Goal: Task Accomplishment & Management: Manage account settings

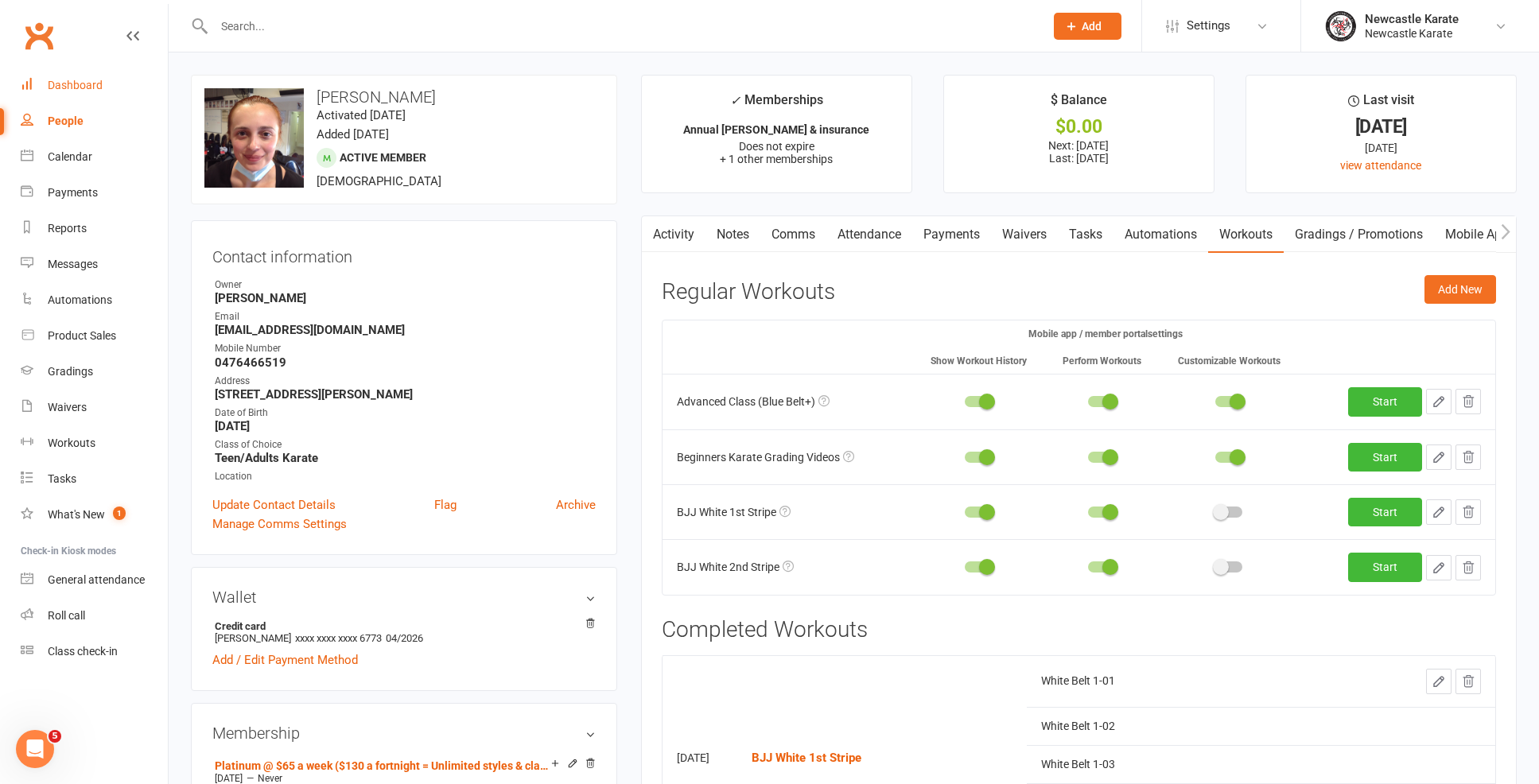
click at [128, 98] on link "Dashboard" at bounding box center [94, 84] width 147 height 35
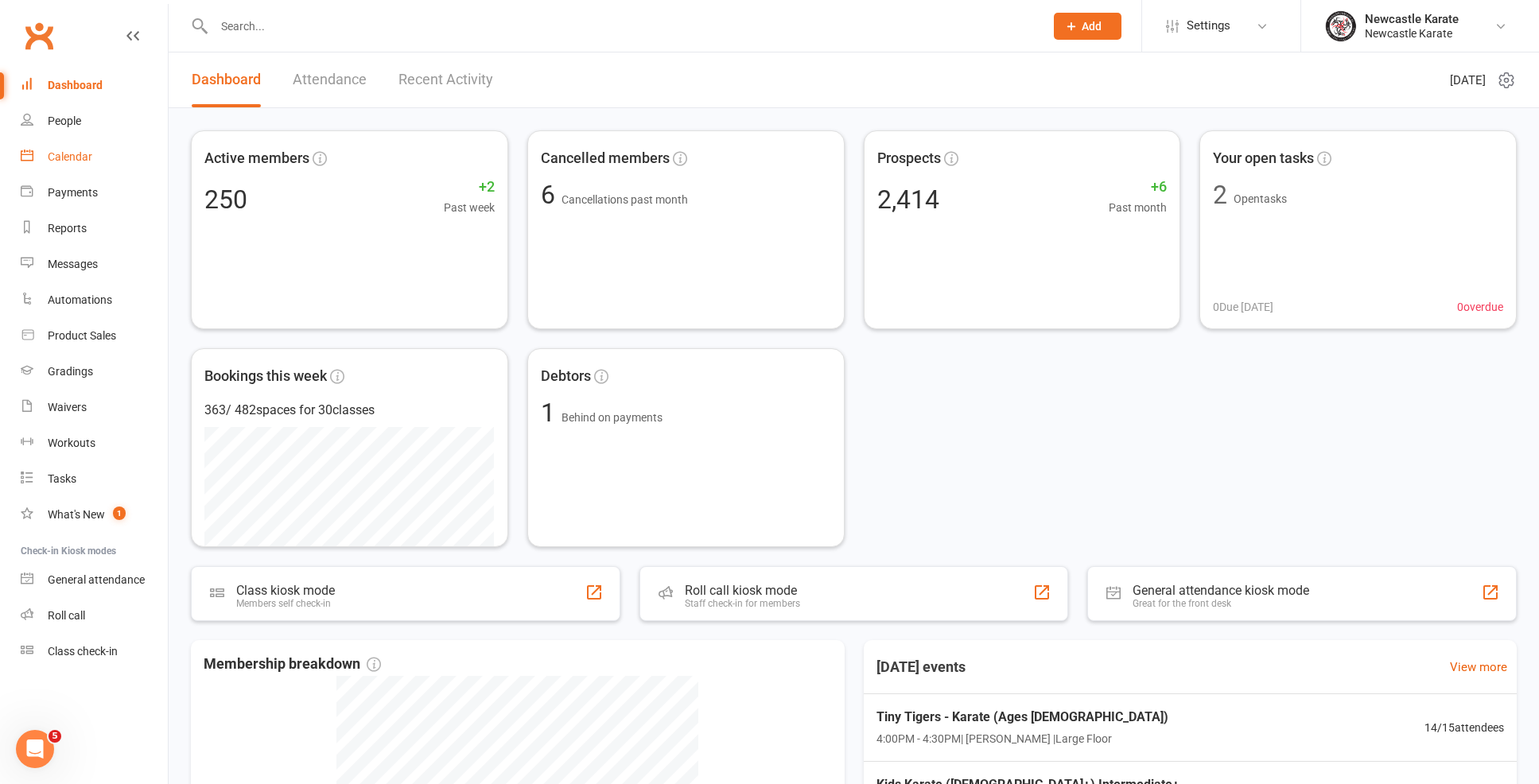
click at [68, 163] on link "Calendar" at bounding box center [94, 156] width 147 height 35
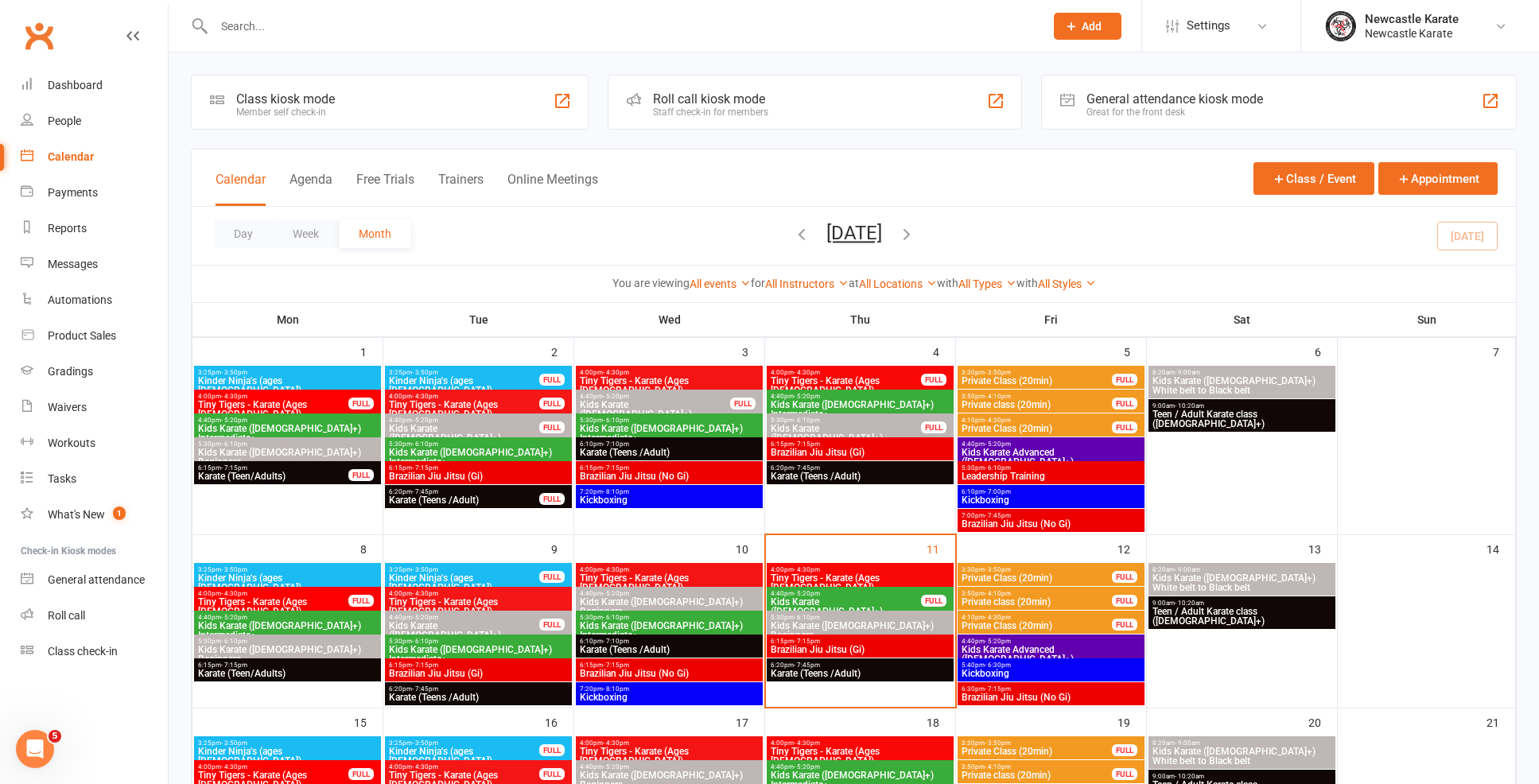
click at [891, 648] on span "Brazilian Jiu Jitsu (Gi)" at bounding box center [859, 650] width 181 height 10
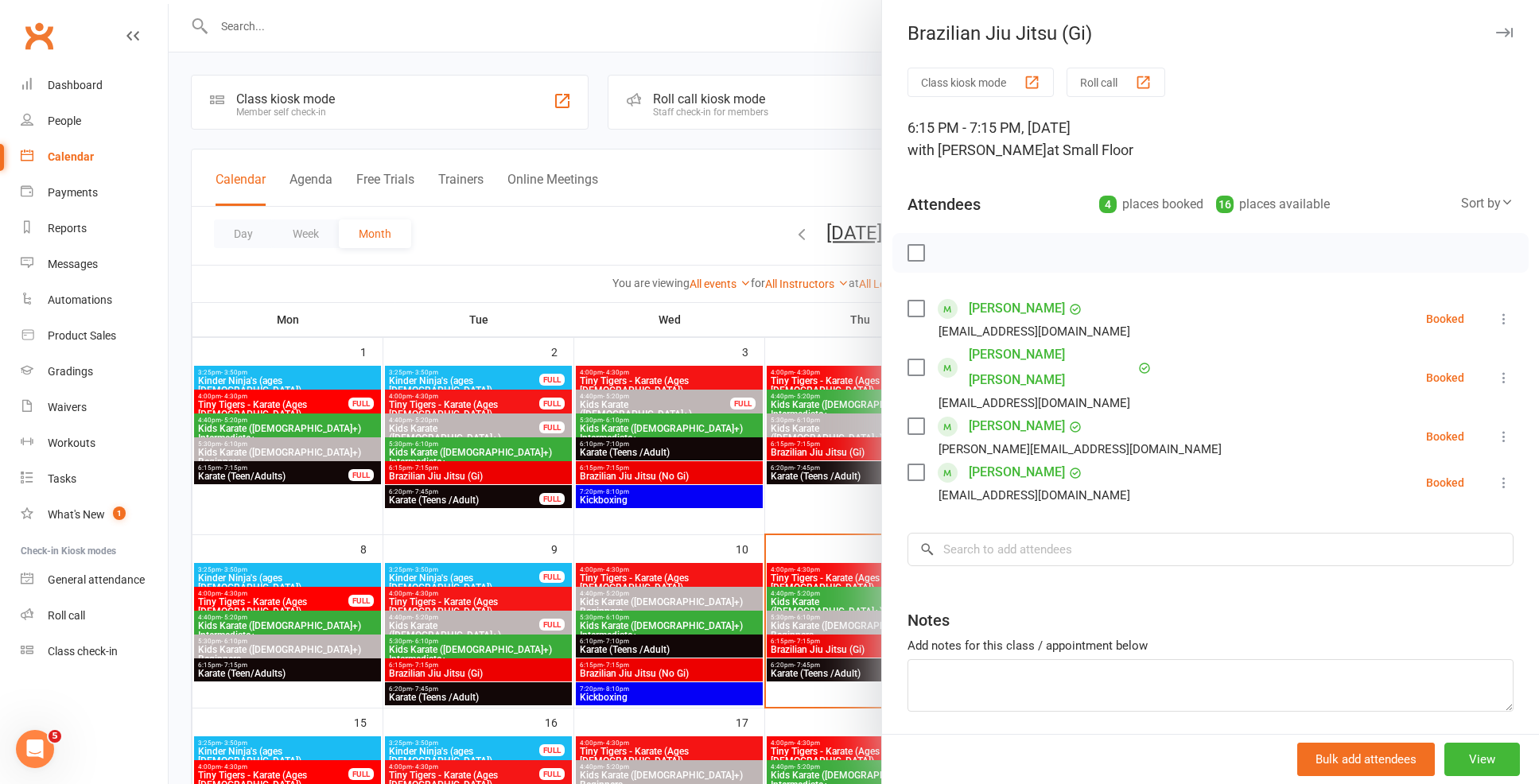
click at [797, 660] on div at bounding box center [854, 392] width 1370 height 784
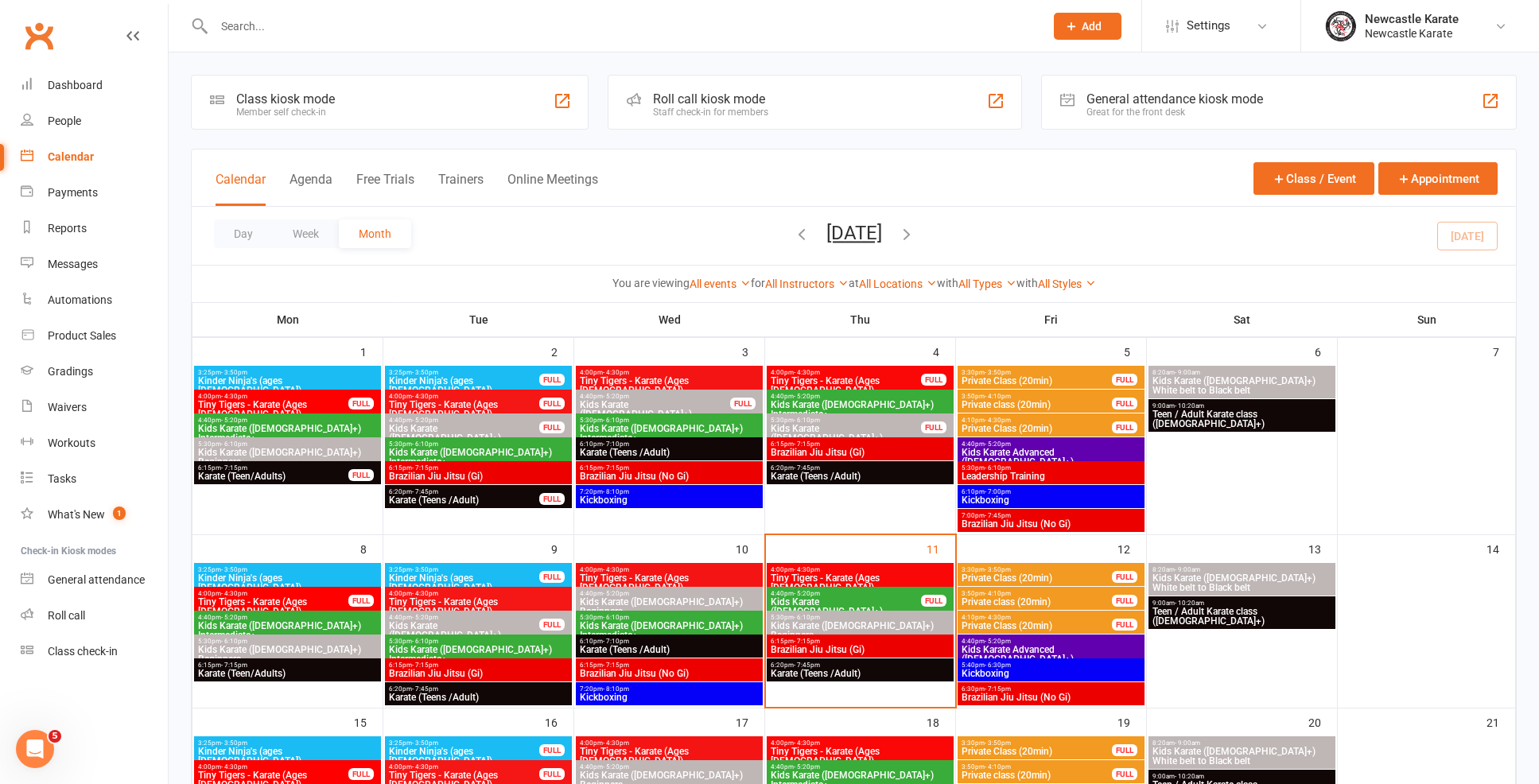
click at [1031, 641] on span "4:40pm - 5:20pm" at bounding box center [1050, 641] width 181 height 7
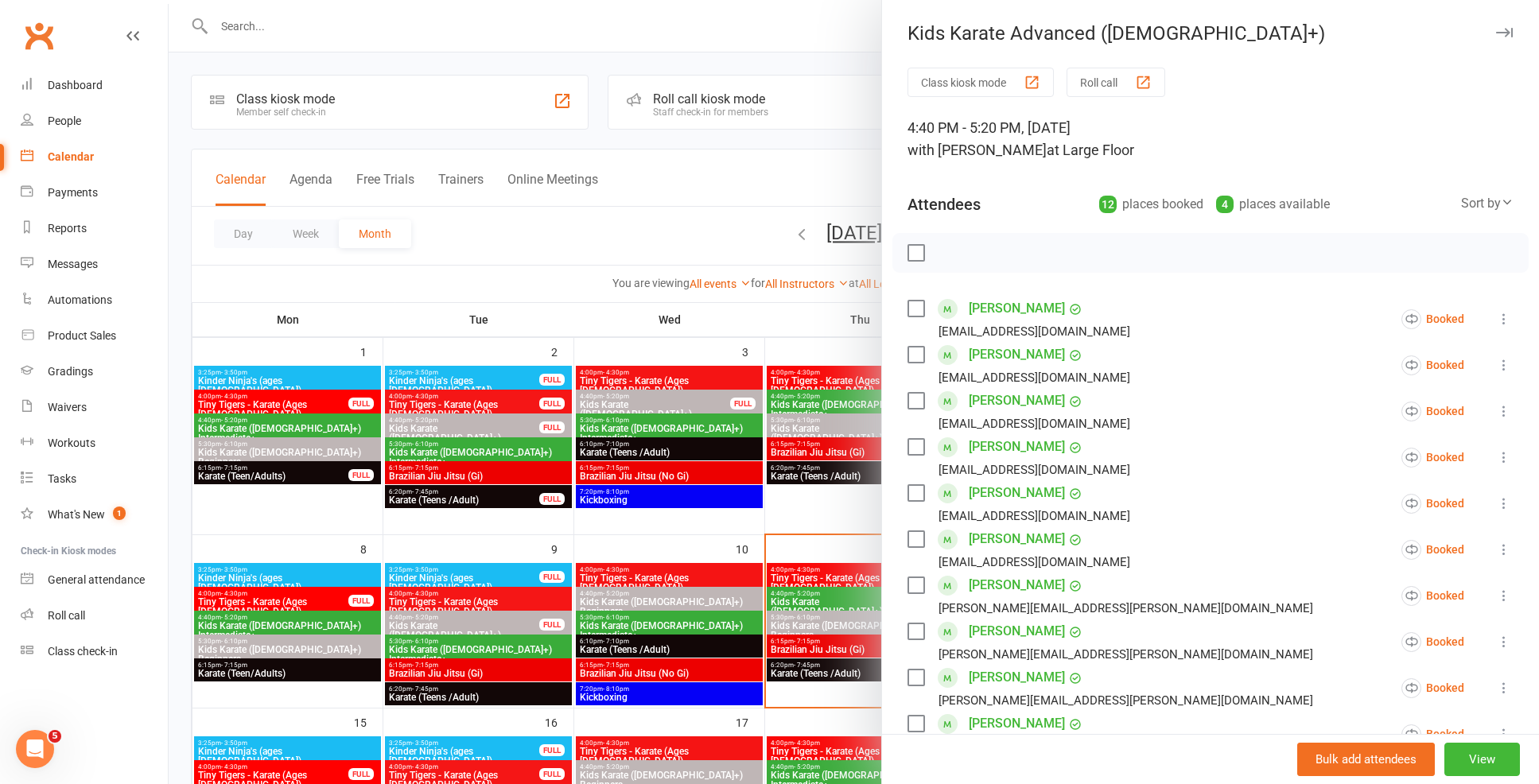
click at [697, 510] on div at bounding box center [854, 392] width 1370 height 784
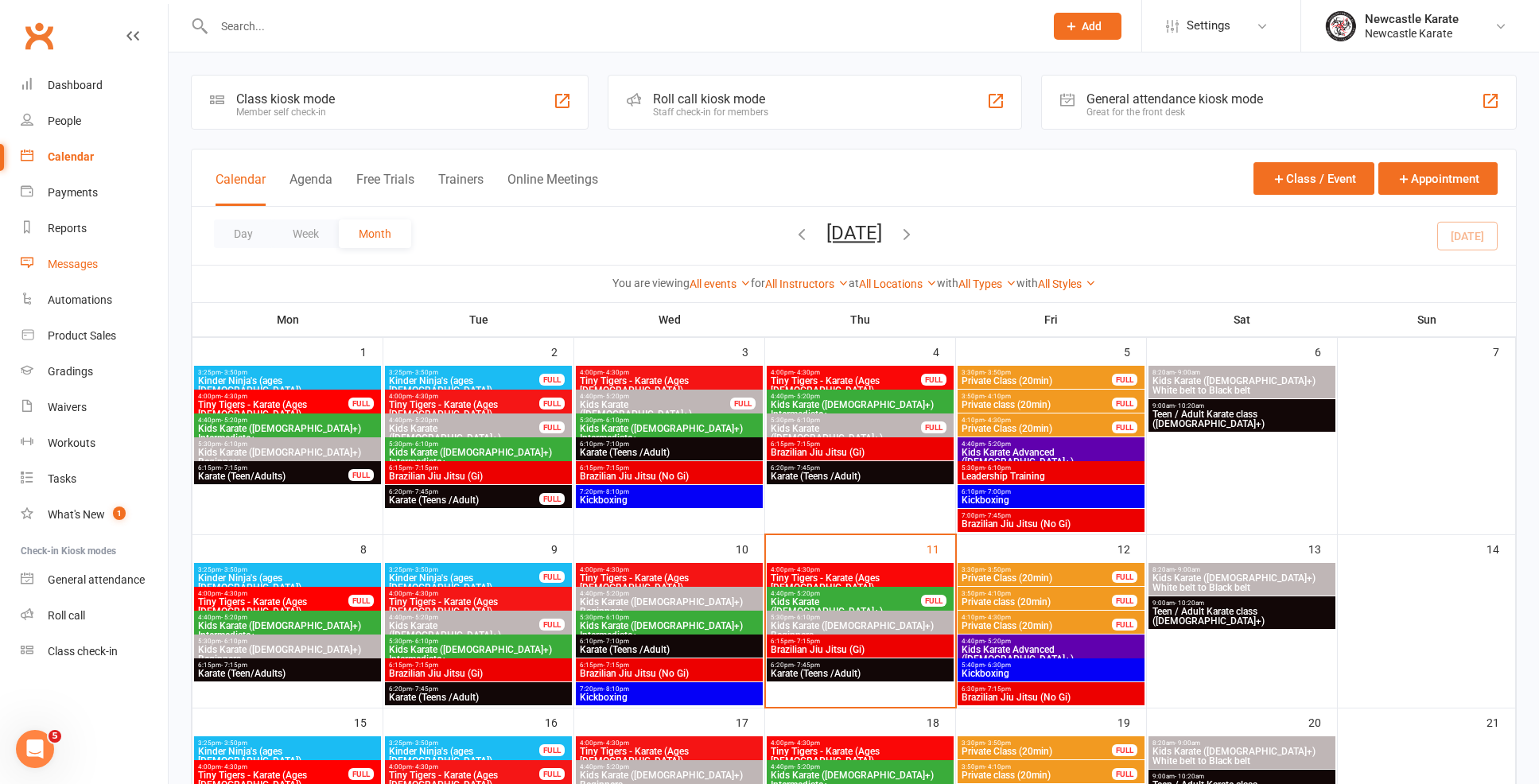
click at [97, 256] on link "Messages" at bounding box center [94, 263] width 147 height 35
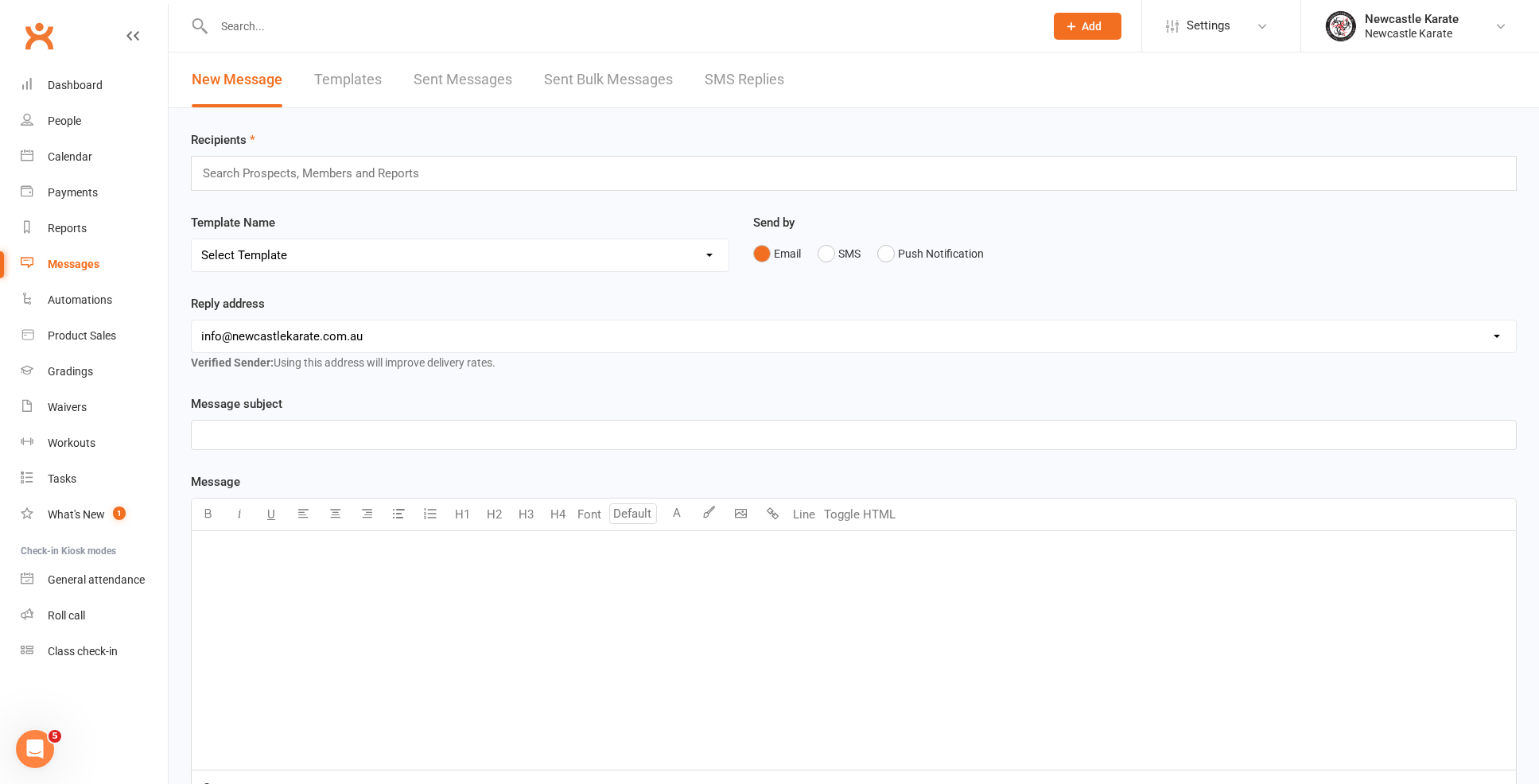
click at [761, 77] on link "SMS Replies" at bounding box center [745, 80] width 80 height 55
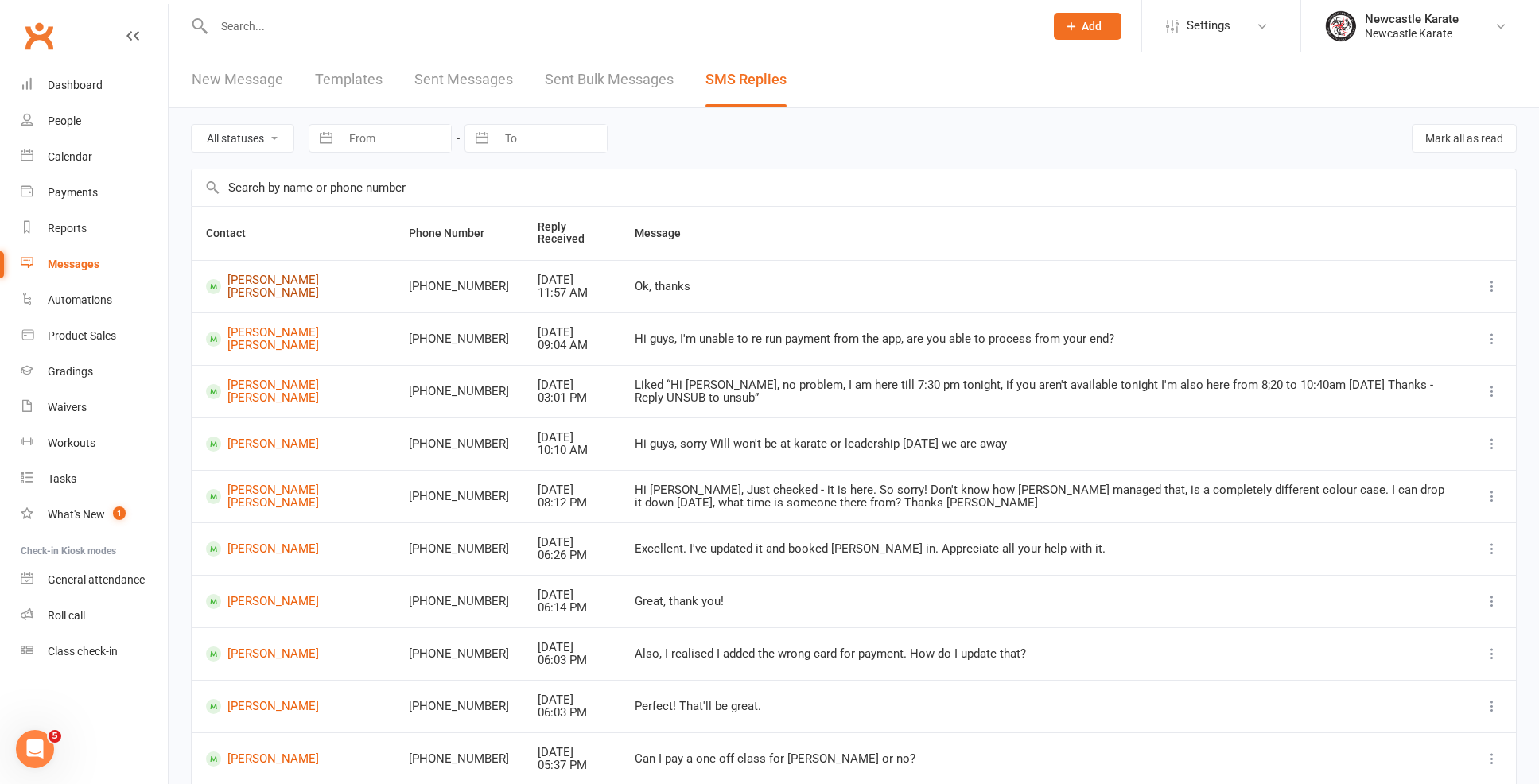
click at [280, 281] on link "Cooper Sharpe" at bounding box center [293, 286] width 174 height 26
click at [65, 75] on link "Dashboard" at bounding box center [94, 84] width 147 height 35
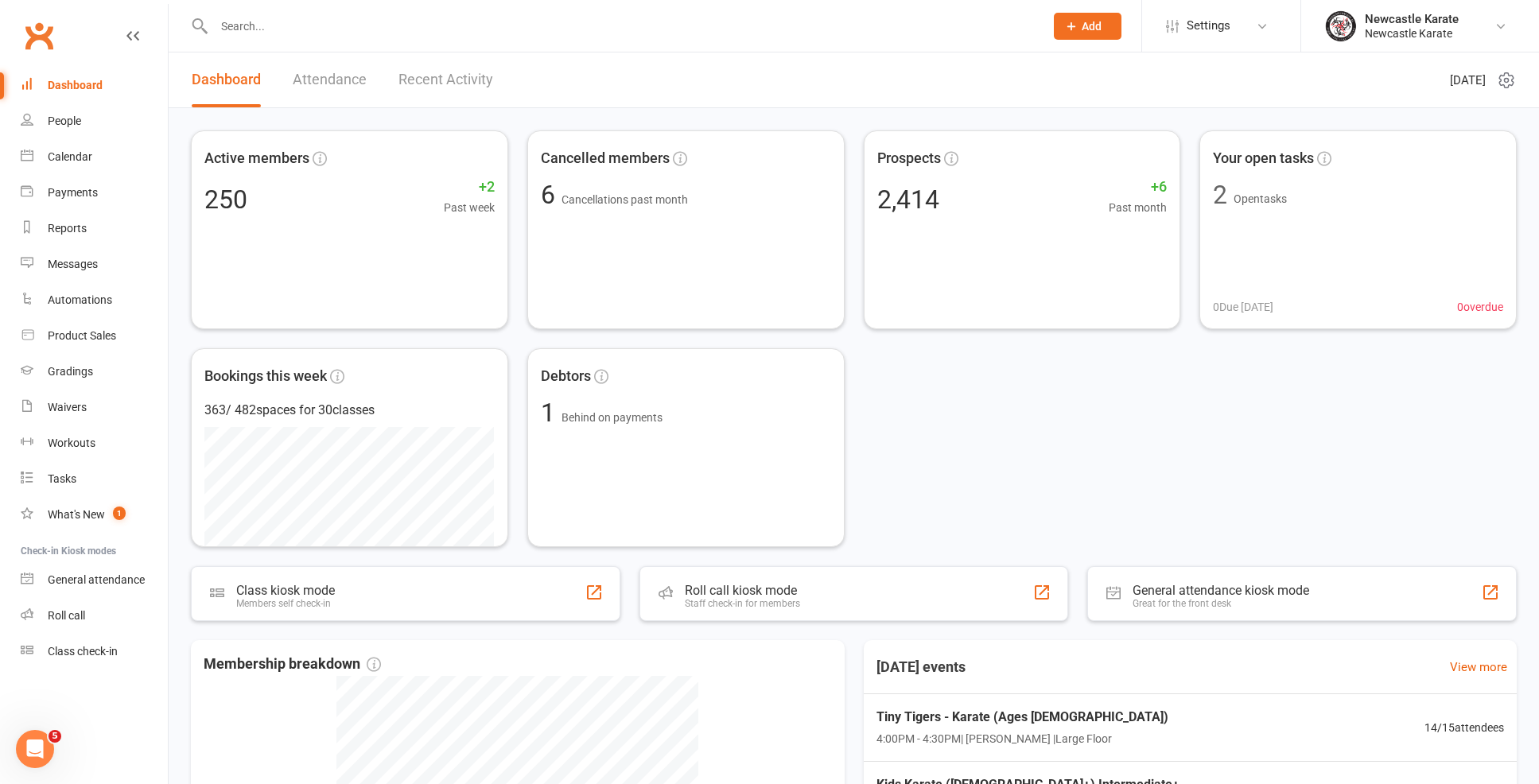
click at [106, 86] on link "Dashboard" at bounding box center [94, 84] width 147 height 35
click at [392, 12] on div at bounding box center [611, 25] width 842 height 52
click at [393, 23] on input "text" at bounding box center [621, 26] width 824 height 23
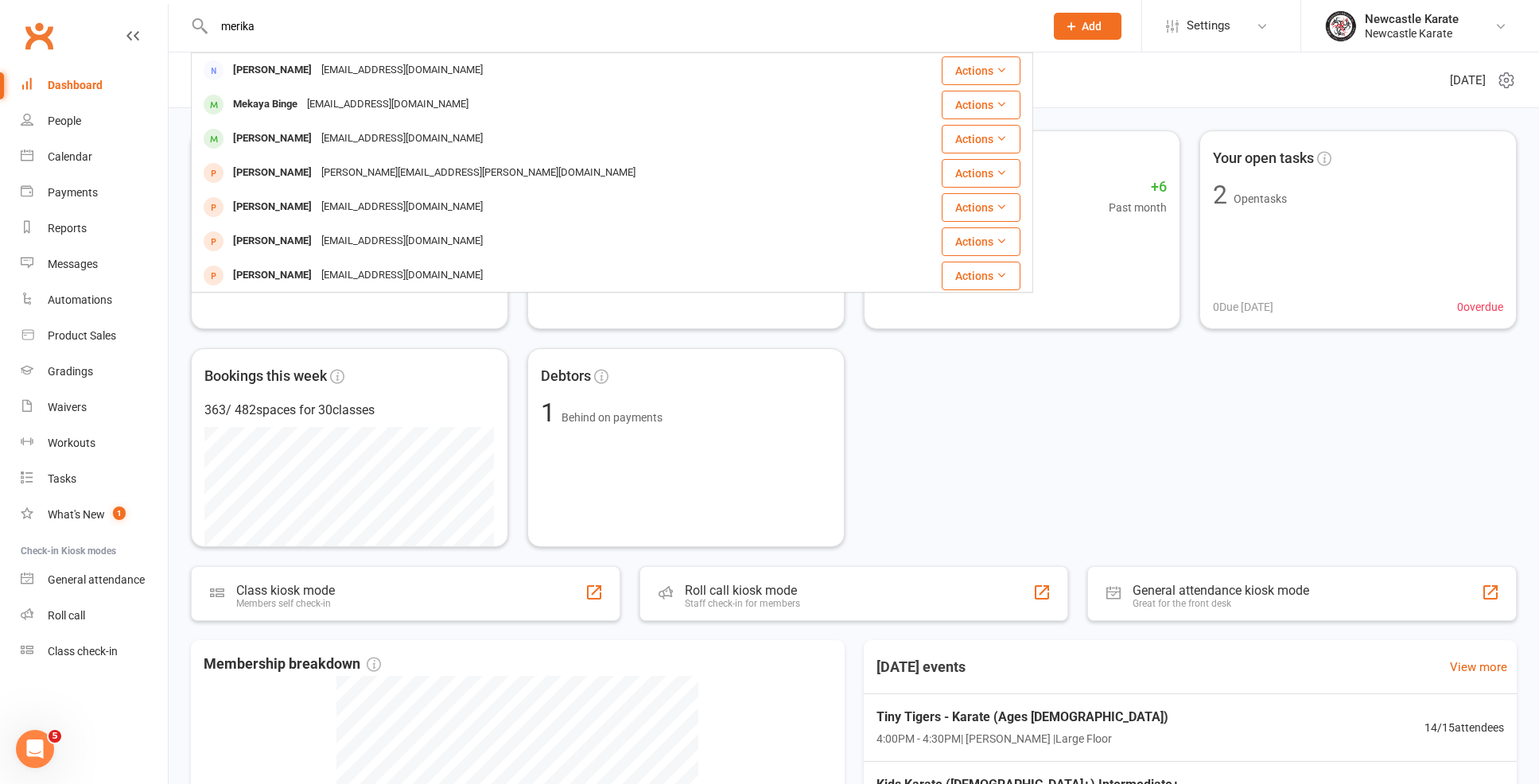
type input "Erika"
drag, startPoint x: 393, startPoint y: 23, endPoint x: 372, endPoint y: 64, distance: 46.1
click at [372, 64] on div "merikabinge09@gmail.com" at bounding box center [402, 70] width 171 height 23
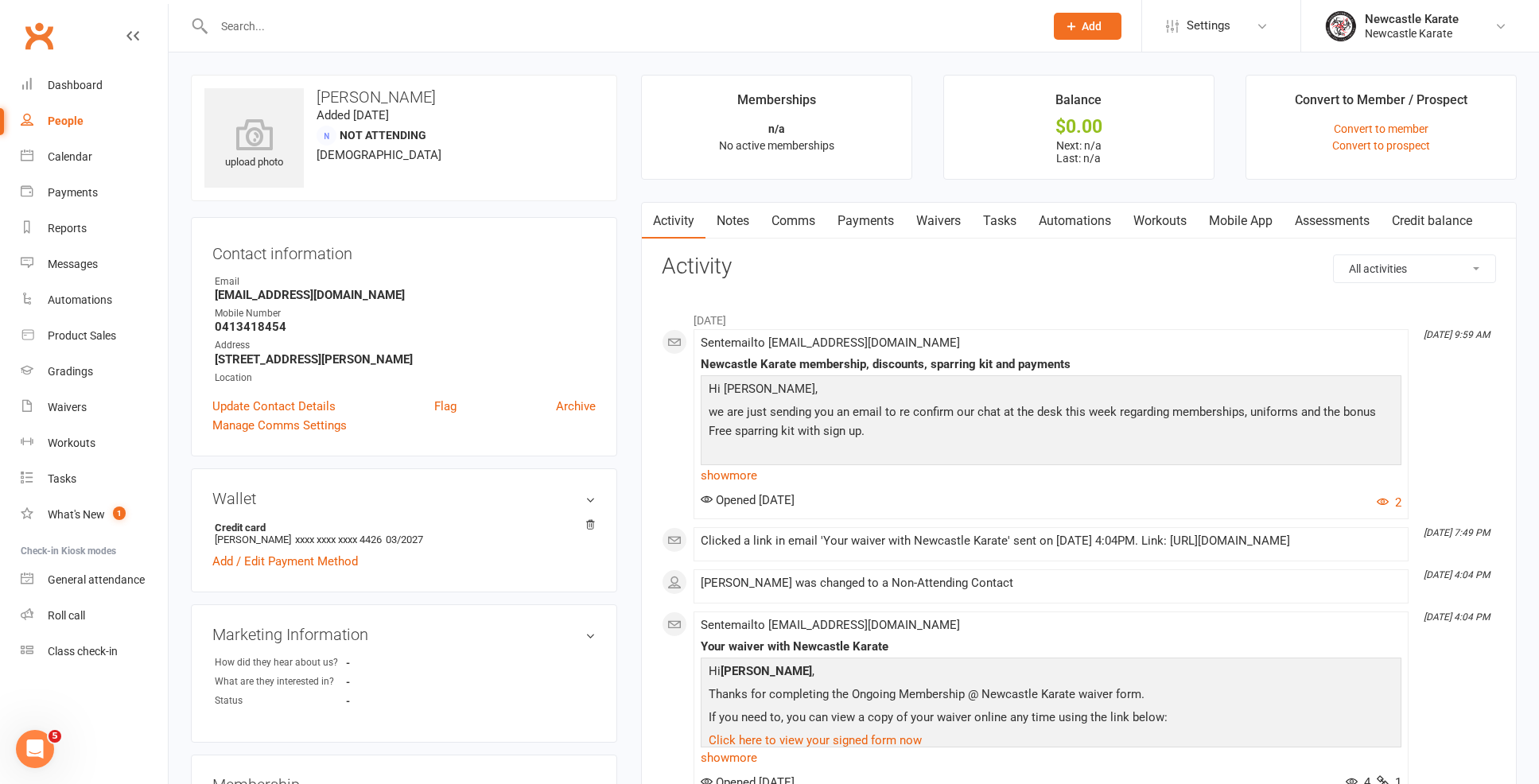
click at [942, 223] on link "Waivers" at bounding box center [938, 221] width 67 height 36
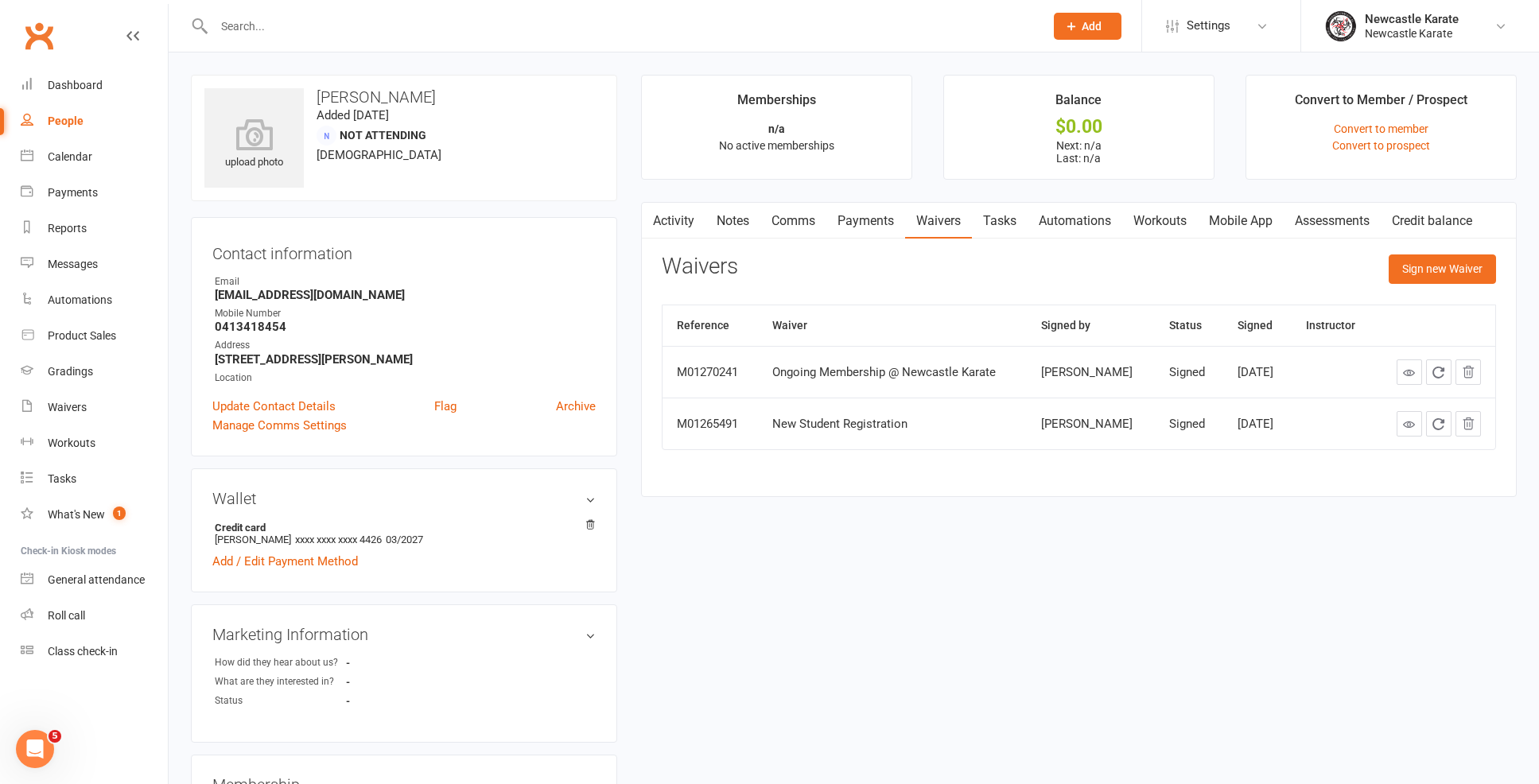
click at [878, 210] on link "Payments" at bounding box center [866, 221] width 79 height 36
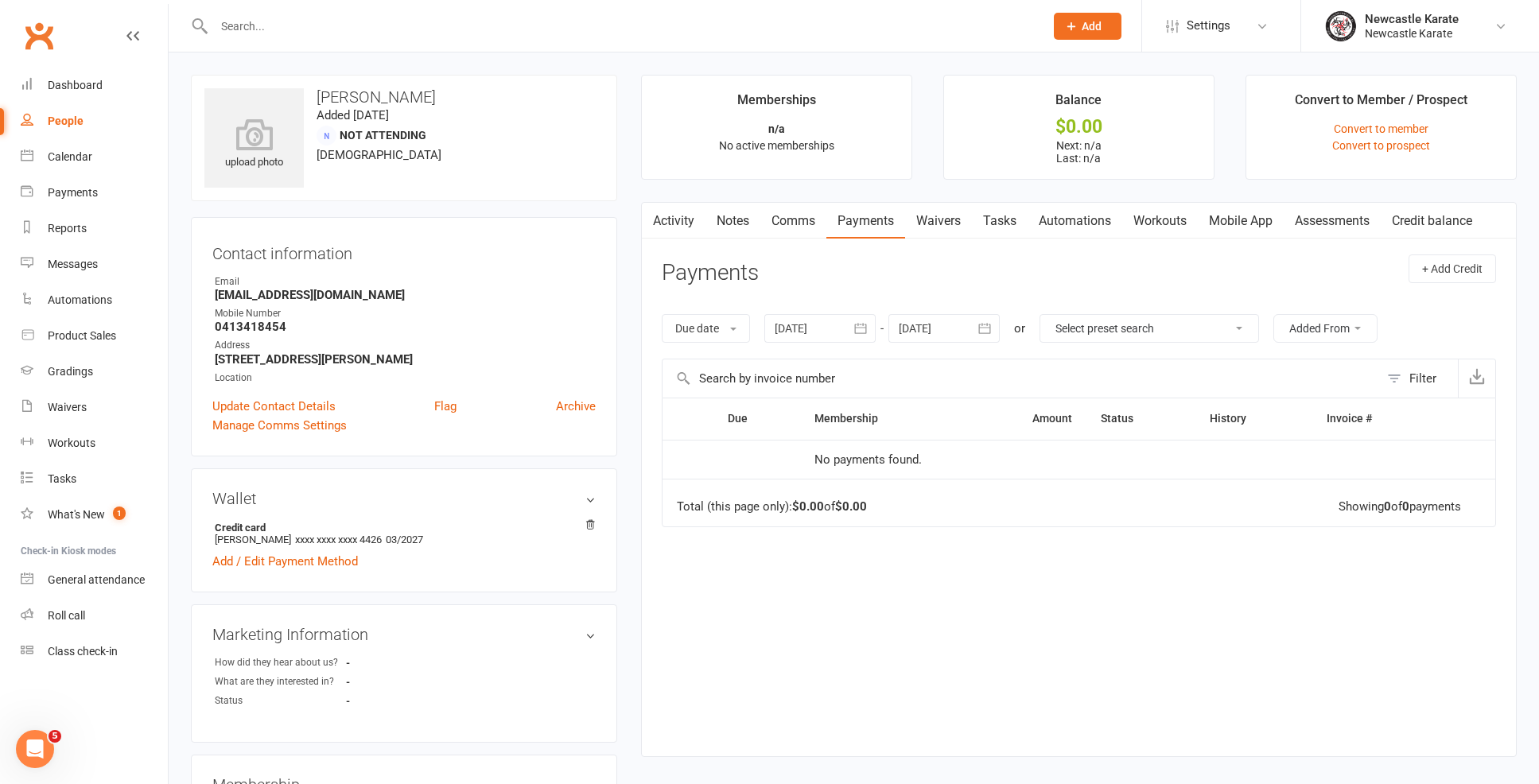
click at [678, 225] on link "Activity" at bounding box center [673, 221] width 64 height 36
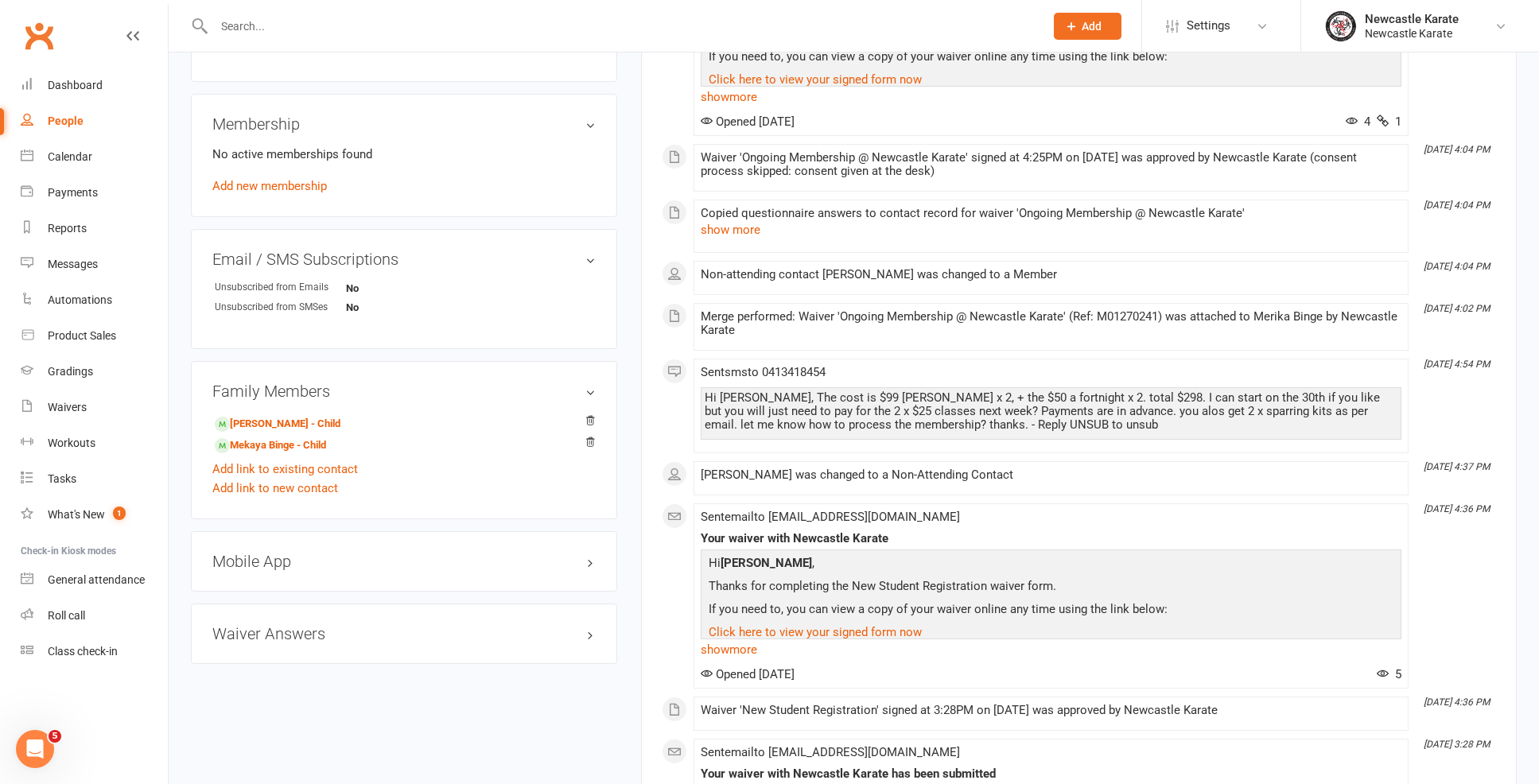
scroll to position [789, 0]
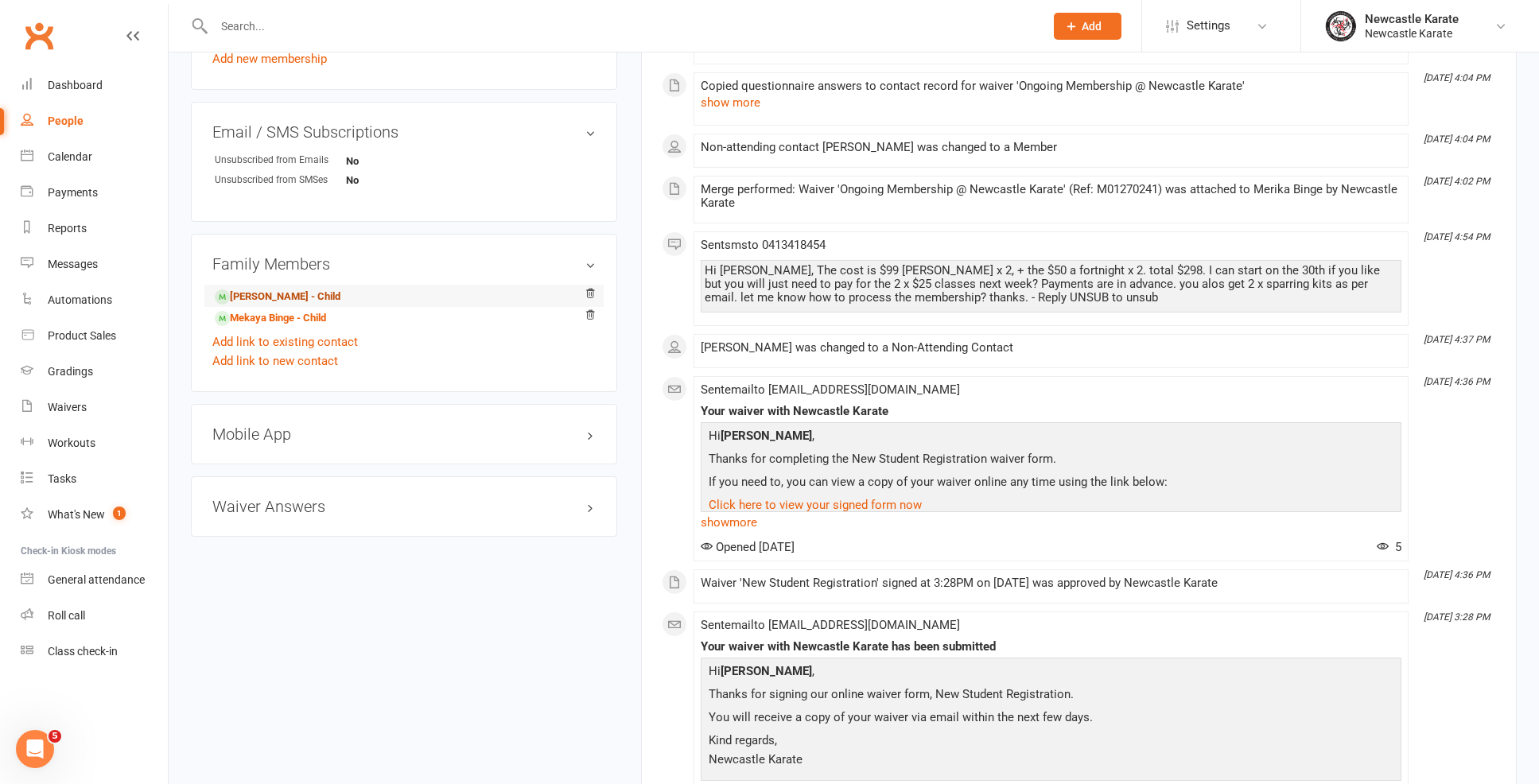
click at [257, 296] on link "Murran Binge - Child" at bounding box center [277, 297] width 125 height 16
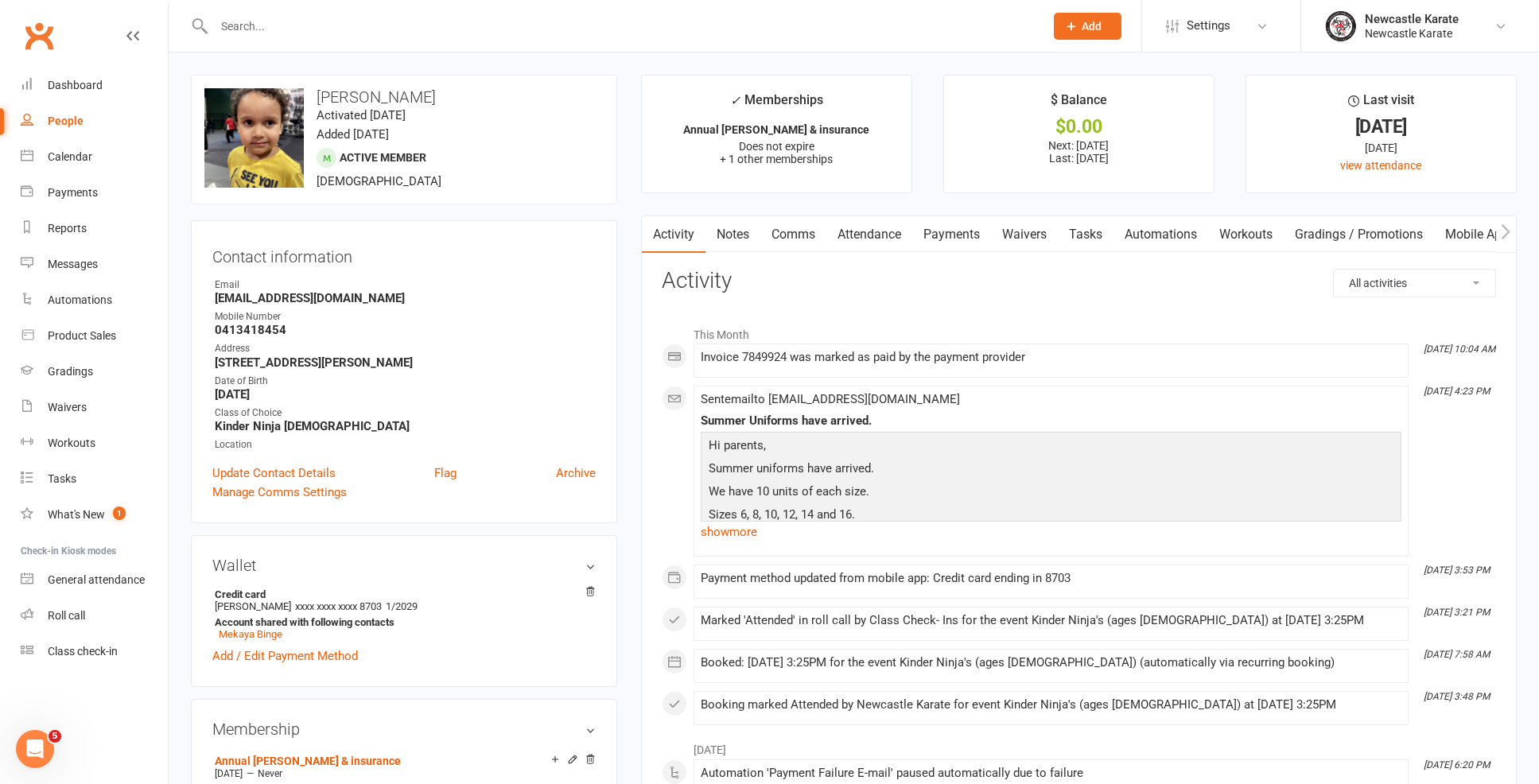
scroll to position [4, 0]
click at [964, 214] on link "Payments" at bounding box center [951, 232] width 79 height 36
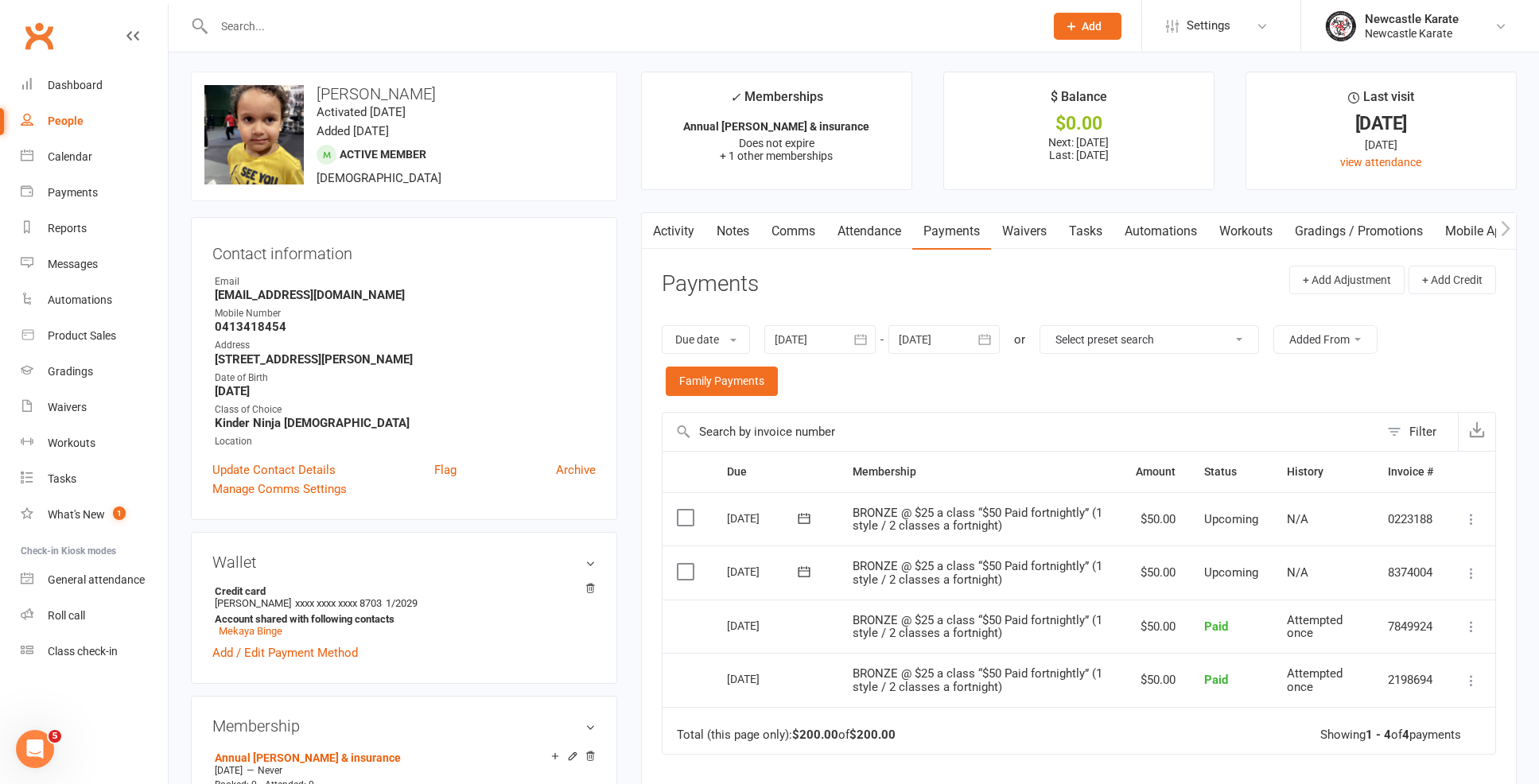
scroll to position [26, 0]
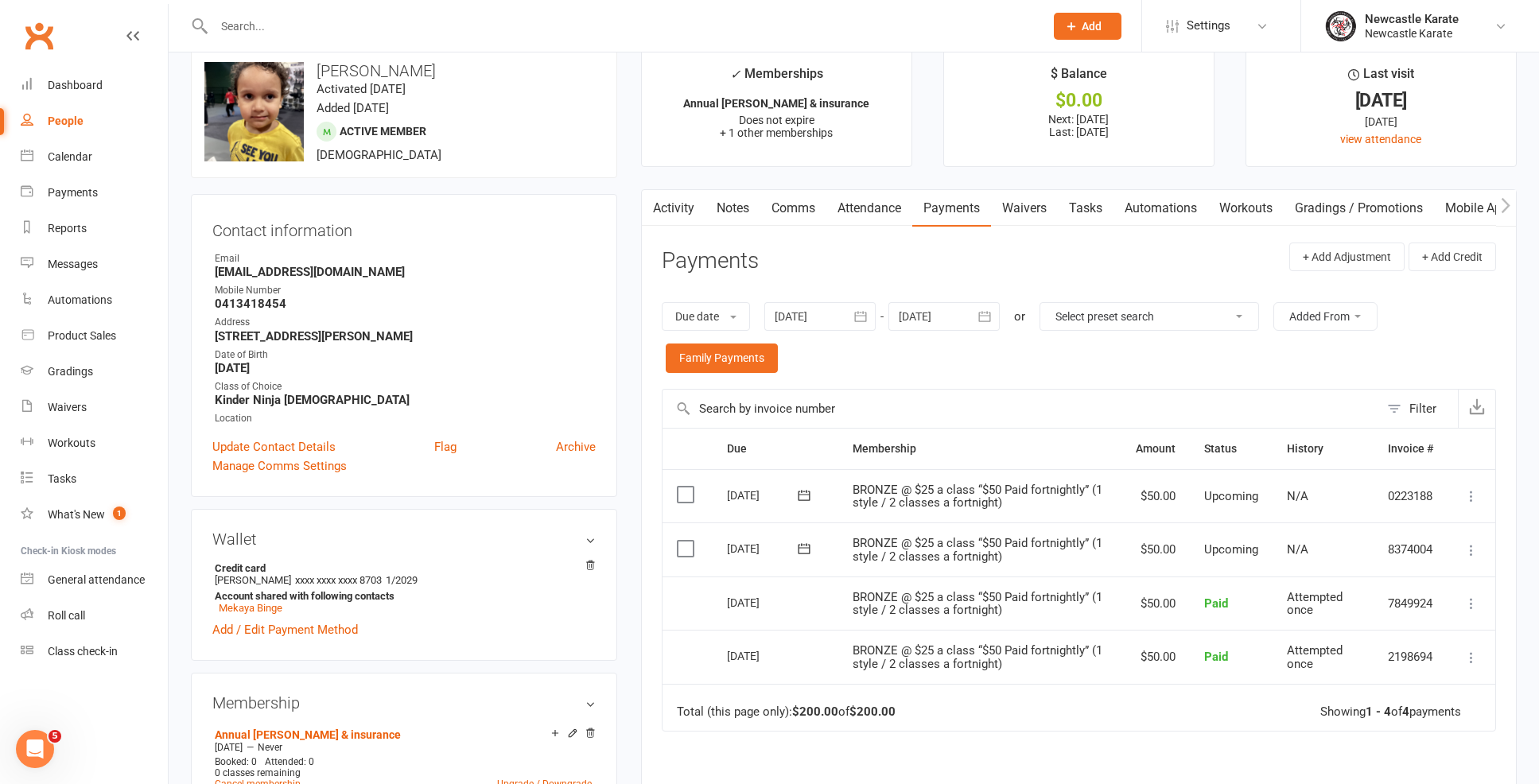
click at [852, 307] on button "button" at bounding box center [861, 317] width 29 height 29
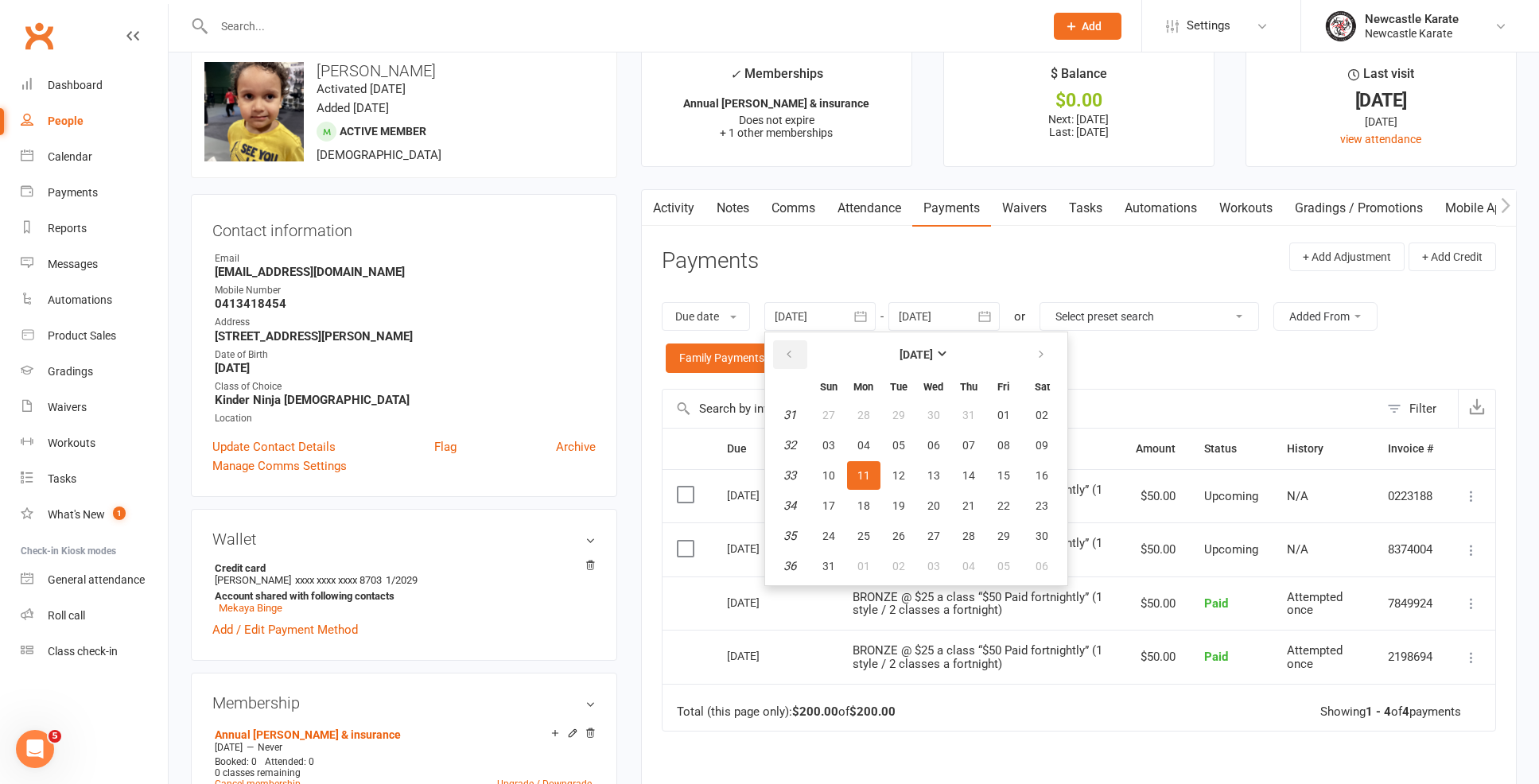
click at [795, 352] on icon "button" at bounding box center [789, 354] width 11 height 13
click at [845, 453] on button "08" at bounding box center [829, 445] width 34 height 29
type input "08 Jun 2025"
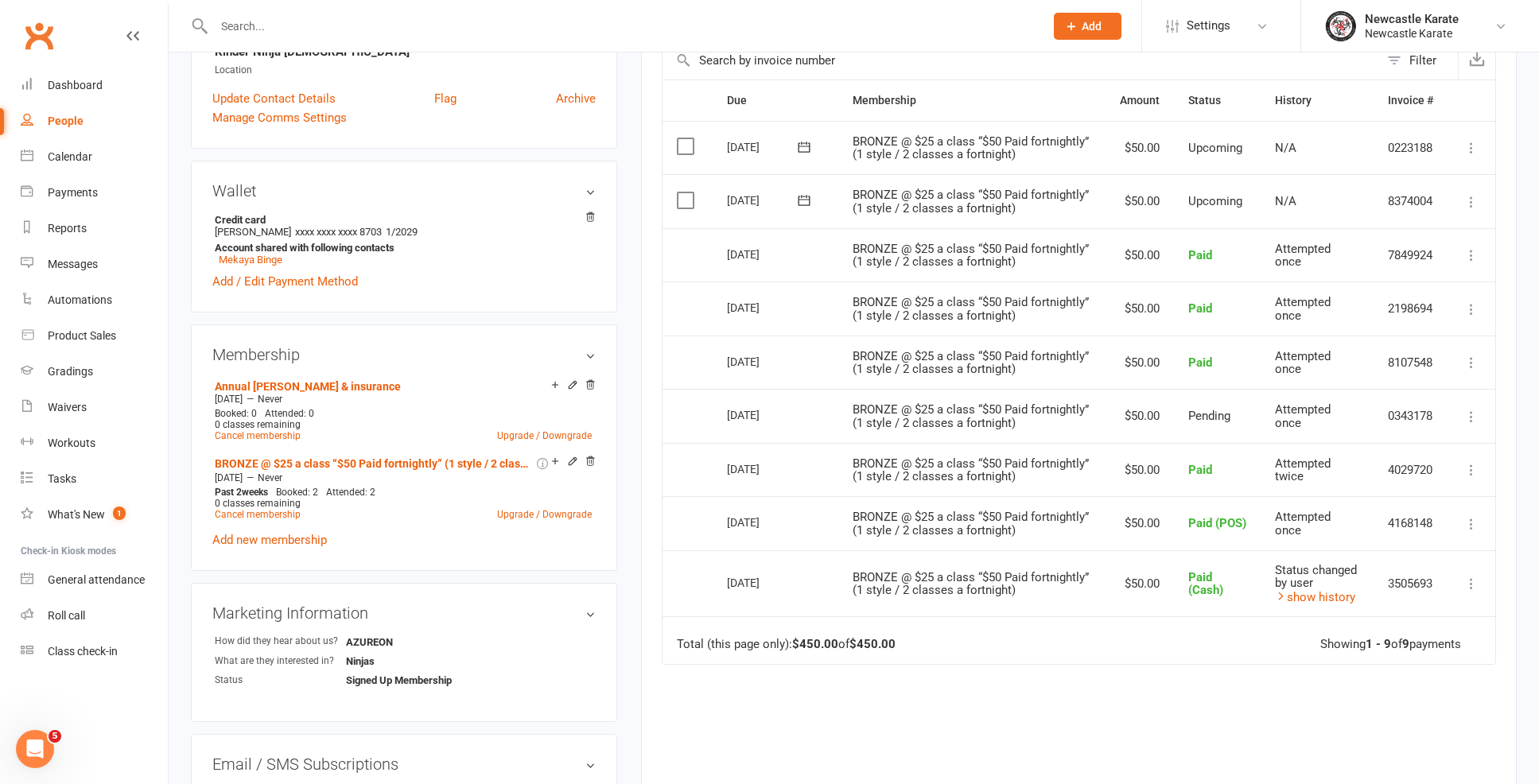
scroll to position [372, 0]
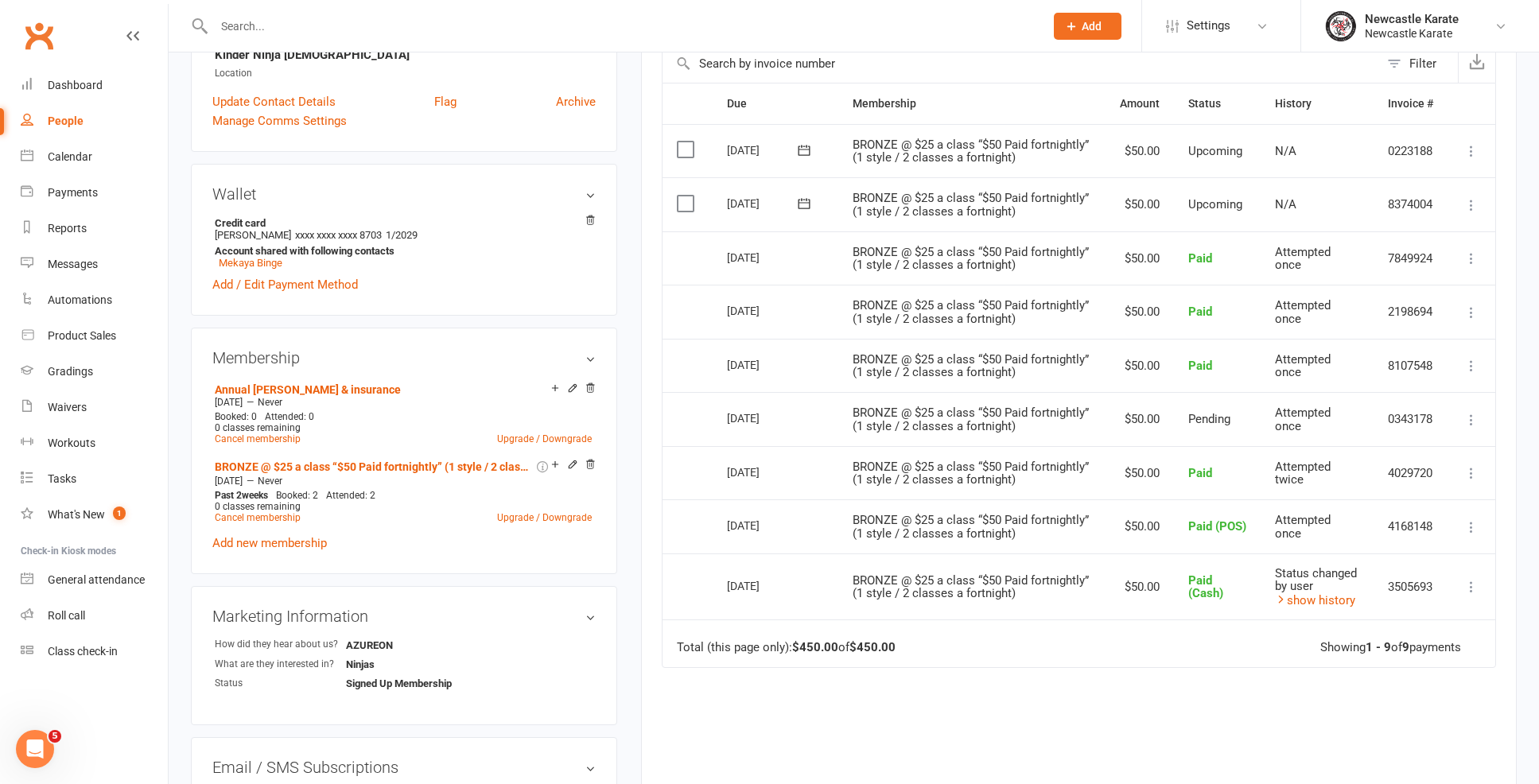
click at [1469, 412] on icon at bounding box center [1472, 420] width 16 height 16
click at [1016, 352] on span "BRONZE @ $25 a class “$50 Paid fortnightly” (1 style / 2 classes a fortnight)" at bounding box center [970, 366] width 236 height 28
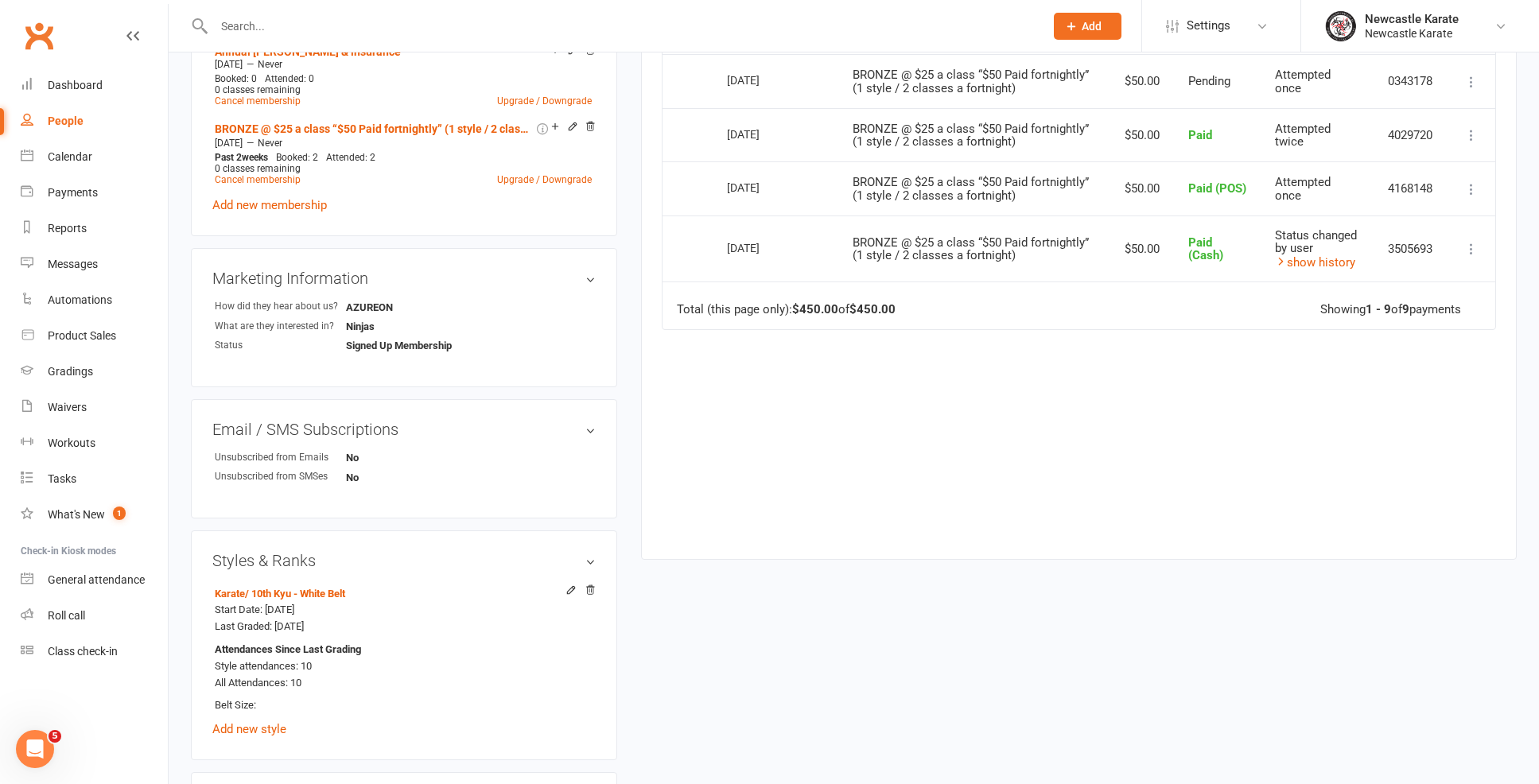
scroll to position [928, 0]
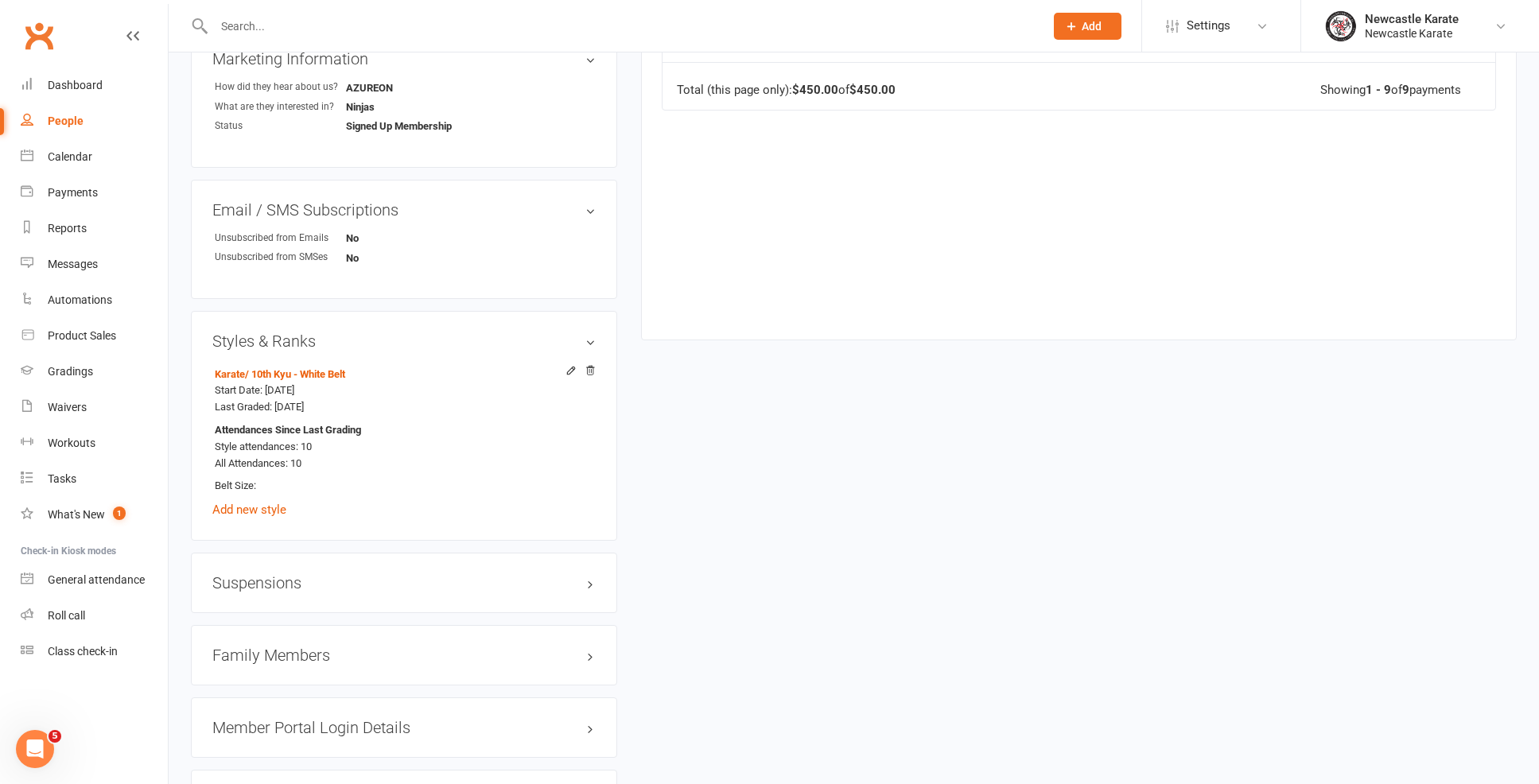
click at [265, 650] on h3 "Family Members" at bounding box center [404, 655] width 383 height 17
click at [259, 701] on link "Mekaya Binge - Sibling" at bounding box center [273, 710] width 118 height 16
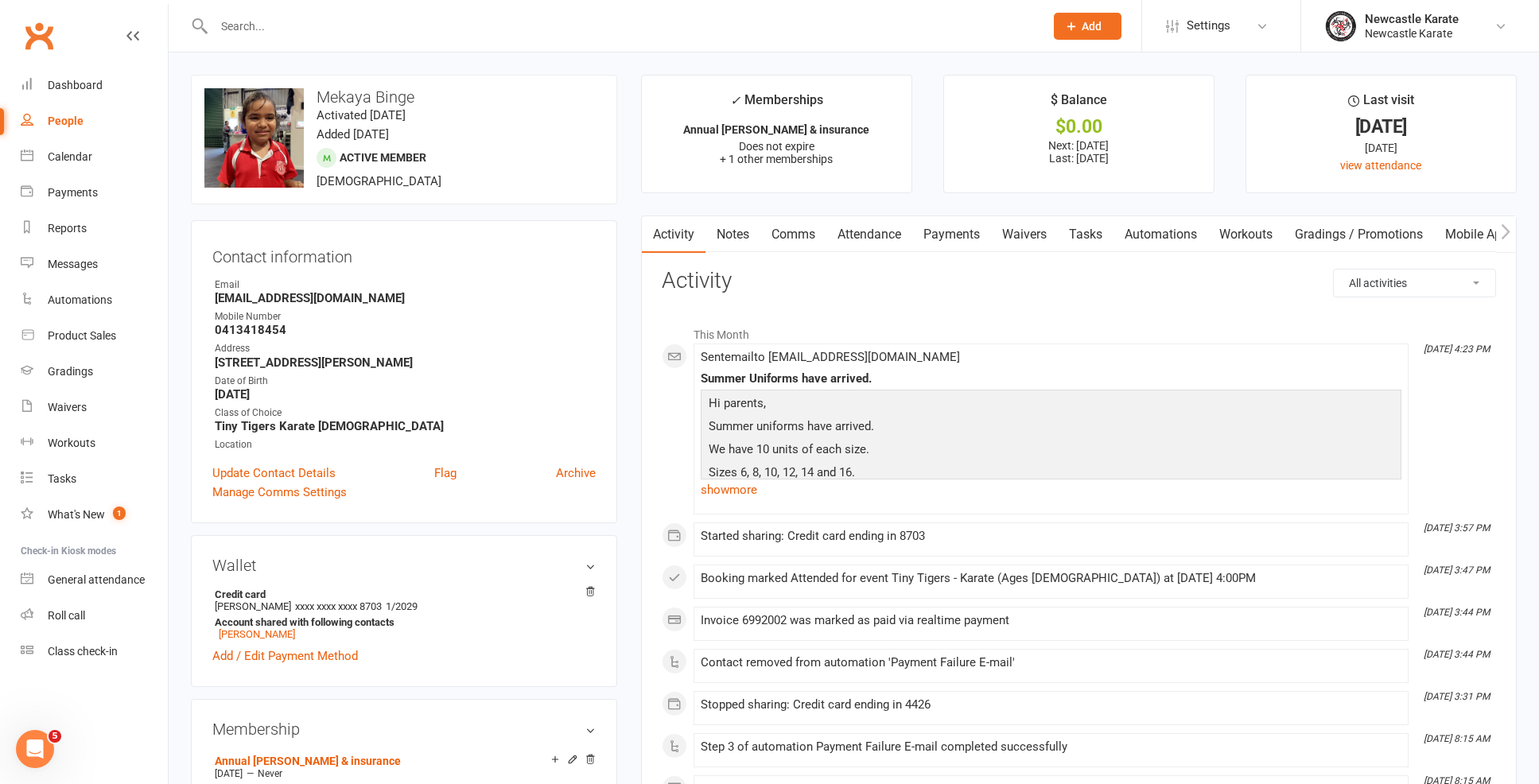
click at [932, 226] on link "Payments" at bounding box center [951, 234] width 79 height 36
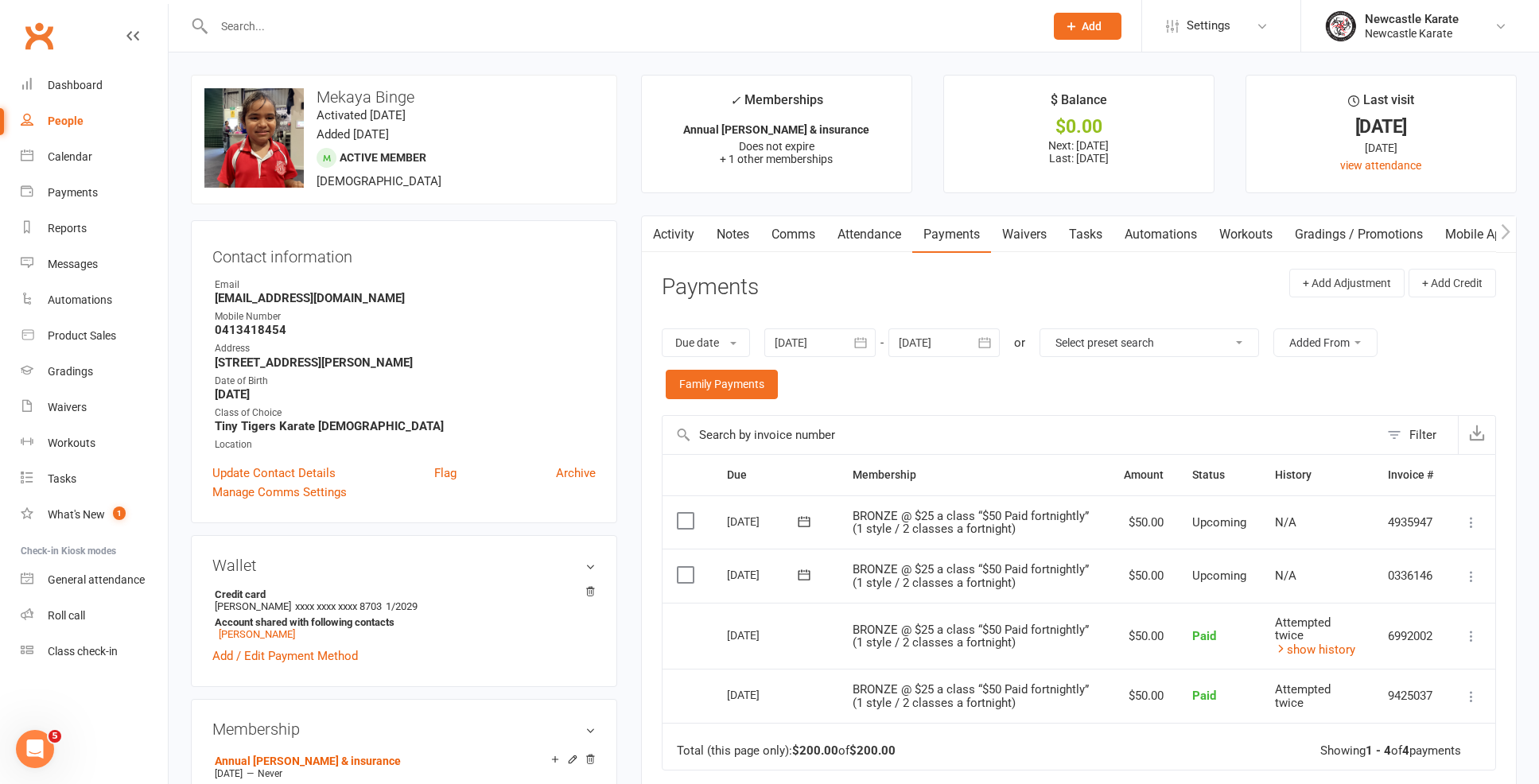
click at [820, 343] on div at bounding box center [819, 343] width 112 height 29
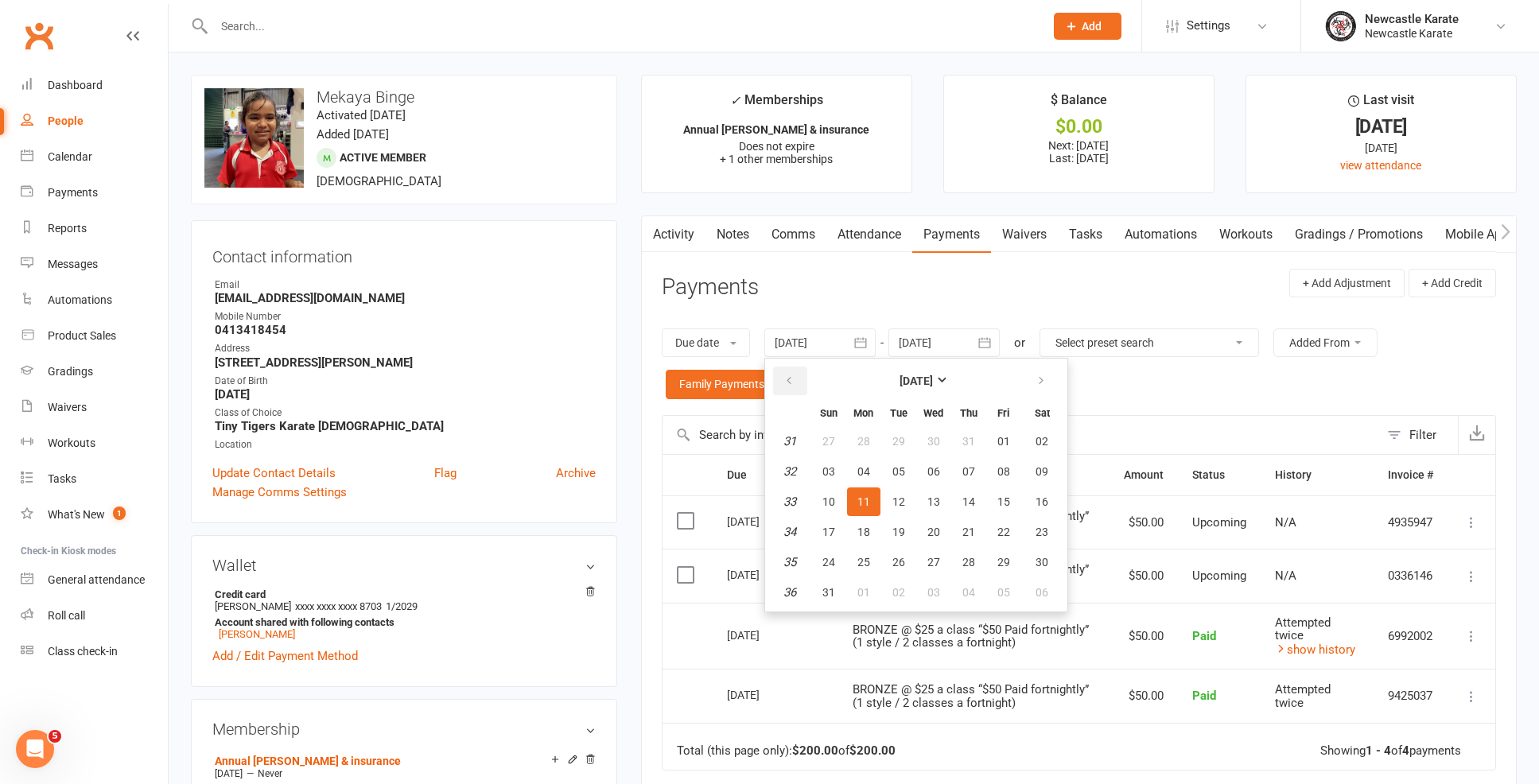
click at [795, 382] on icon "button" at bounding box center [789, 381] width 11 height 13
click at [864, 484] on table "June 2025 Sun Mon Tue Wed Thu Fri Sat 23 01 02 03 04 05 06 07 24 08 09 10 11 12…" at bounding box center [917, 484] width 296 height 246
click at [891, 499] on button "17" at bounding box center [899, 502] width 34 height 29
type input "17 Jun 2025"
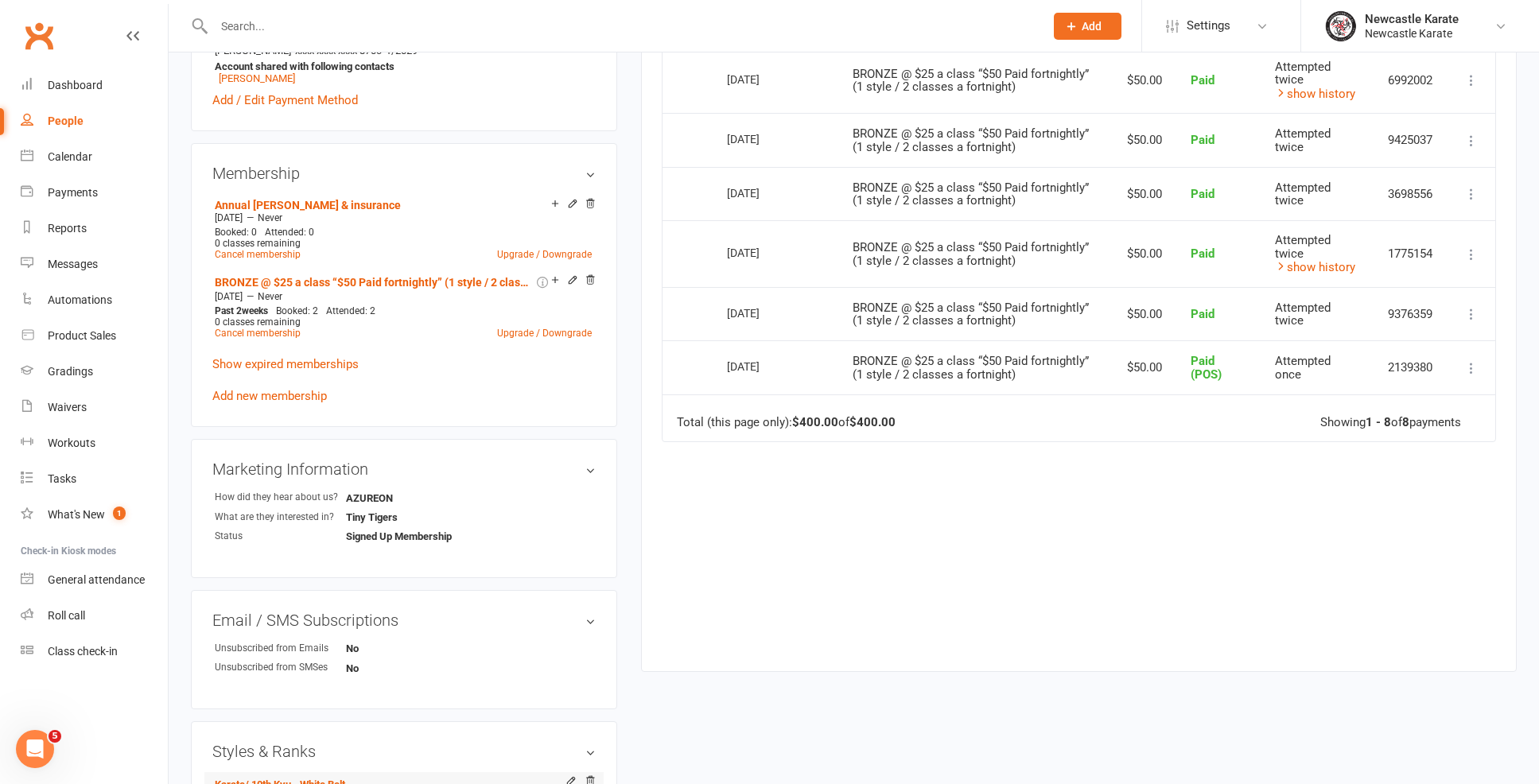
scroll to position [878, 0]
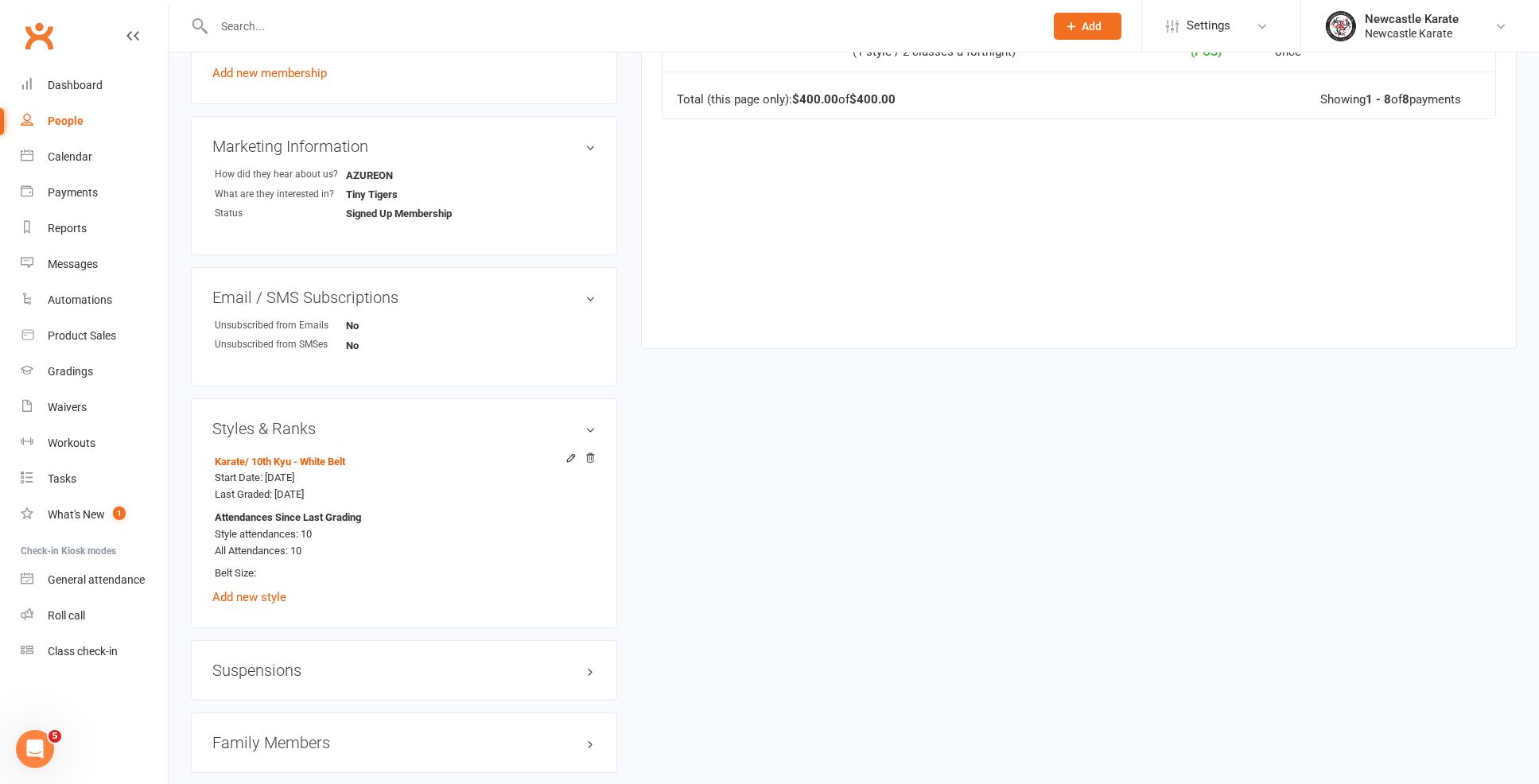
click at [245, 737] on h3 "Family Members" at bounding box center [404, 742] width 383 height 17
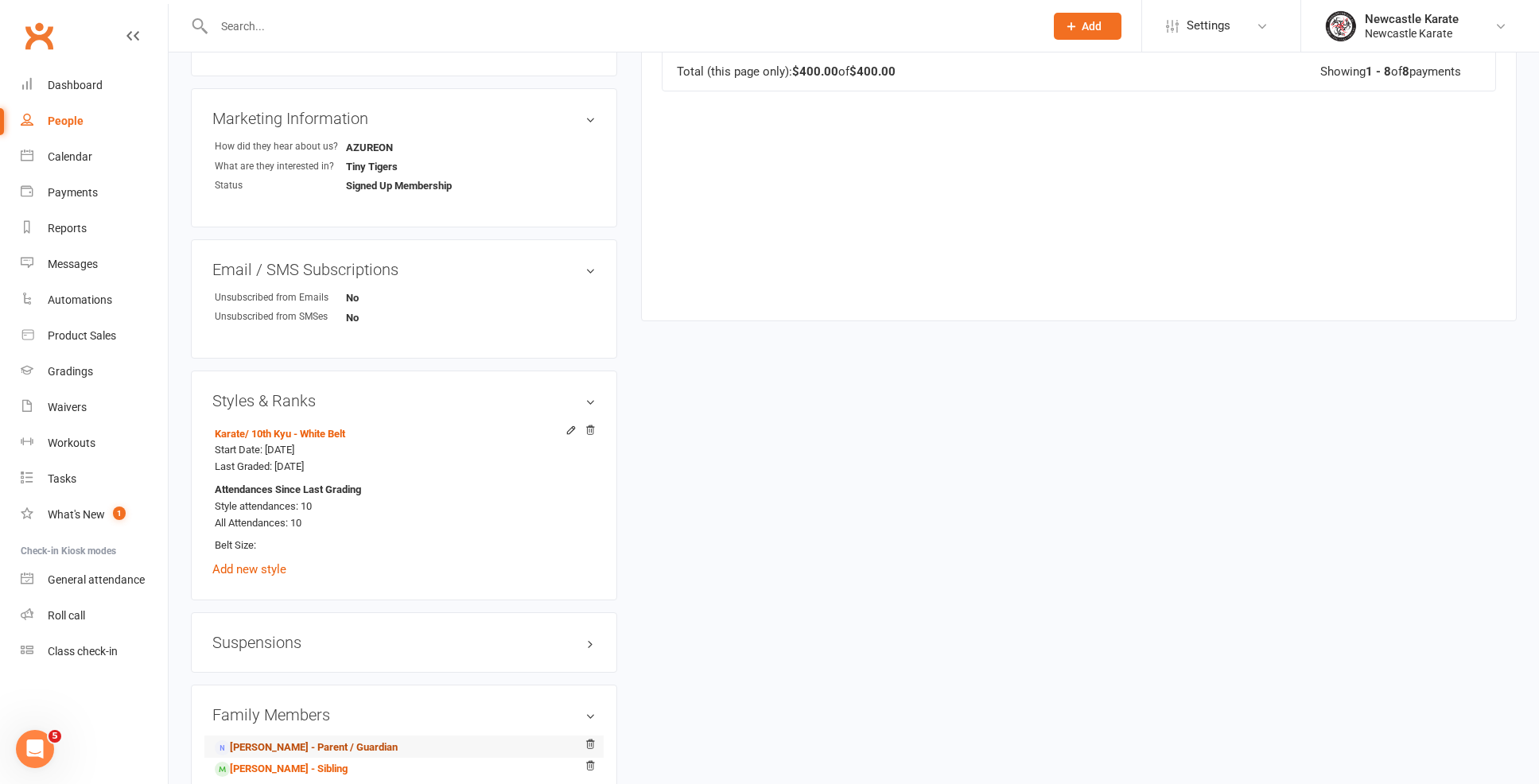
scroll to position [984, 0]
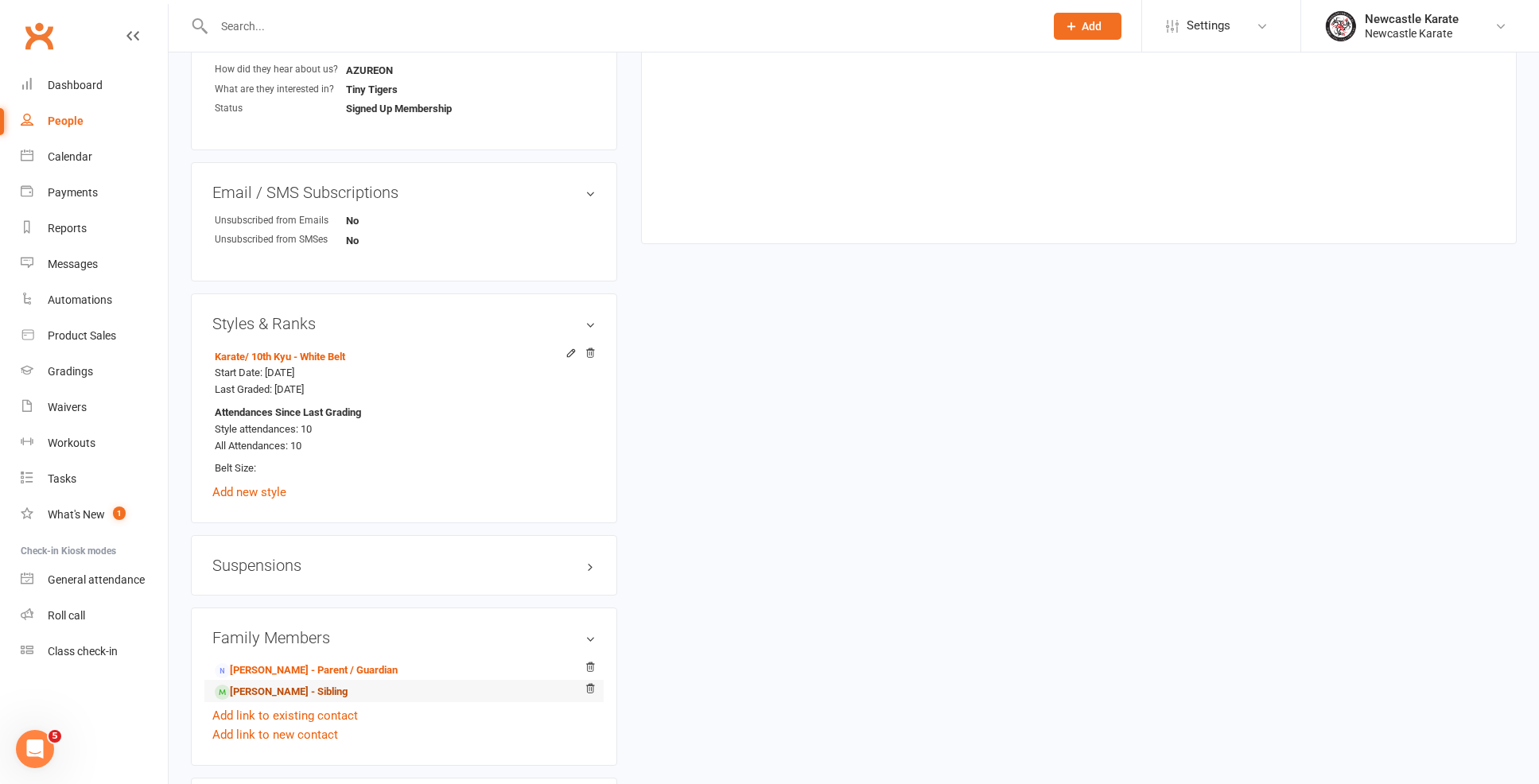
click at [283, 691] on link "Murran Binge - Sibling" at bounding box center [281, 692] width 133 height 16
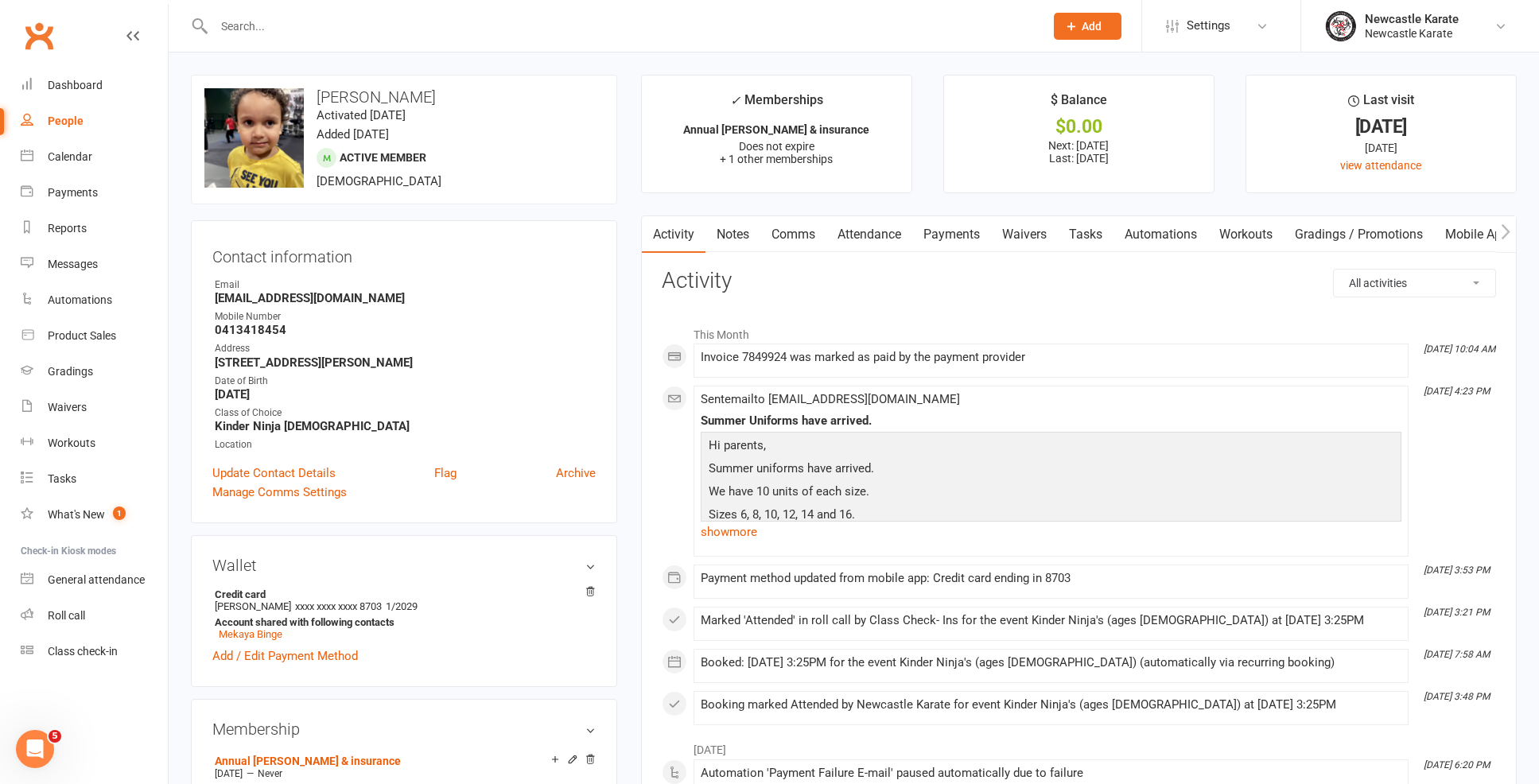
click at [937, 243] on link "Payments" at bounding box center [951, 234] width 79 height 36
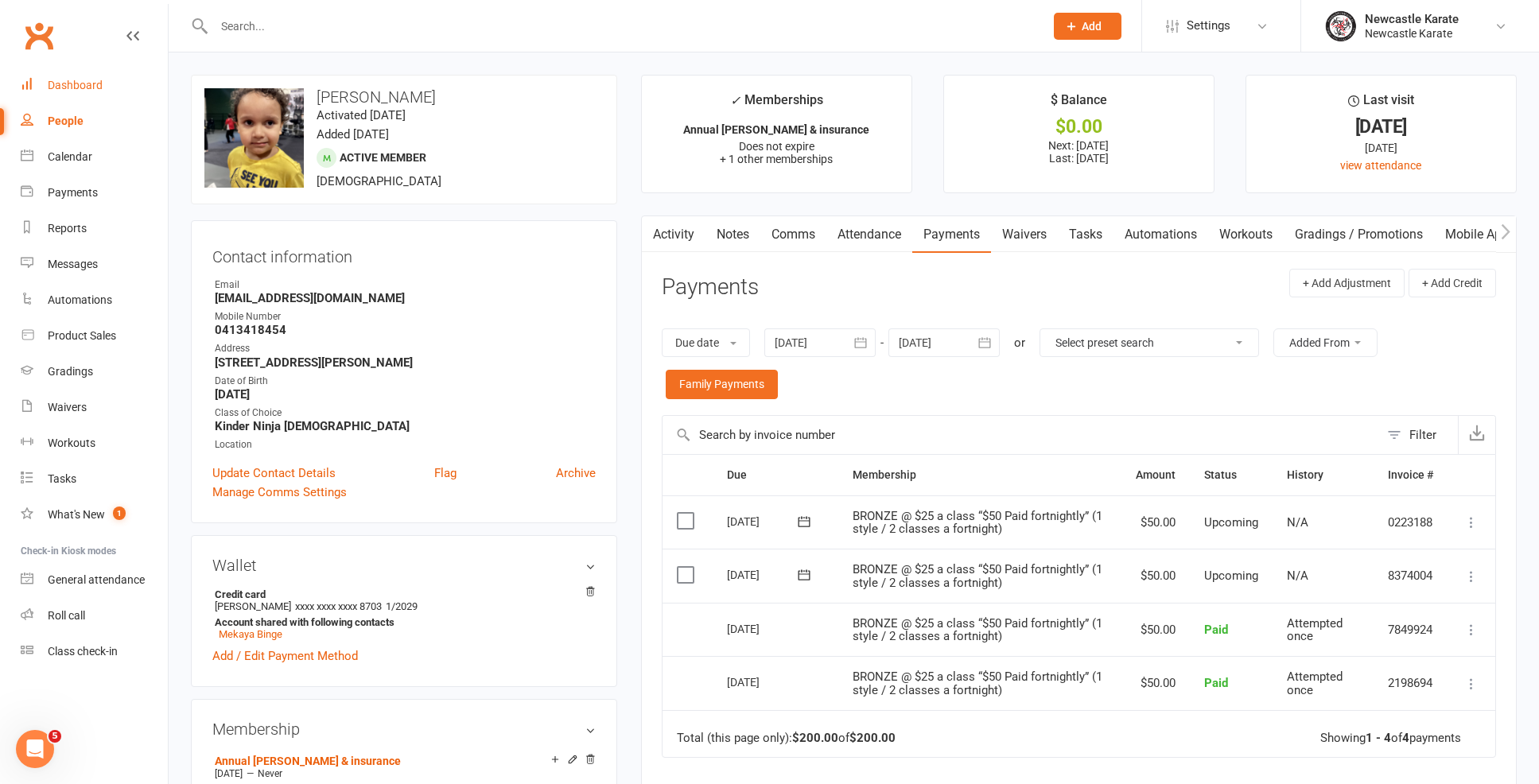
click at [76, 75] on link "Dashboard" at bounding box center [94, 84] width 147 height 35
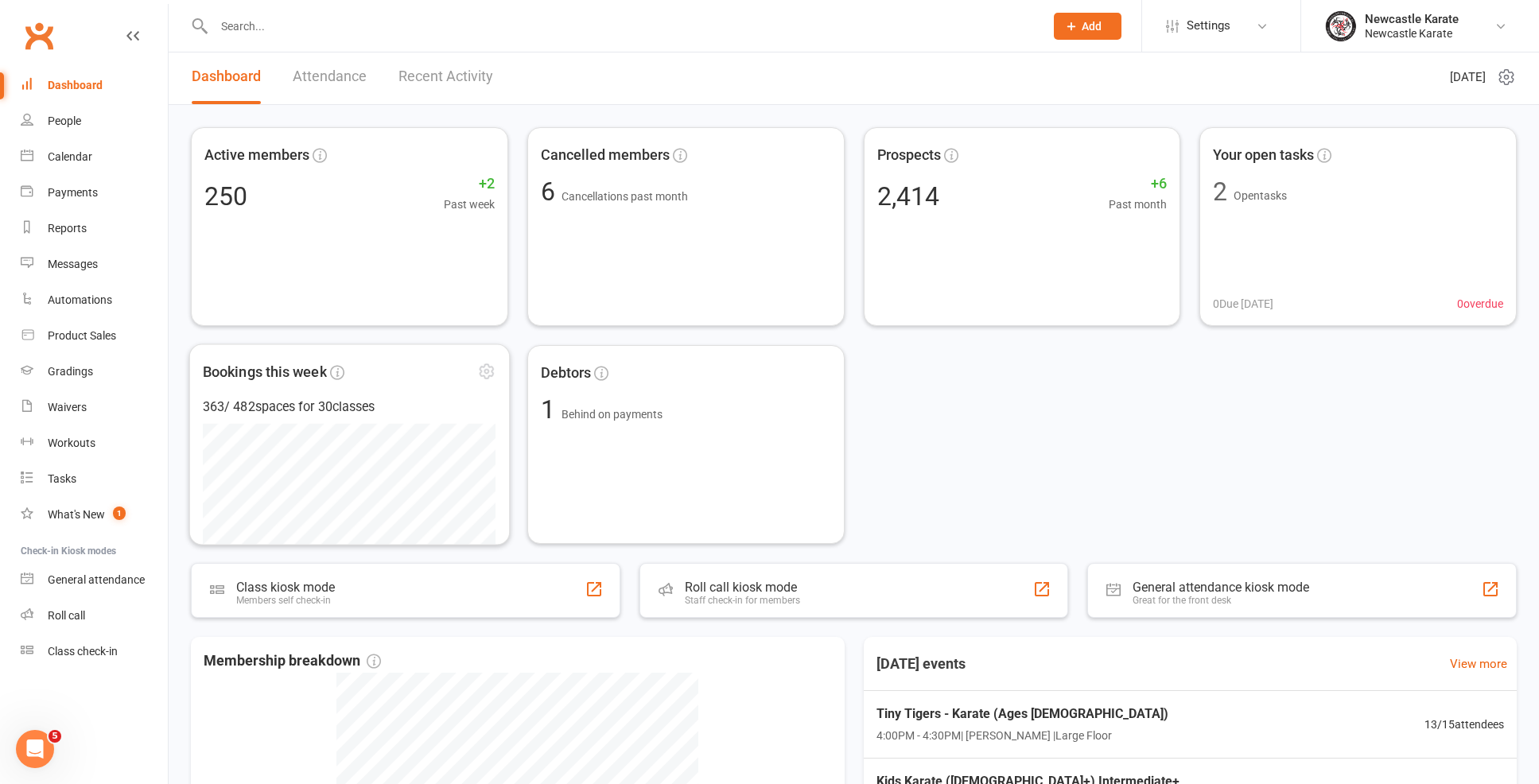
scroll to position [320, 0]
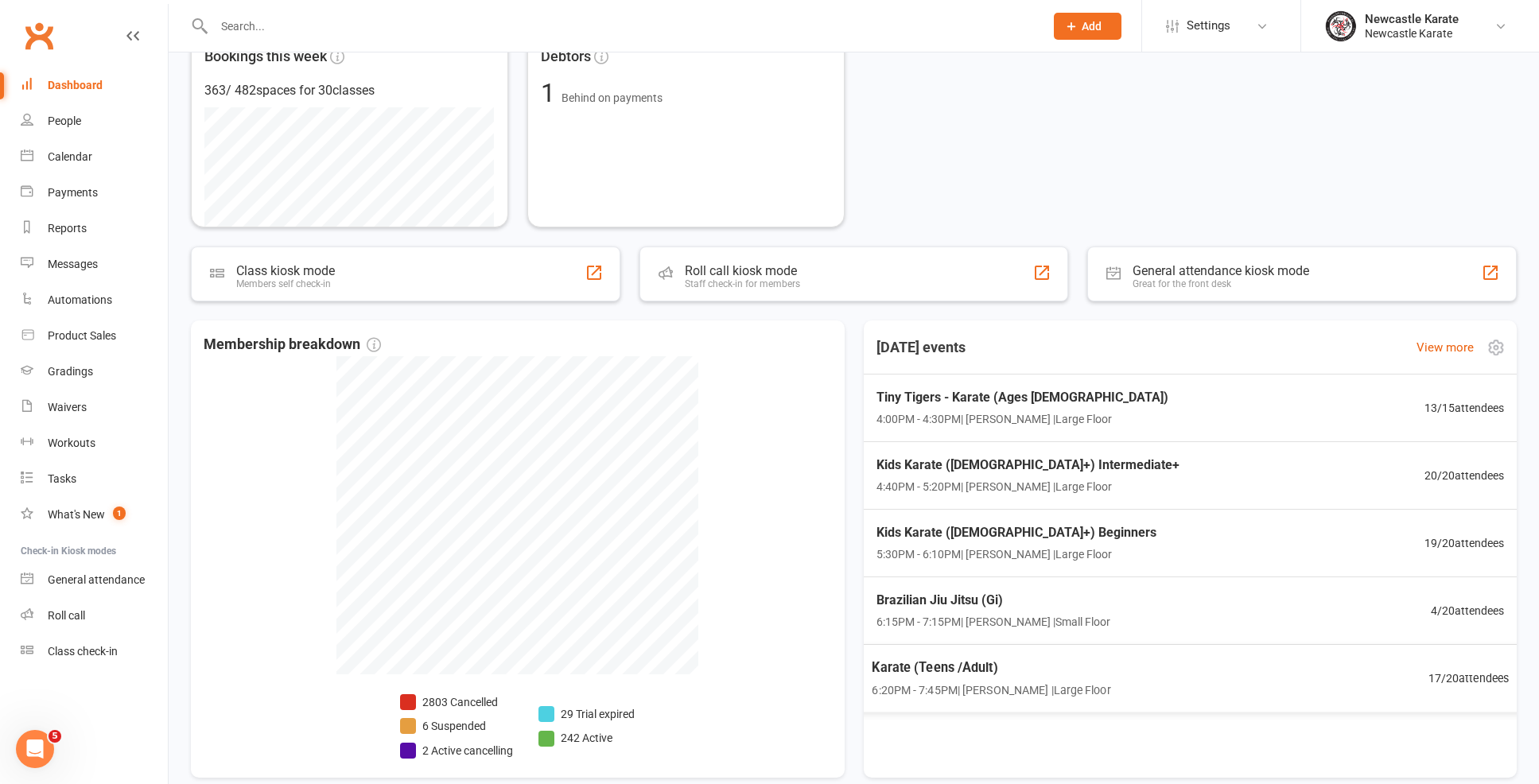
click at [1255, 672] on div "Karate (Teens /Adult) 6:20PM - 7:45PM | Marc Mathews | Large Floor 17 / 20 atte…" at bounding box center [1189, 678] width 675 height 67
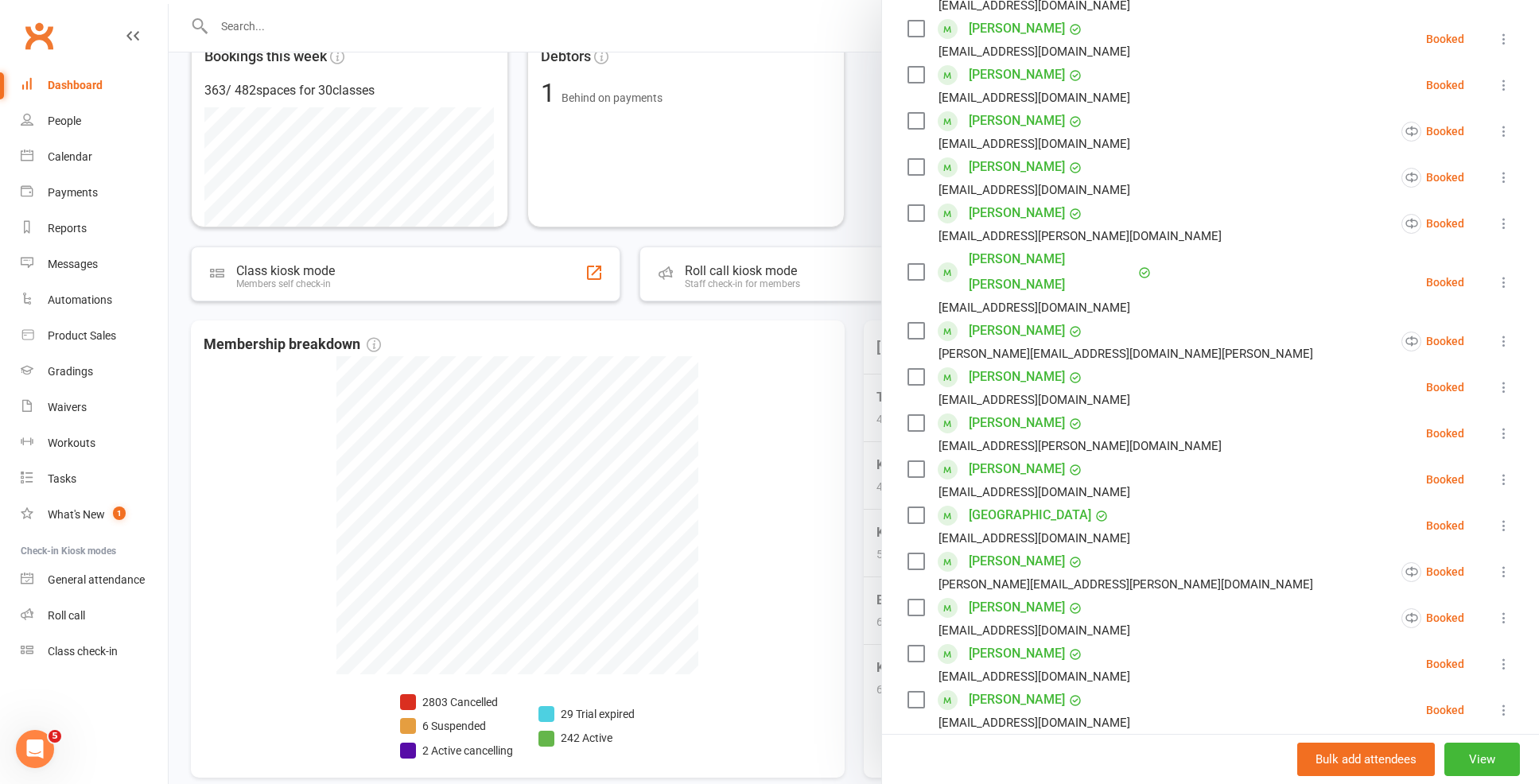
scroll to position [442, 0]
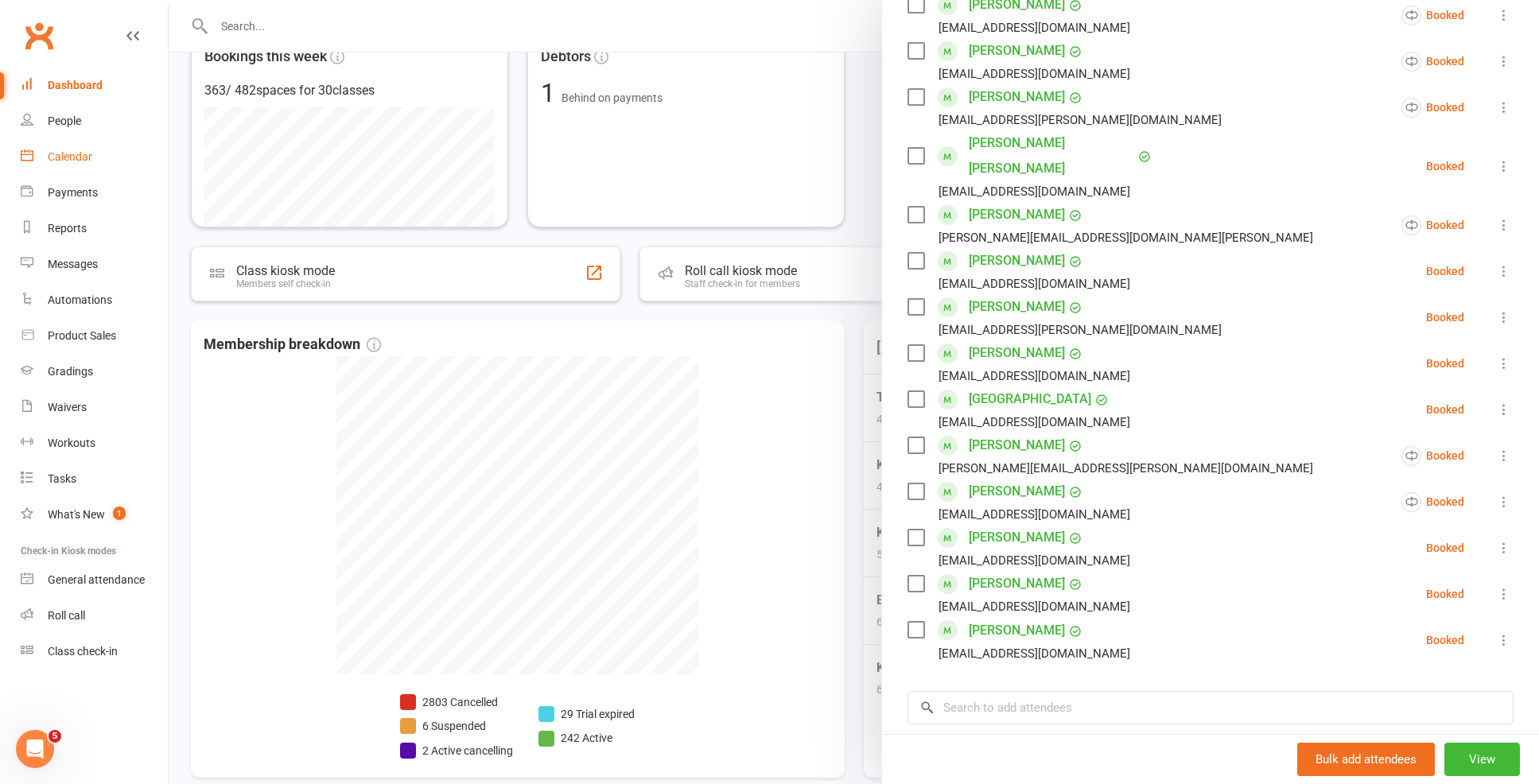
click at [42, 148] on link "Calendar" at bounding box center [94, 156] width 147 height 35
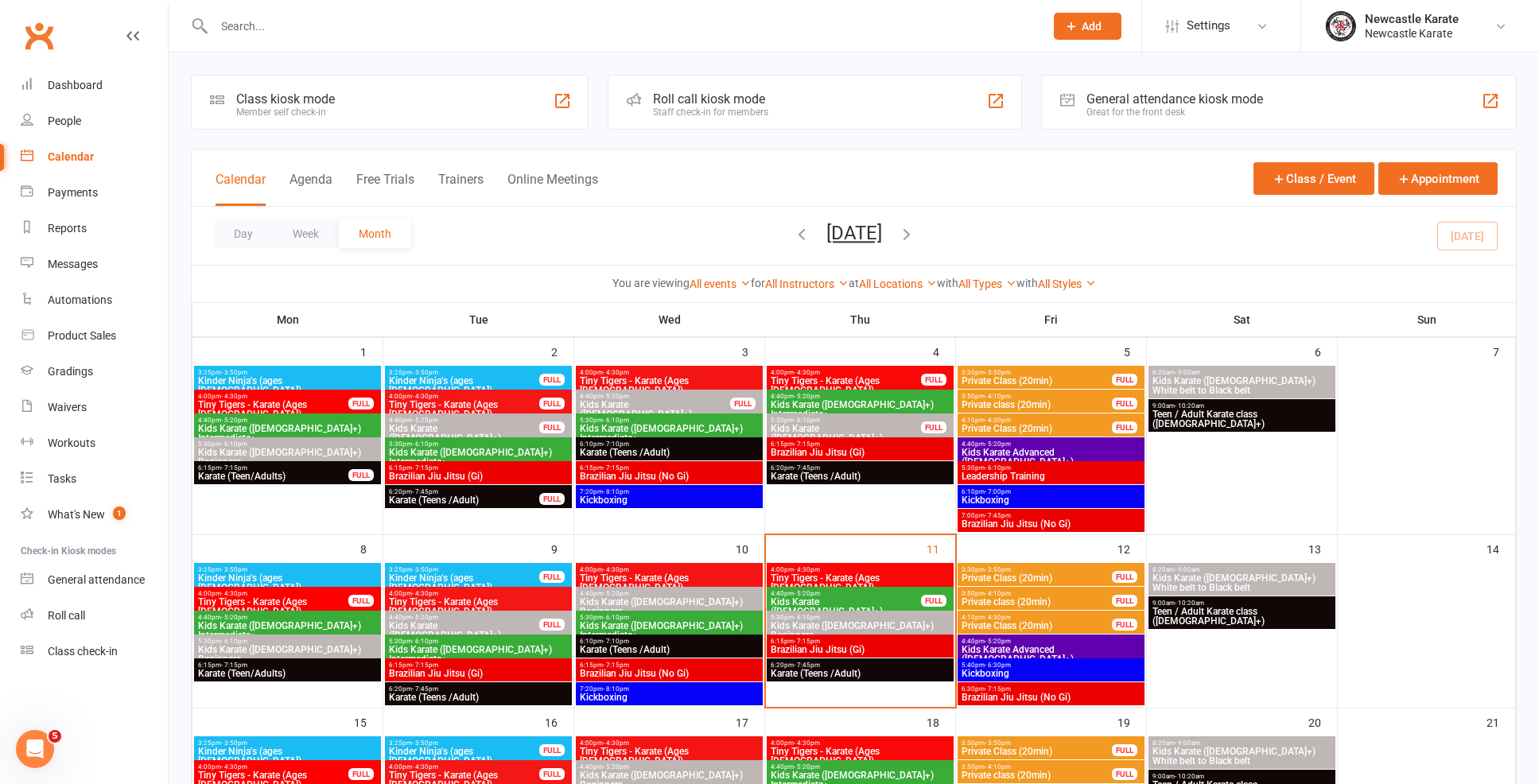
click at [880, 666] on span "6:20pm - 7:45pm" at bounding box center [859, 665] width 181 height 7
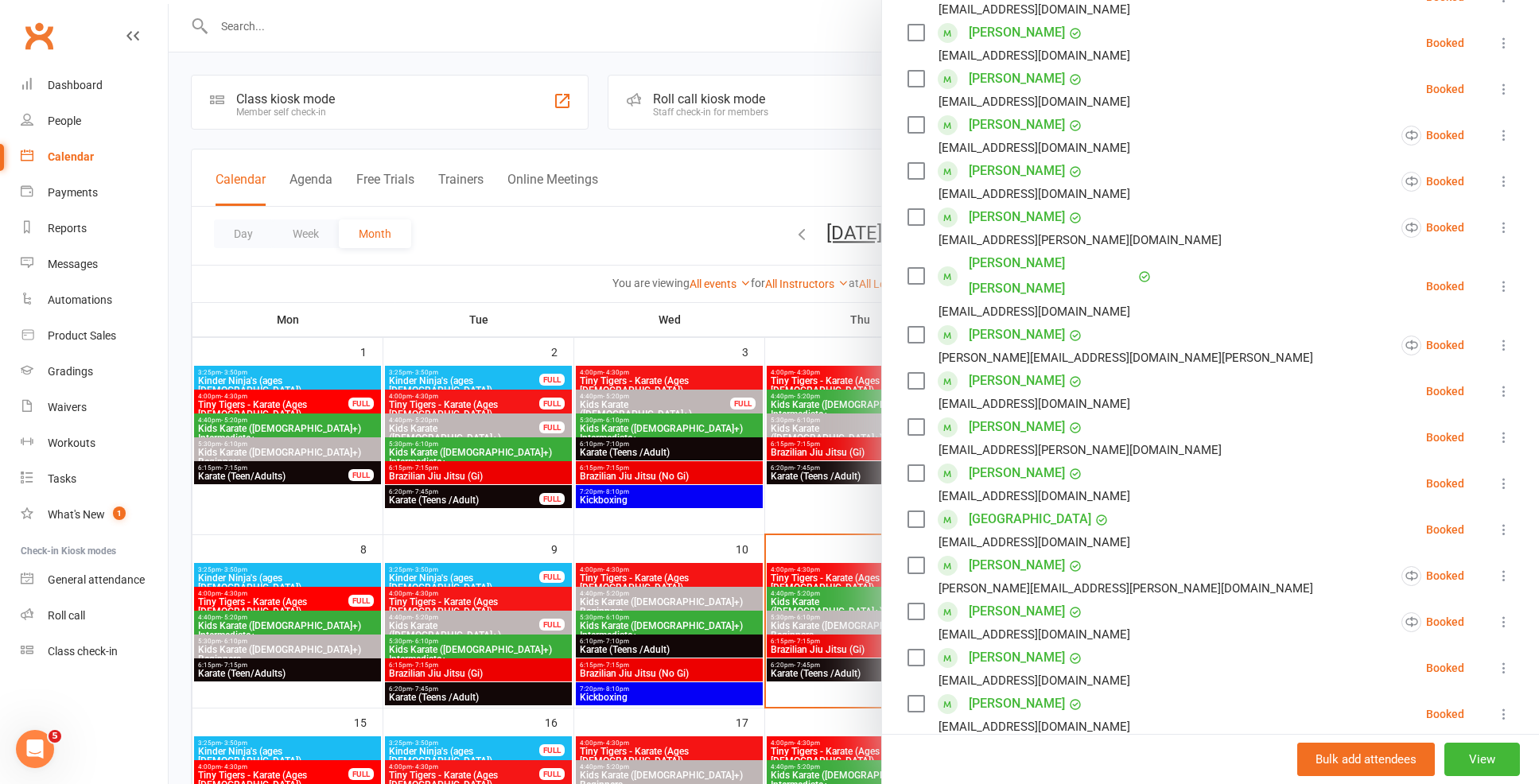
scroll to position [319, 0]
click at [700, 546] on div at bounding box center [854, 392] width 1370 height 784
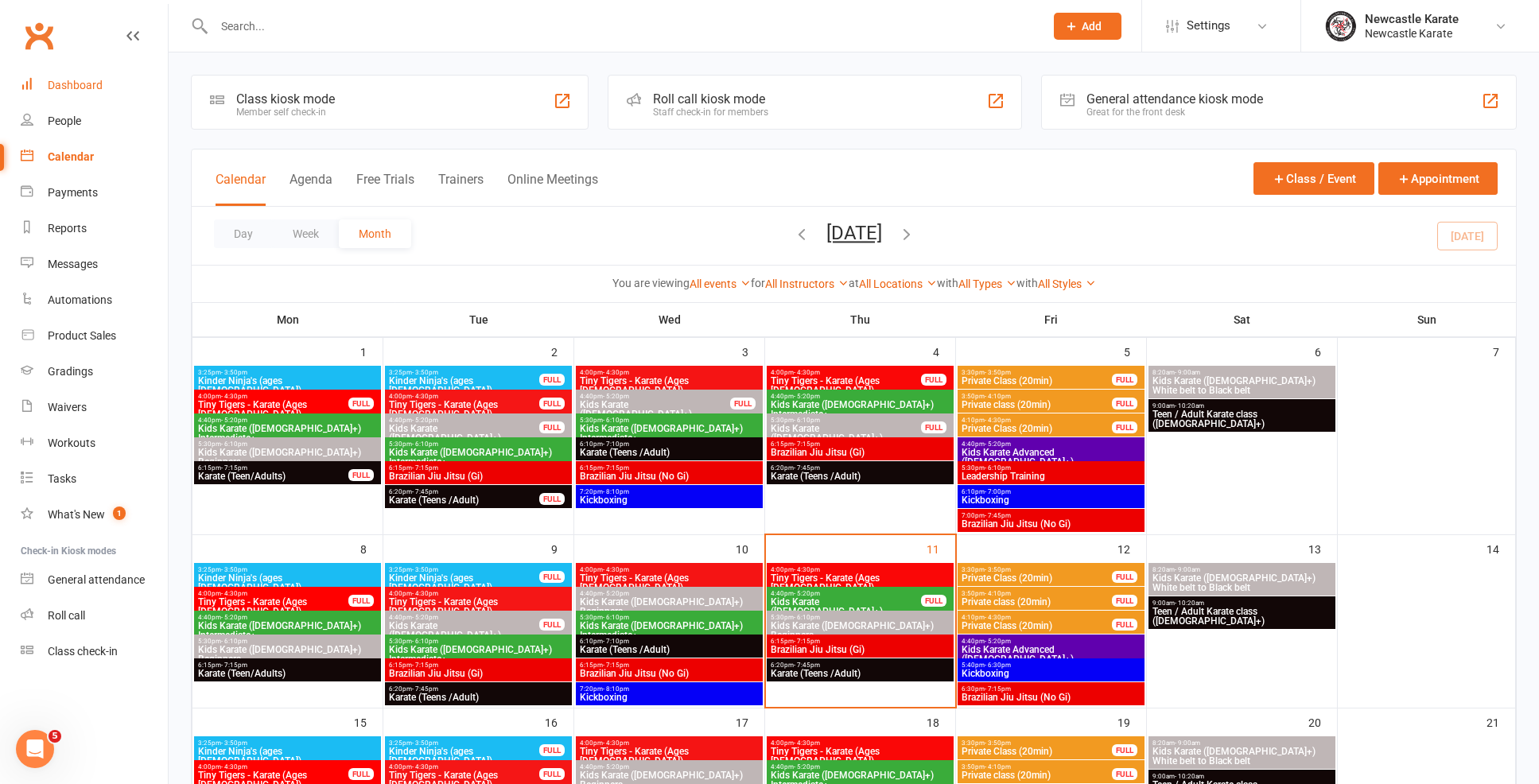
click at [91, 99] on link "Dashboard" at bounding box center [94, 84] width 147 height 35
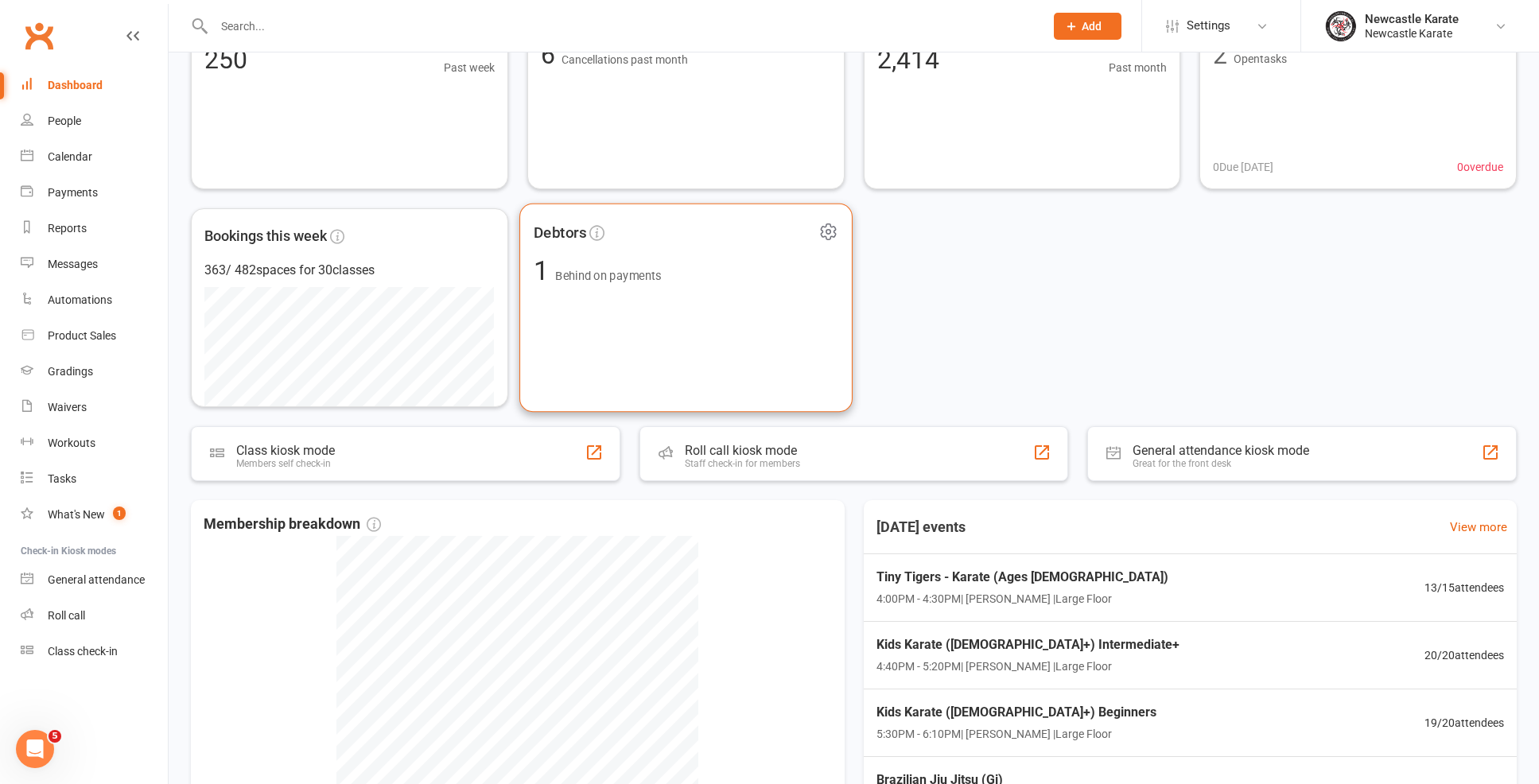
scroll to position [284, 0]
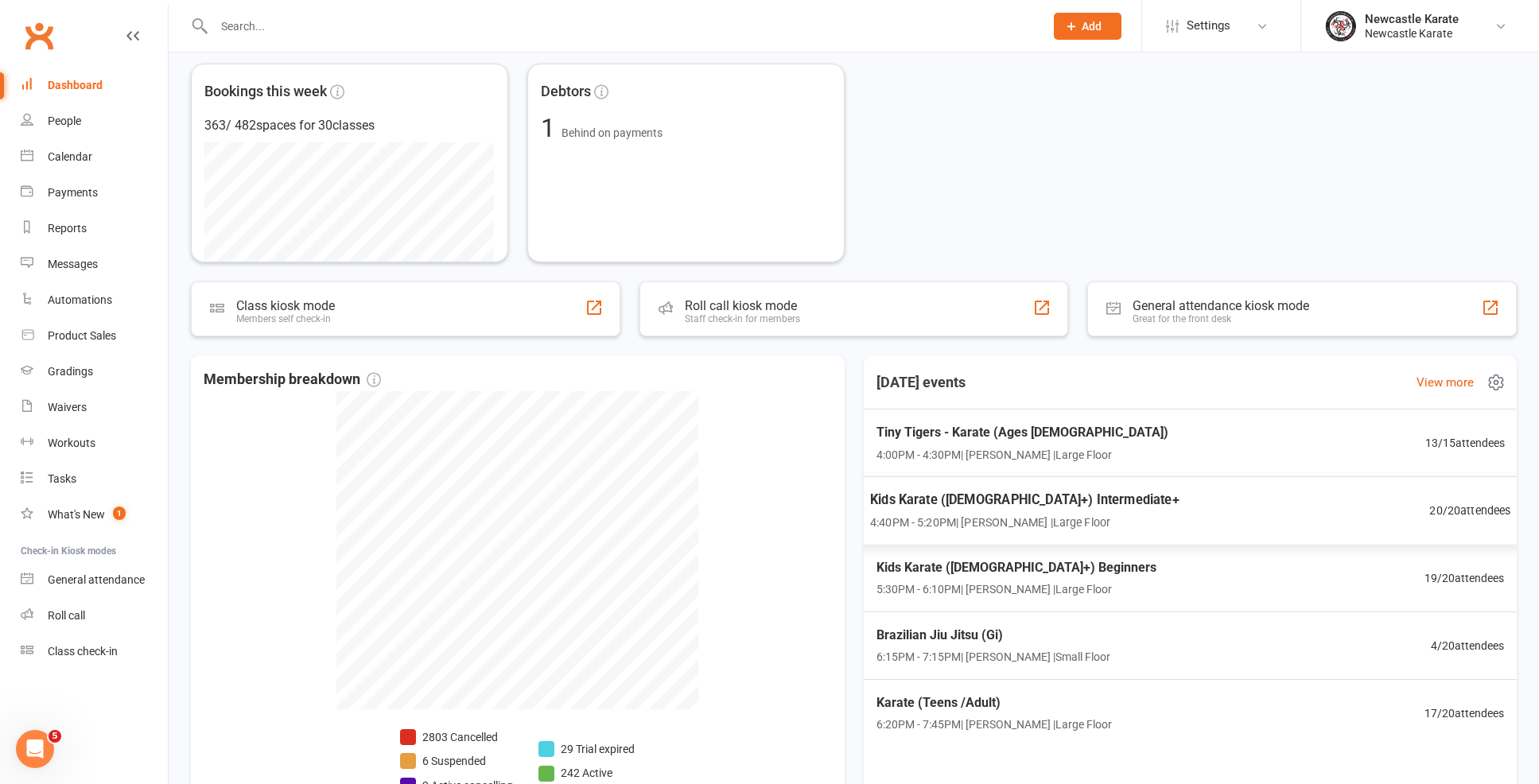
click at [1047, 441] on span "Tiny Tigers - Karate (Ages [DEMOGRAPHIC_DATA])" at bounding box center [1021, 432] width 292 height 21
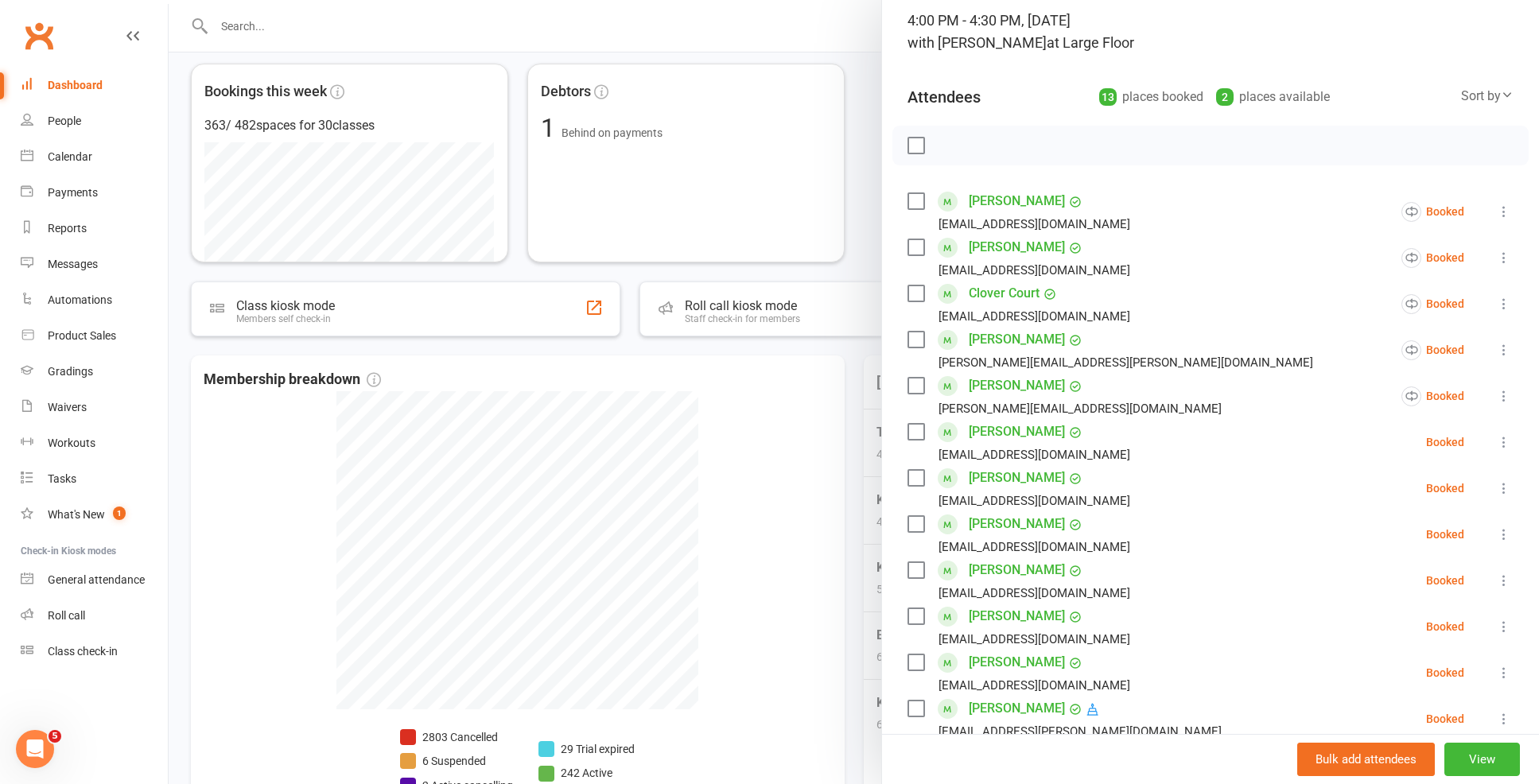
scroll to position [207, 0]
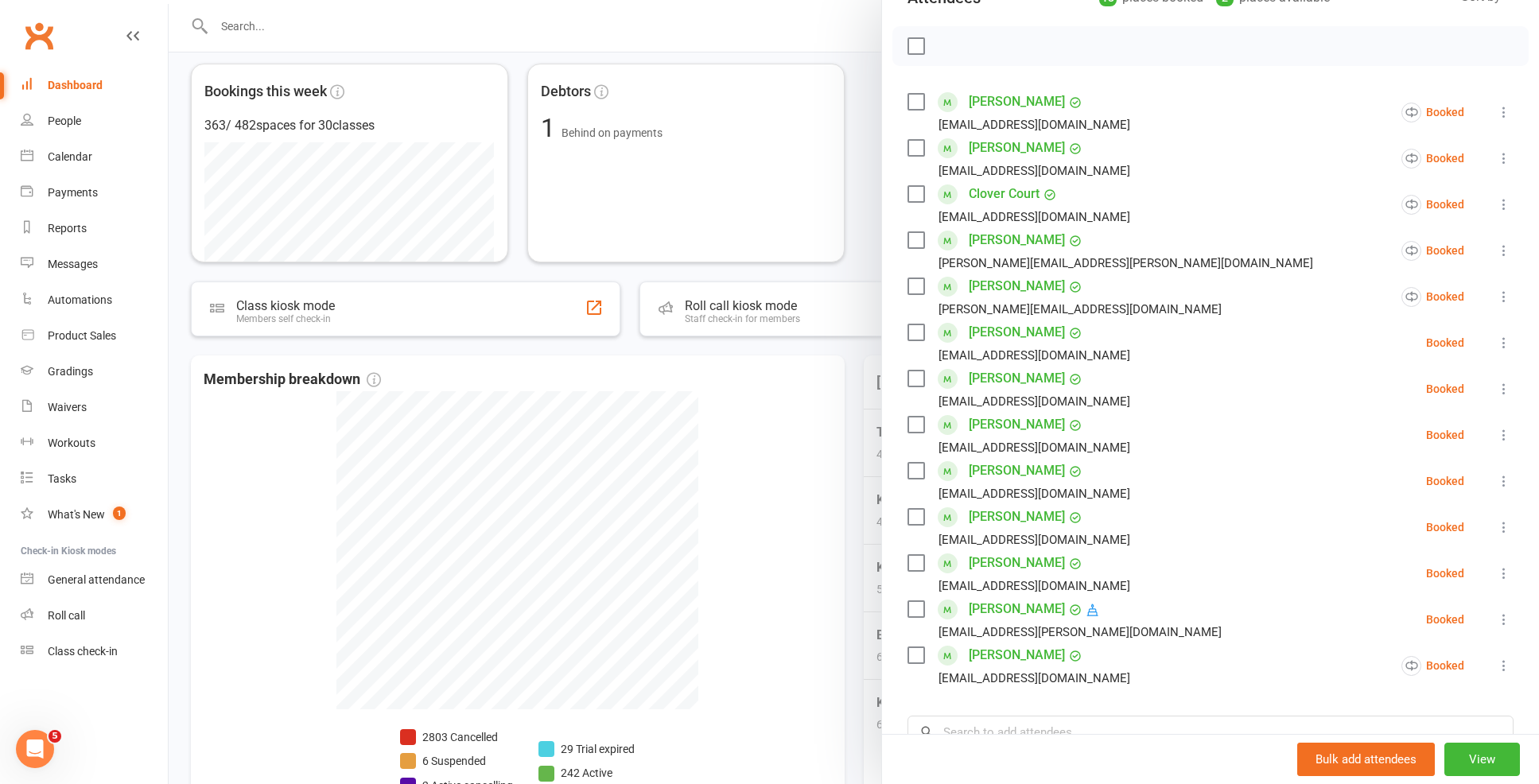
click at [1050, 616] on link "Miles Van Der Merwe" at bounding box center [1017, 610] width 96 height 25
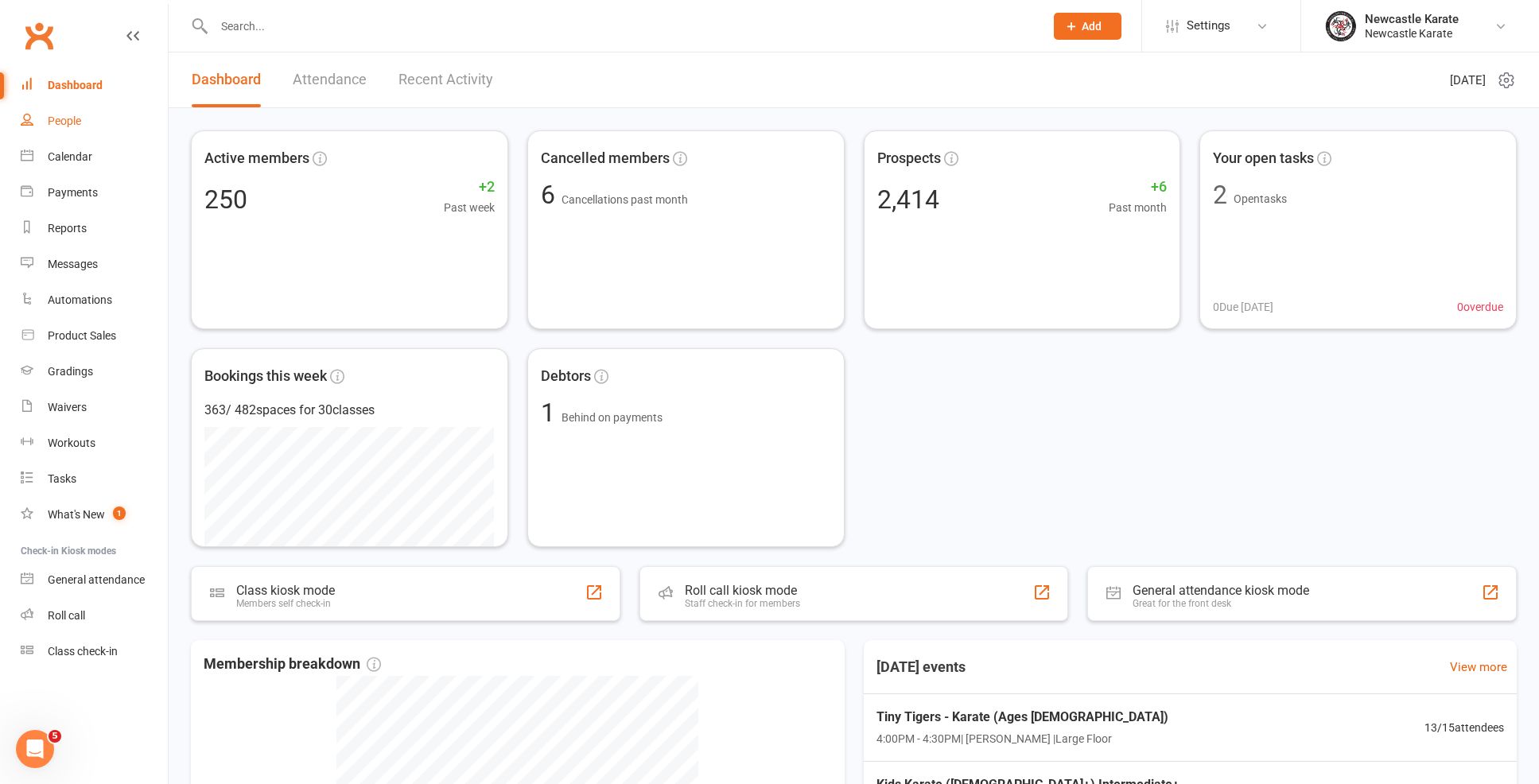
click at [116, 127] on link "People" at bounding box center [94, 121] width 147 height 35
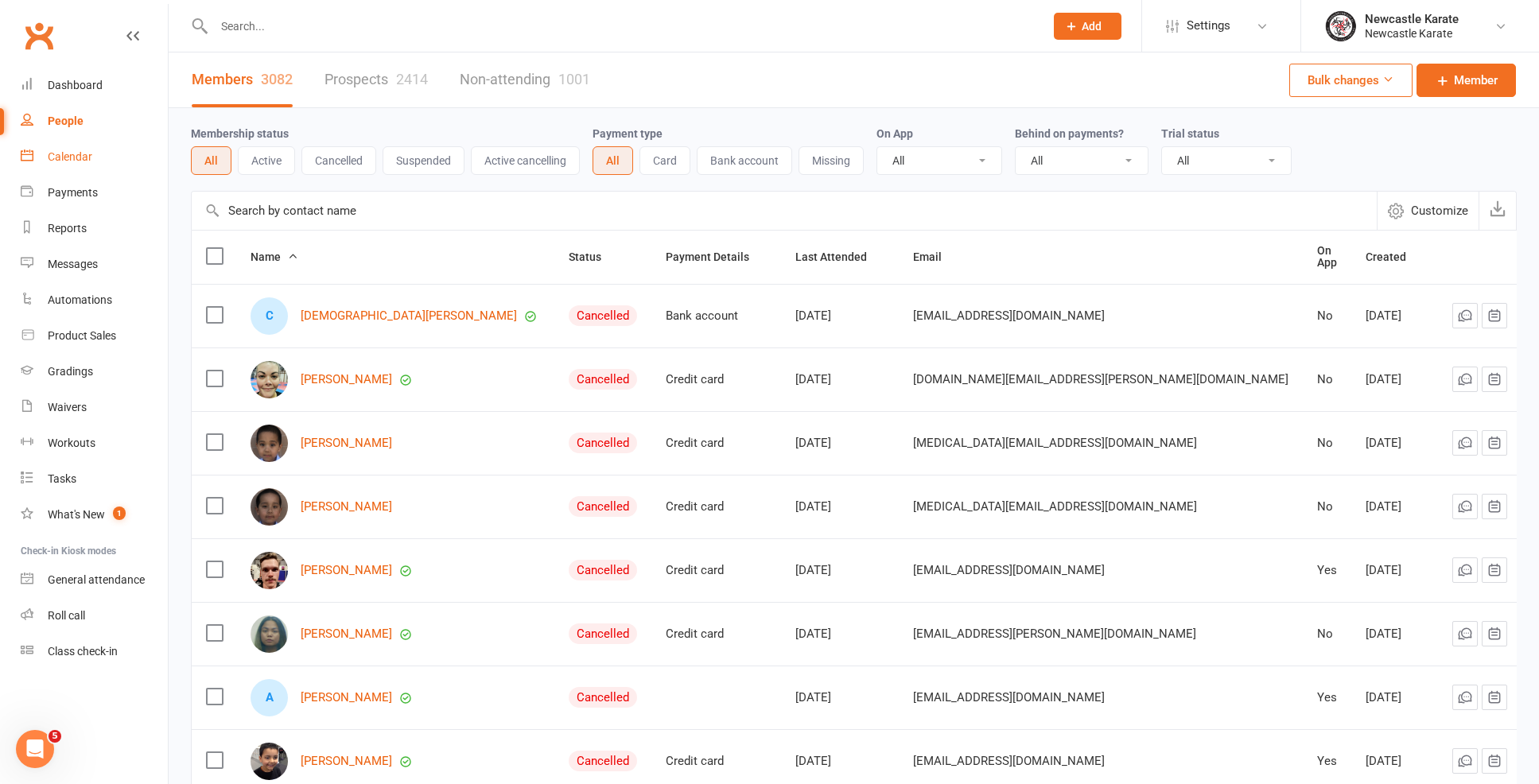
click at [106, 163] on link "Calendar" at bounding box center [94, 156] width 147 height 35
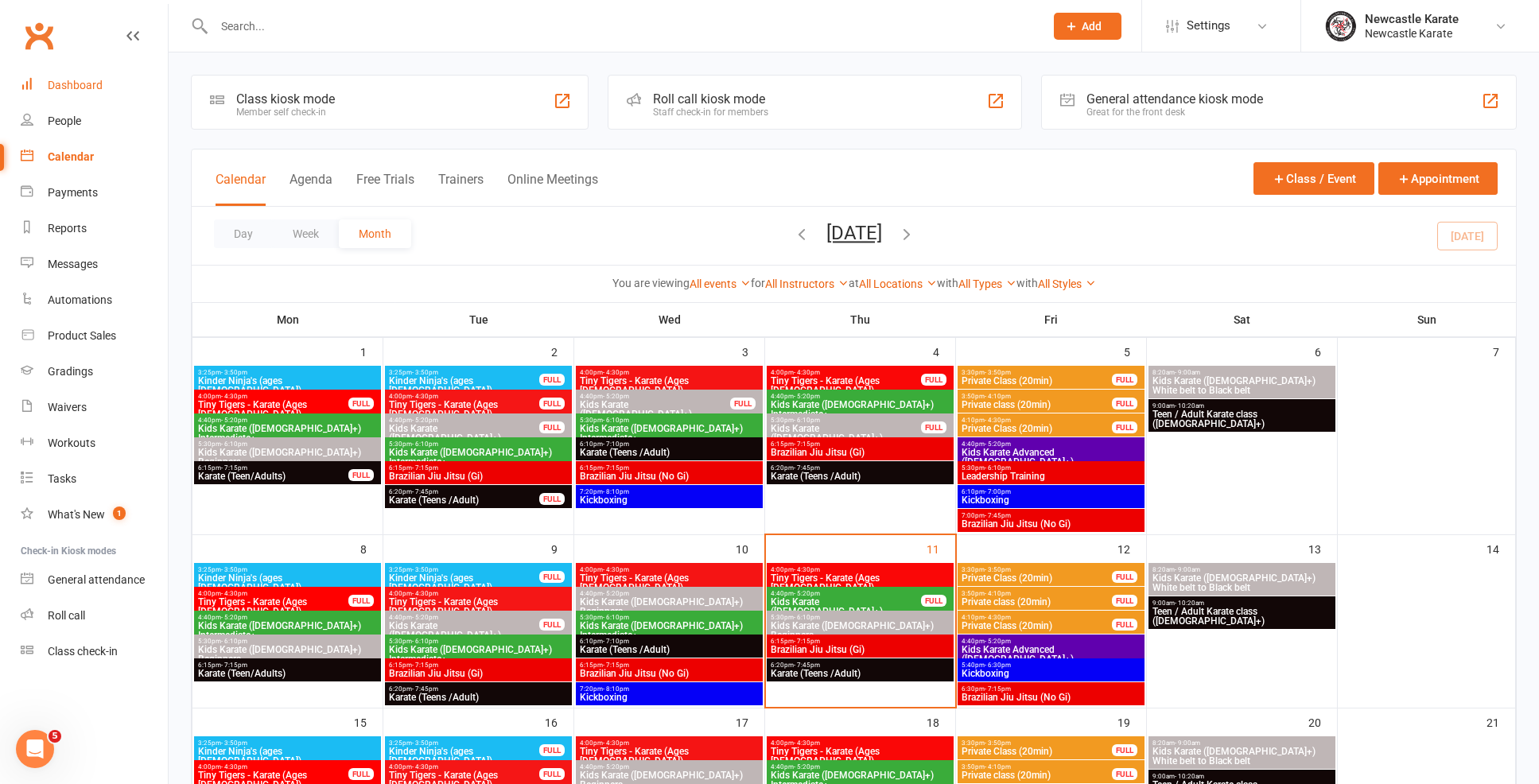
click at [64, 78] on link "Dashboard" at bounding box center [94, 84] width 147 height 35
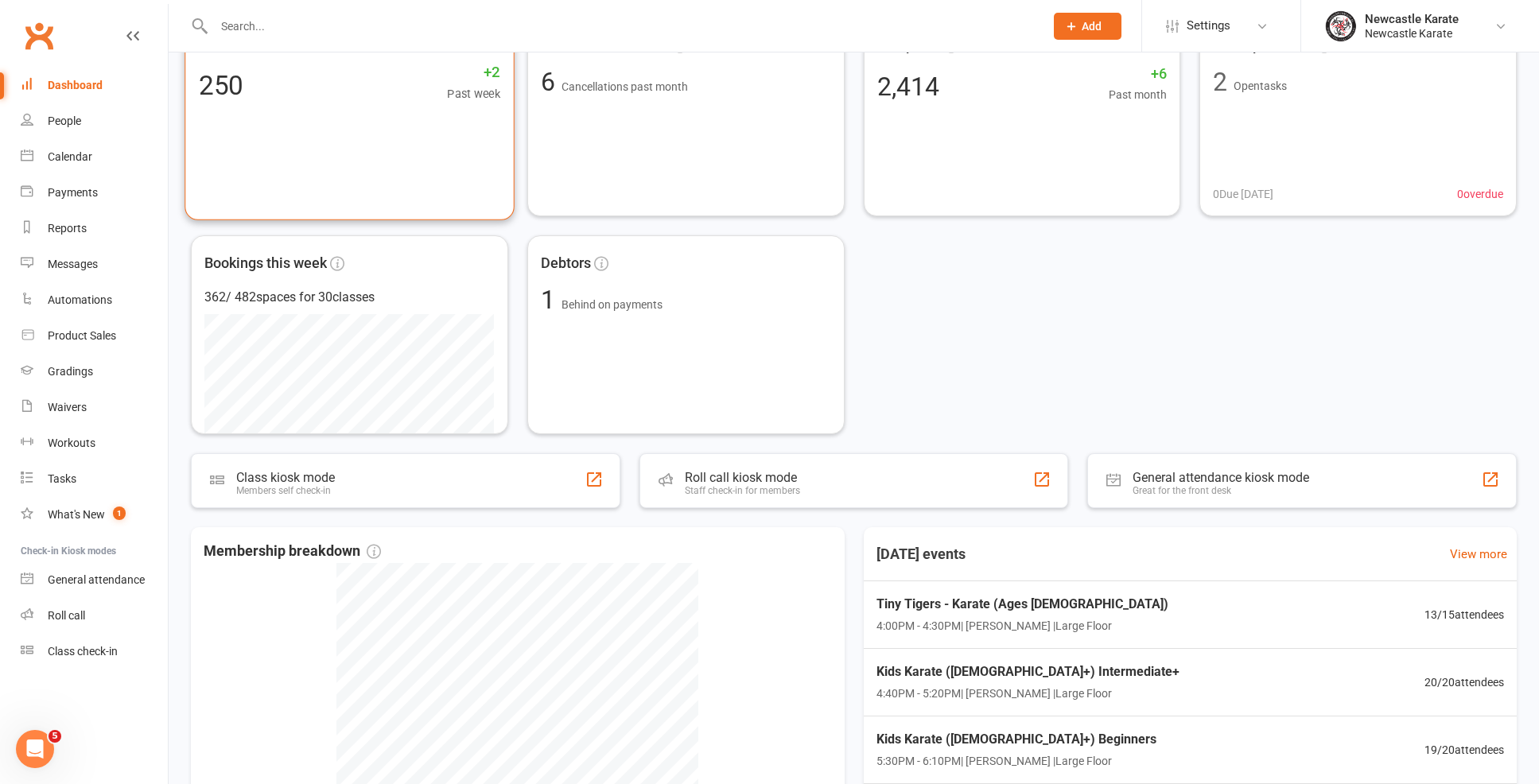
scroll to position [391, 0]
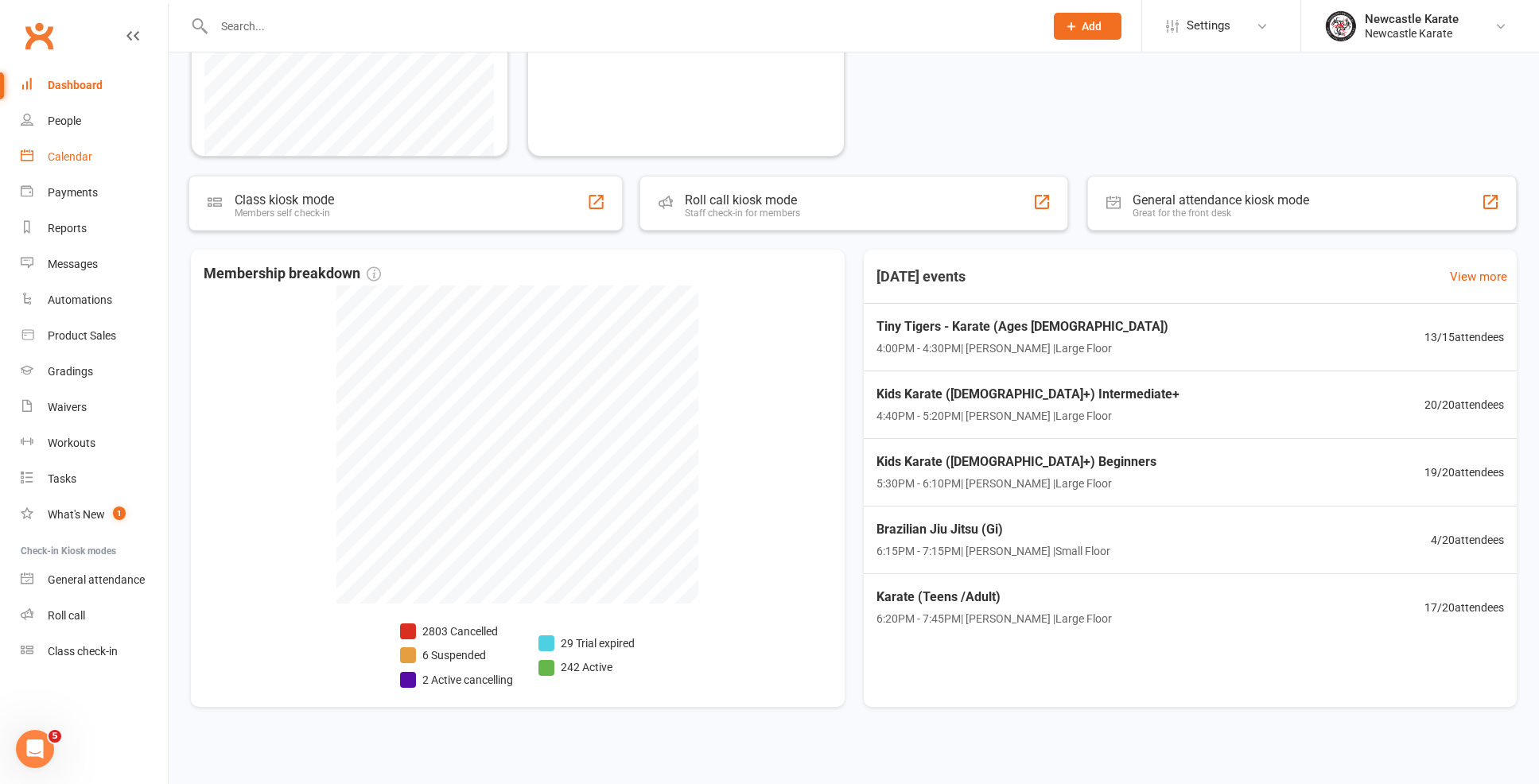
click at [102, 158] on link "Calendar" at bounding box center [94, 156] width 147 height 35
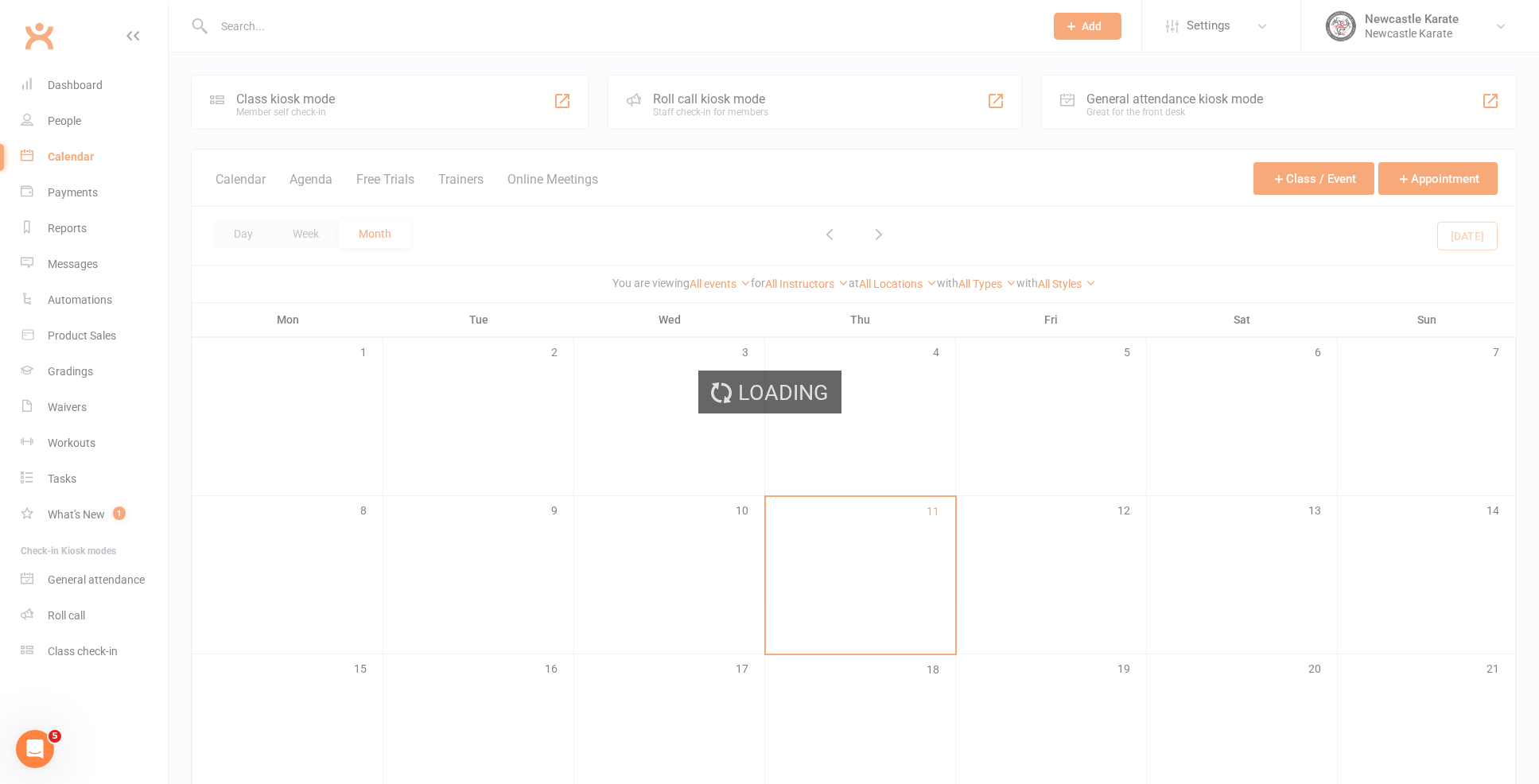
scroll to position [16, 0]
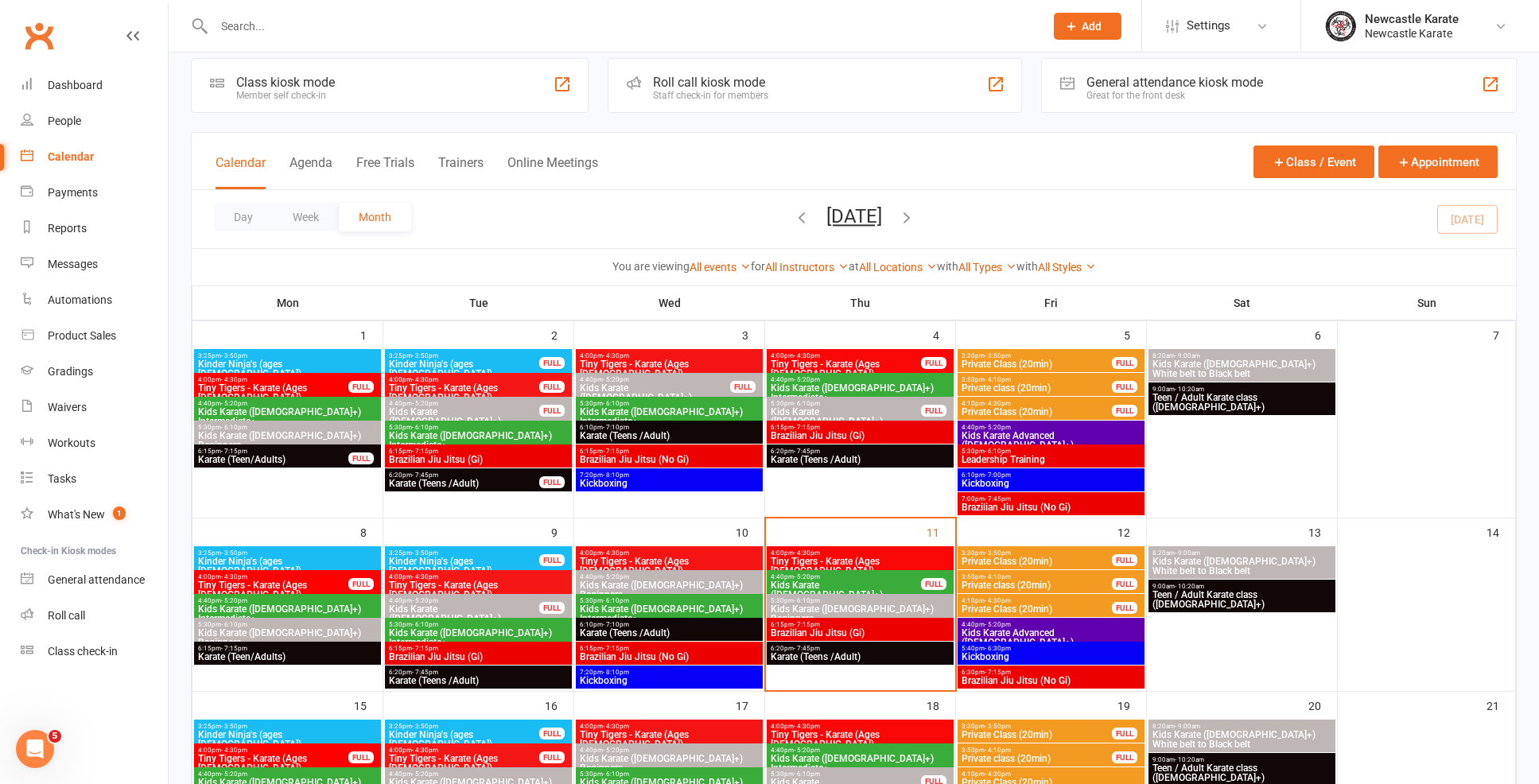
click at [825, 581] on span "Kids Karate ([DEMOGRAPHIC_DATA]+) Intermediate+" at bounding box center [845, 595] width 152 height 29
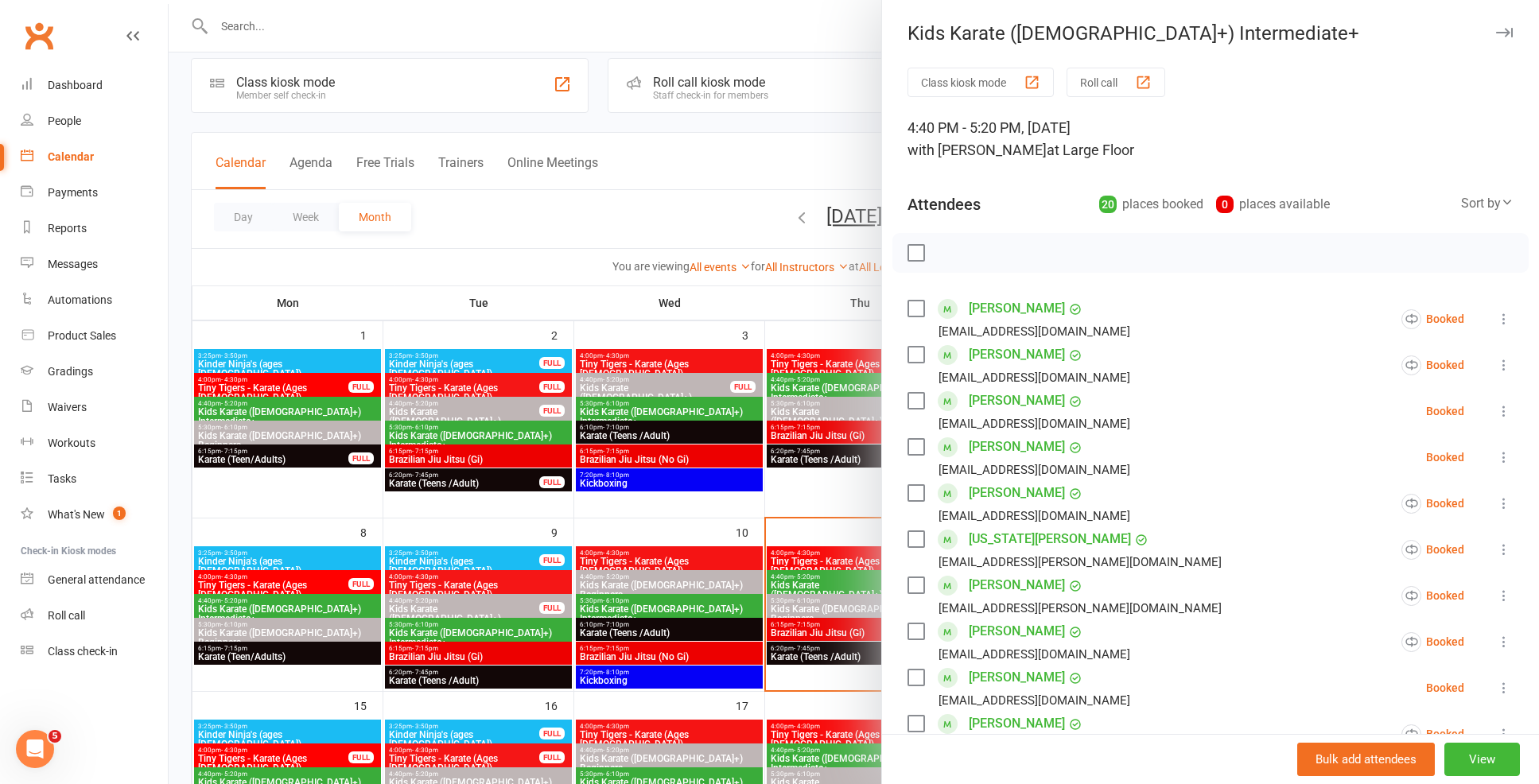
scroll to position [0, 0]
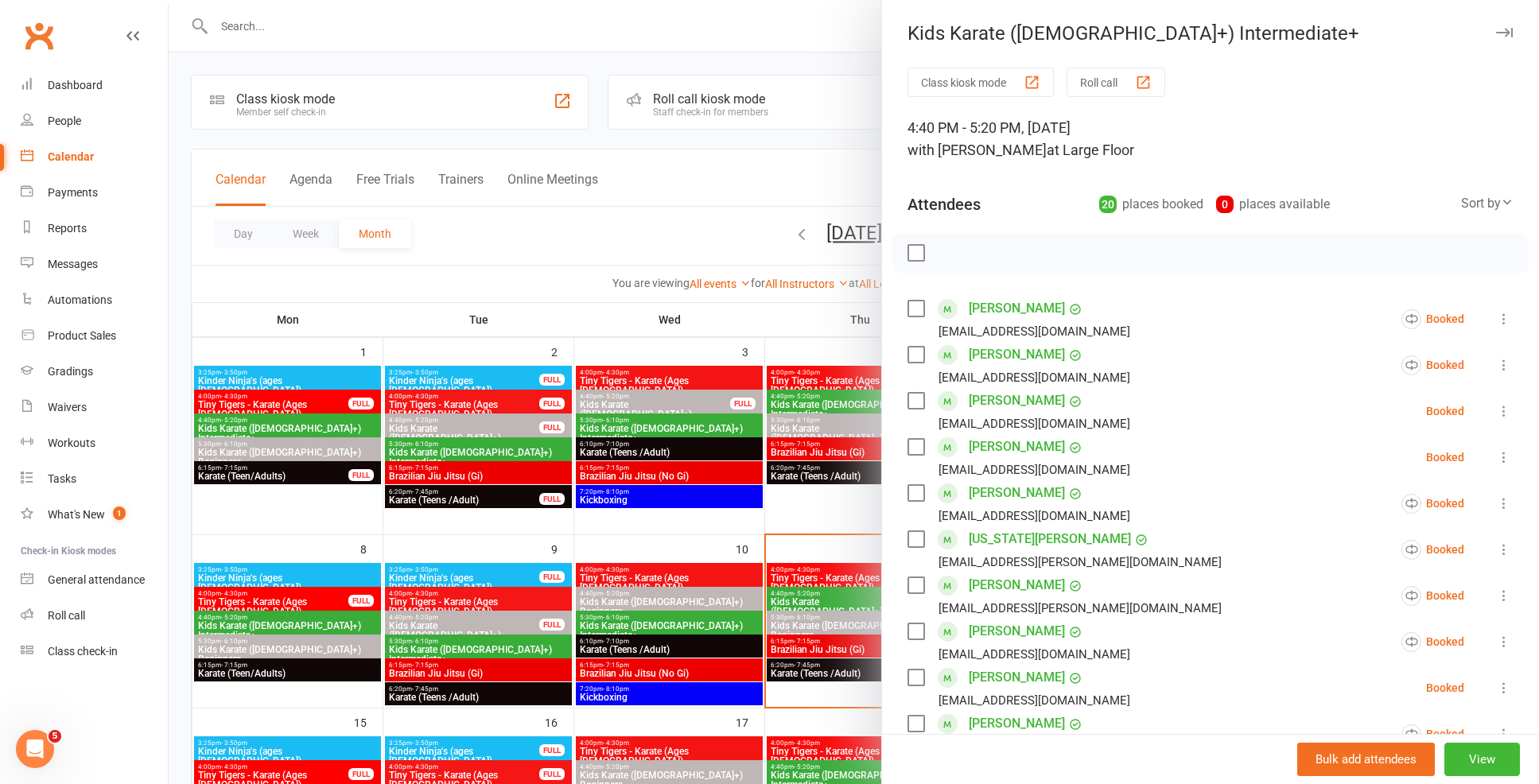
click at [869, 510] on div at bounding box center [854, 392] width 1370 height 784
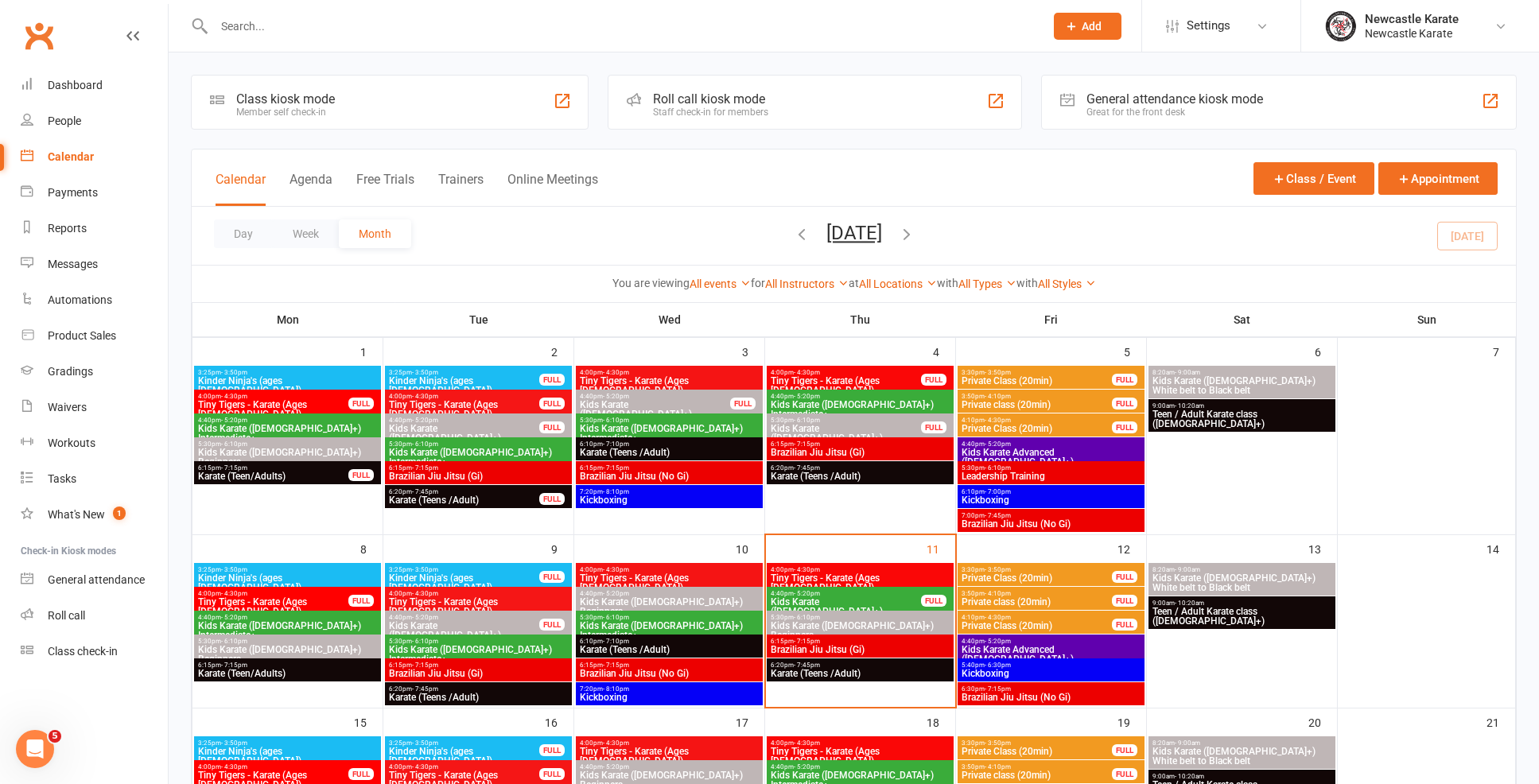
click at [845, 630] on span "Kids Karate ([DEMOGRAPHIC_DATA]+) Beginners" at bounding box center [859, 630] width 181 height 19
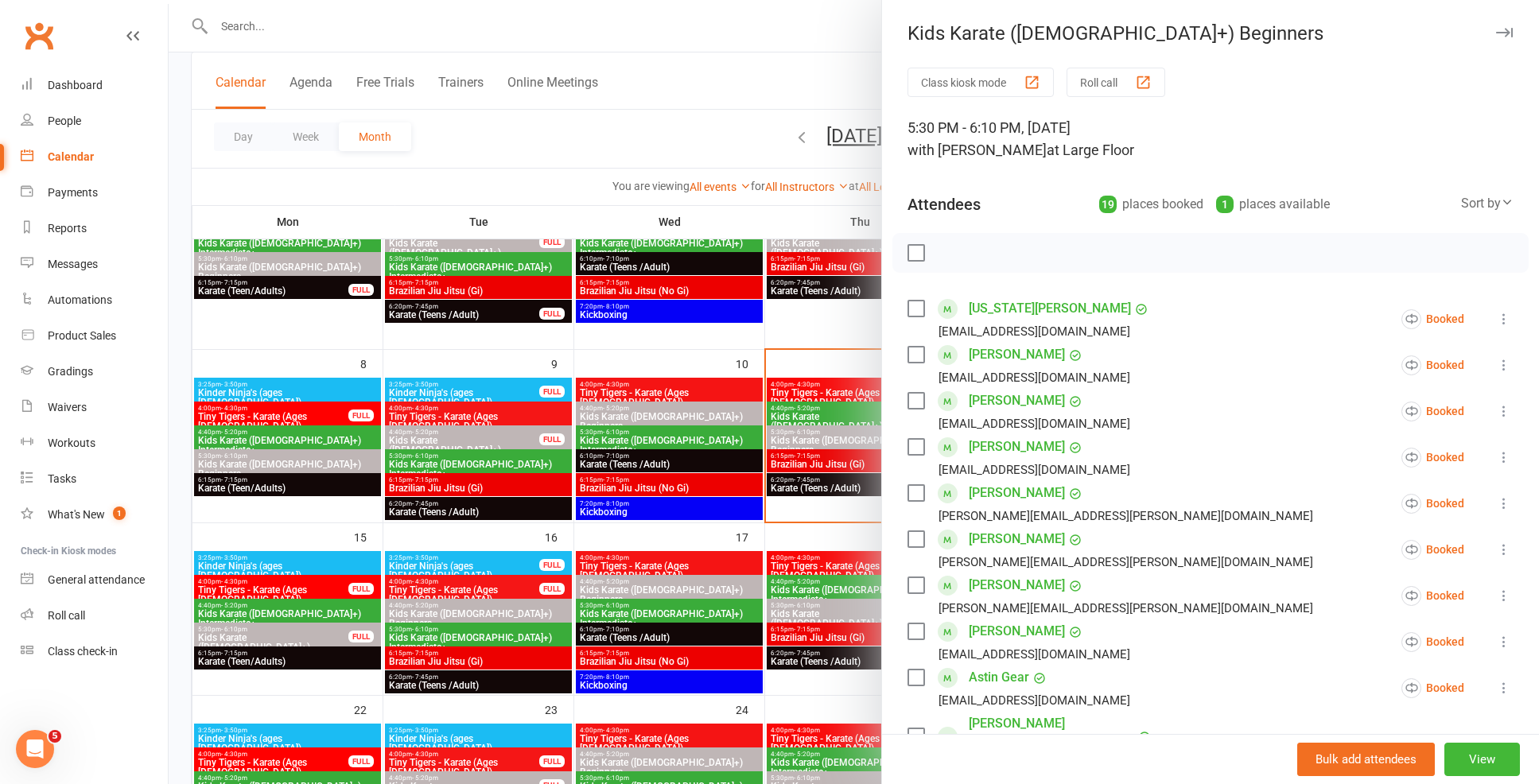
click at [764, 578] on div at bounding box center [854, 392] width 1370 height 784
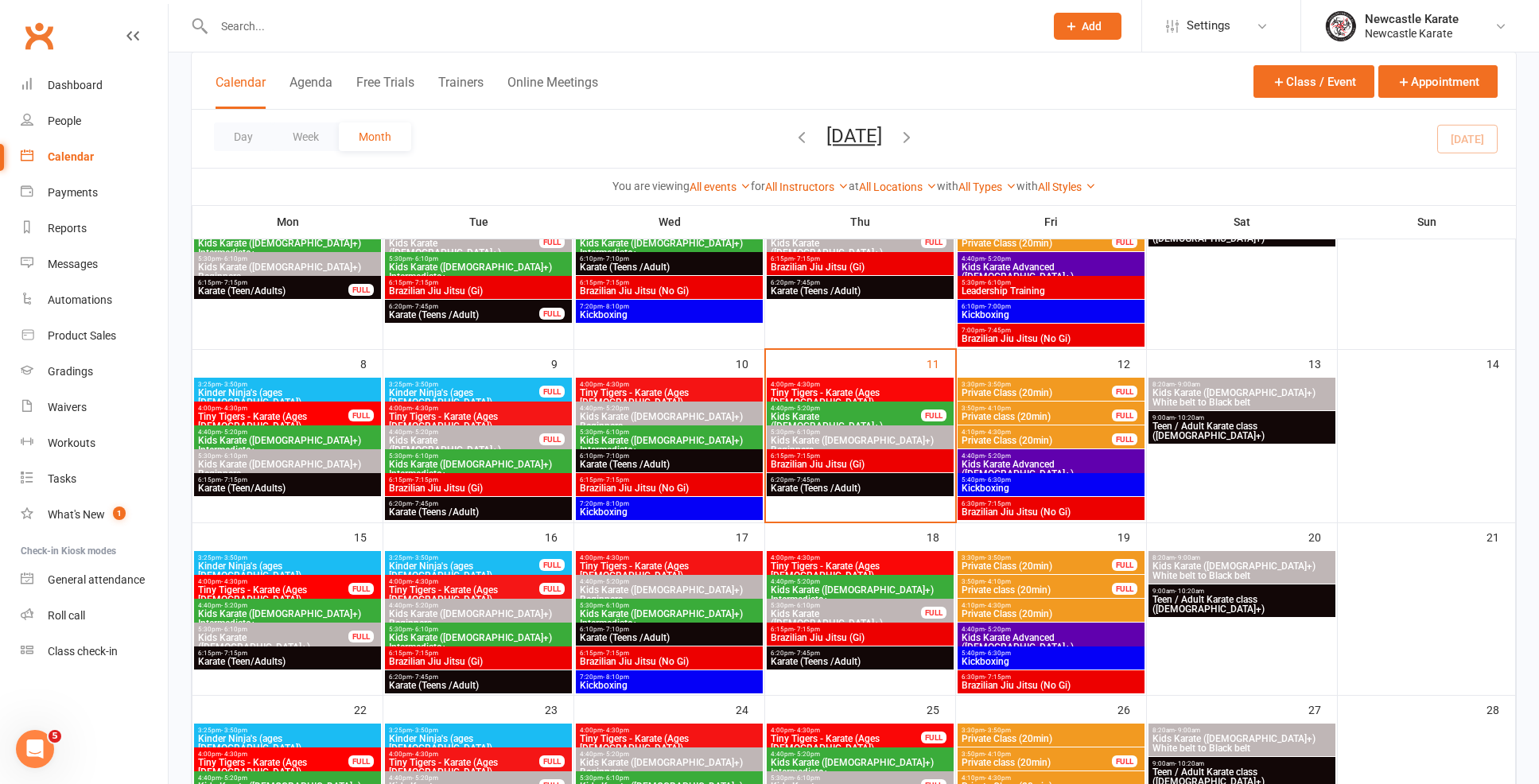
click at [630, 657] on span "Brazilian Jiu Jitsu (No Gi)" at bounding box center [669, 661] width 181 height 10
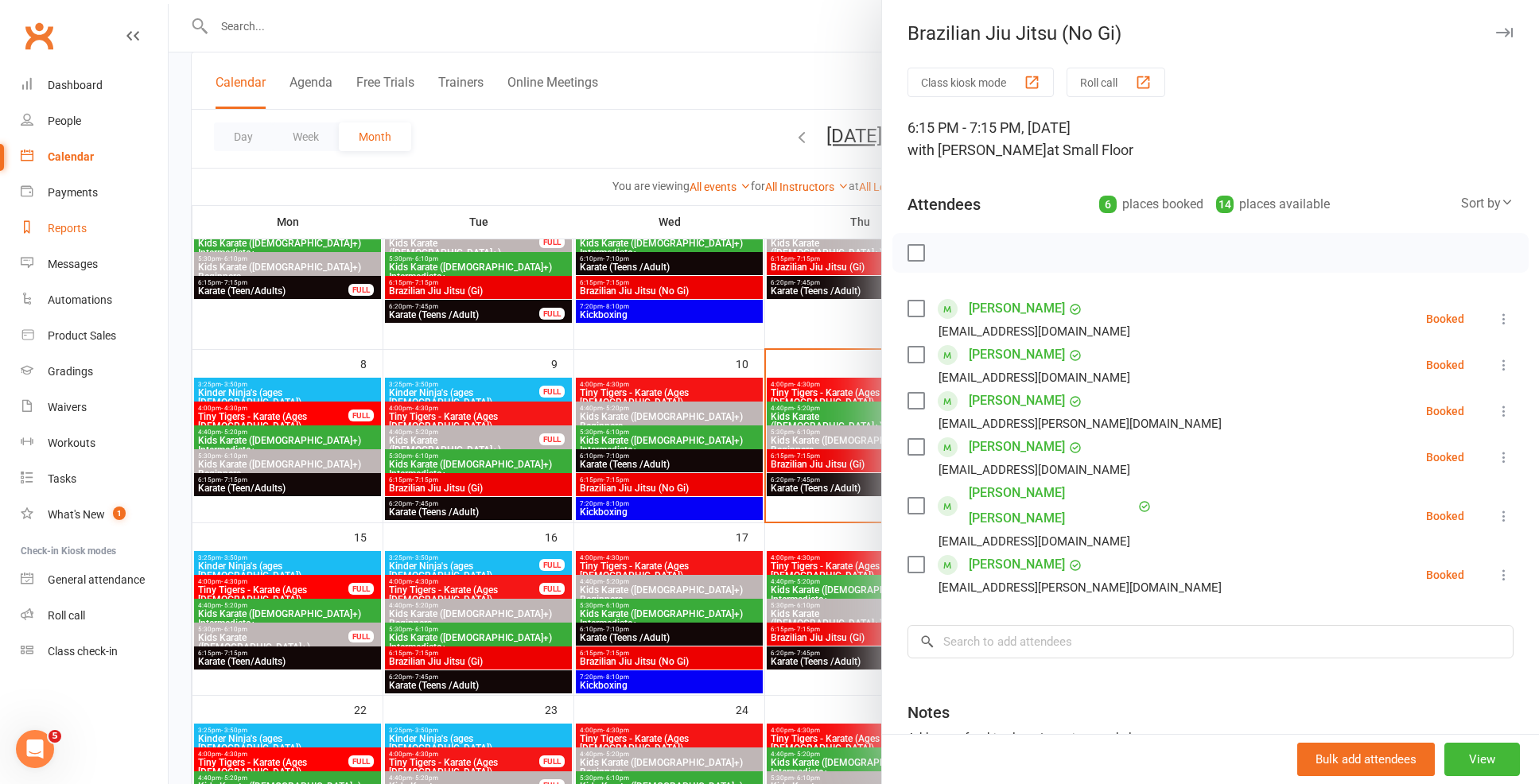
click at [52, 245] on link "Reports" at bounding box center [94, 228] width 147 height 35
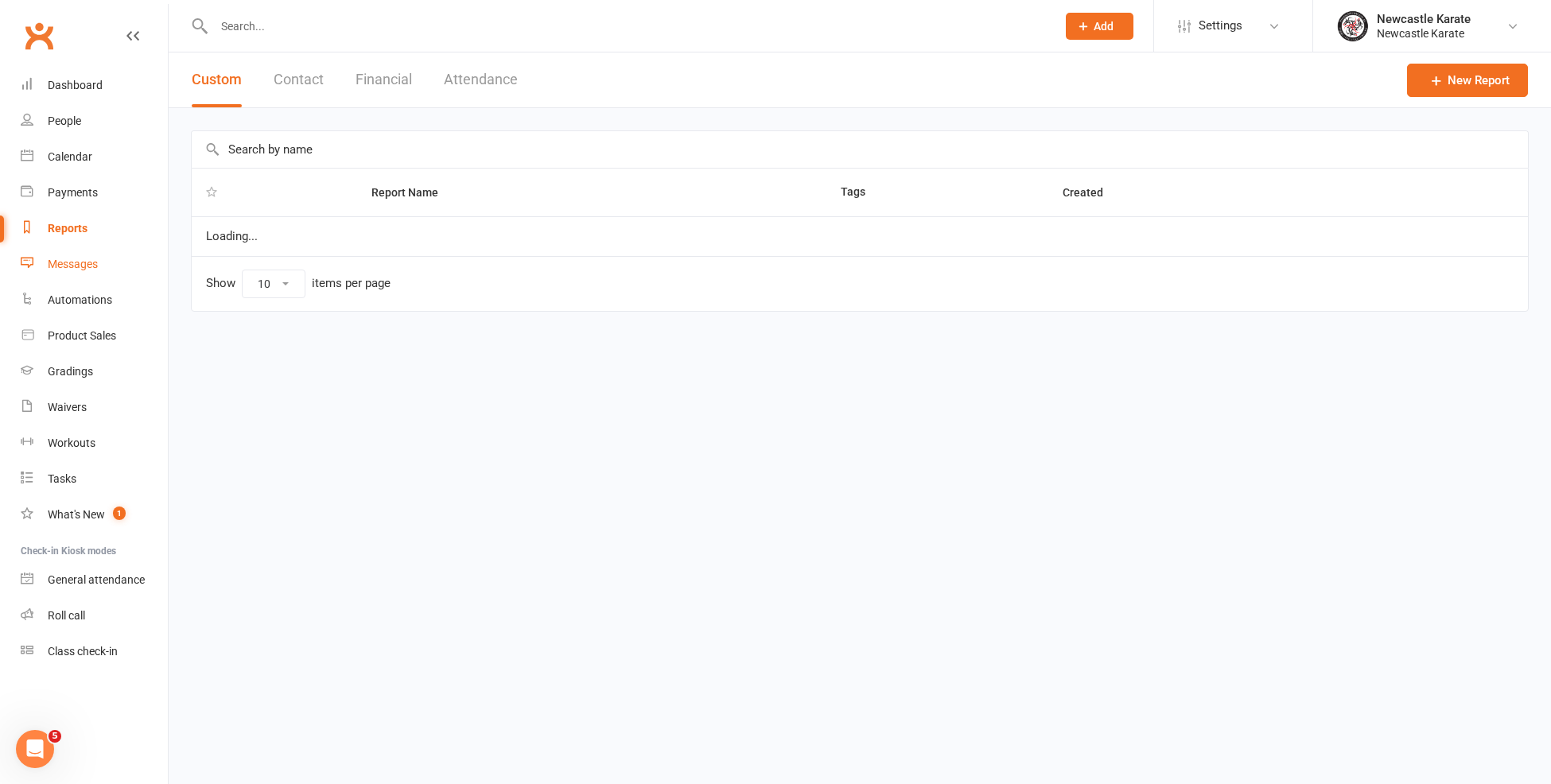
select select "25"
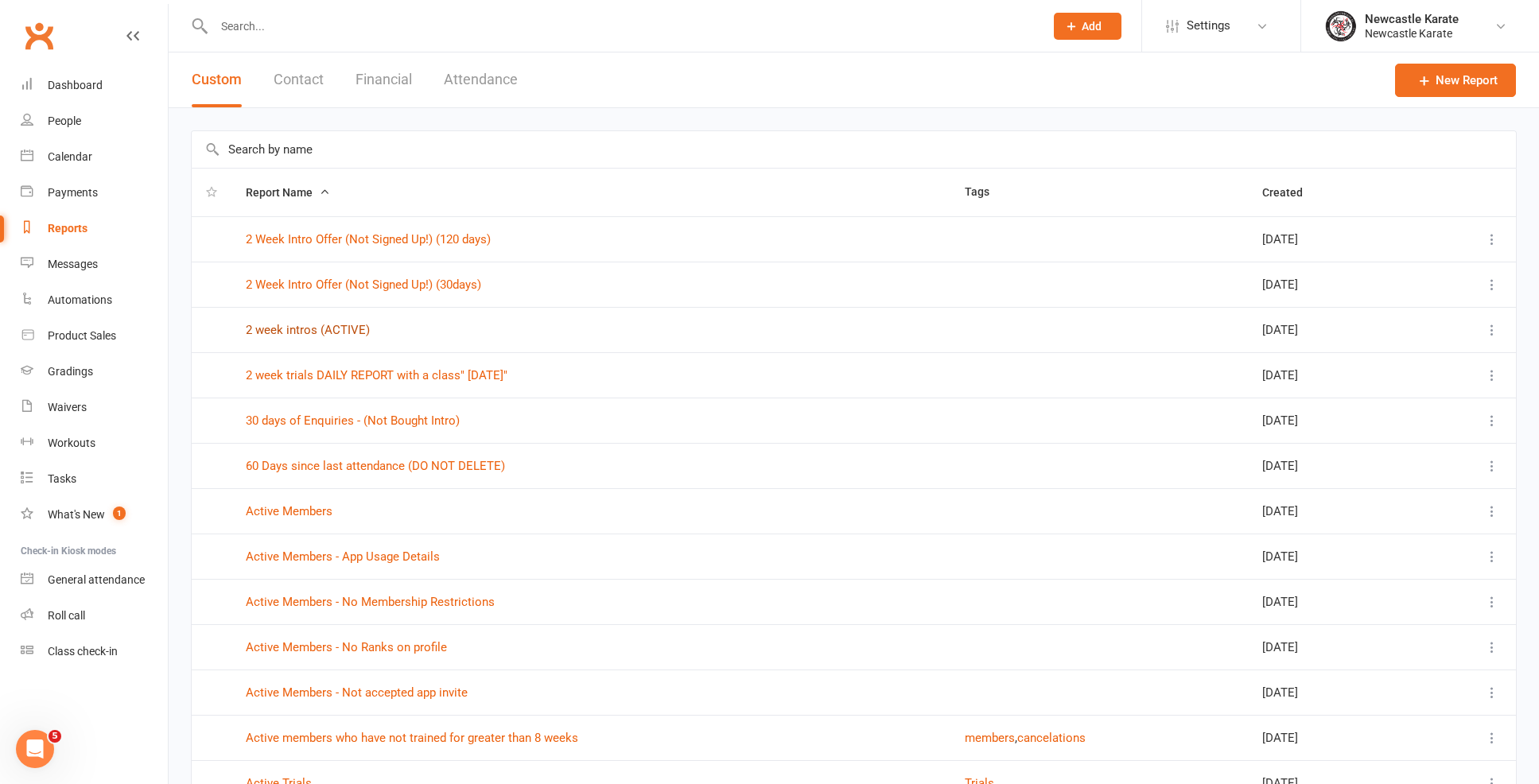
click at [339, 332] on link "2 week intros (ACTIVE)" at bounding box center [307, 330] width 124 height 15
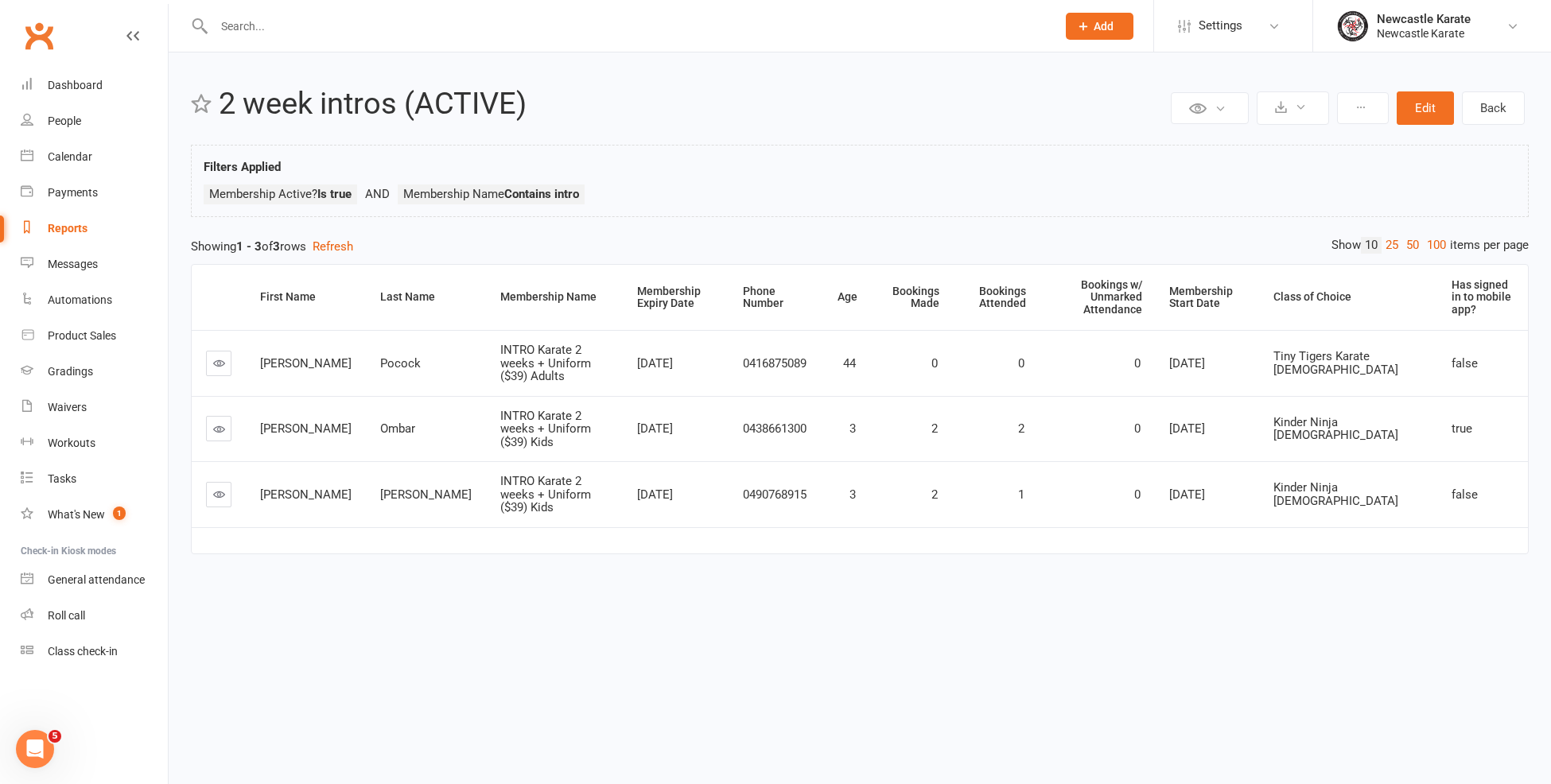
click at [88, 233] on link "Reports" at bounding box center [94, 228] width 147 height 35
select select "25"
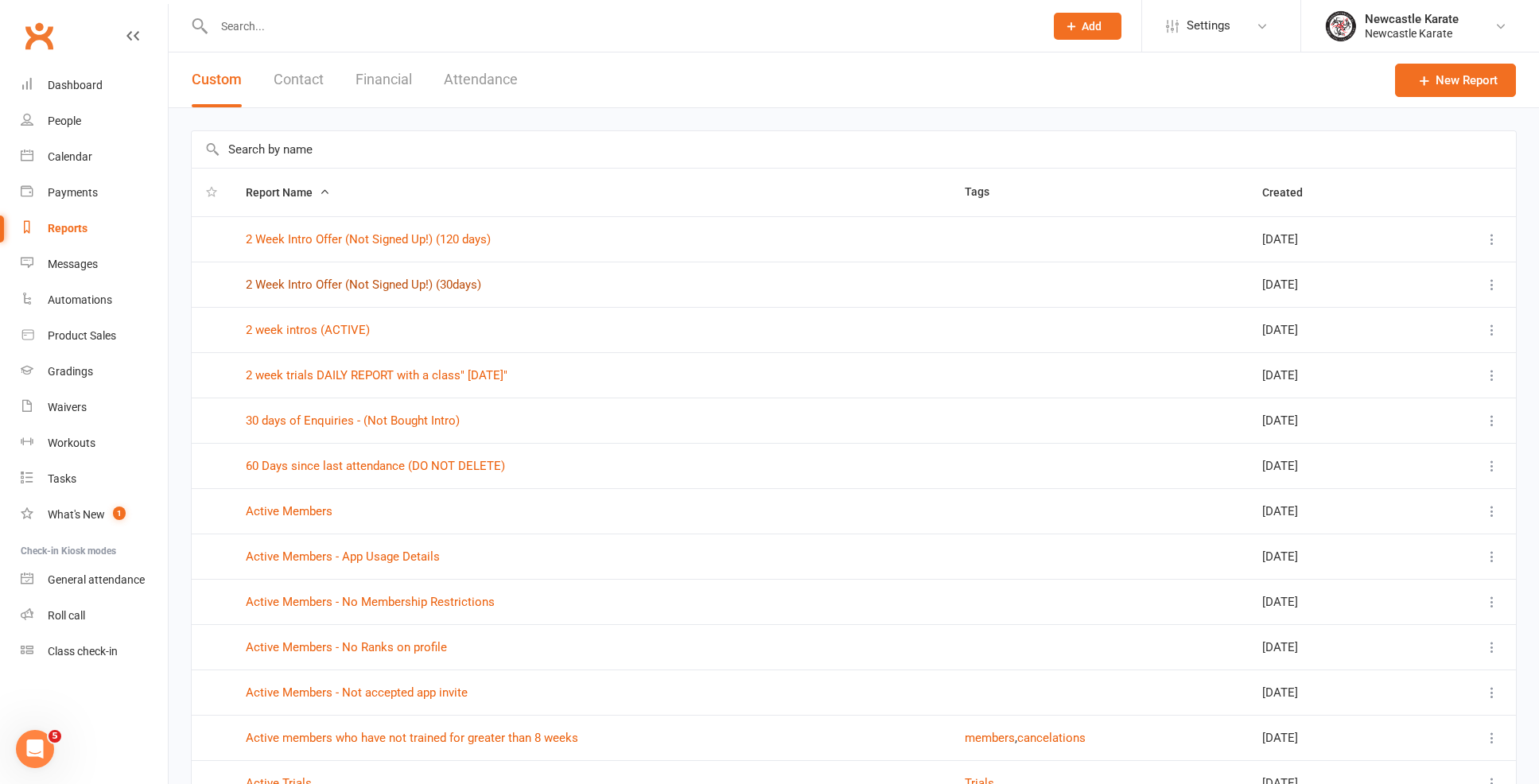
click at [347, 283] on link "2 Week Intro Offer (Not Signed Up!) (30days)" at bounding box center [362, 285] width 235 height 15
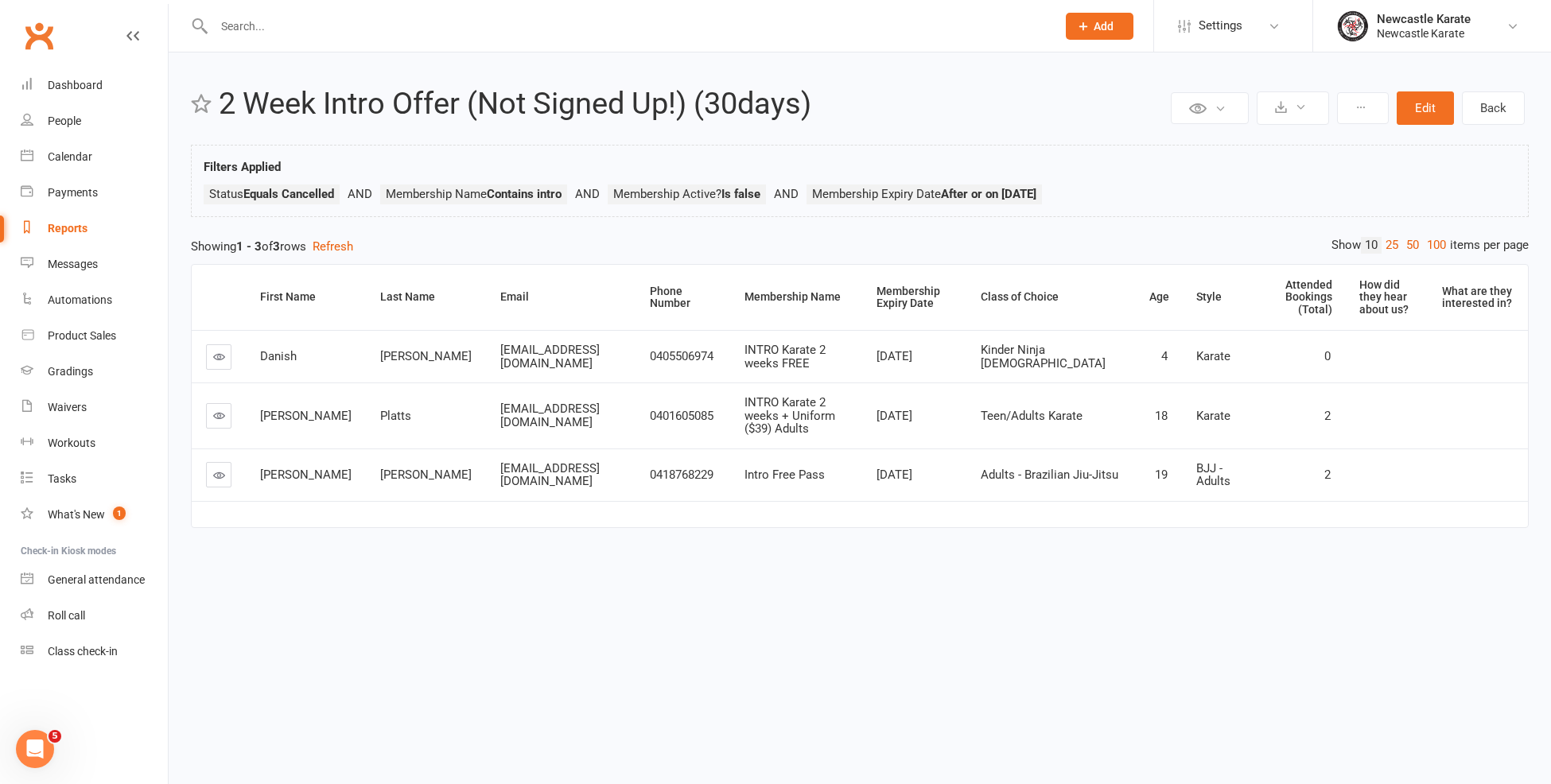
click at [63, 226] on div "Reports" at bounding box center [68, 228] width 40 height 13
select select "25"
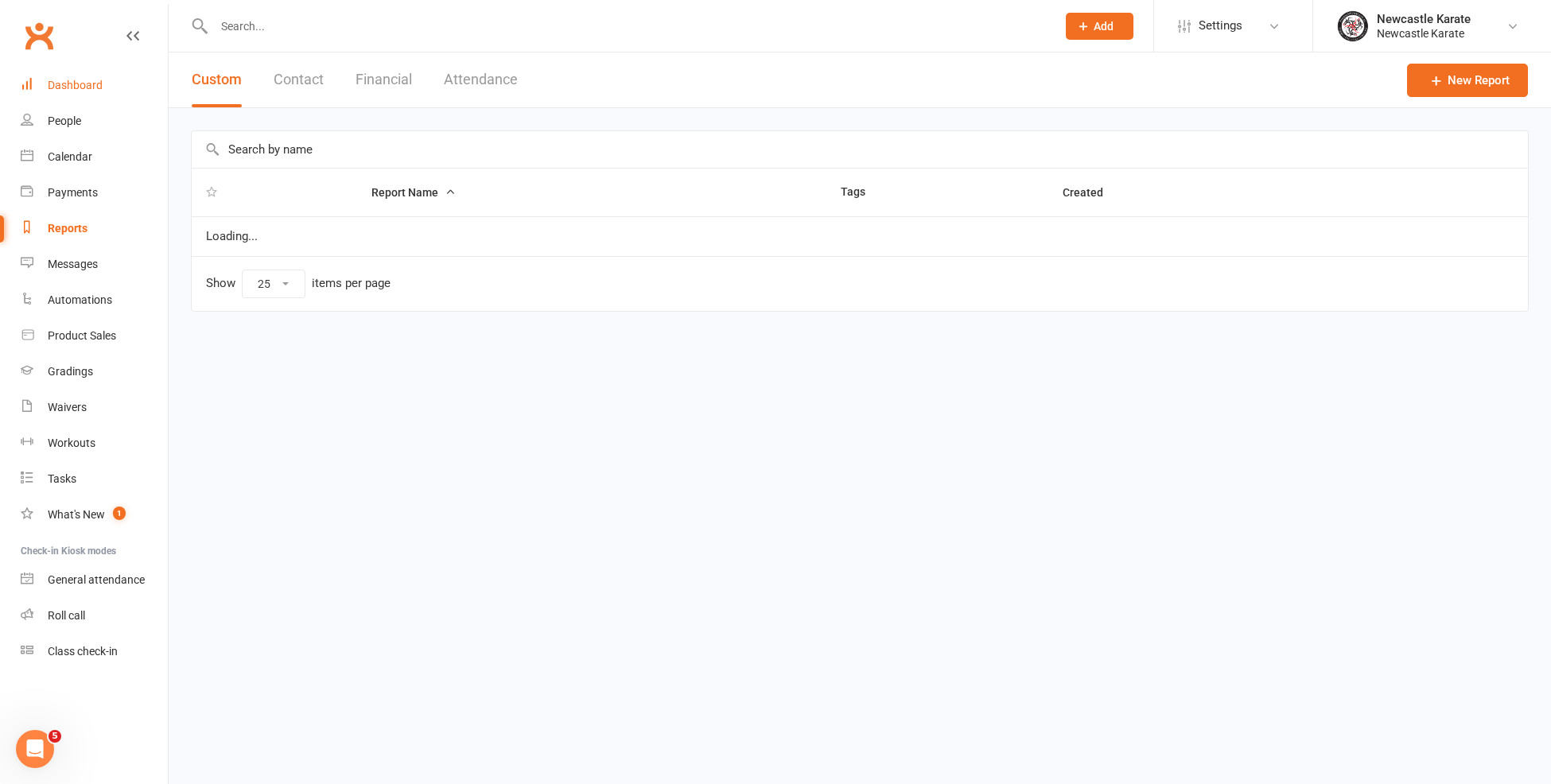
click at [104, 88] on link "Dashboard" at bounding box center [94, 84] width 147 height 35
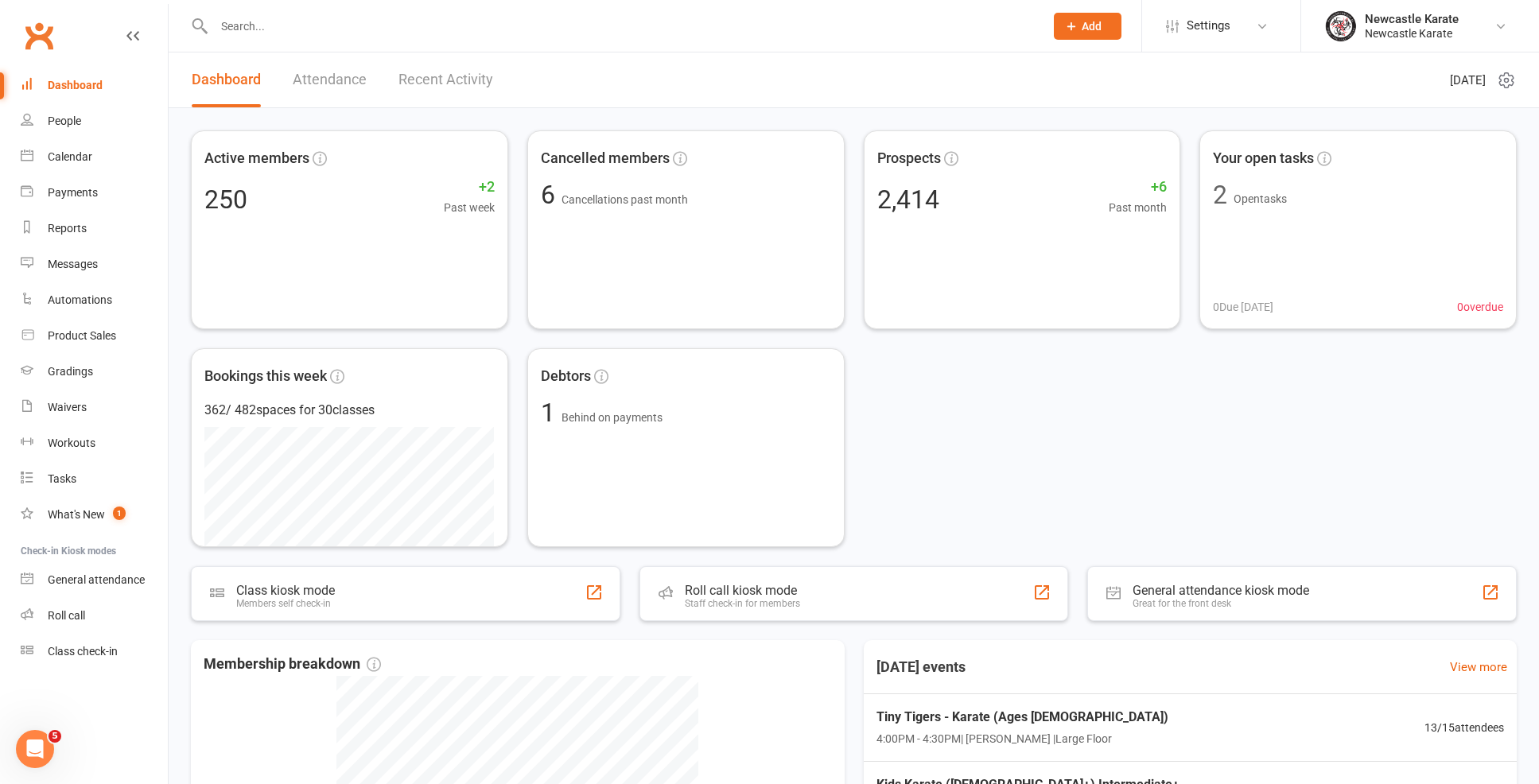
click at [392, 32] on input "text" at bounding box center [621, 26] width 824 height 23
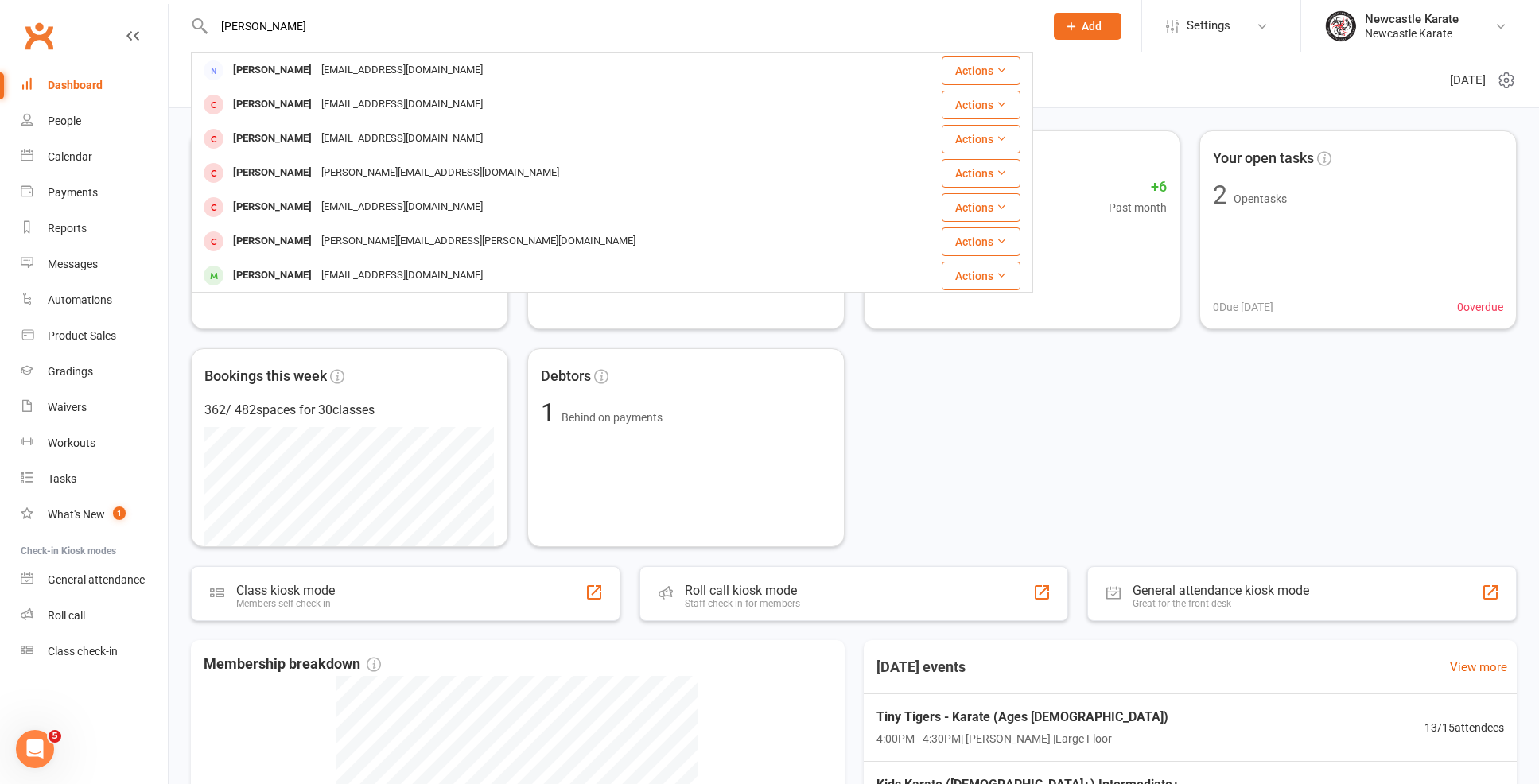
click at [239, 19] on input "Lilly ro" at bounding box center [621, 26] width 824 height 23
click at [383, 27] on input "Lily ro" at bounding box center [621, 26] width 824 height 23
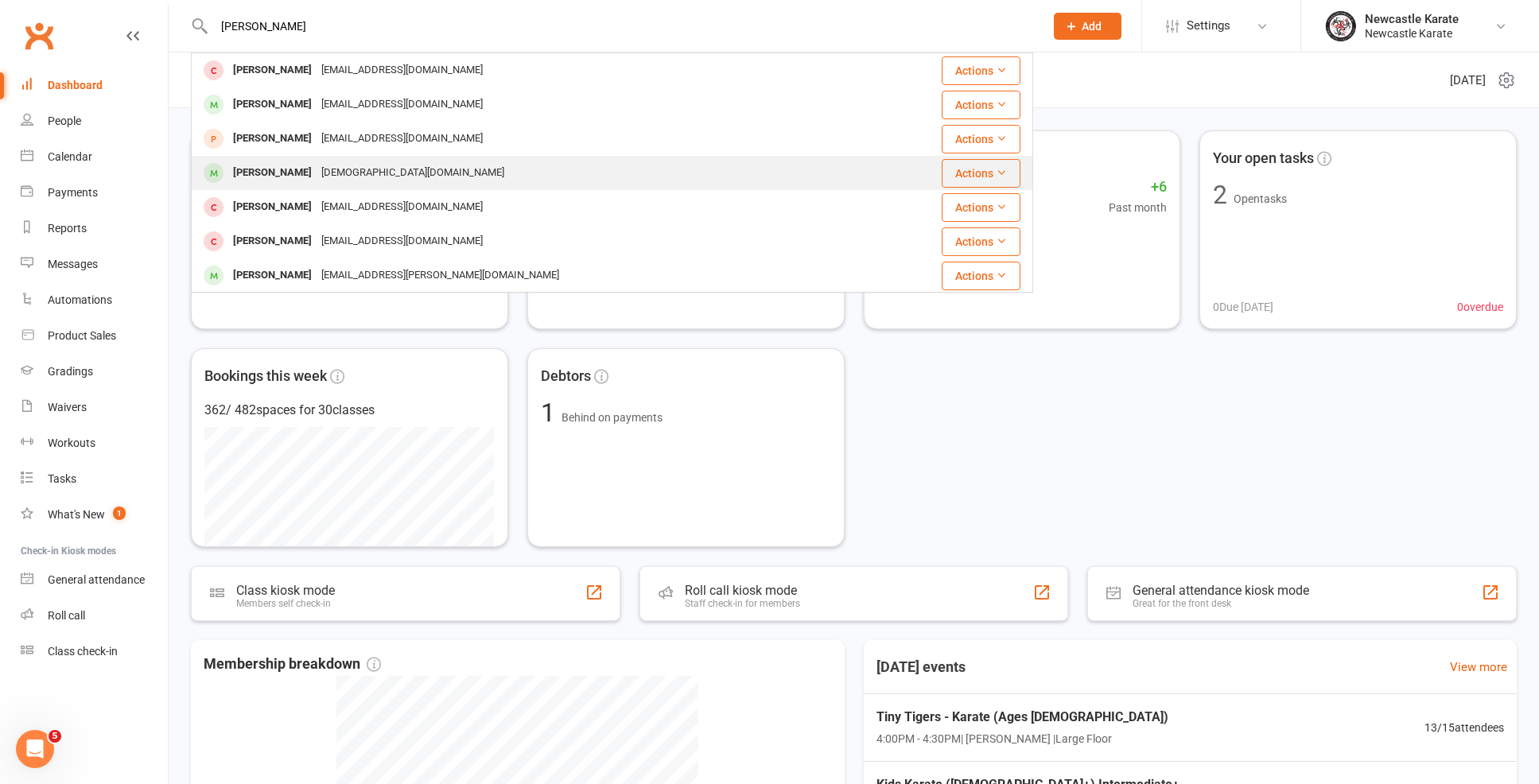
type input "Lily ro"
click at [327, 167] on div "romainelawler@gmsil.com" at bounding box center [412, 173] width 193 height 23
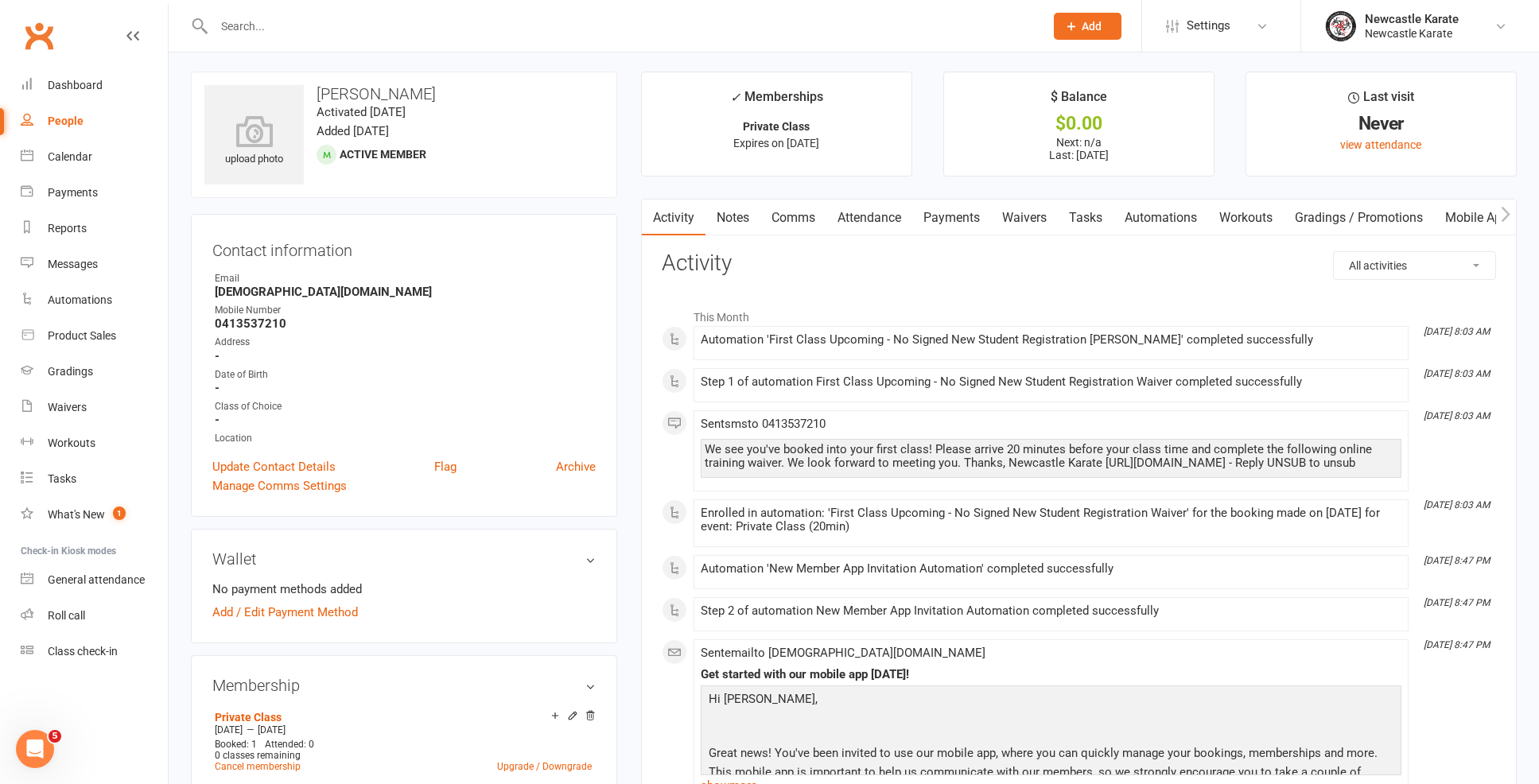
scroll to position [6, 0]
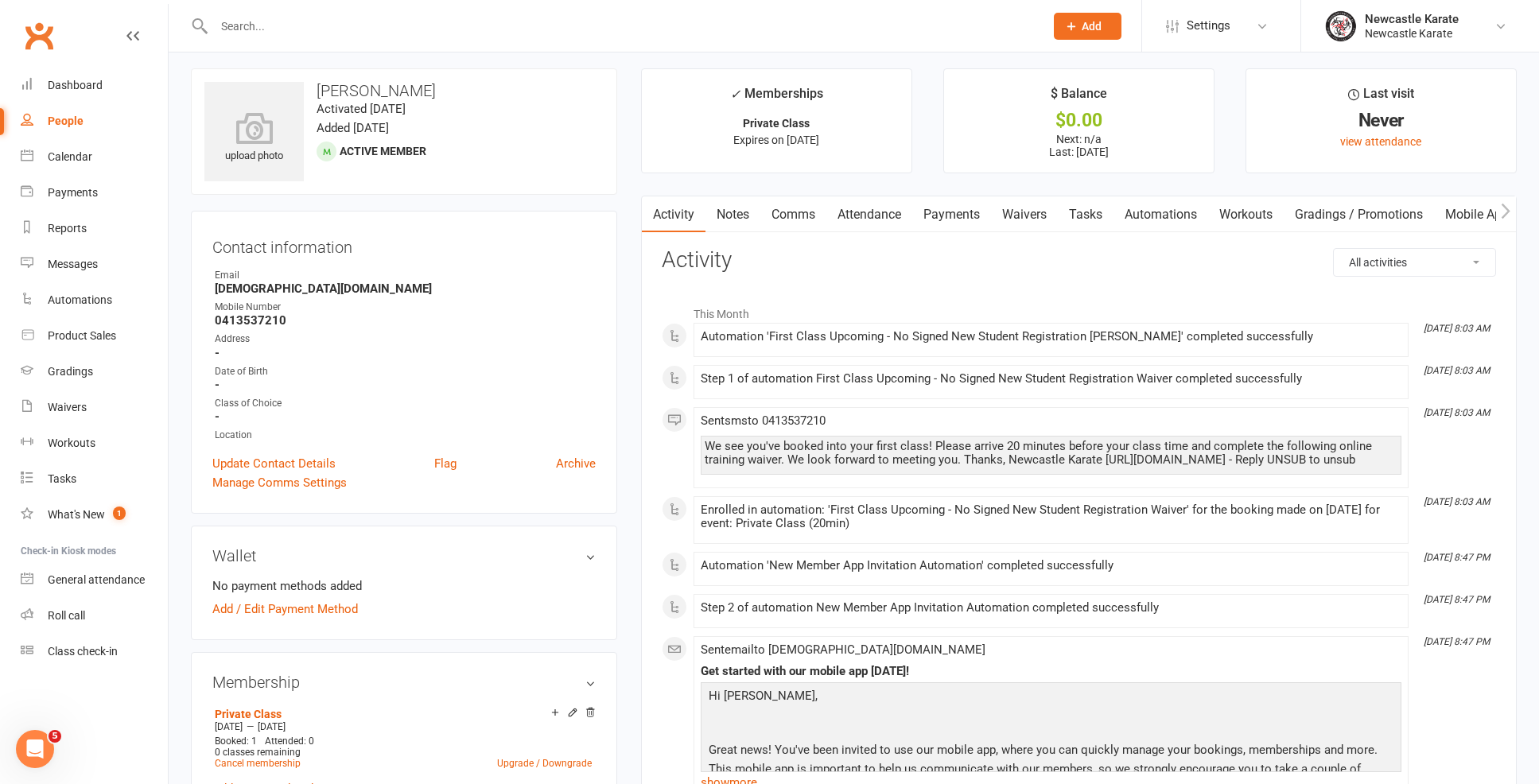
click at [857, 212] on link "Attendance" at bounding box center [869, 214] width 86 height 36
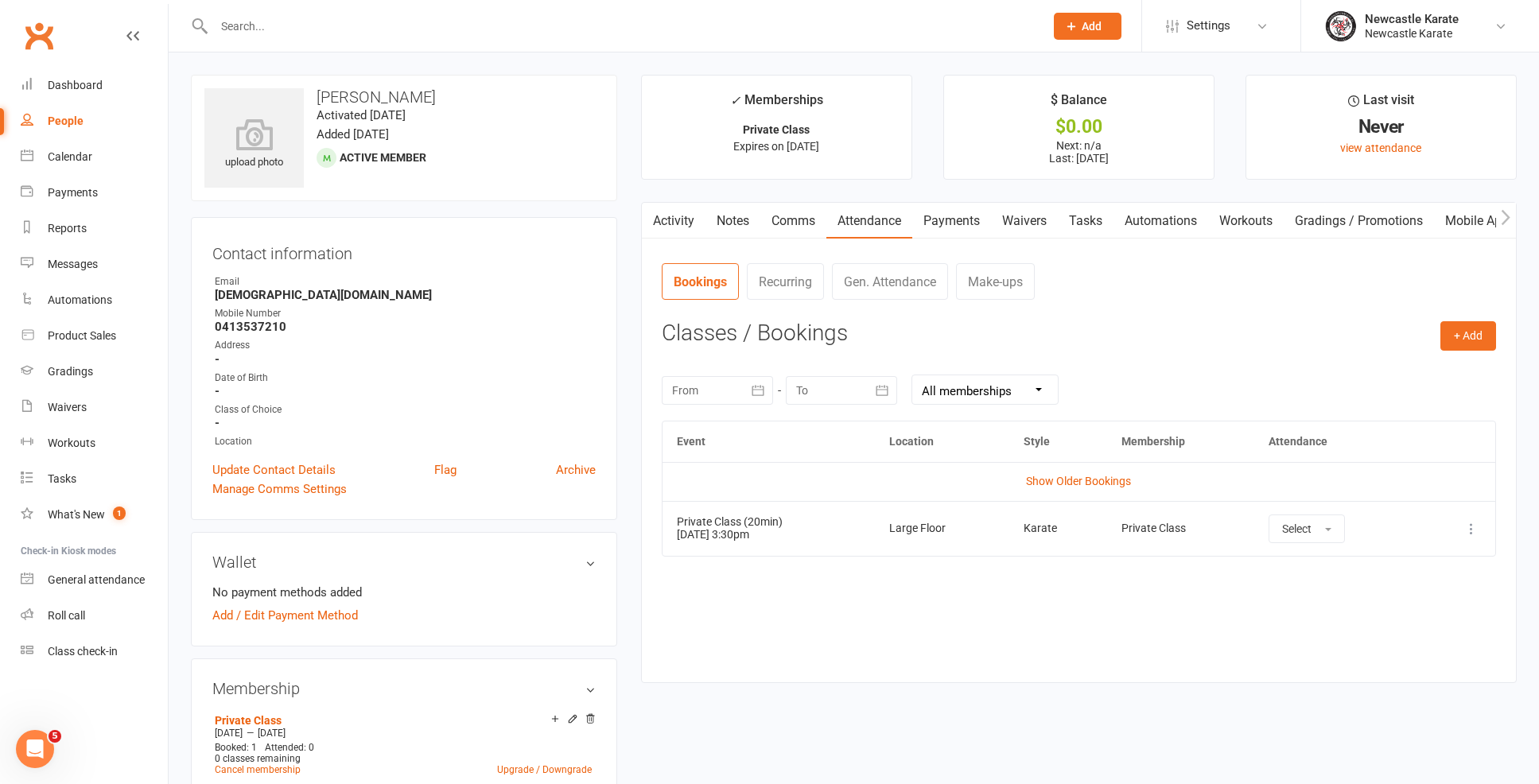
click at [978, 204] on link "Payments" at bounding box center [951, 221] width 79 height 36
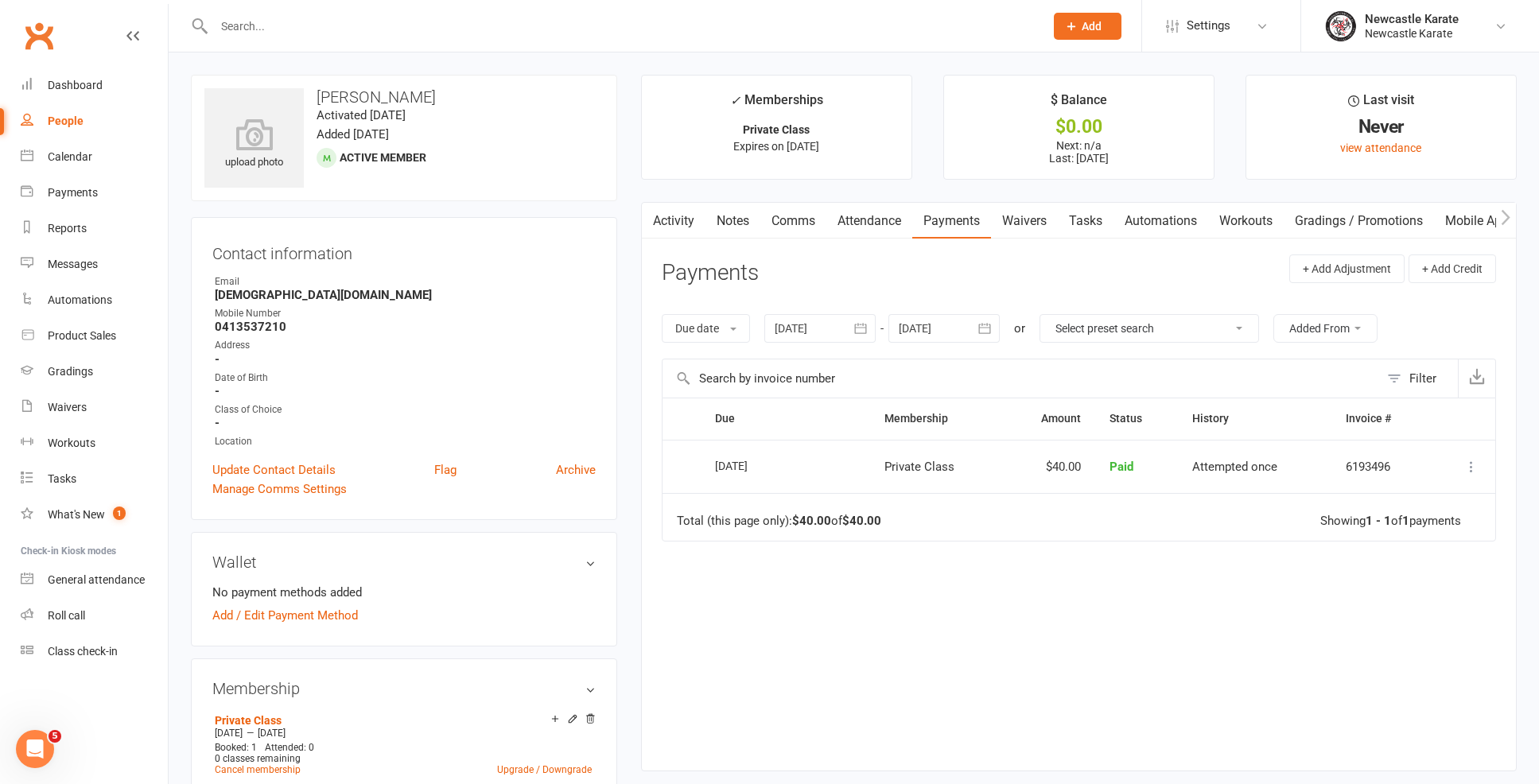
click at [687, 246] on div "Activity Notes Comms Attendance Payments Waivers Tasks Automations Workouts Gra…" at bounding box center [1079, 486] width 876 height 570
click at [83, 88] on div "Dashboard" at bounding box center [75, 85] width 55 height 13
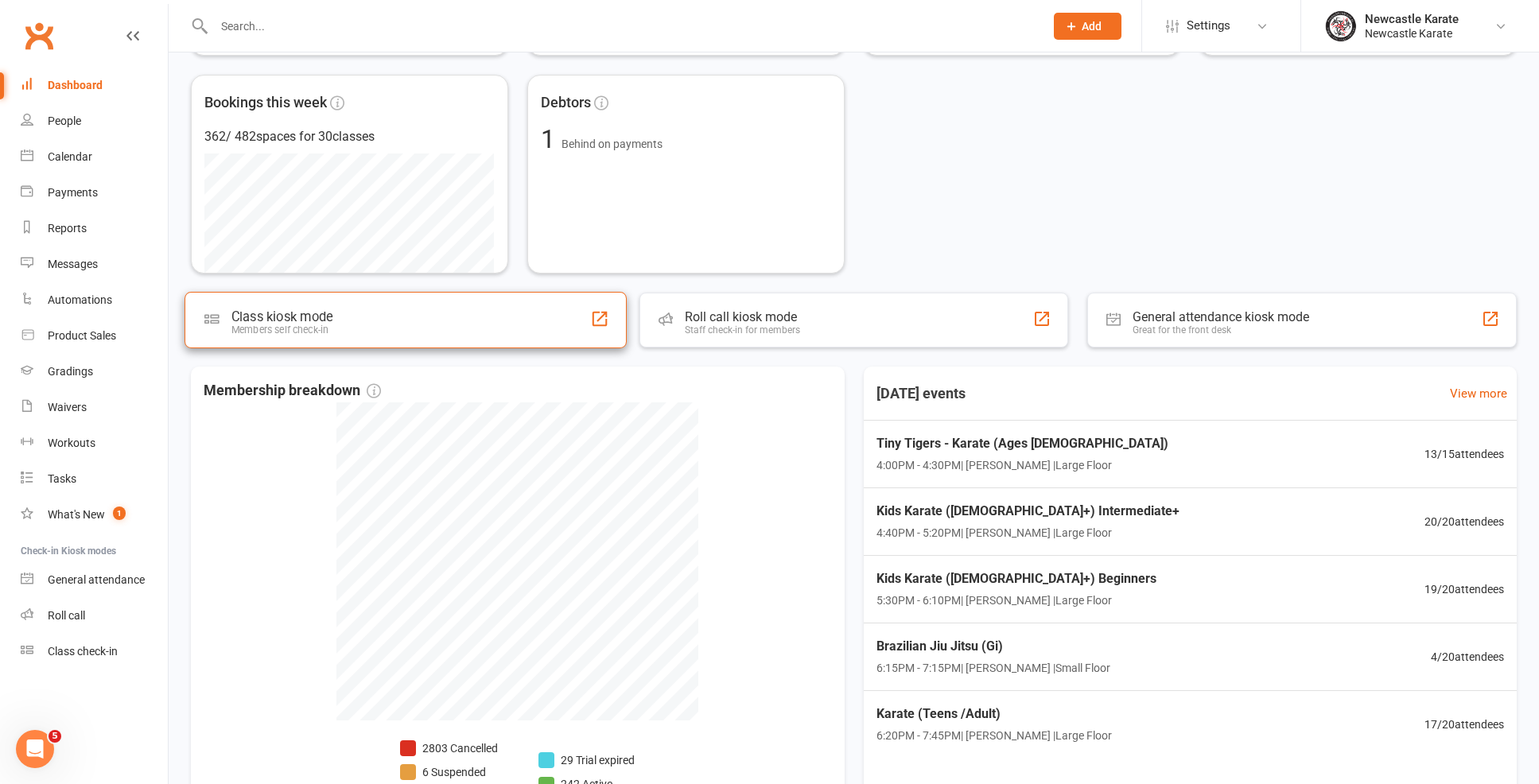
scroll to position [391, 0]
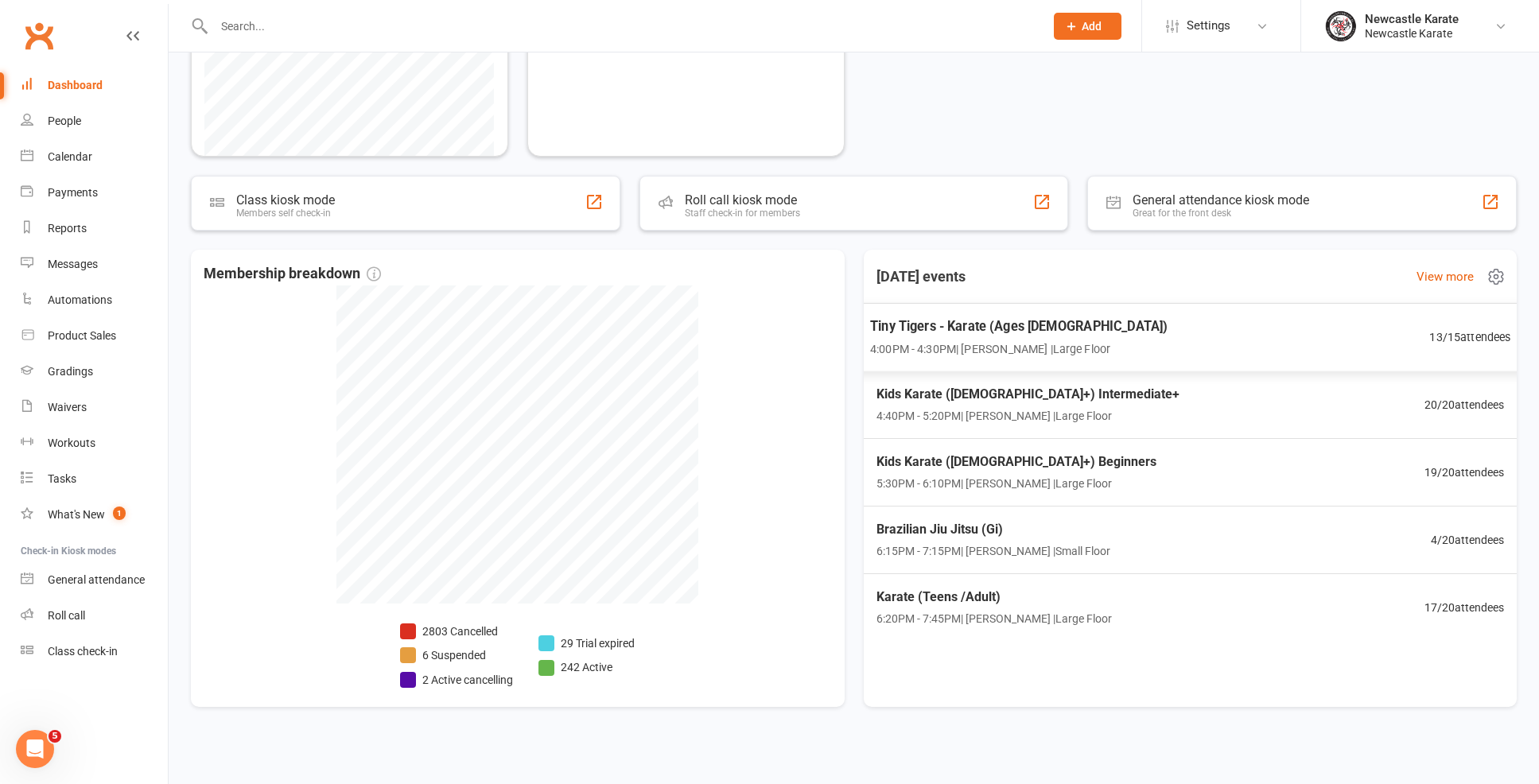
click at [986, 333] on span "Tiny Tigers - Karate (Ages [DEMOGRAPHIC_DATA])" at bounding box center [1018, 326] width 297 height 21
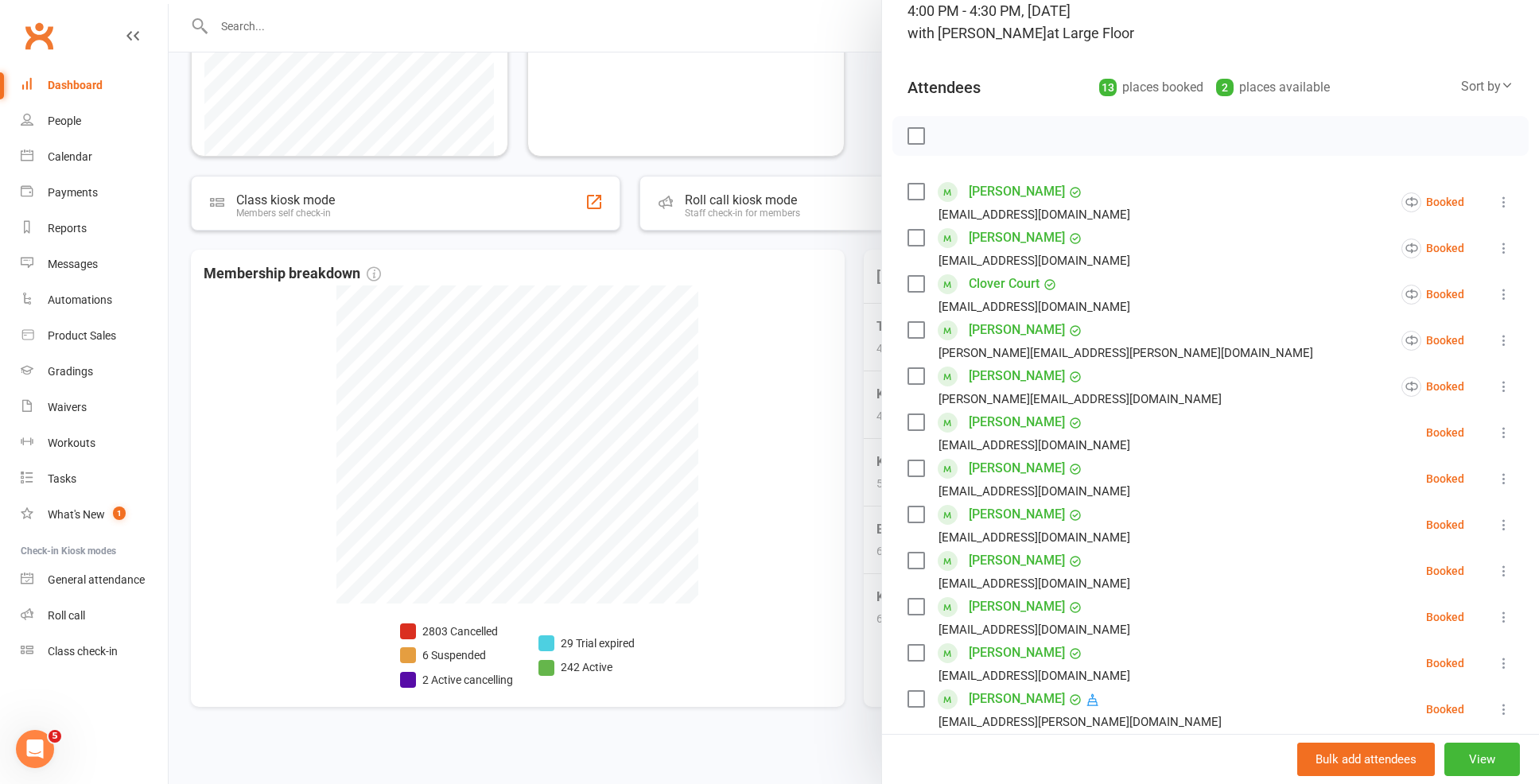
scroll to position [252, 0]
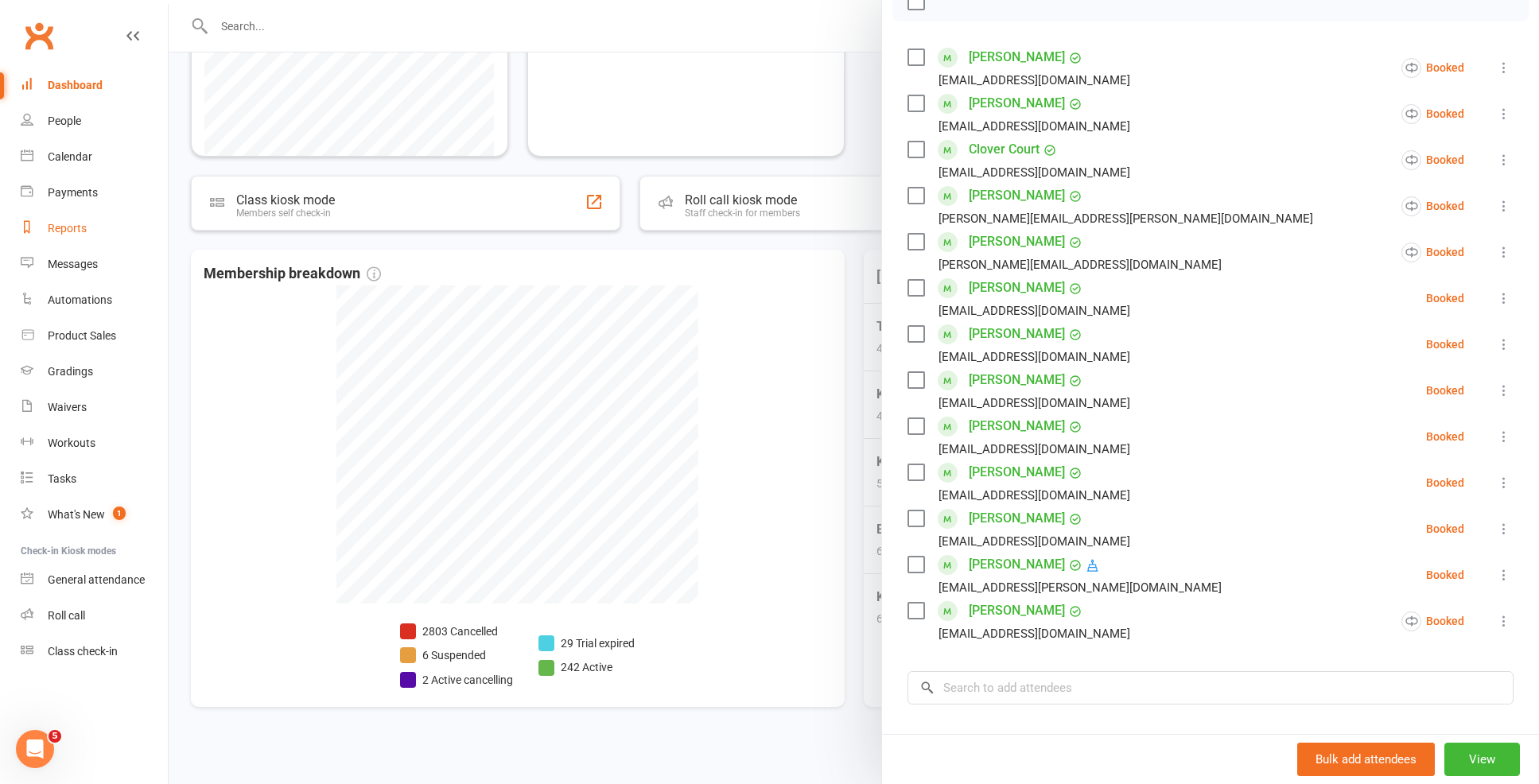
click at [74, 240] on link "Reports" at bounding box center [94, 228] width 147 height 35
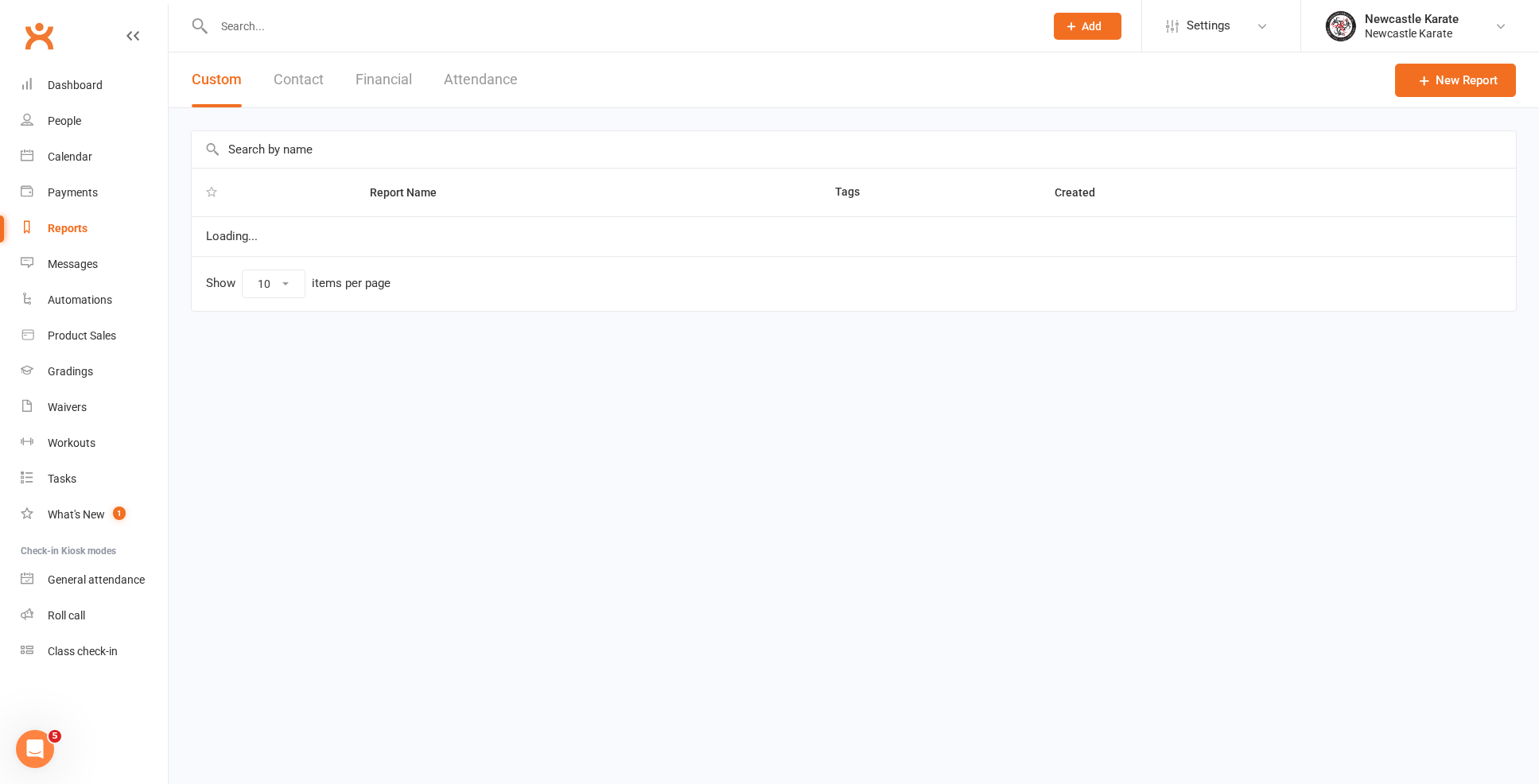
select select "25"
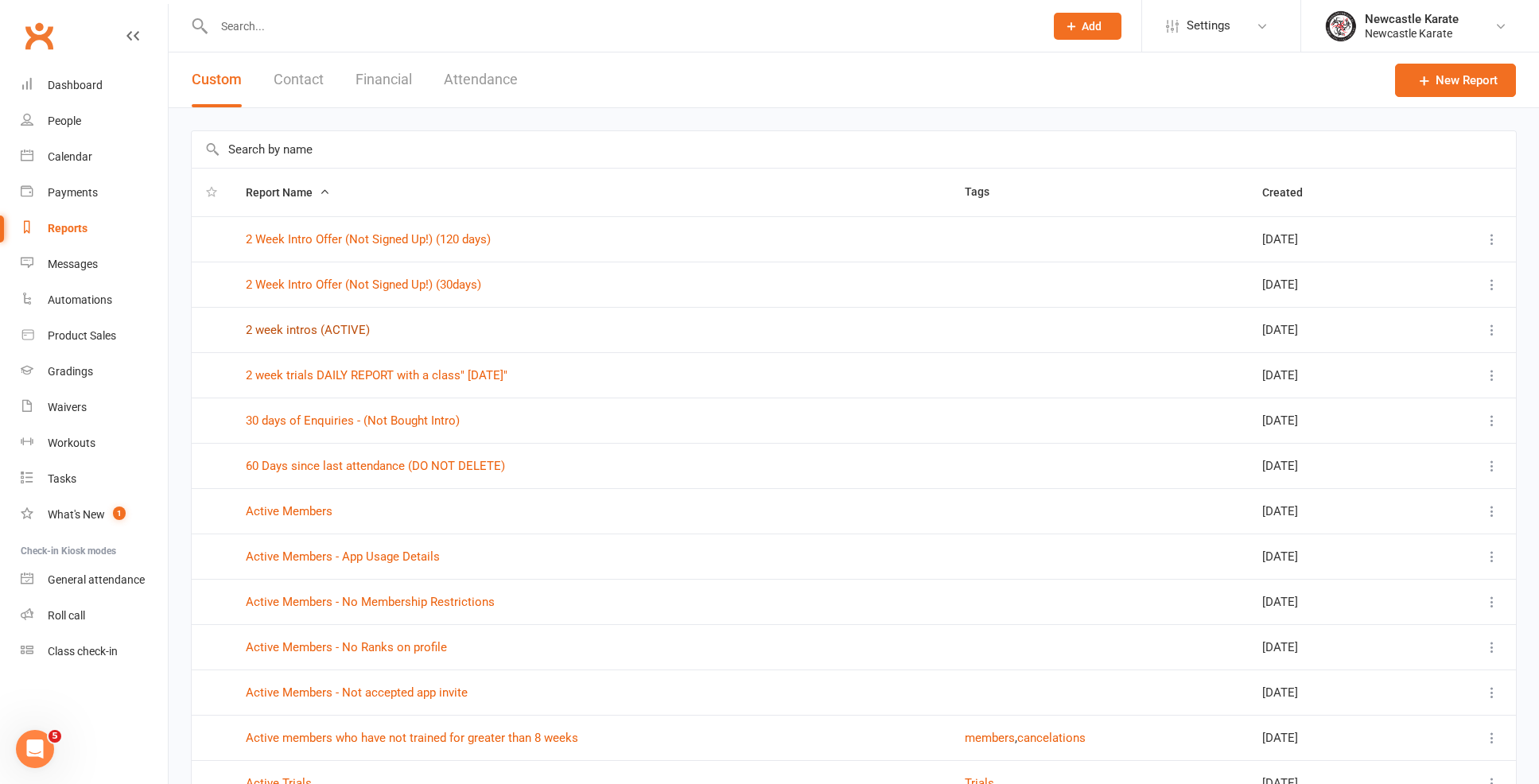
click at [297, 329] on link "2 week intros (ACTIVE)" at bounding box center [307, 330] width 124 height 15
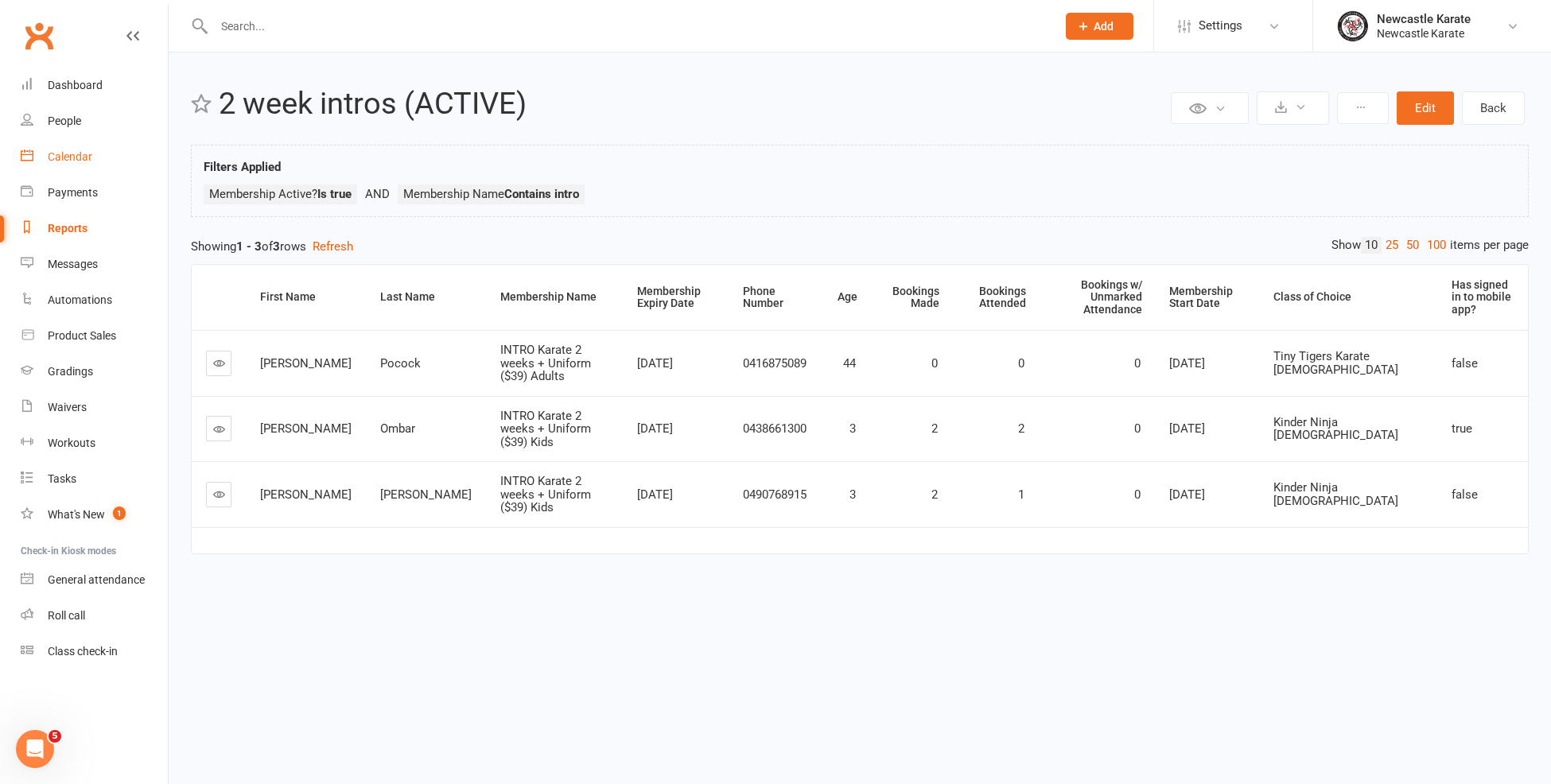
click at [75, 161] on div "Calendar" at bounding box center [70, 156] width 45 height 13
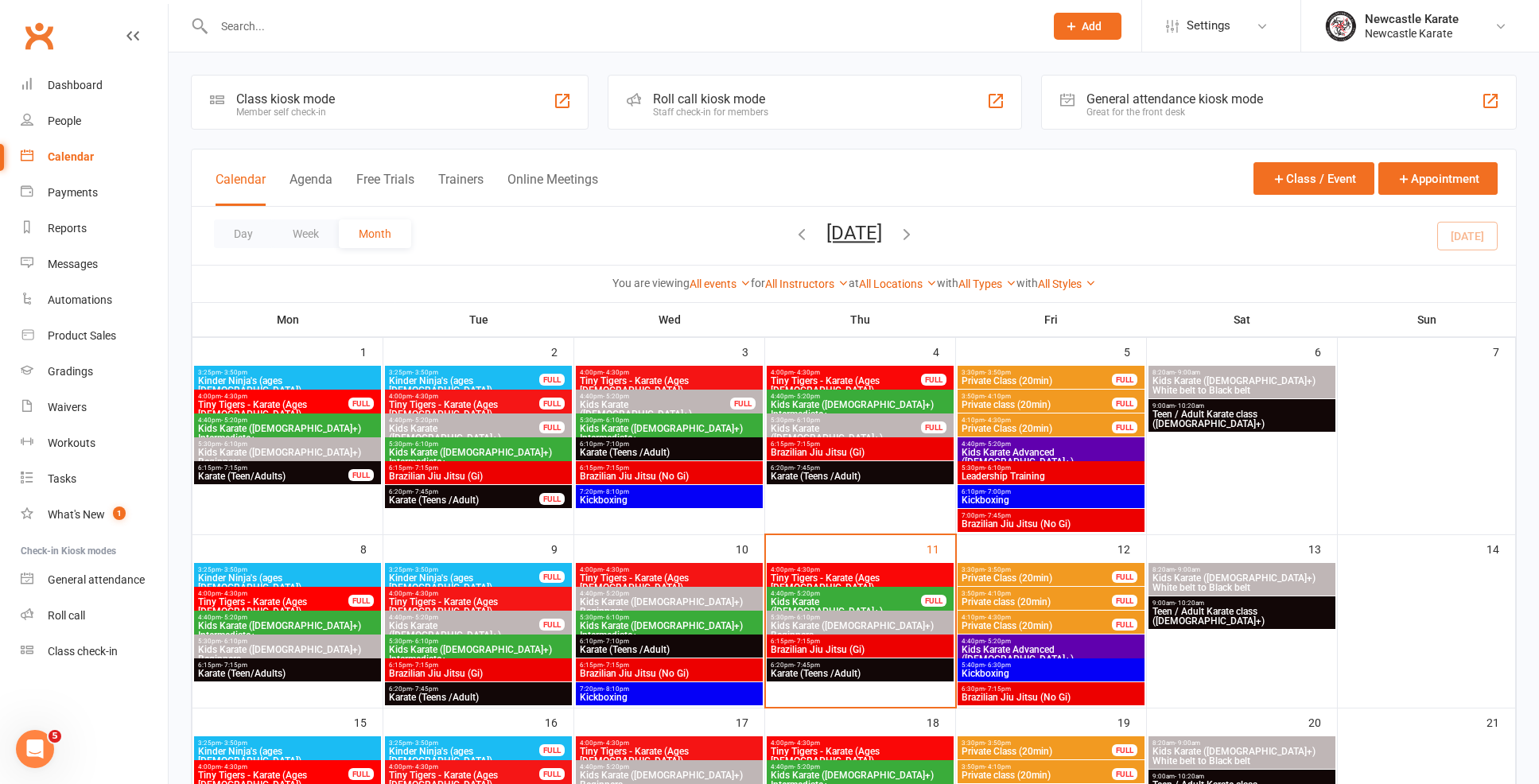
click at [671, 583] on span "Tiny Tigers - Karate (Ages [DEMOGRAPHIC_DATA])" at bounding box center [669, 582] width 181 height 19
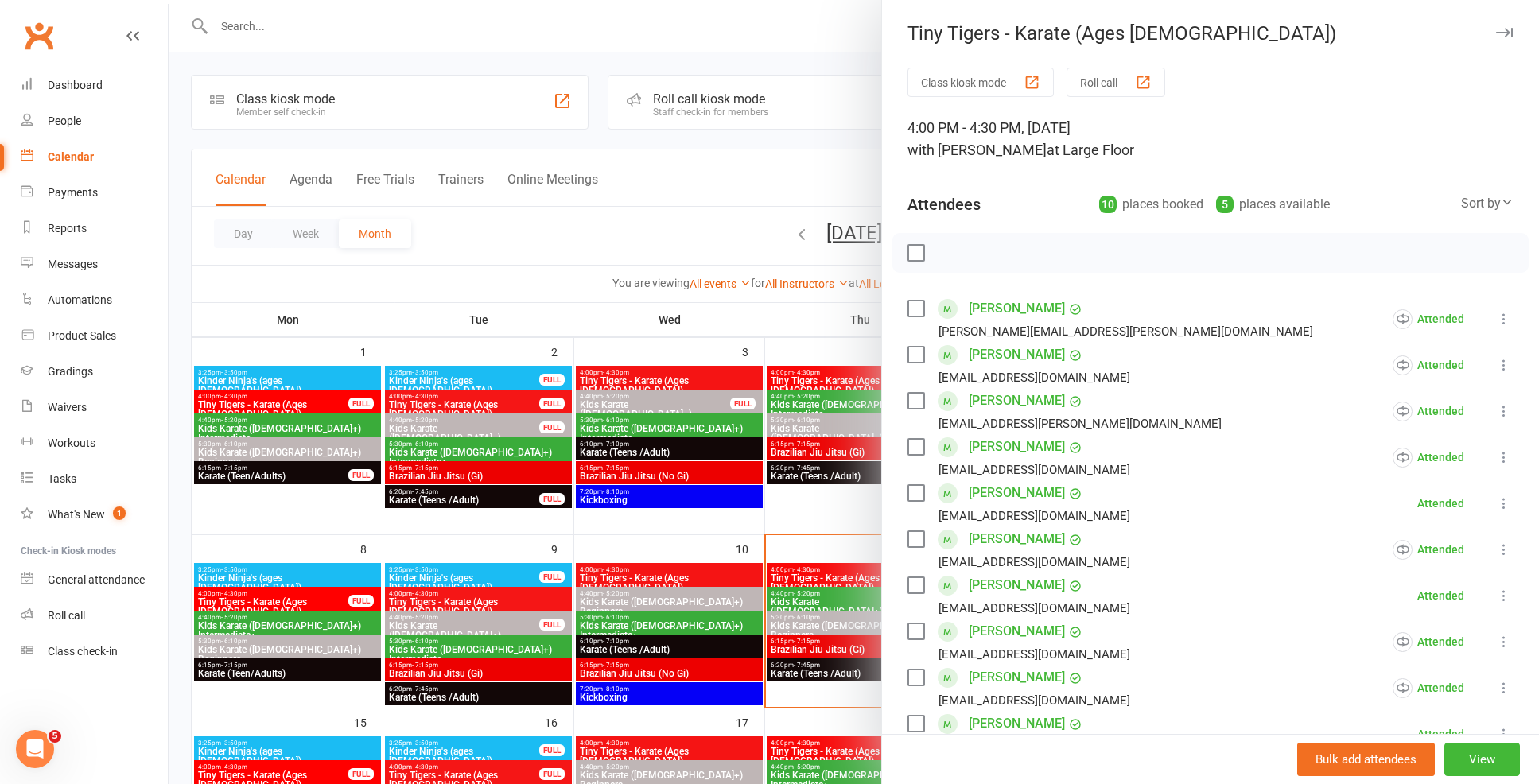
click at [998, 311] on link "Lincoln Dawson" at bounding box center [1017, 309] width 96 height 25
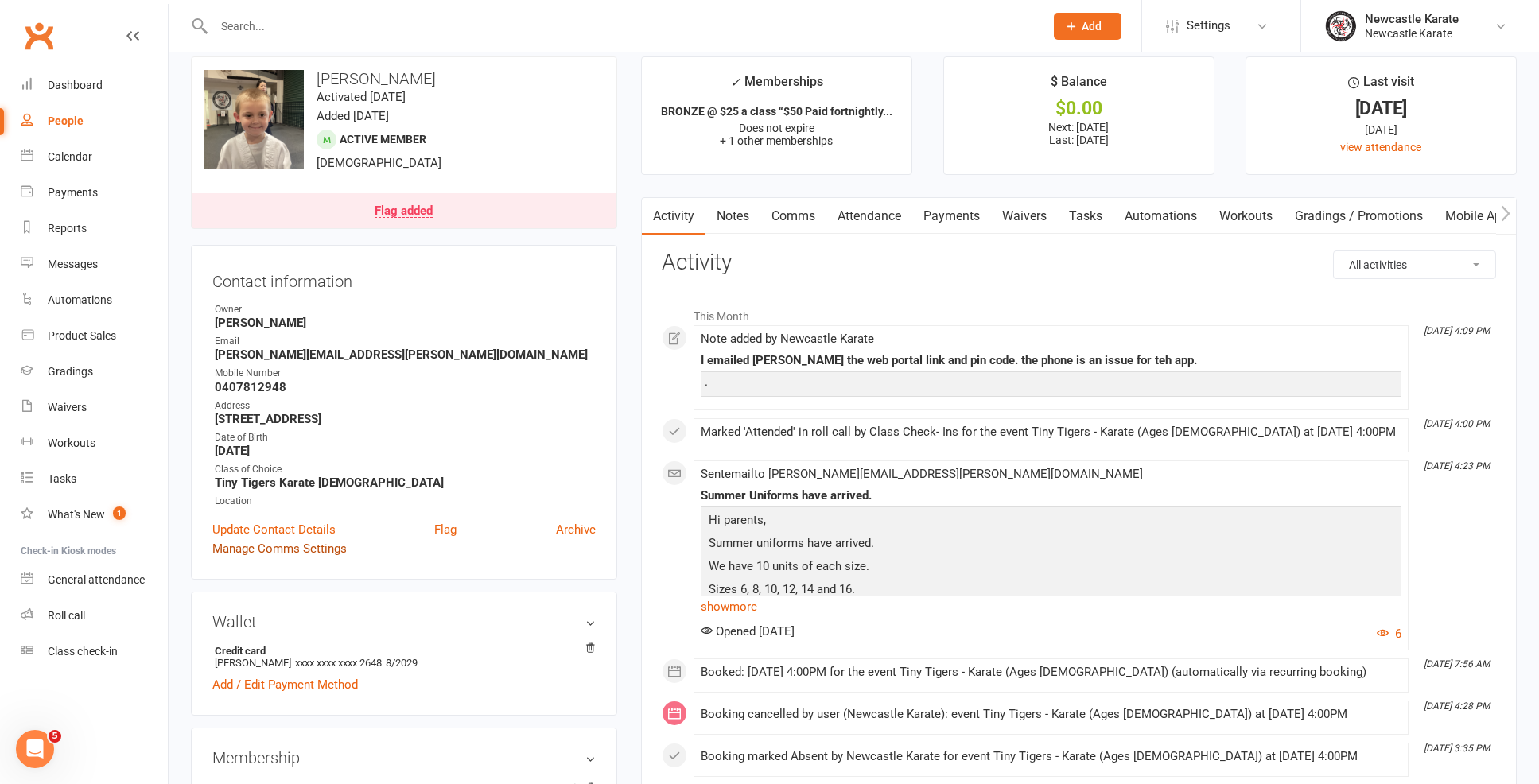
scroll to position [22, 0]
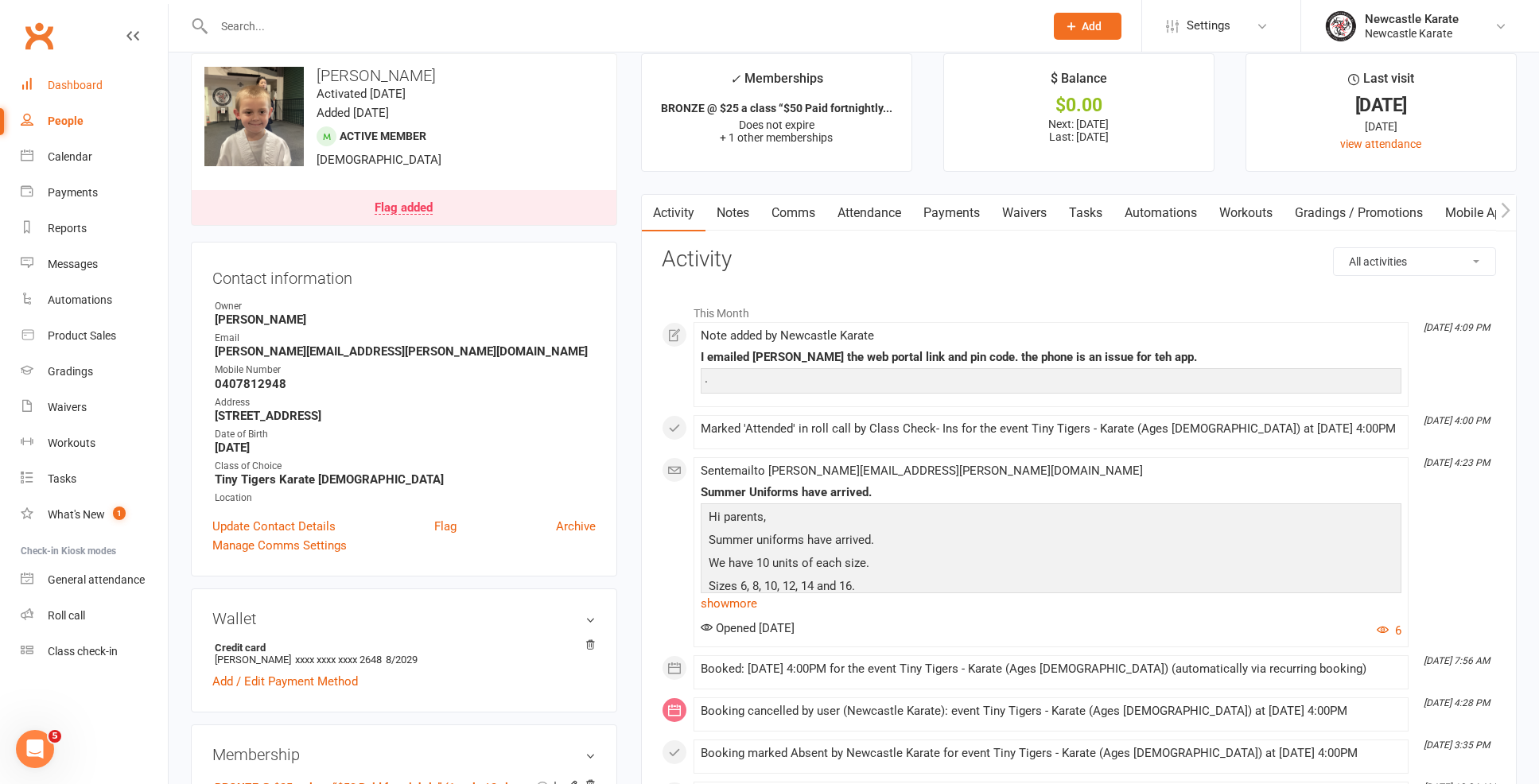
click at [69, 79] on div "Dashboard" at bounding box center [75, 85] width 55 height 13
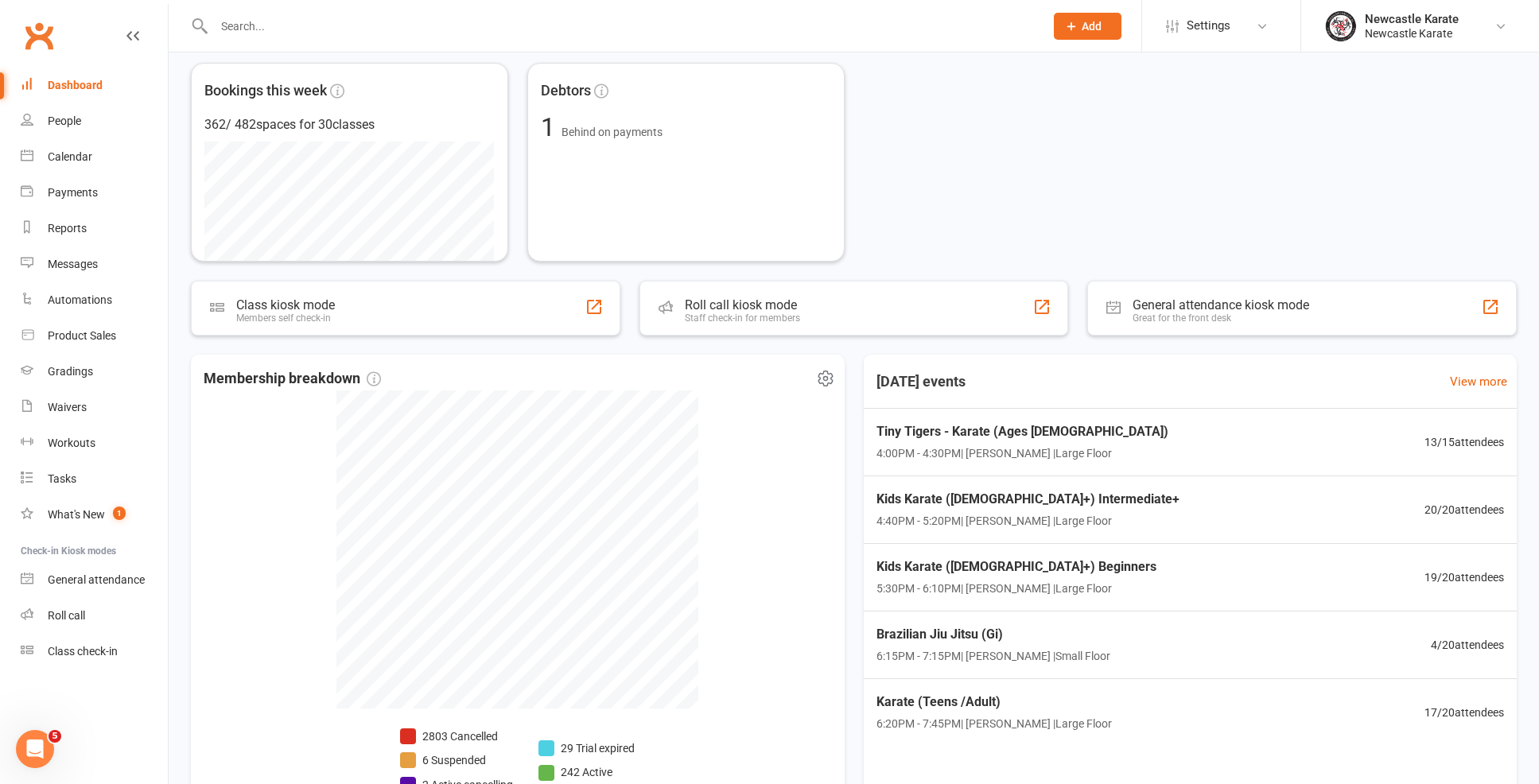
scroll to position [366, 0]
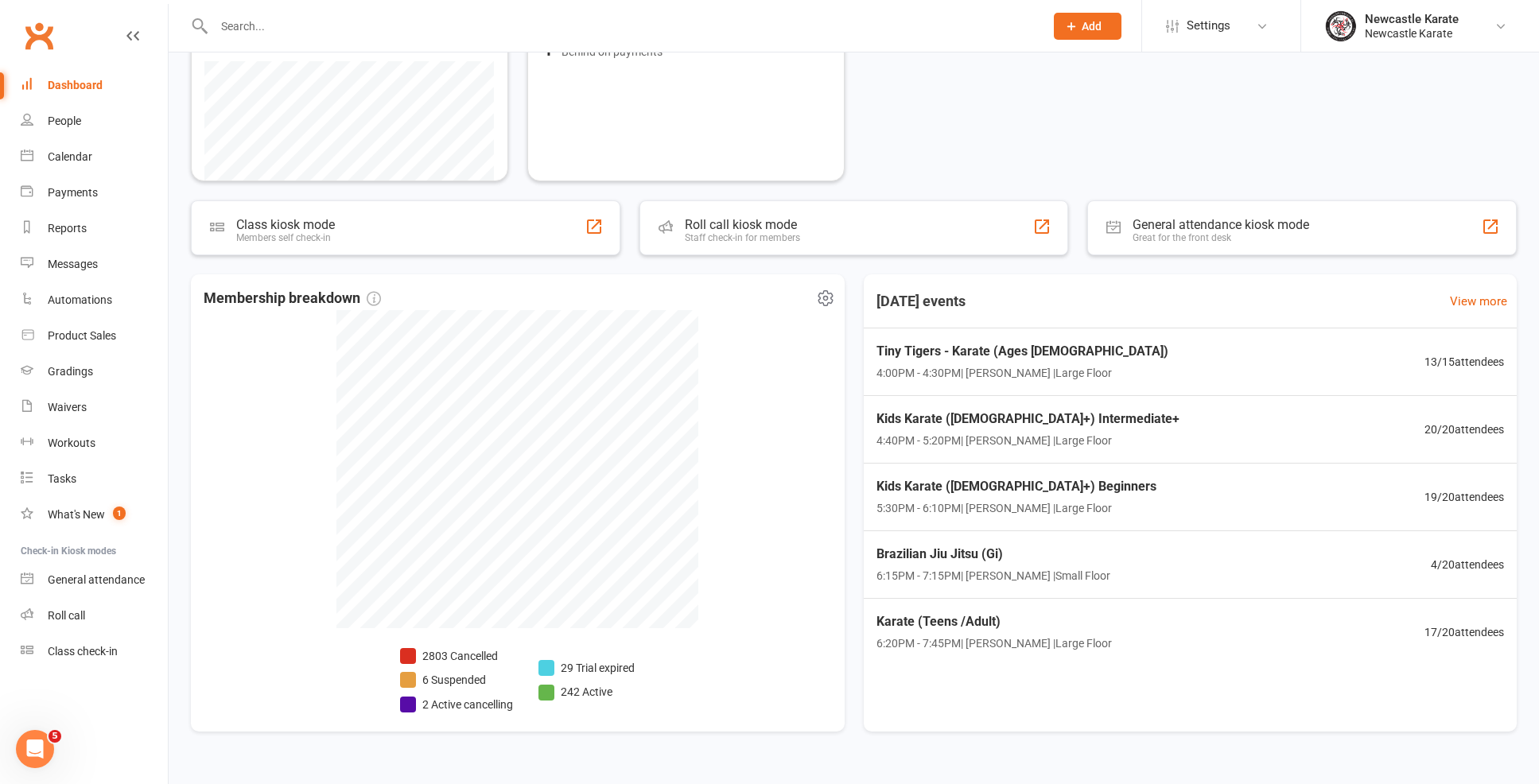
click at [583, 688] on li "242 Active" at bounding box center [587, 691] width 96 height 17
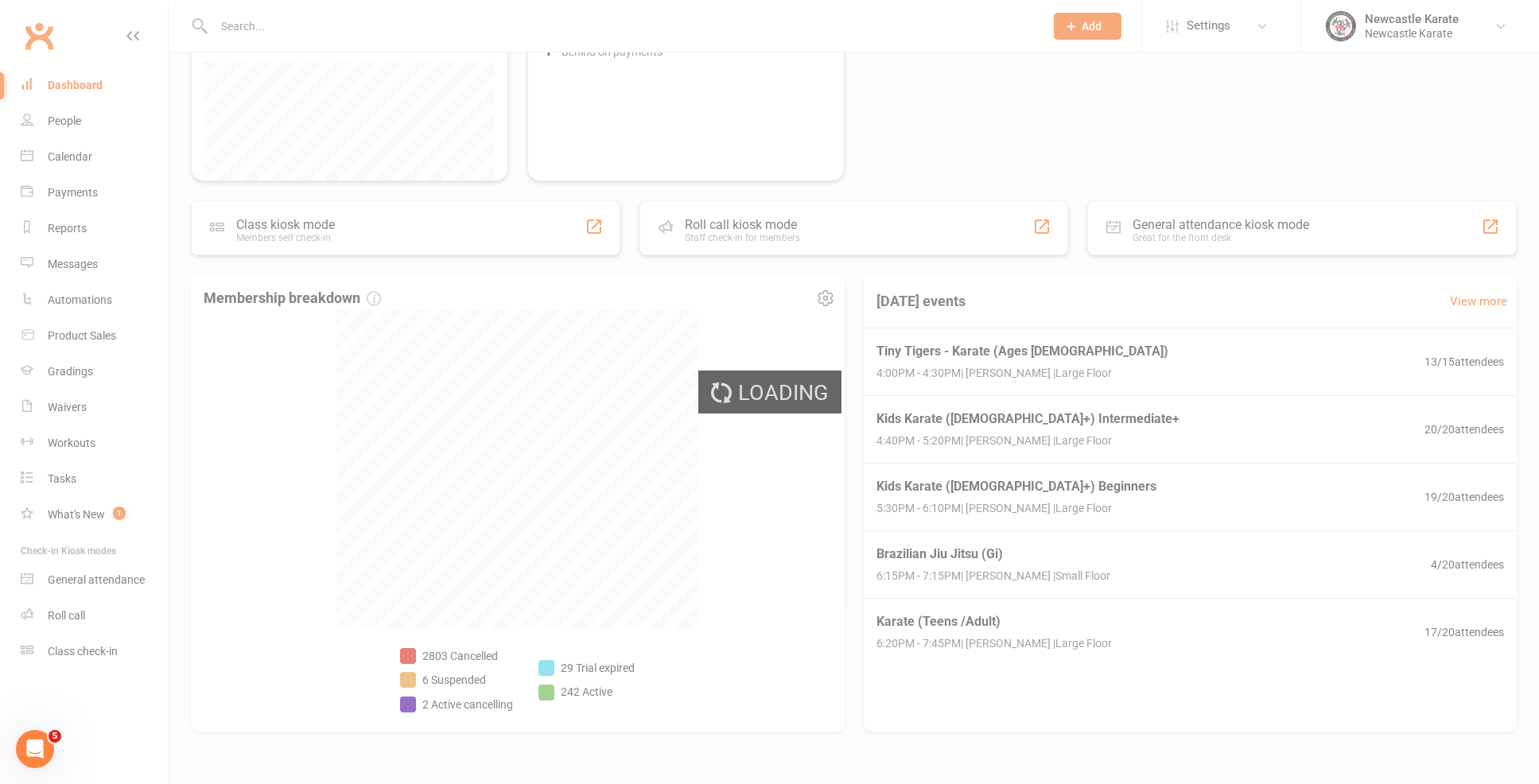
select select "no_trial"
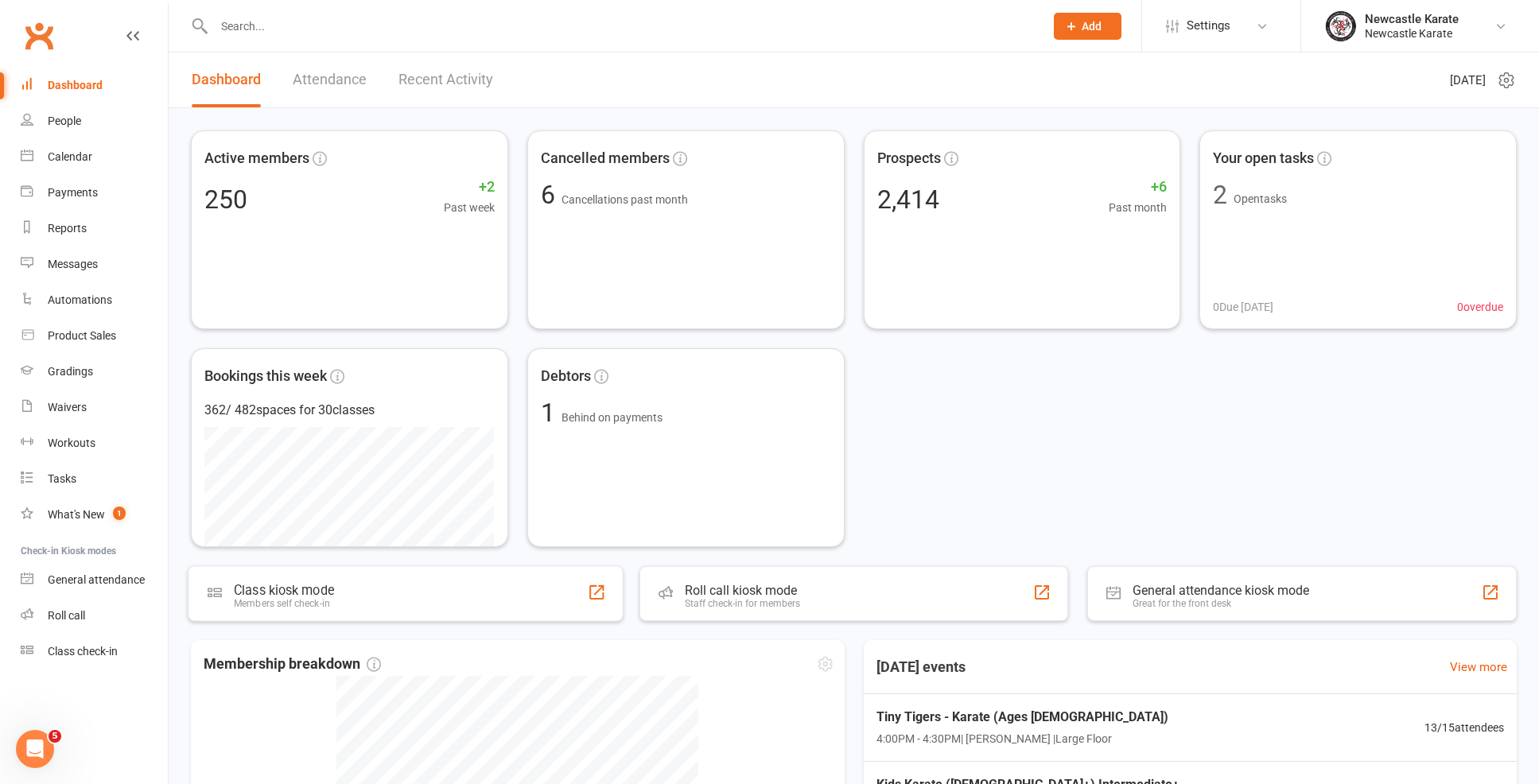
scroll to position [124, 0]
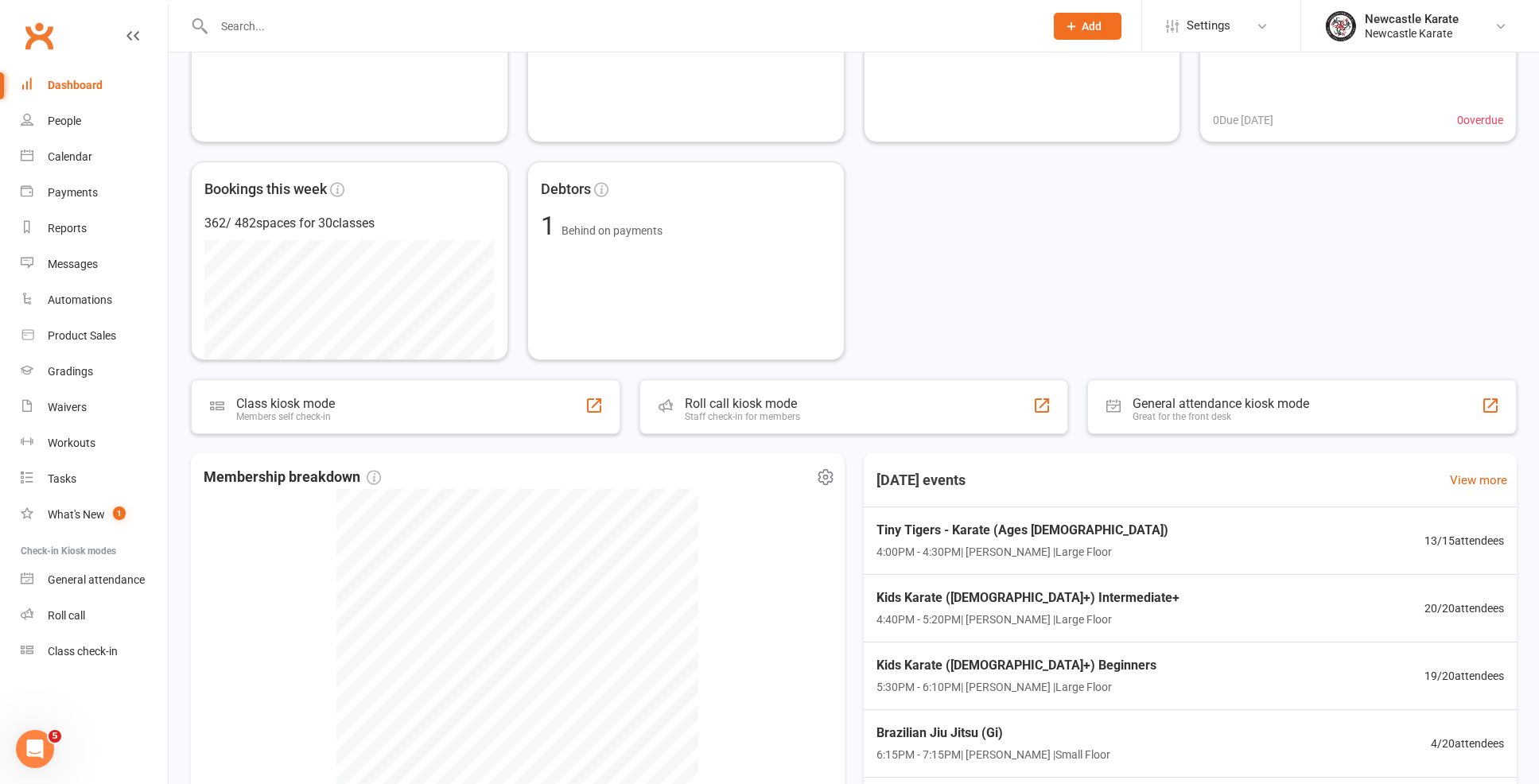
scroll to position [217, 0]
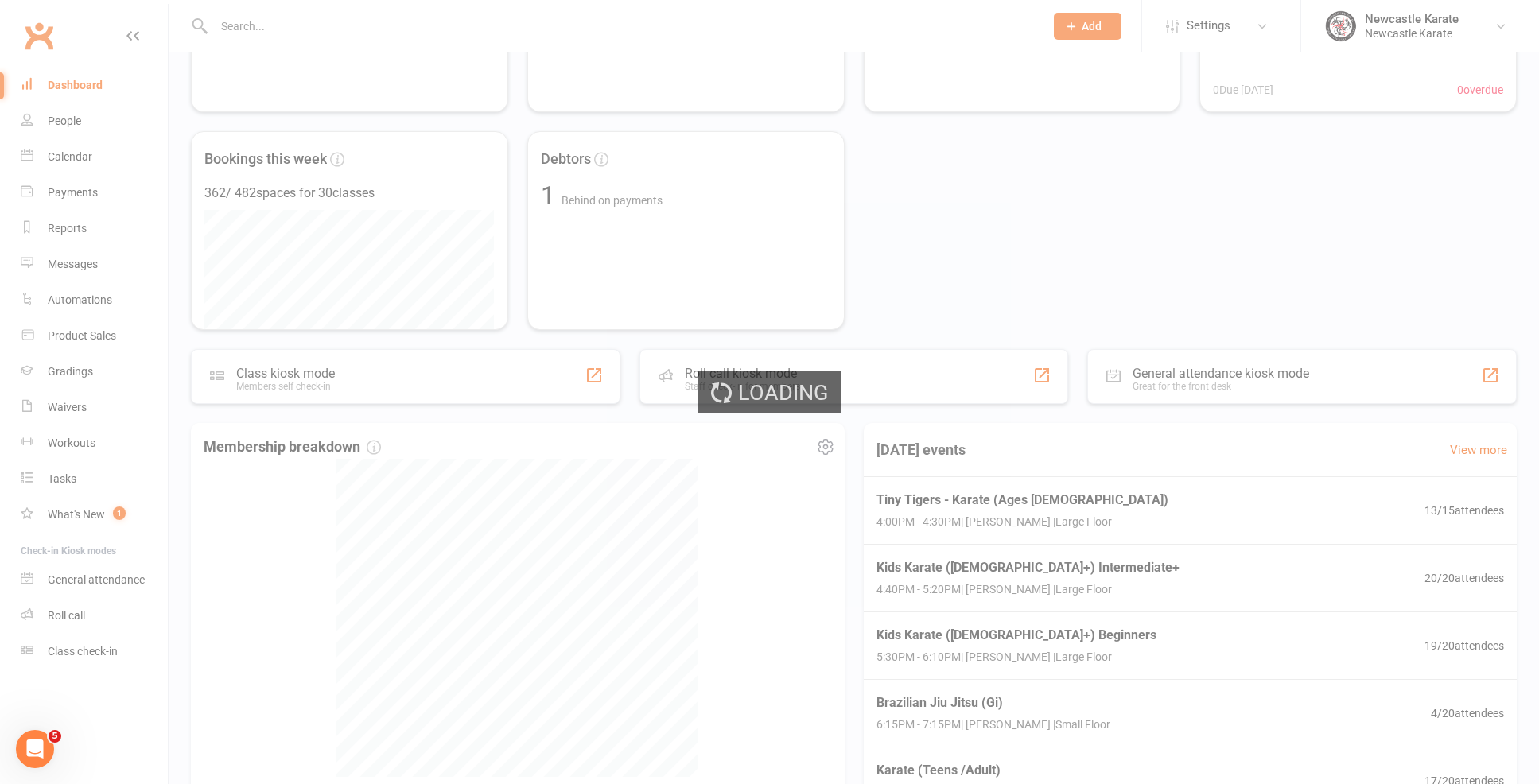
select select "trial_expired"
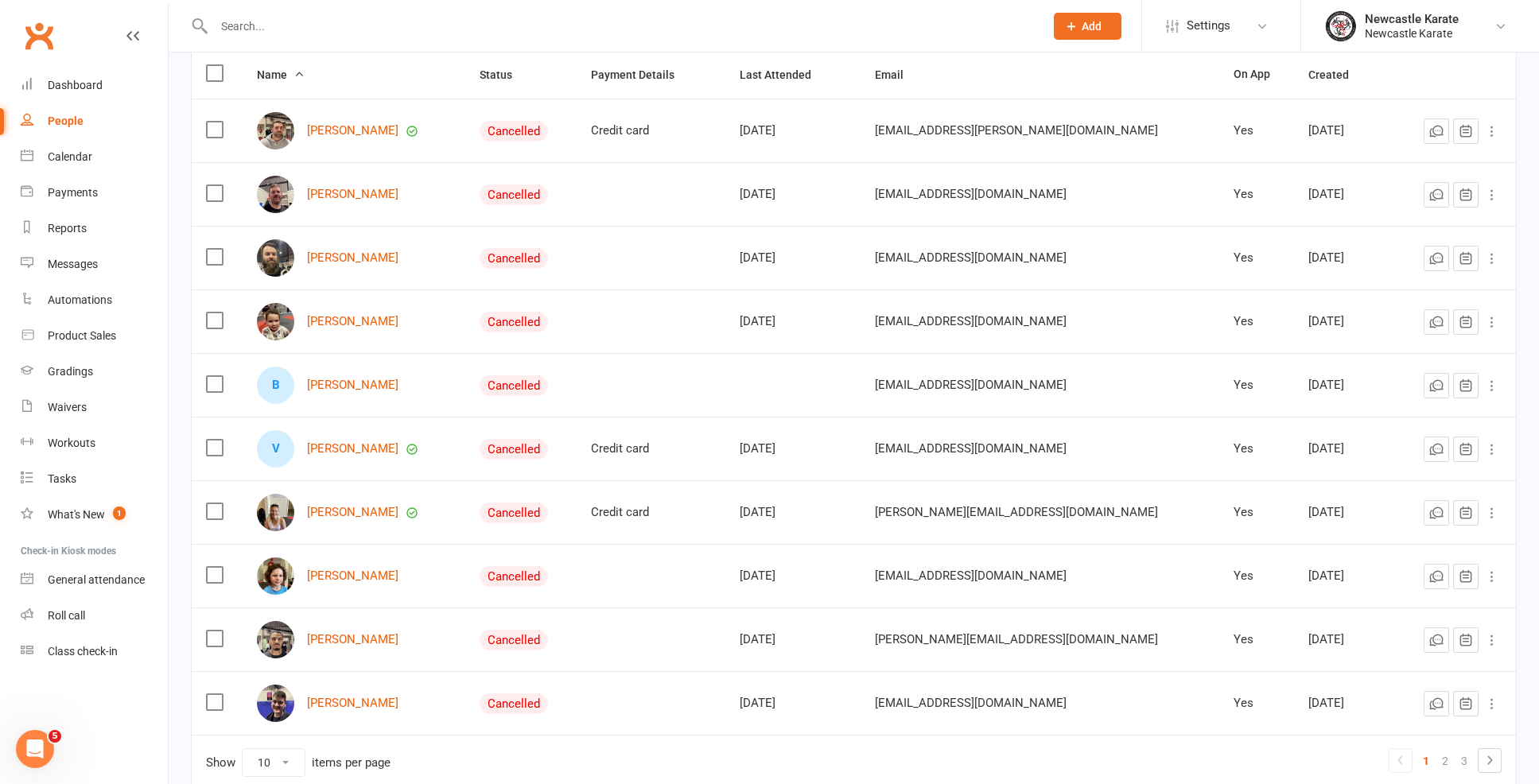
scroll to position [210, 0]
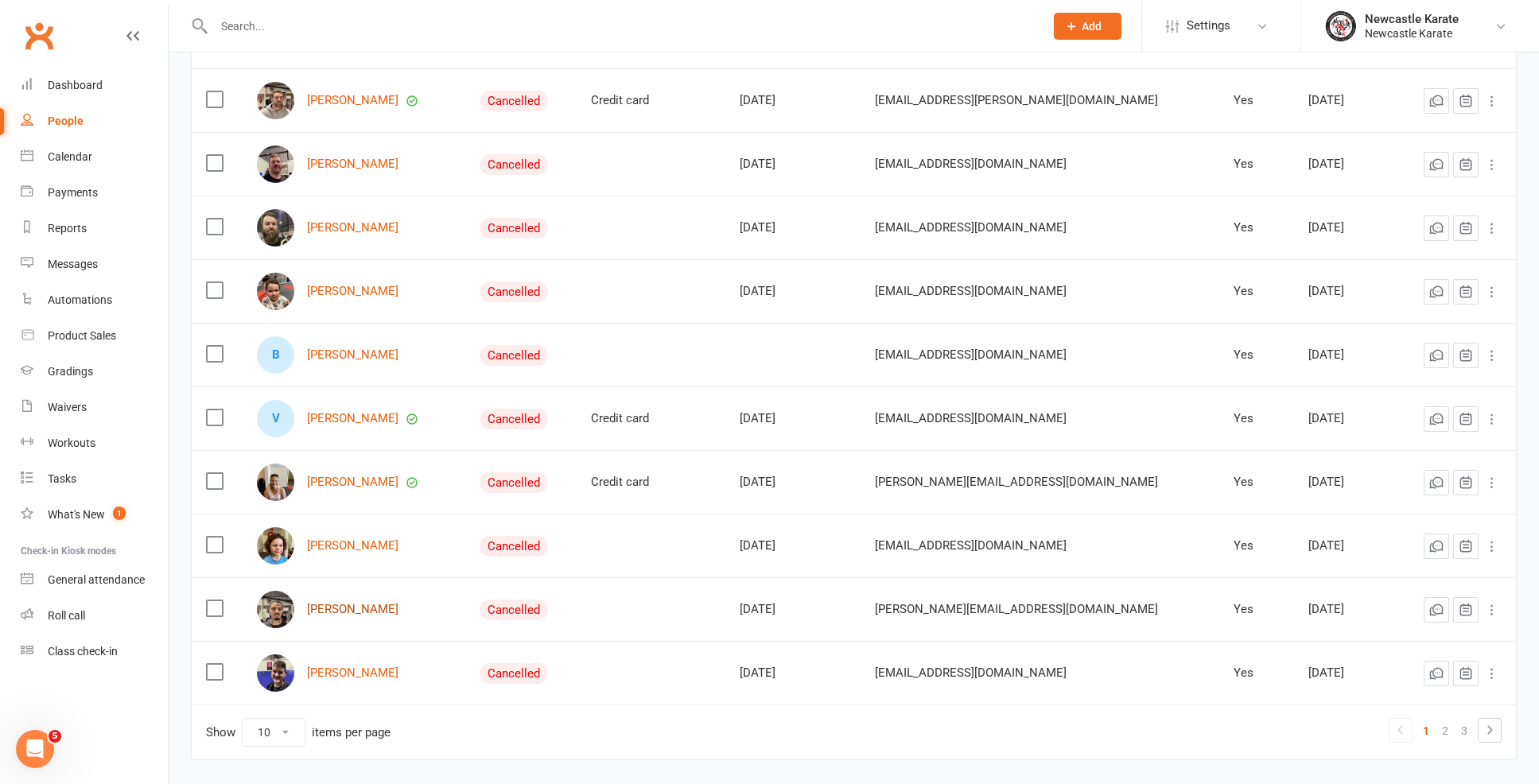
click at [329, 610] on link "JT Fleming" at bounding box center [352, 610] width 92 height 14
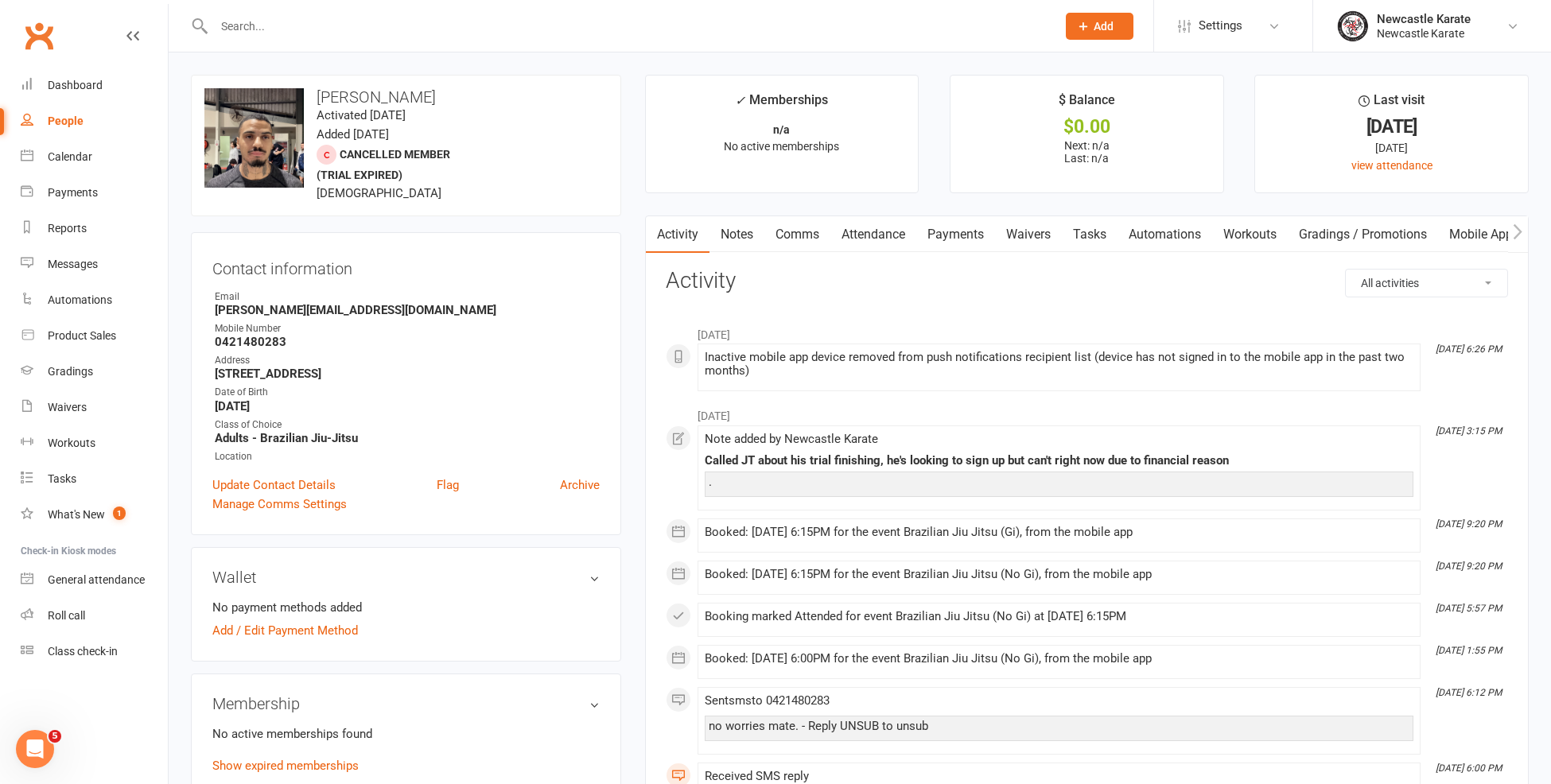
select select "trial_expired"
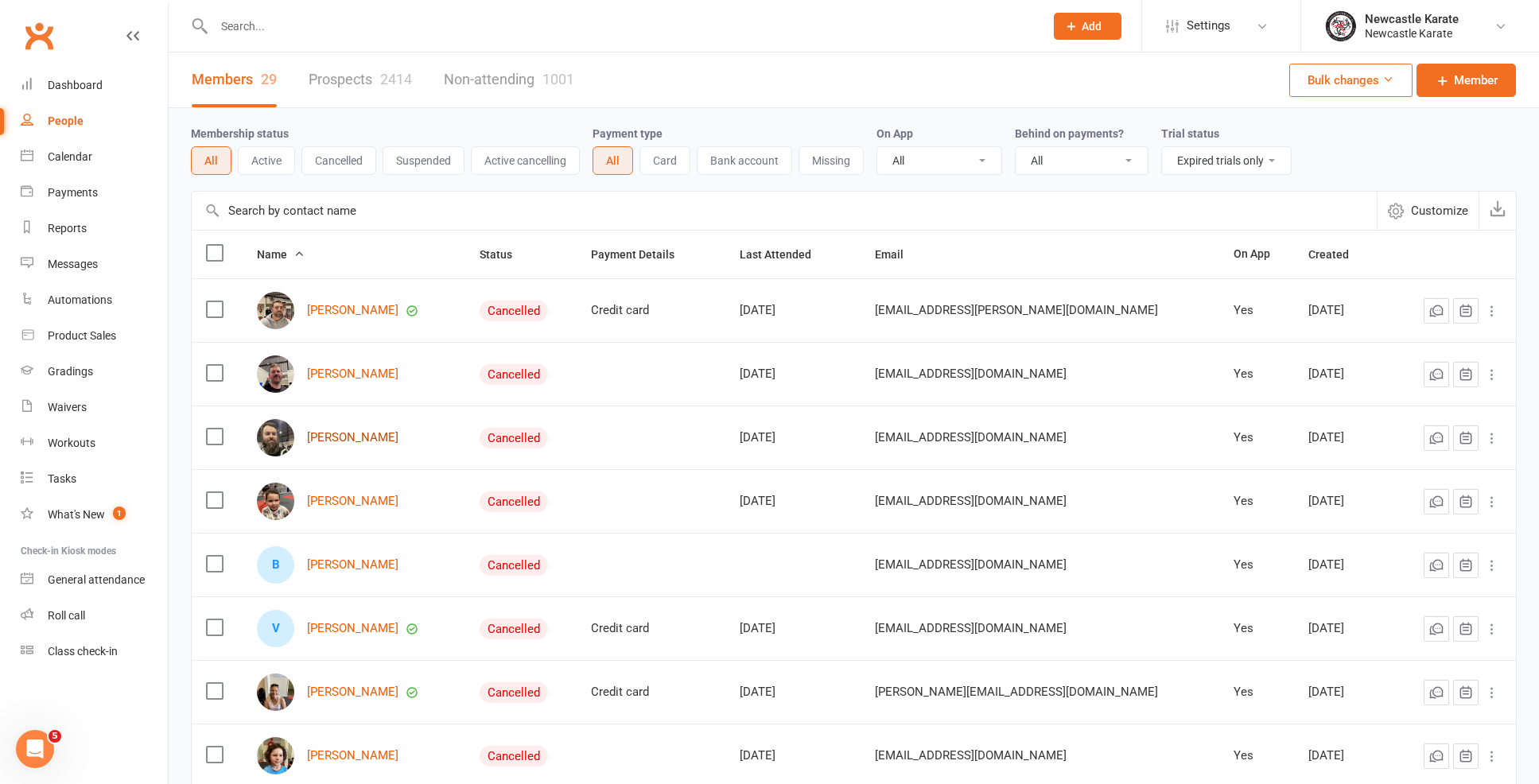
click at [354, 442] on link "derrick costello" at bounding box center [352, 437] width 92 height 14
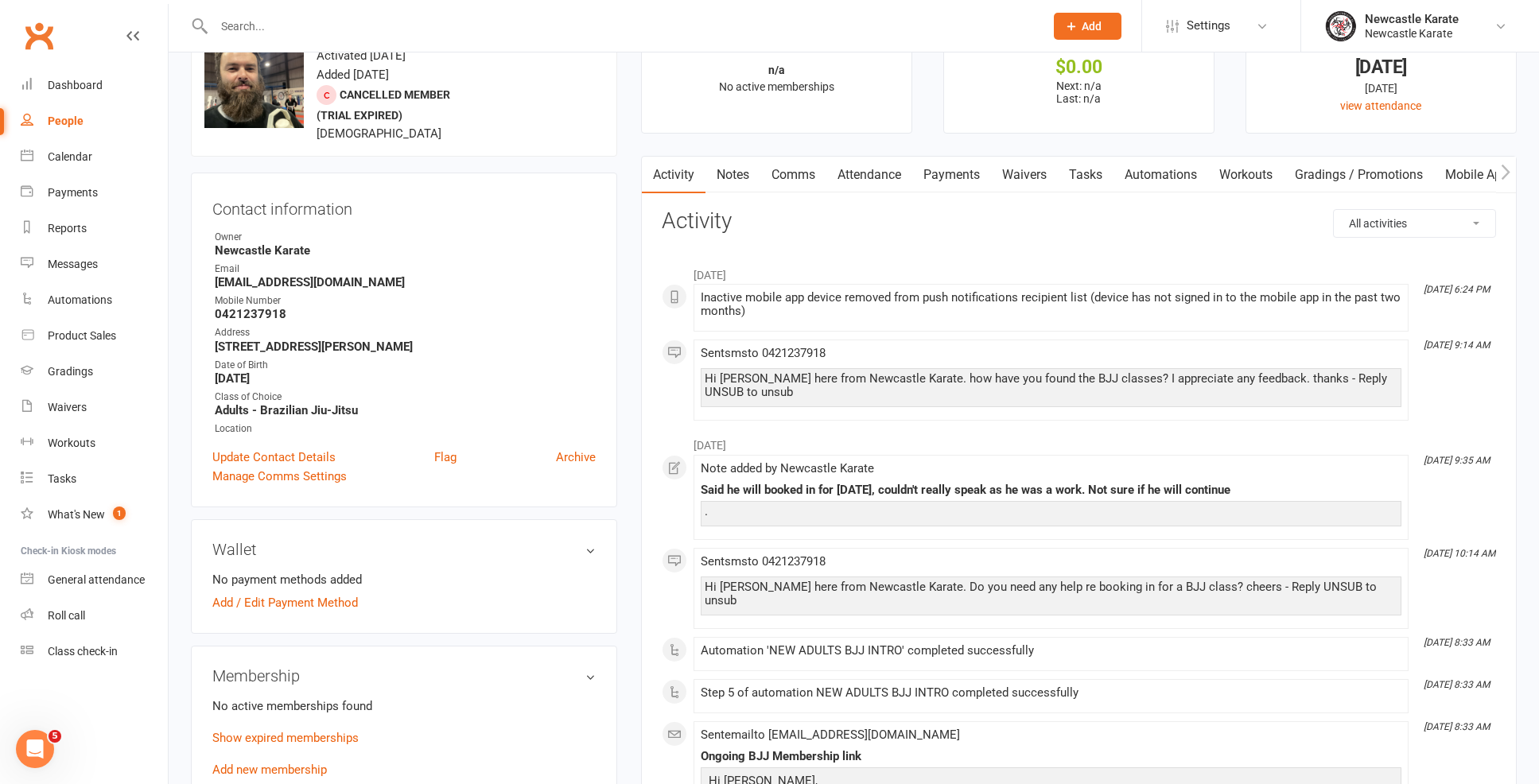
scroll to position [194, 0]
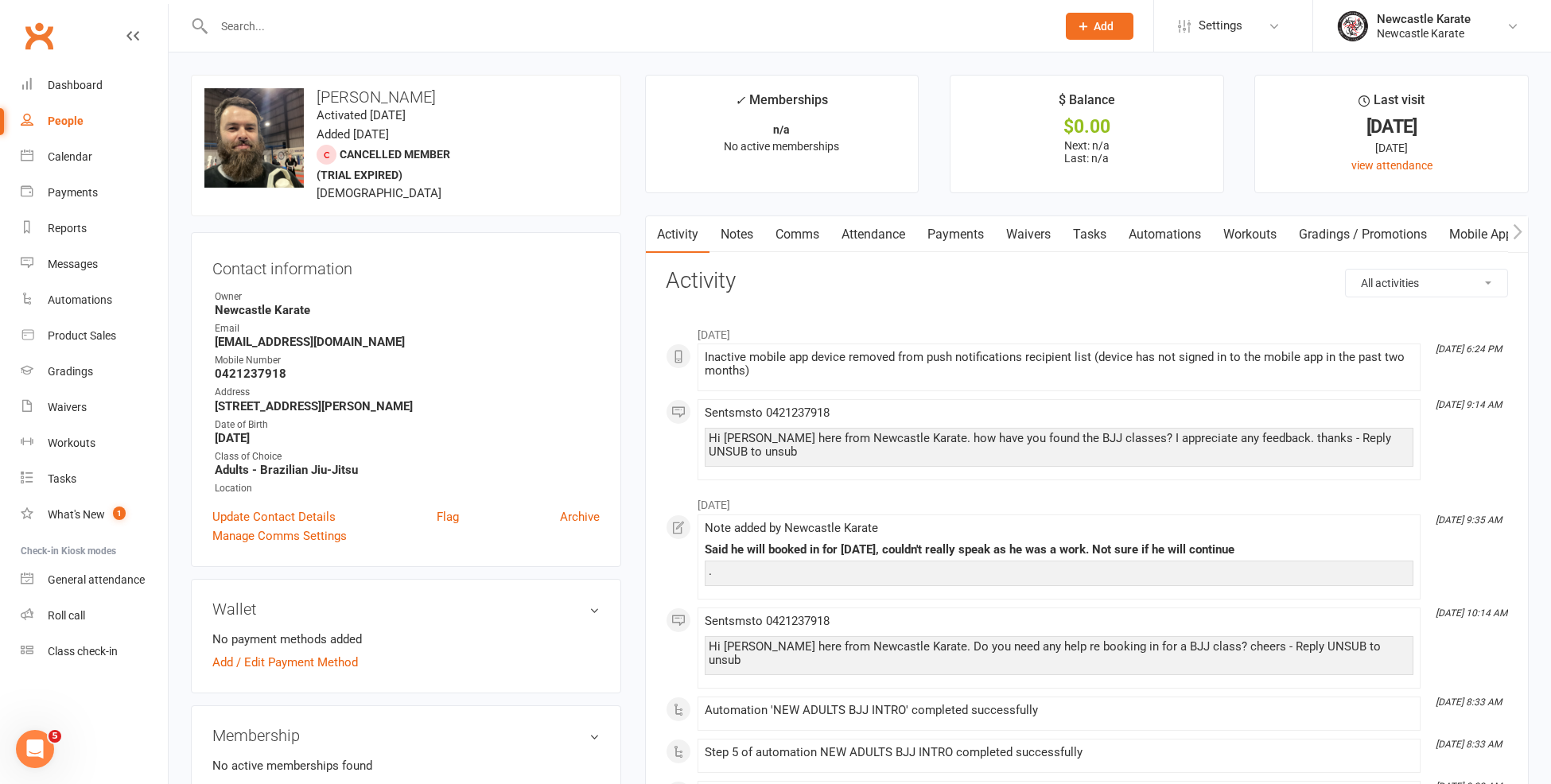
select select "trial_expired"
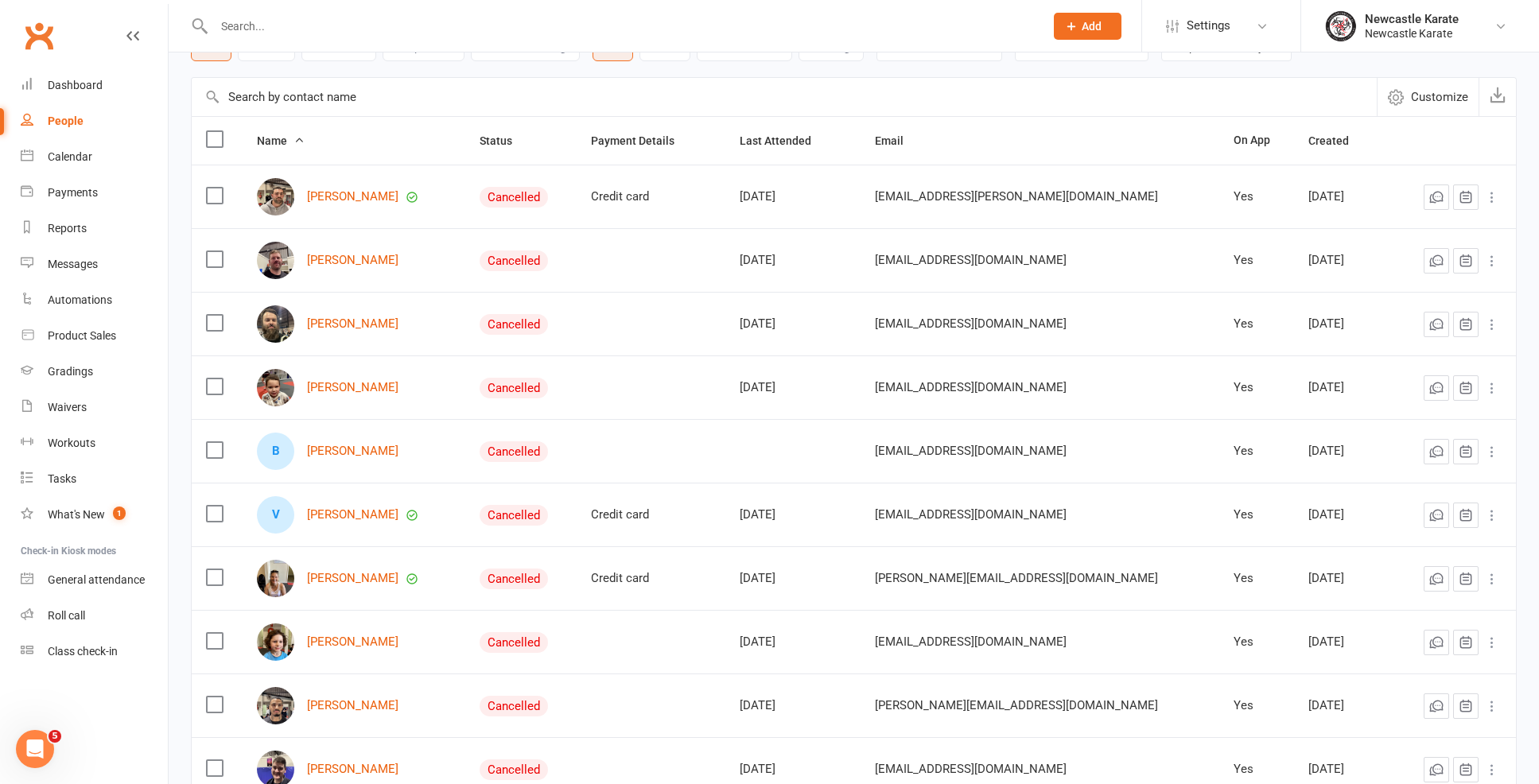
scroll to position [201, 0]
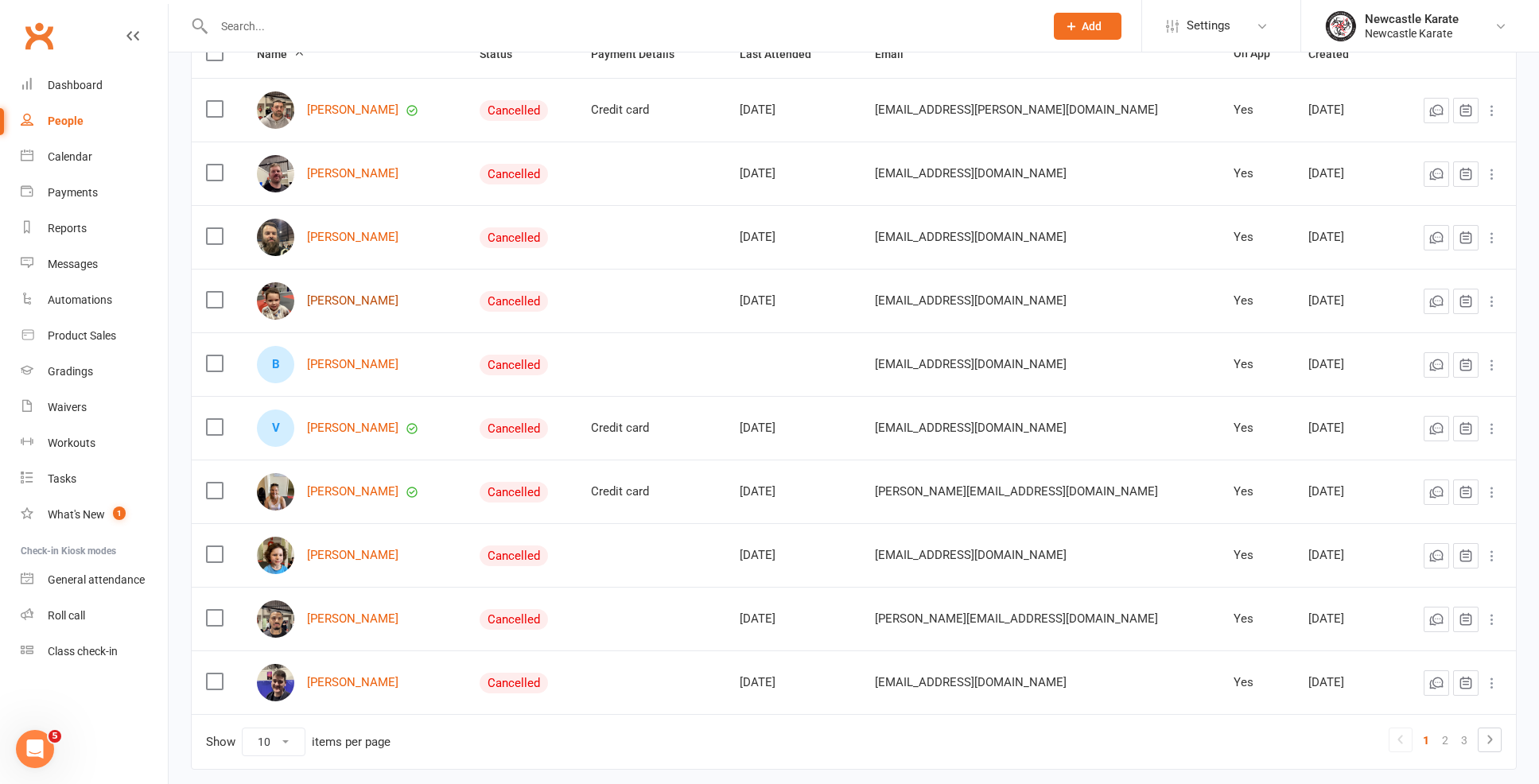
click at [329, 305] on link "Jack Crowhurst" at bounding box center [352, 301] width 92 height 14
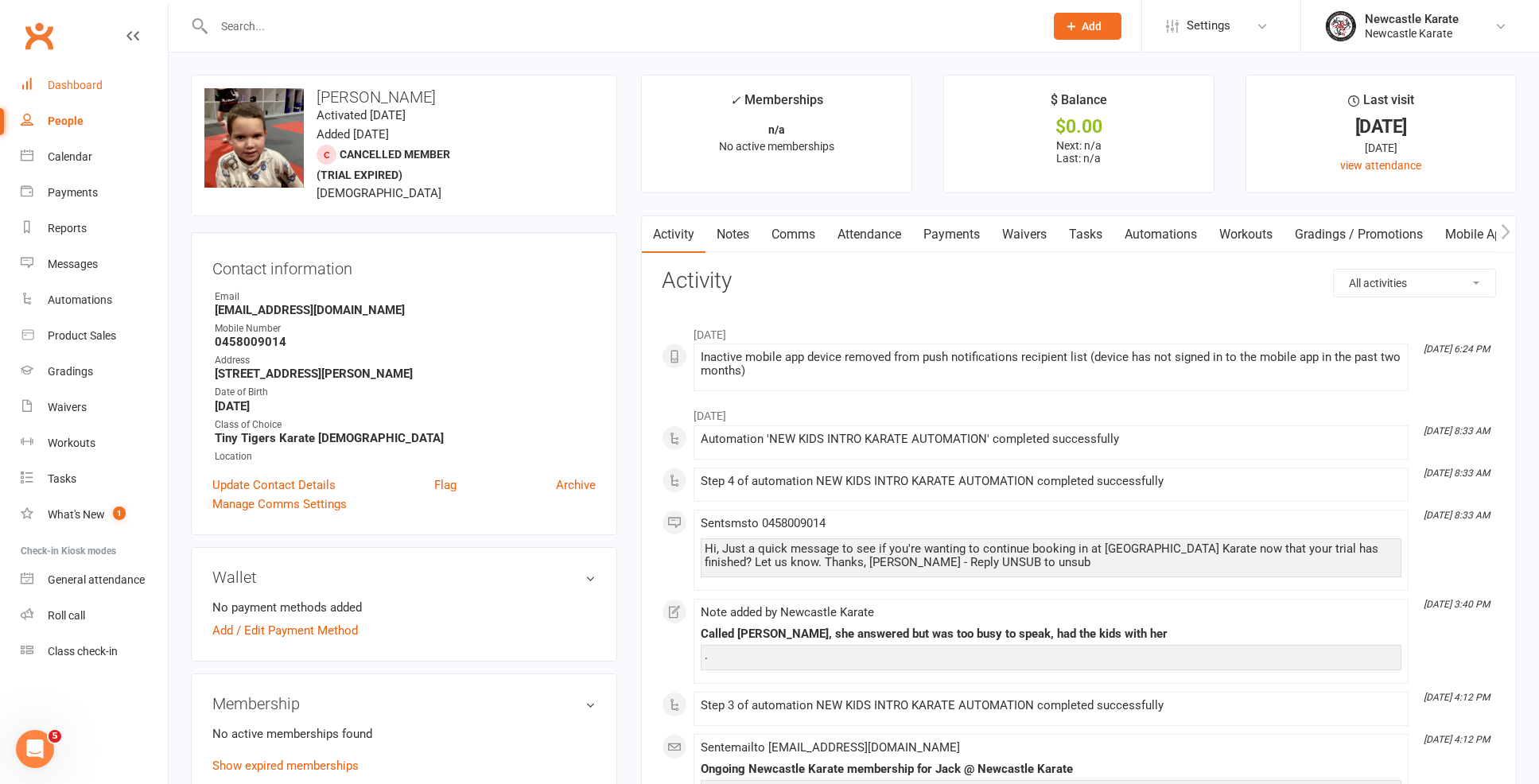
click at [50, 89] on div "Dashboard" at bounding box center [75, 85] width 55 height 13
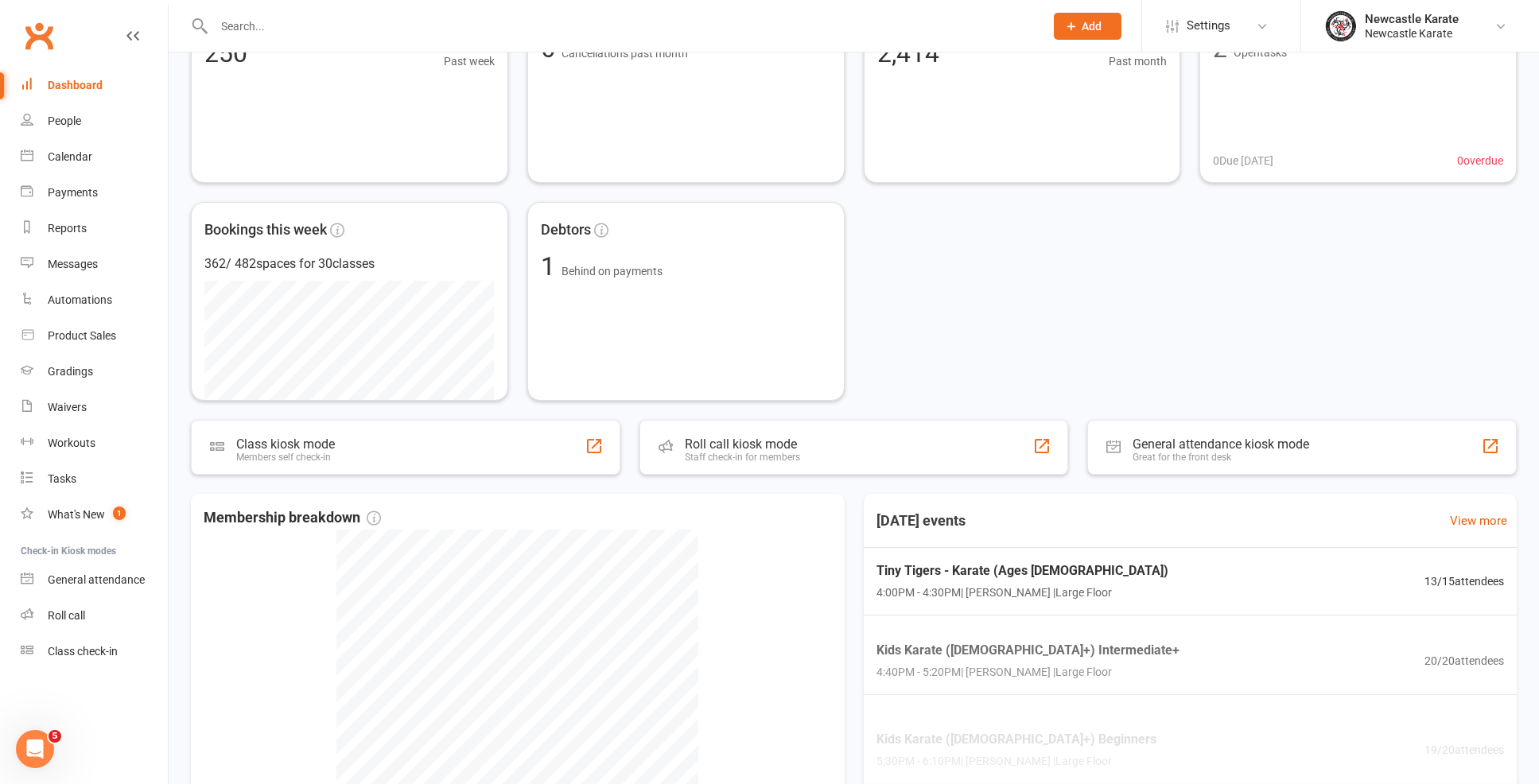
scroll to position [291, 0]
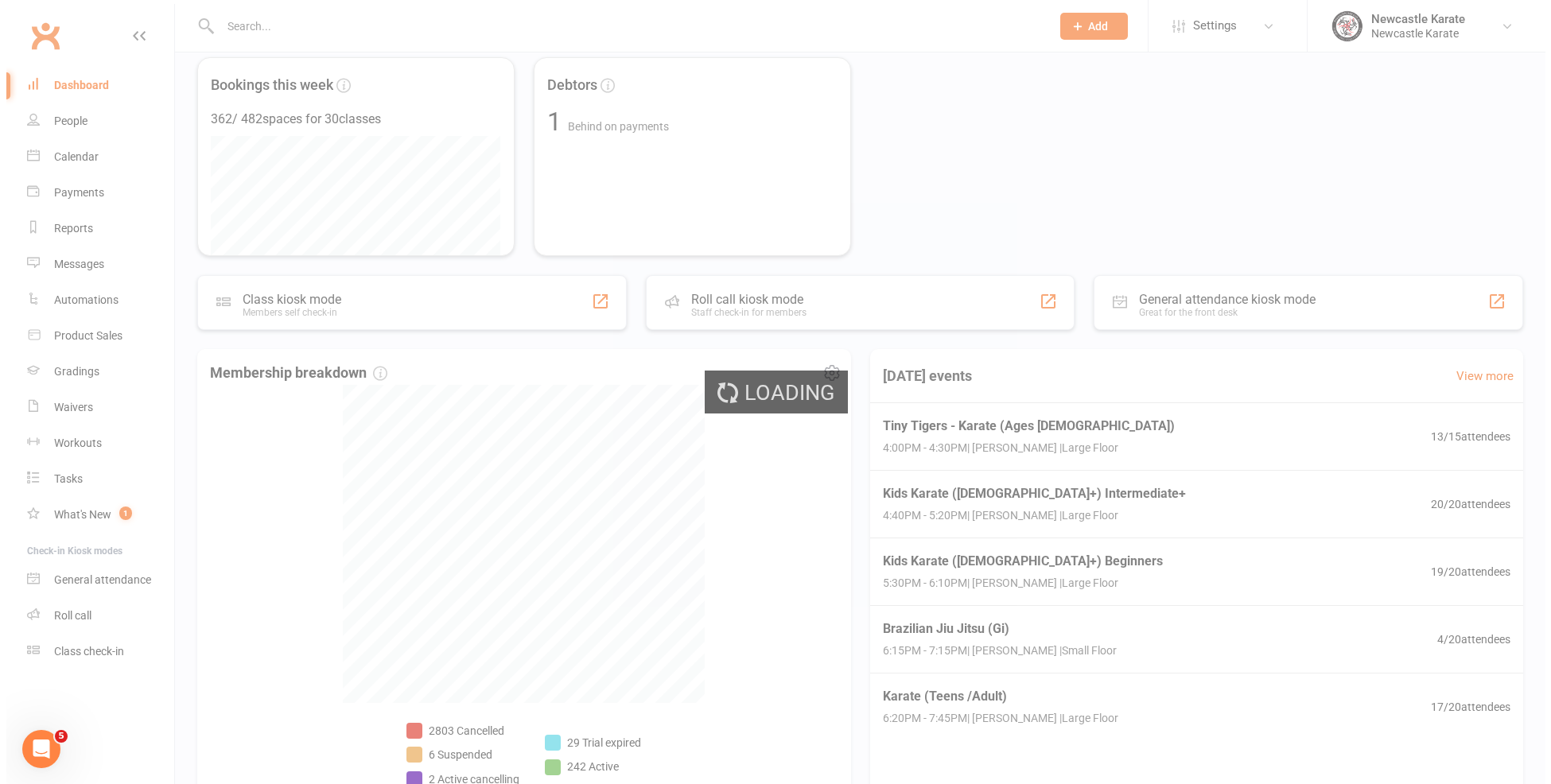
select select "no_trial"
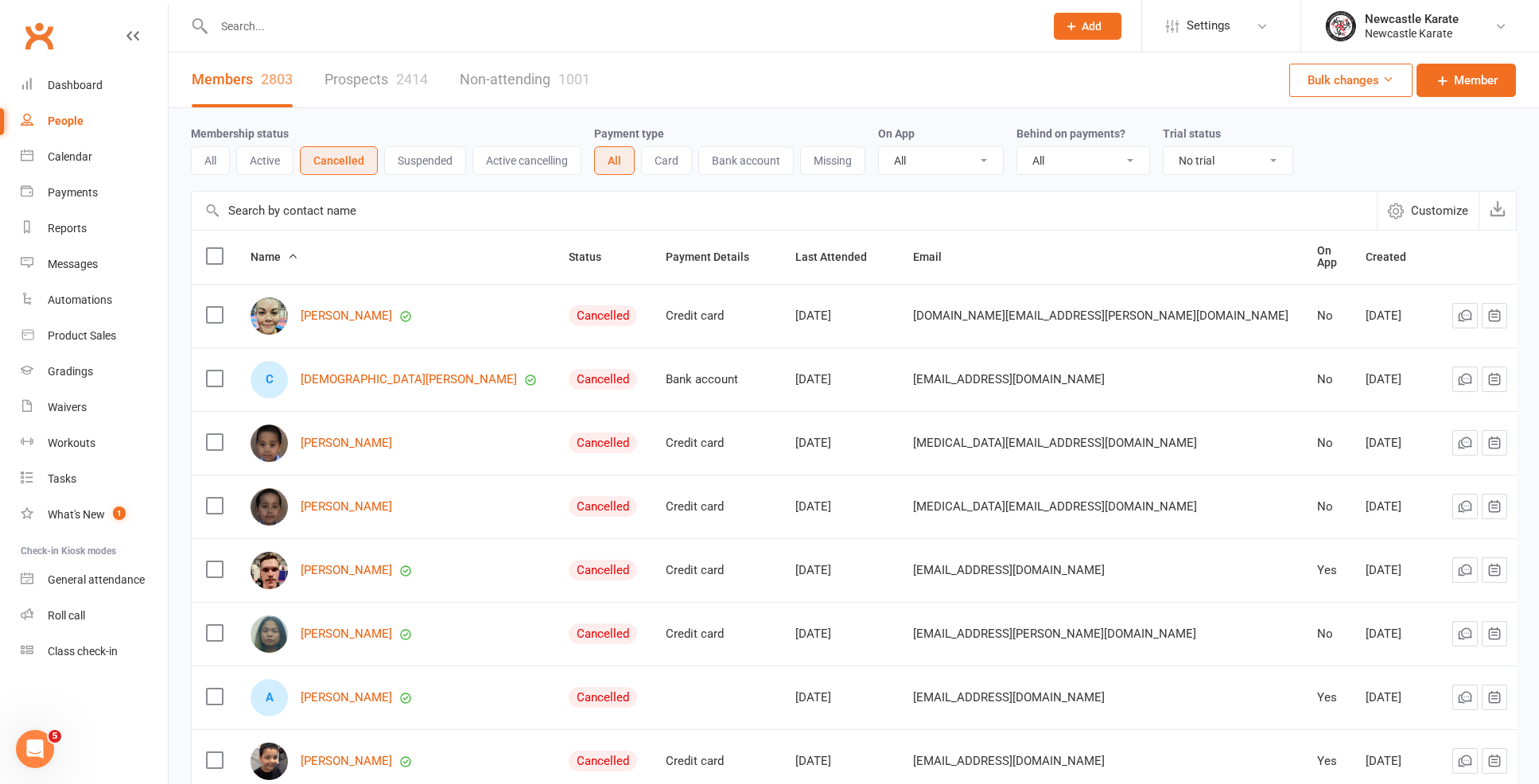
scroll to position [284, 0]
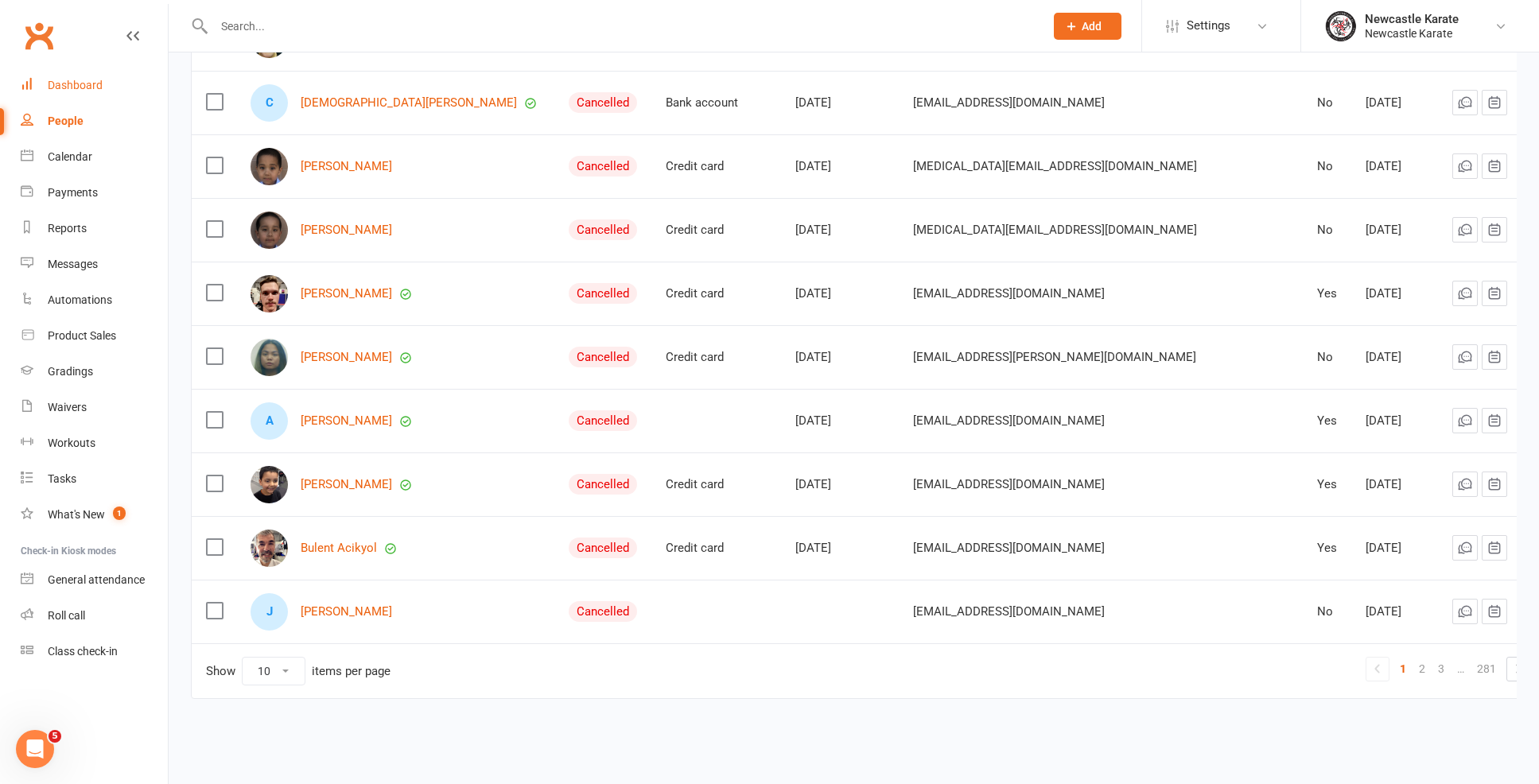
click at [79, 91] on div "Dashboard" at bounding box center [75, 85] width 55 height 13
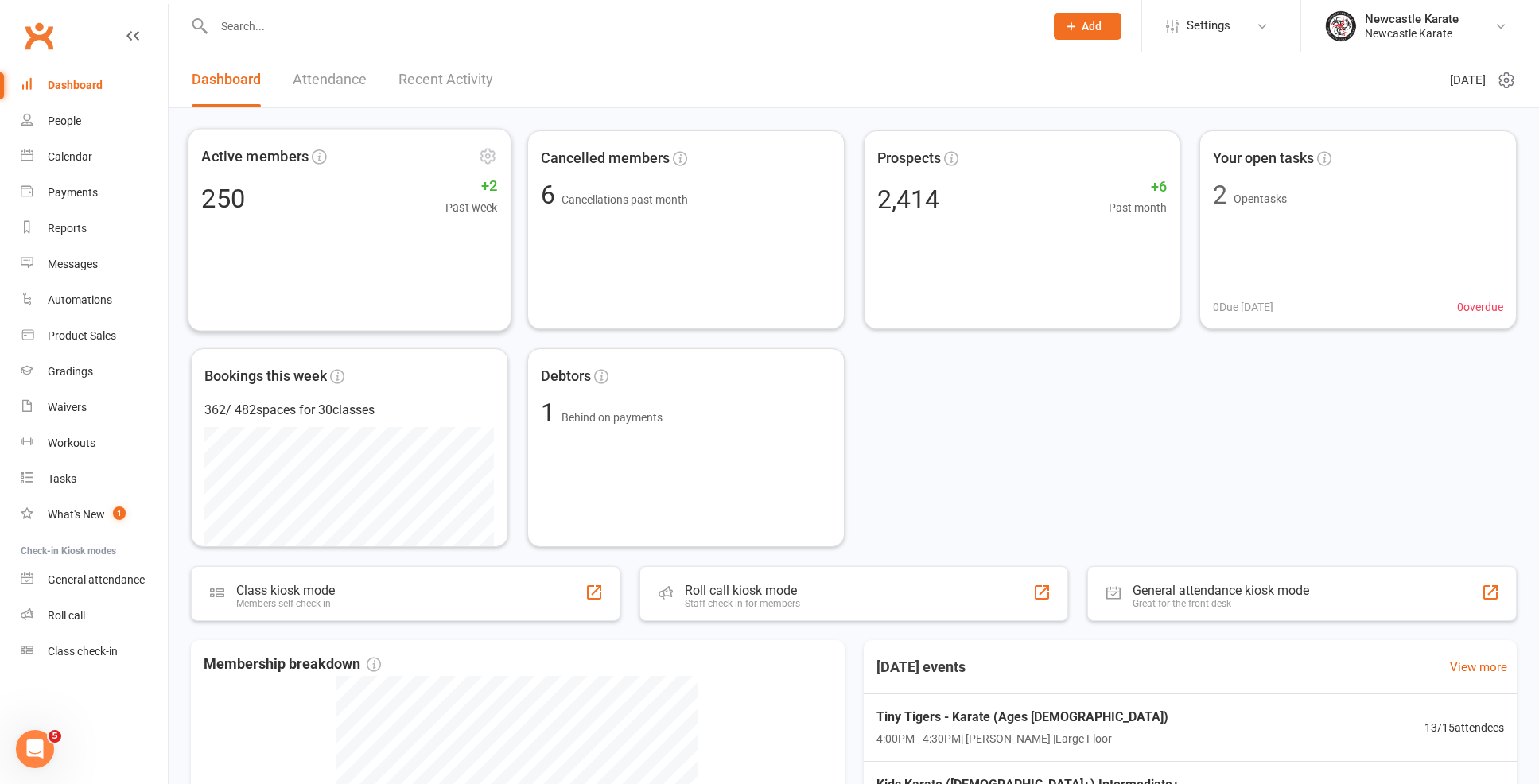
click at [465, 104] on link "Recent Activity" at bounding box center [446, 80] width 94 height 55
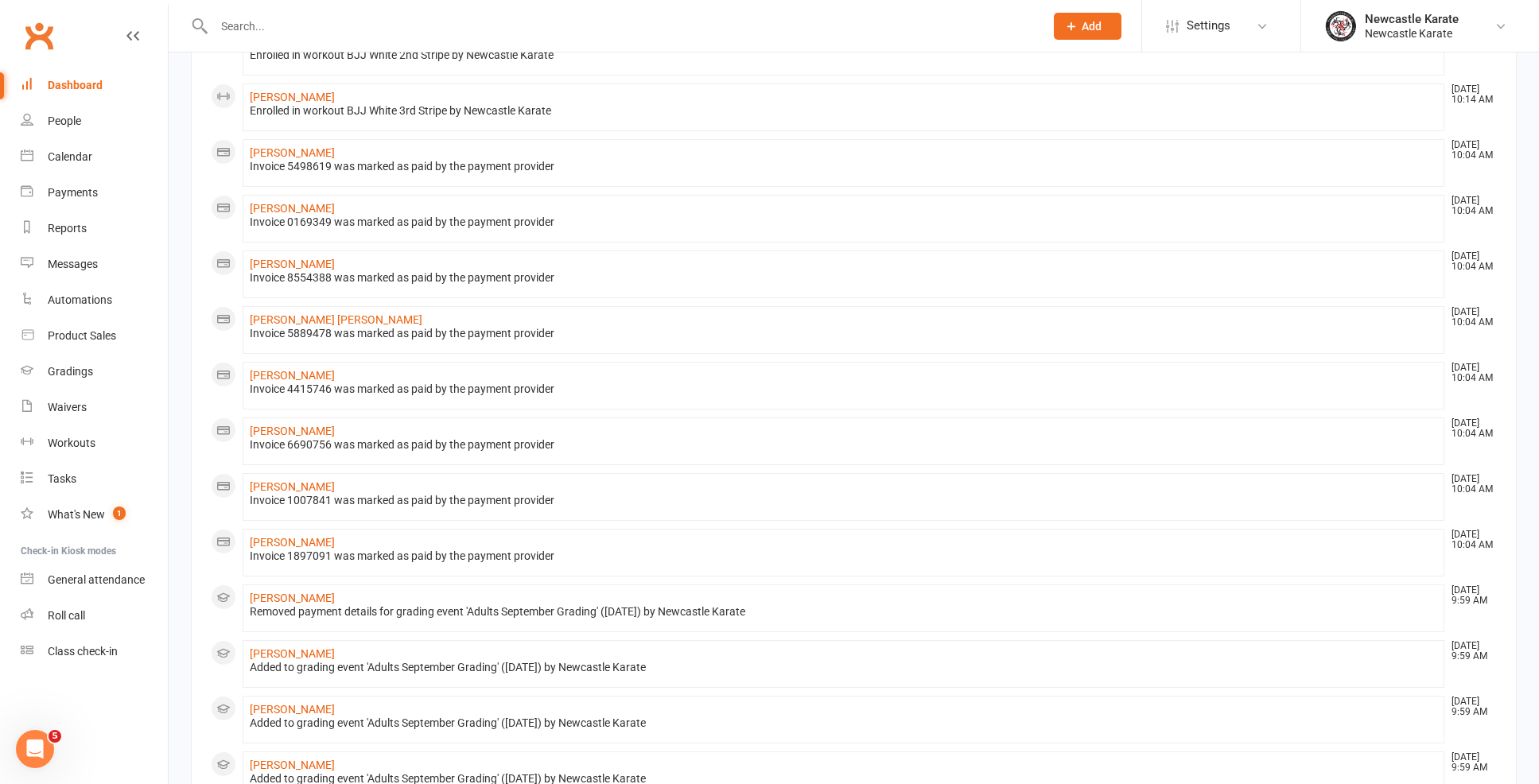
scroll to position [134, 0]
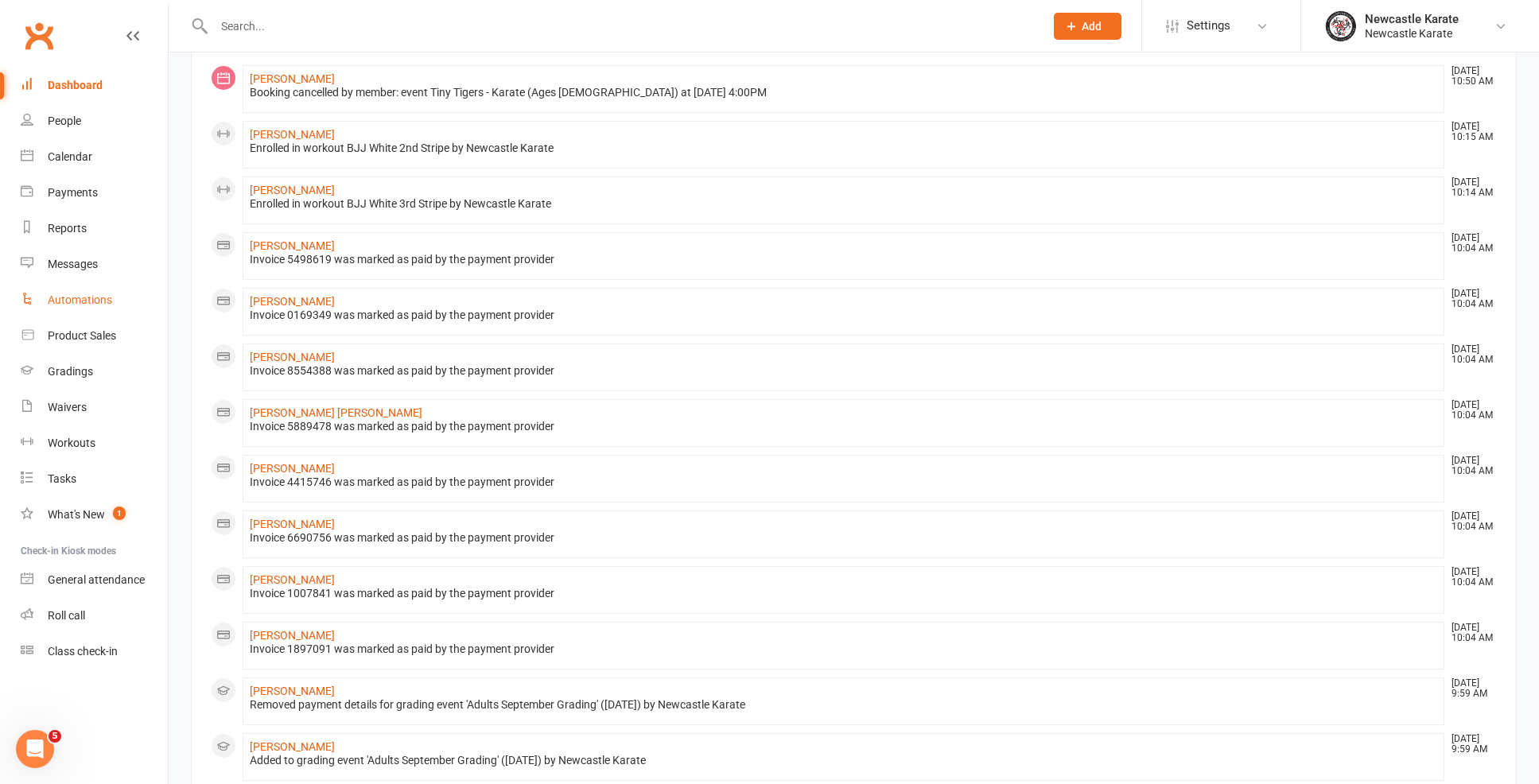
click at [90, 309] on link "Automations" at bounding box center [94, 300] width 147 height 35
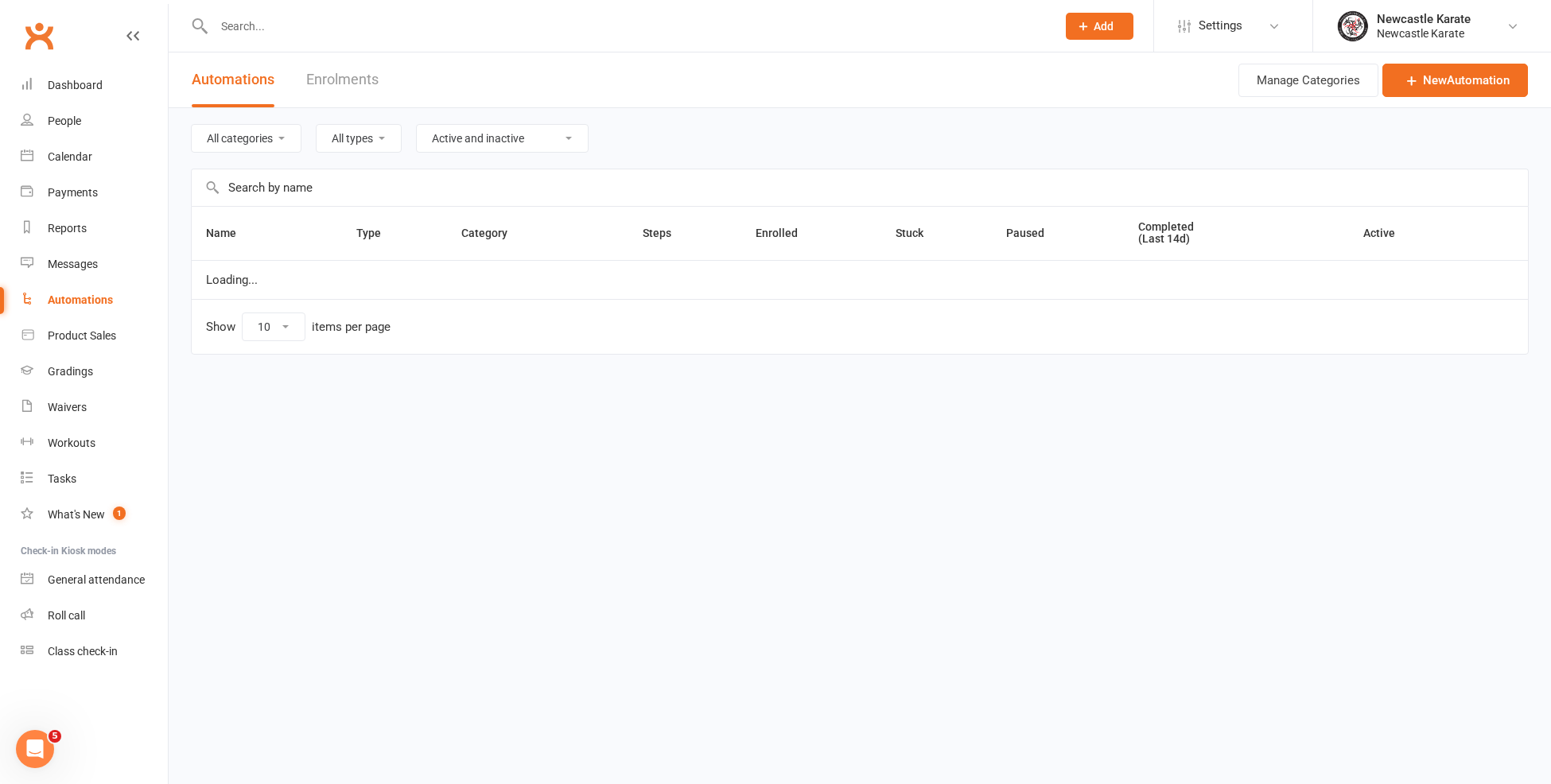
select select "100"
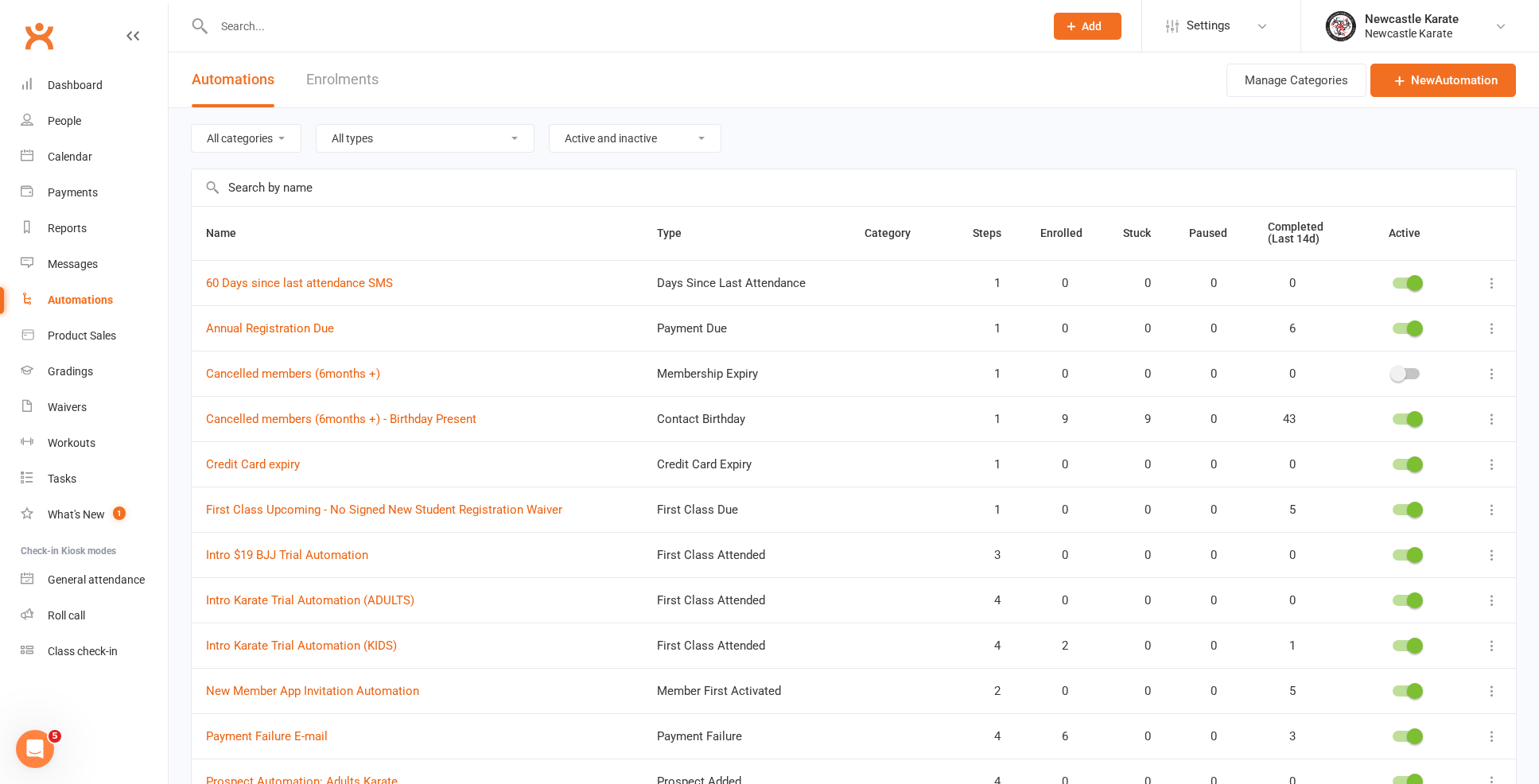
click at [331, 206] on table "Name Type Category Steps Enrolled Stuck Paused Completed (Last 14d) Active 60 D…" at bounding box center [853, 646] width 1326 height 880
click at [333, 194] on input "text" at bounding box center [854, 187] width 1325 height 36
type input "N"
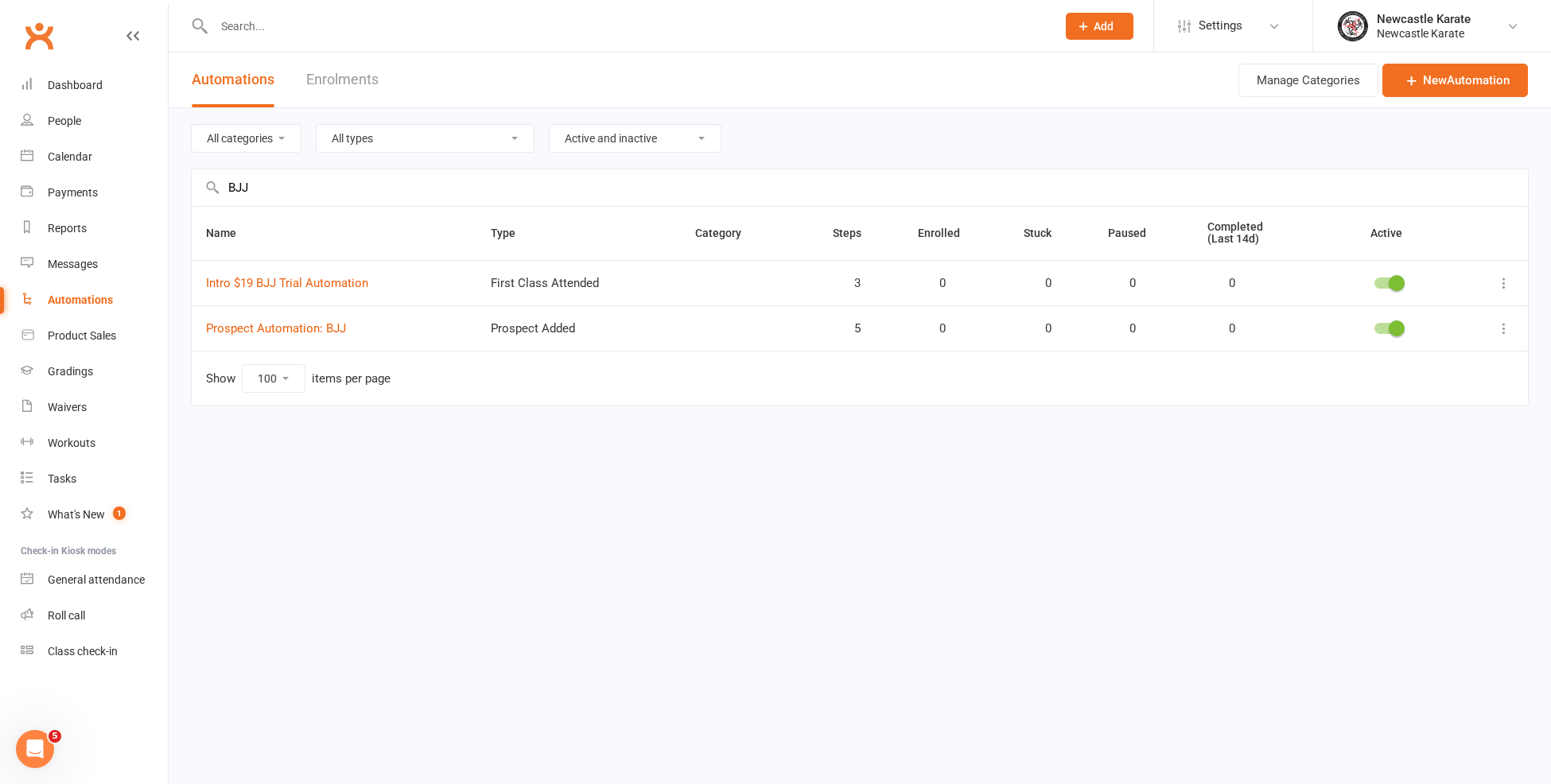
type input "BJJ"
click at [380, 90] on div "Automations Enrolments" at bounding box center [285, 80] width 233 height 55
click at [314, 93] on link "Enrolments" at bounding box center [343, 80] width 73 height 55
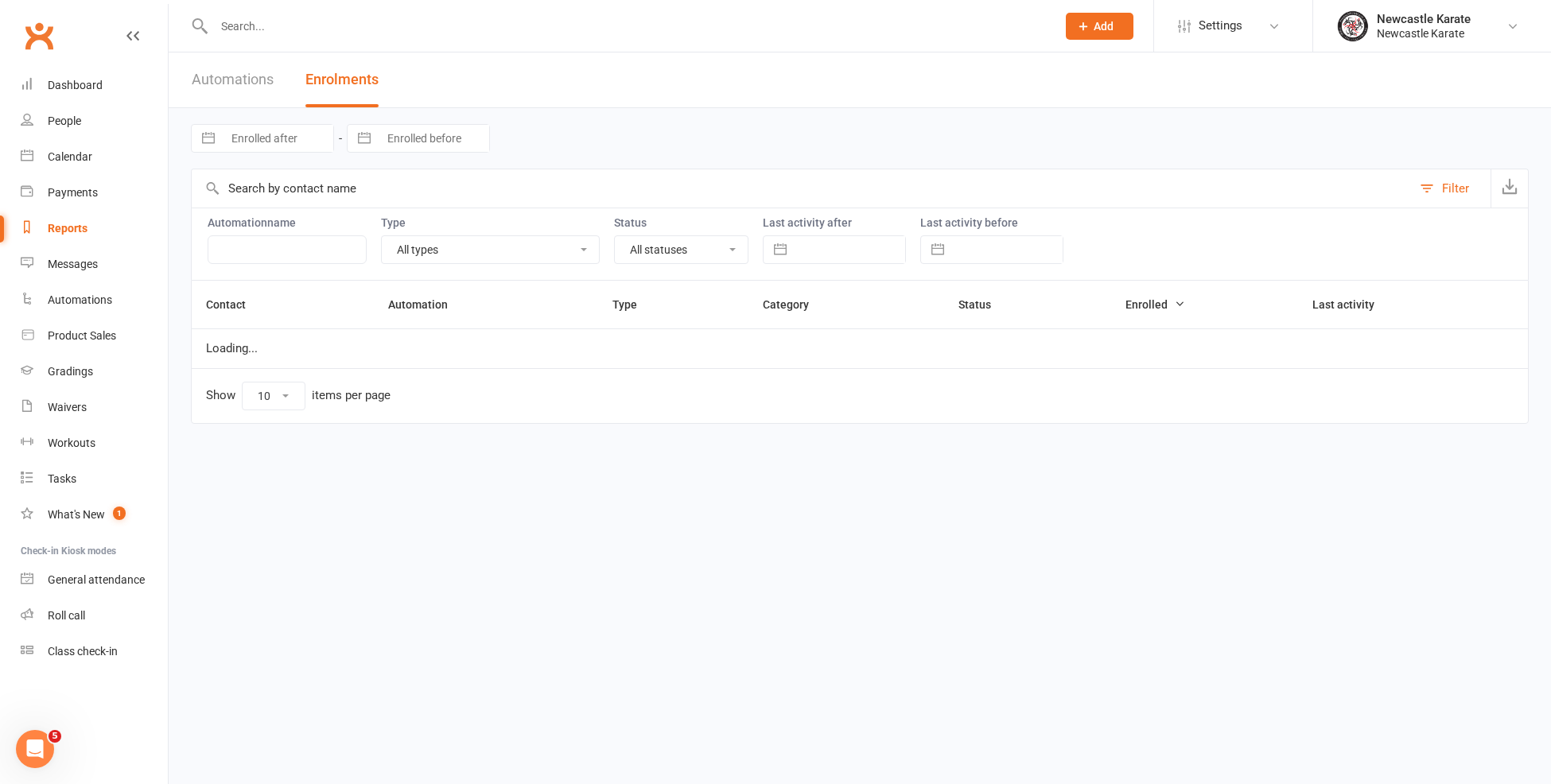
click at [262, 98] on link "Automations" at bounding box center [233, 80] width 82 height 55
select select "100"
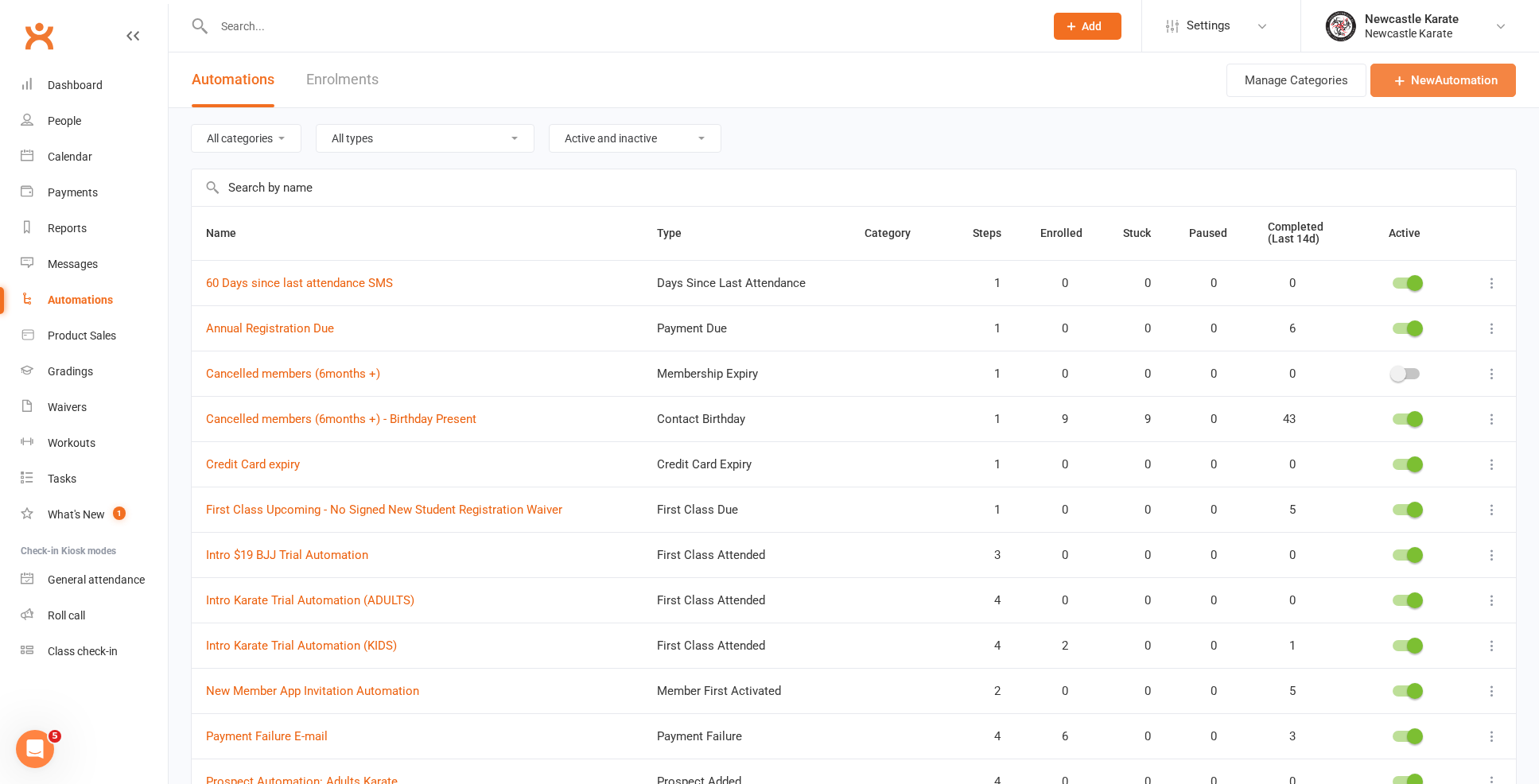
click at [1392, 80] on icon at bounding box center [1400, 81] width 16 height 16
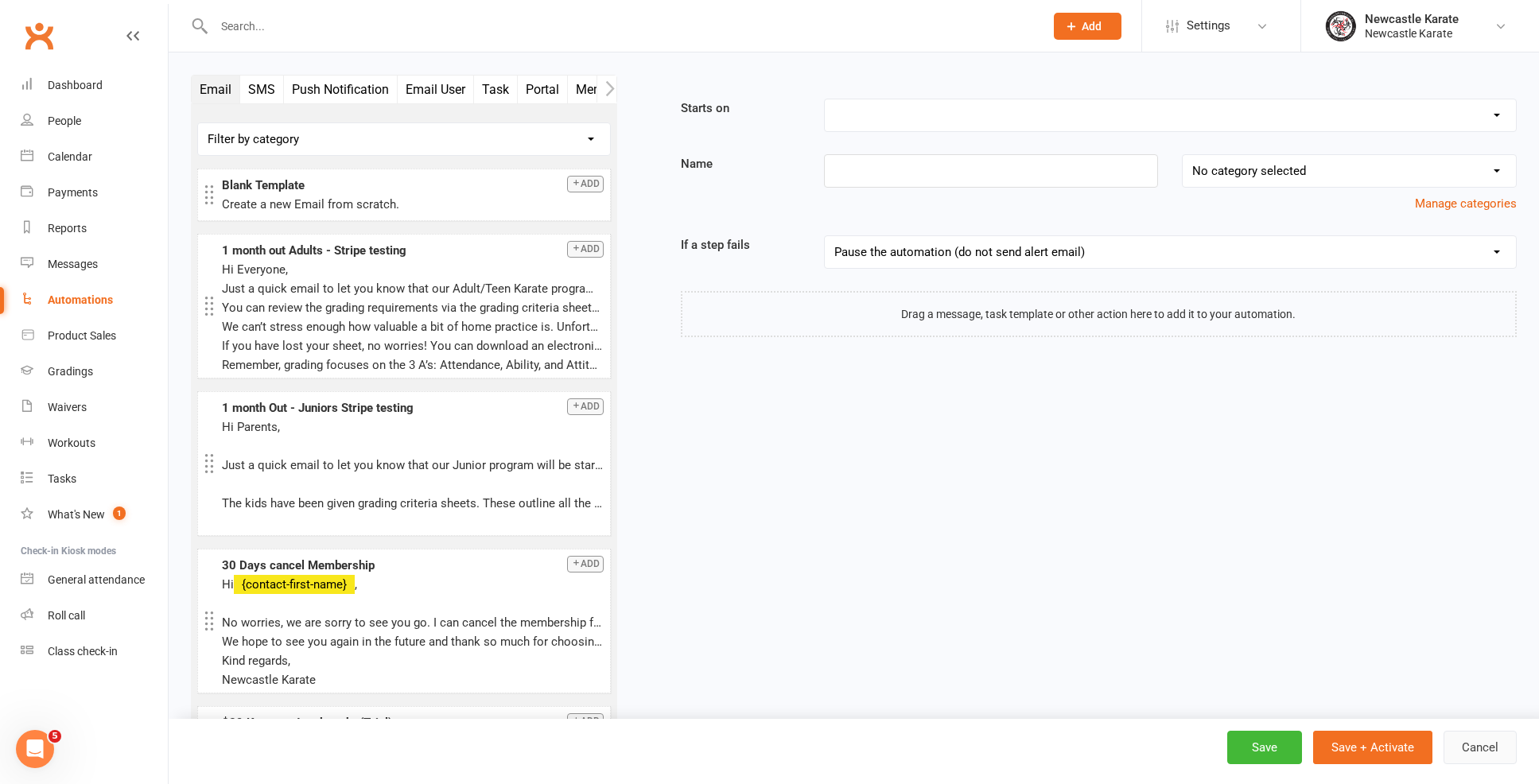
click at [1482, 754] on button "Cancel" at bounding box center [1480, 747] width 74 height 34
select select "100"
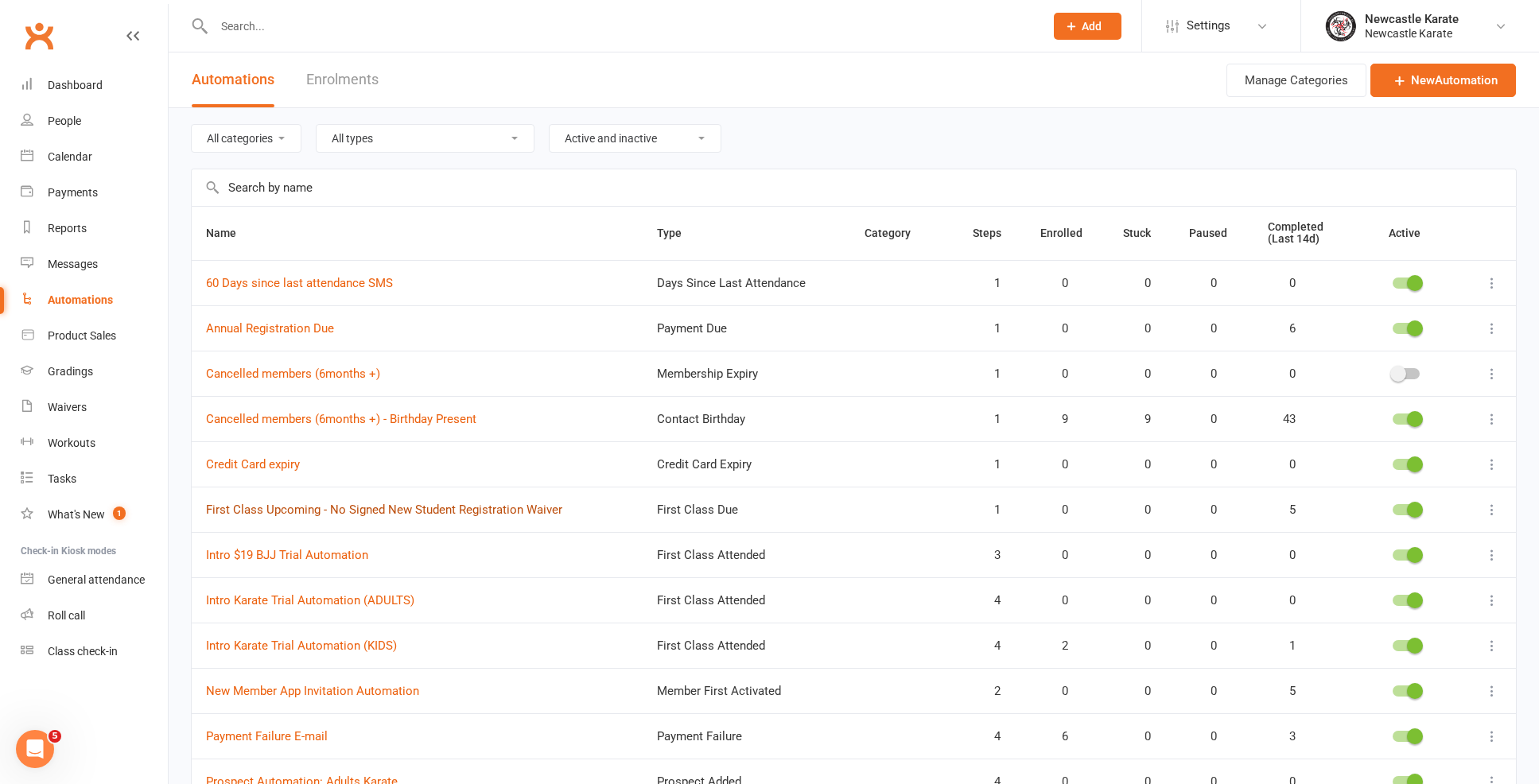
scroll to position [382, 0]
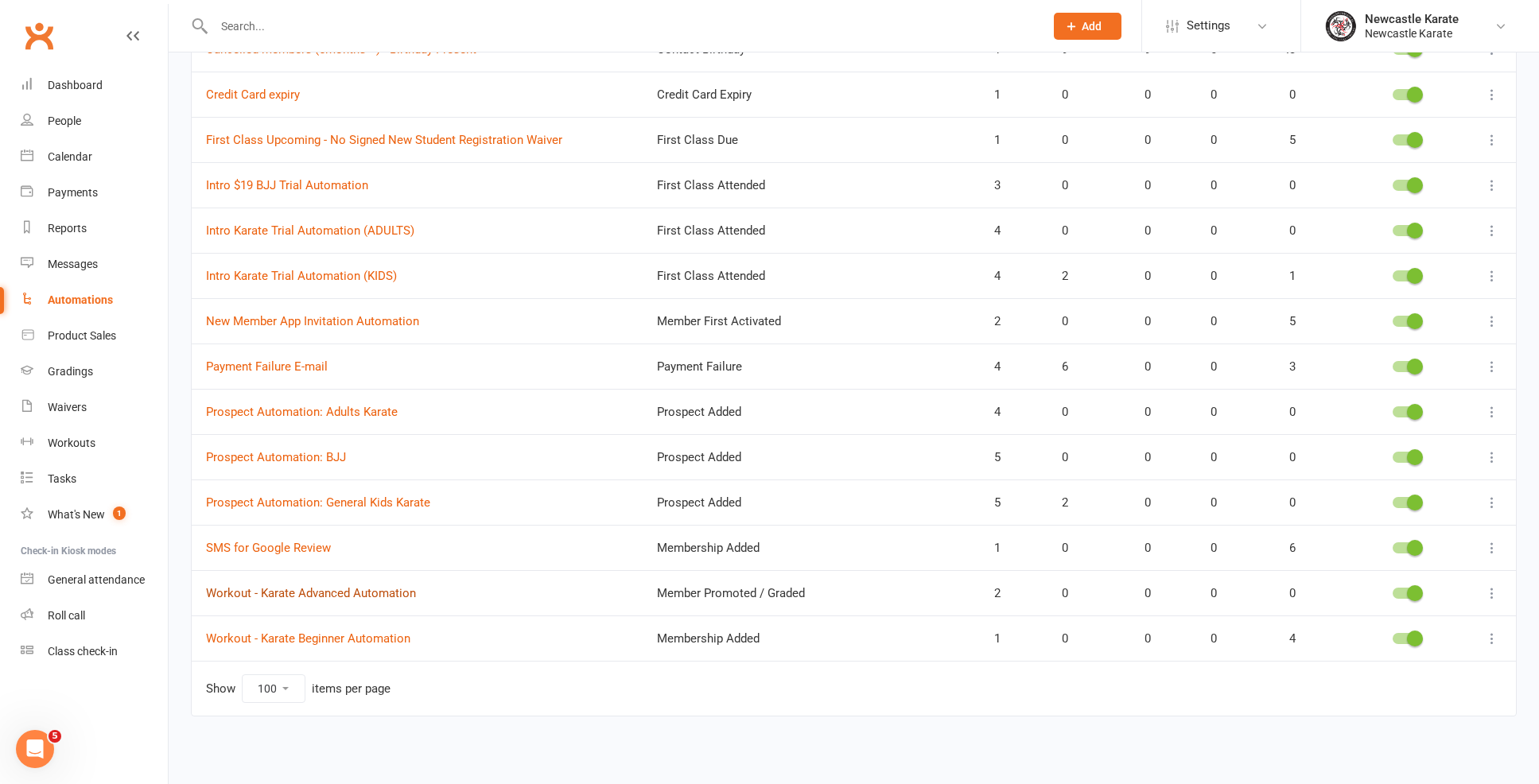
click at [367, 586] on link "Workout - Karate Advanced Automation" at bounding box center [311, 593] width 210 height 15
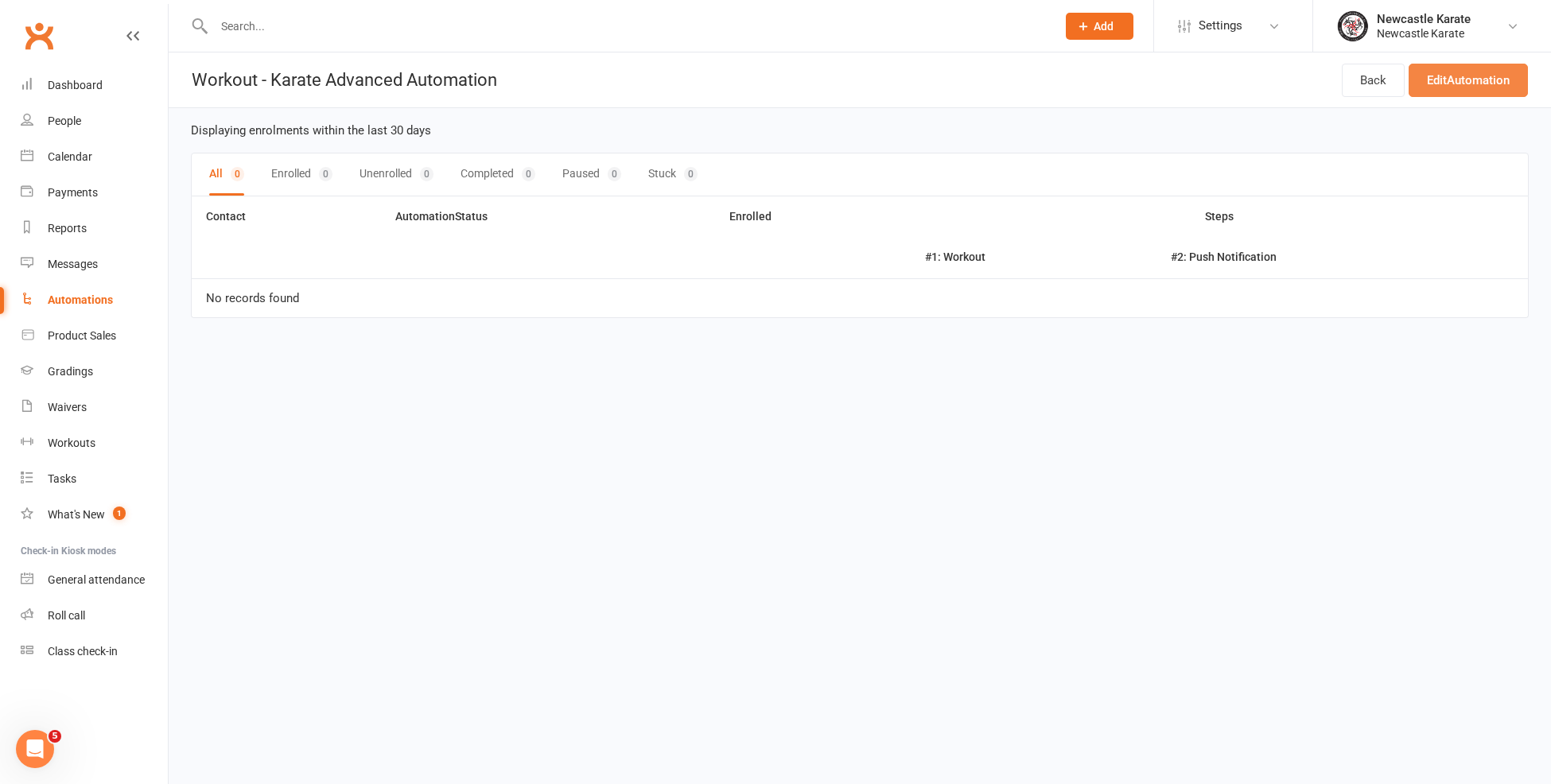
click at [1437, 79] on link "Edit Automation" at bounding box center [1467, 80] width 119 height 34
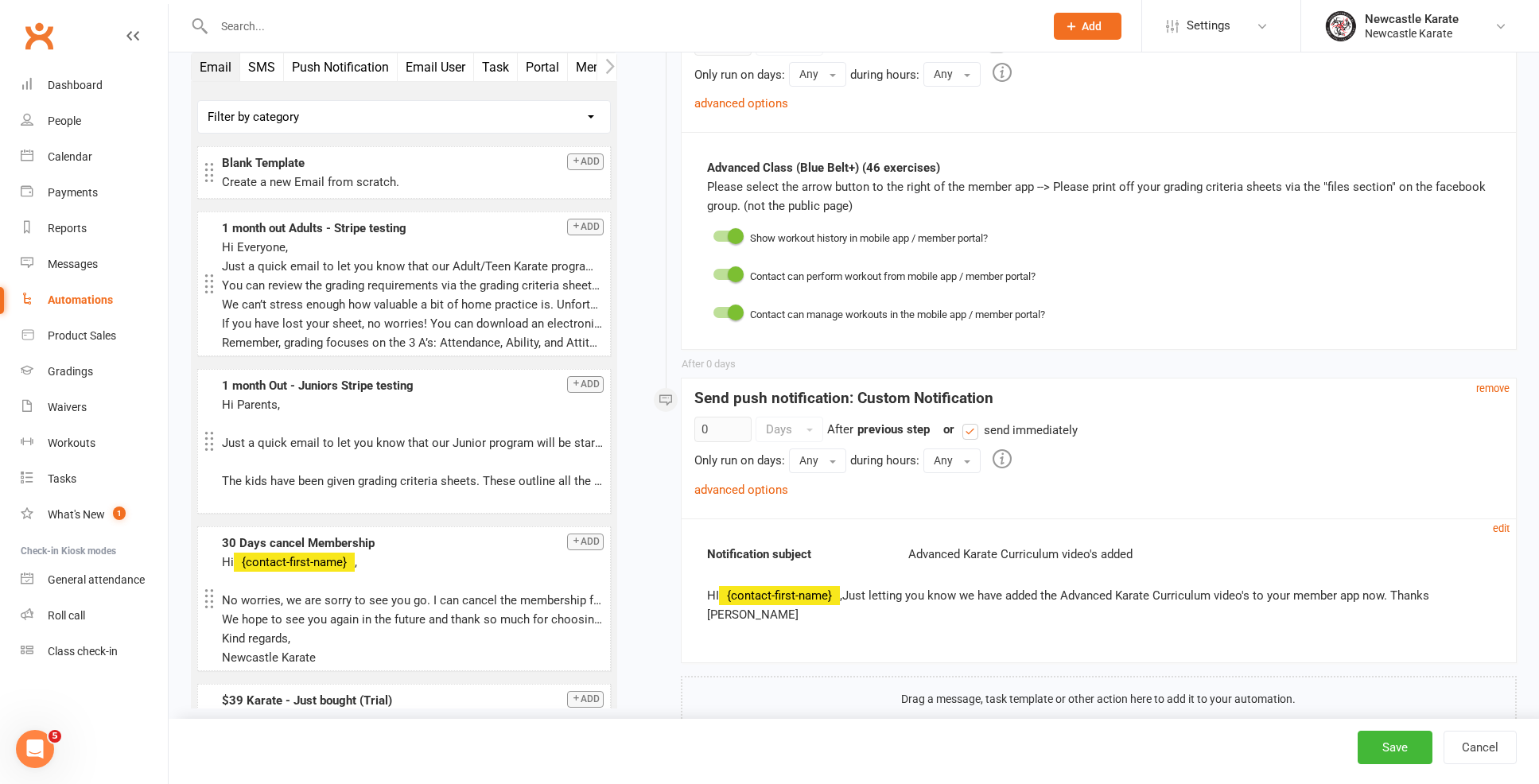
scroll to position [45, 0]
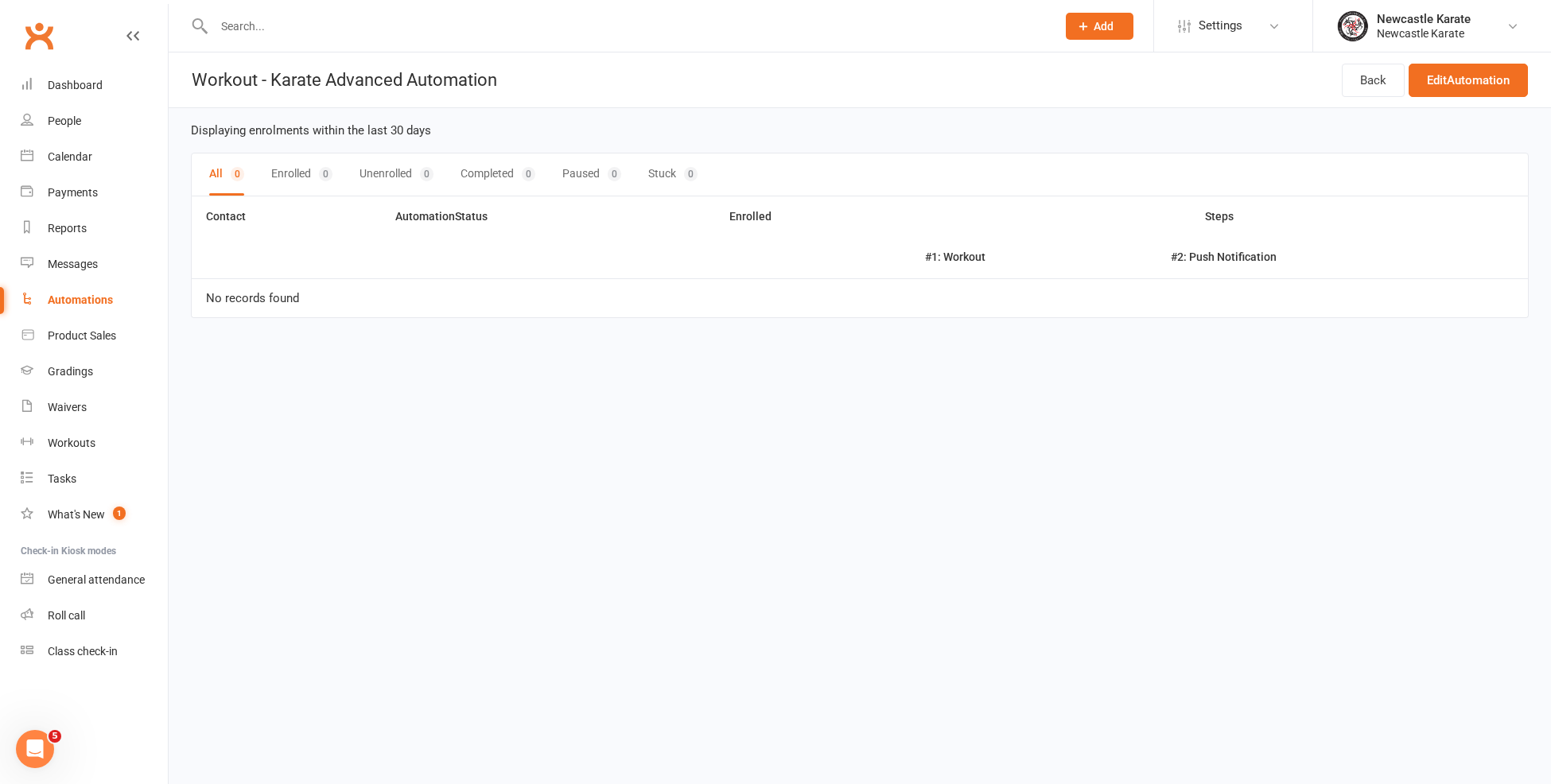
select select "100"
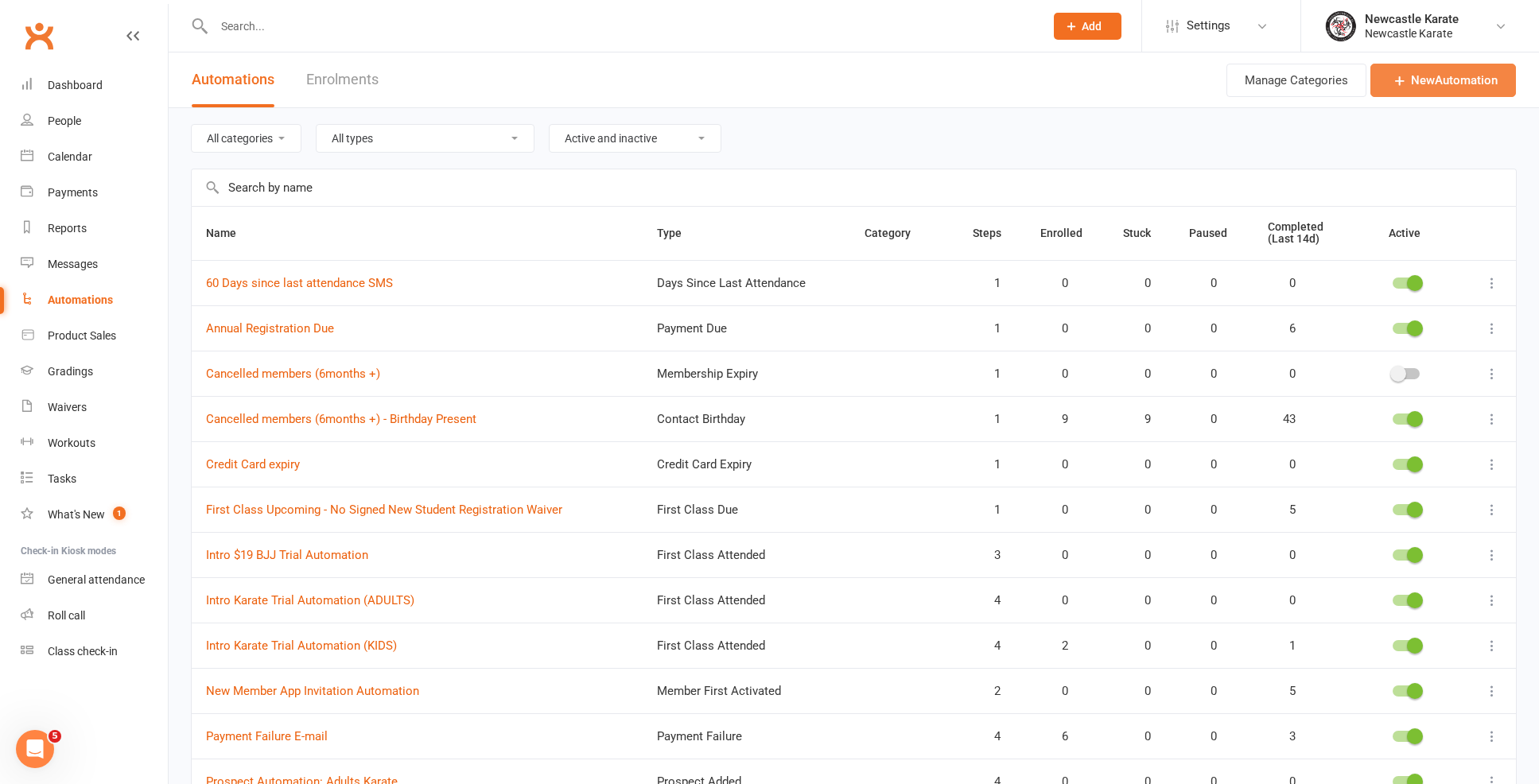
click at [1406, 74] on link "New Automation" at bounding box center [1443, 80] width 145 height 34
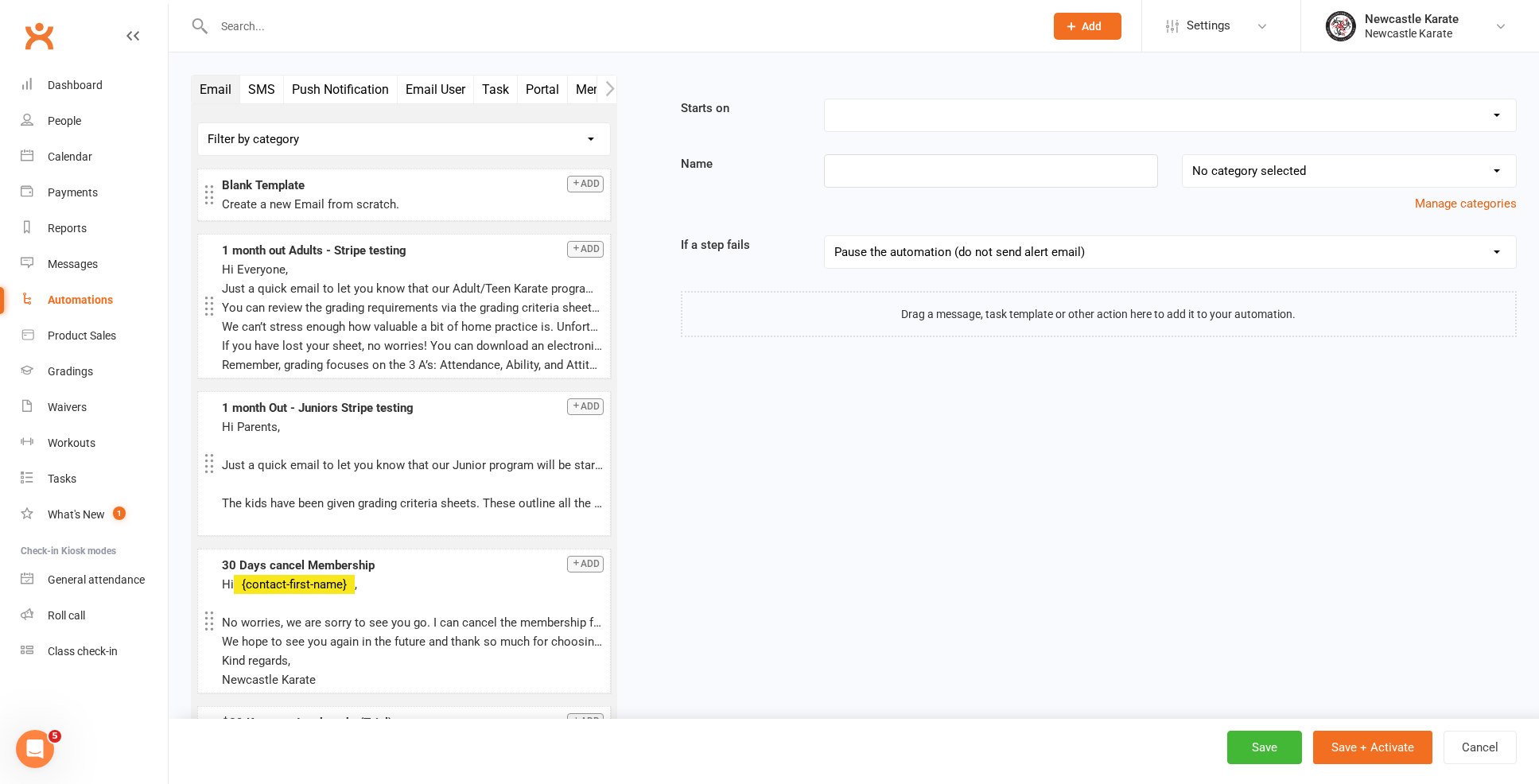
click at [910, 99] on div "Booking Cancelled Booking Due Booking Late-Cancelled Booking Marked Absent Book…" at bounding box center [1170, 115] width 692 height 34
select select "100"
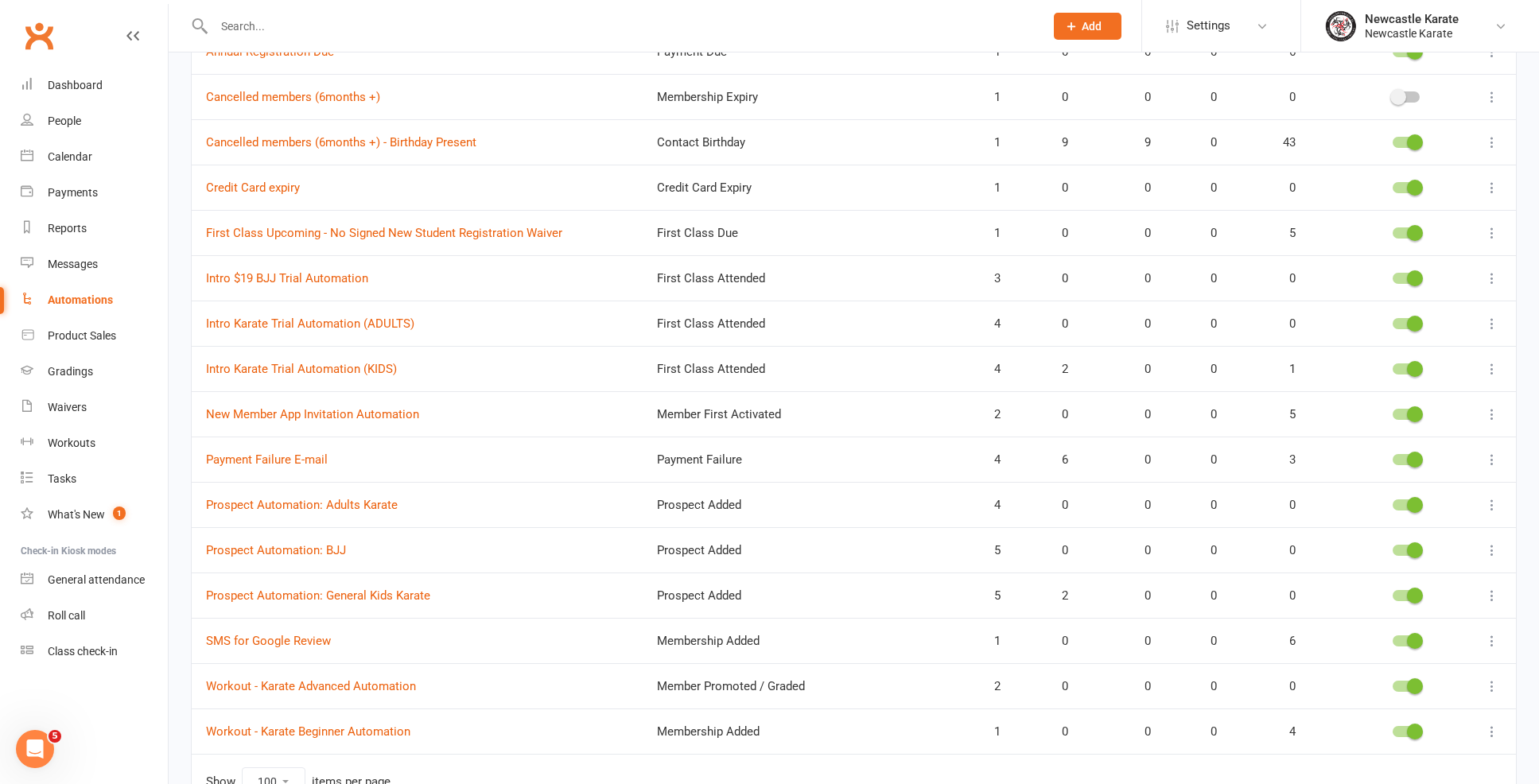
scroll to position [382, 0]
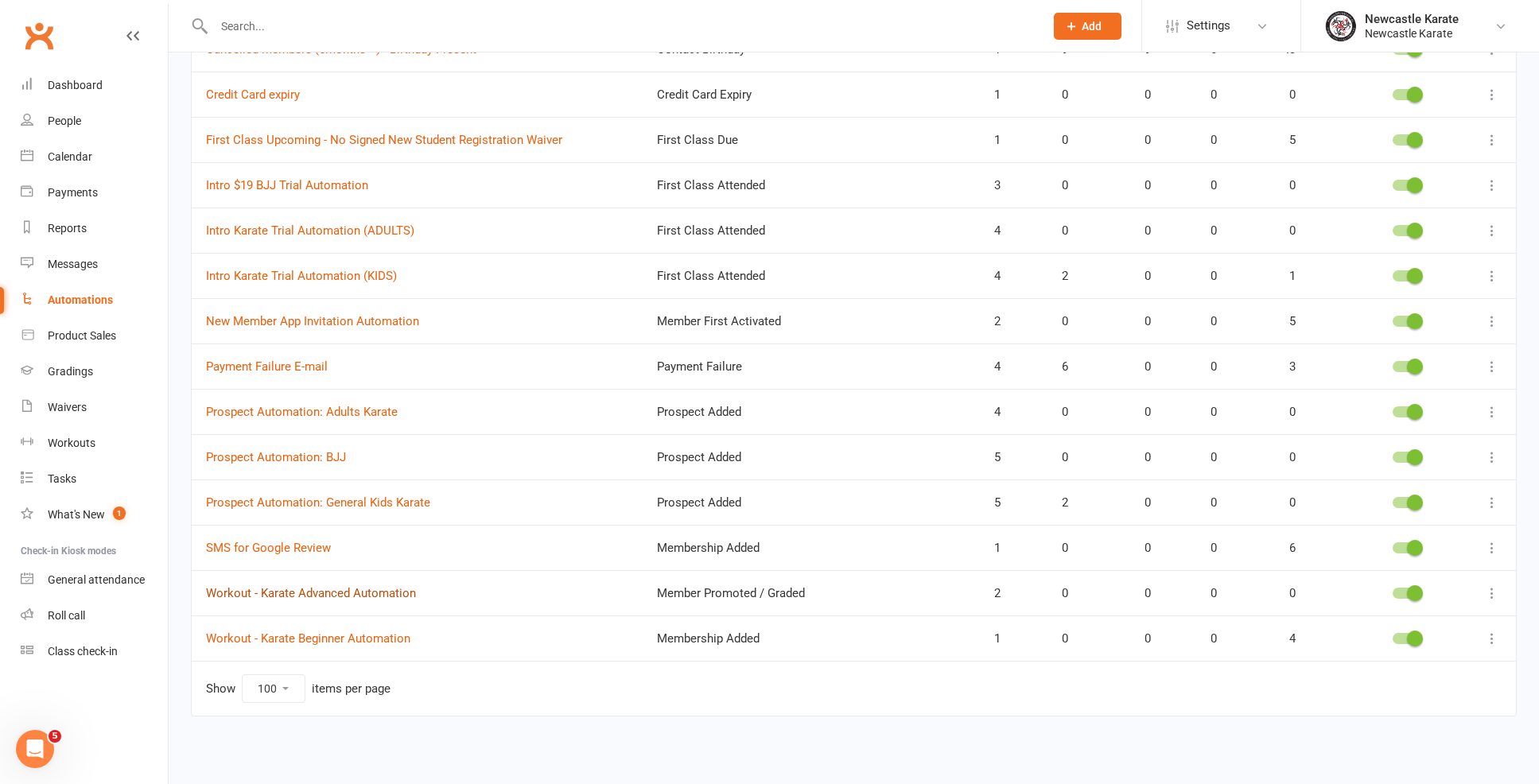
click at [305, 586] on link "Workout - Karate Advanced Automation" at bounding box center [311, 593] width 210 height 15
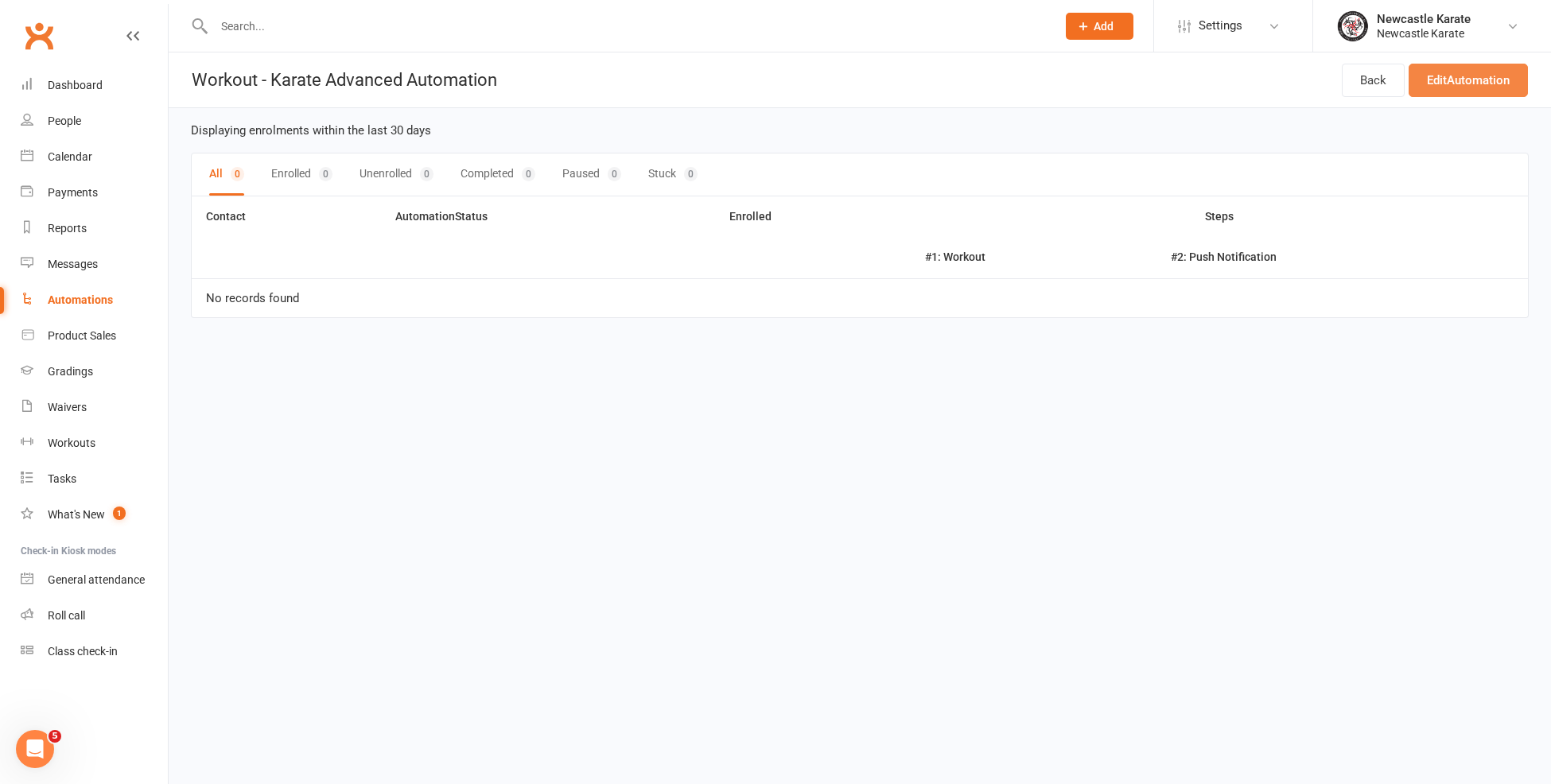
click at [1446, 89] on link "Edit Automation" at bounding box center [1467, 80] width 119 height 34
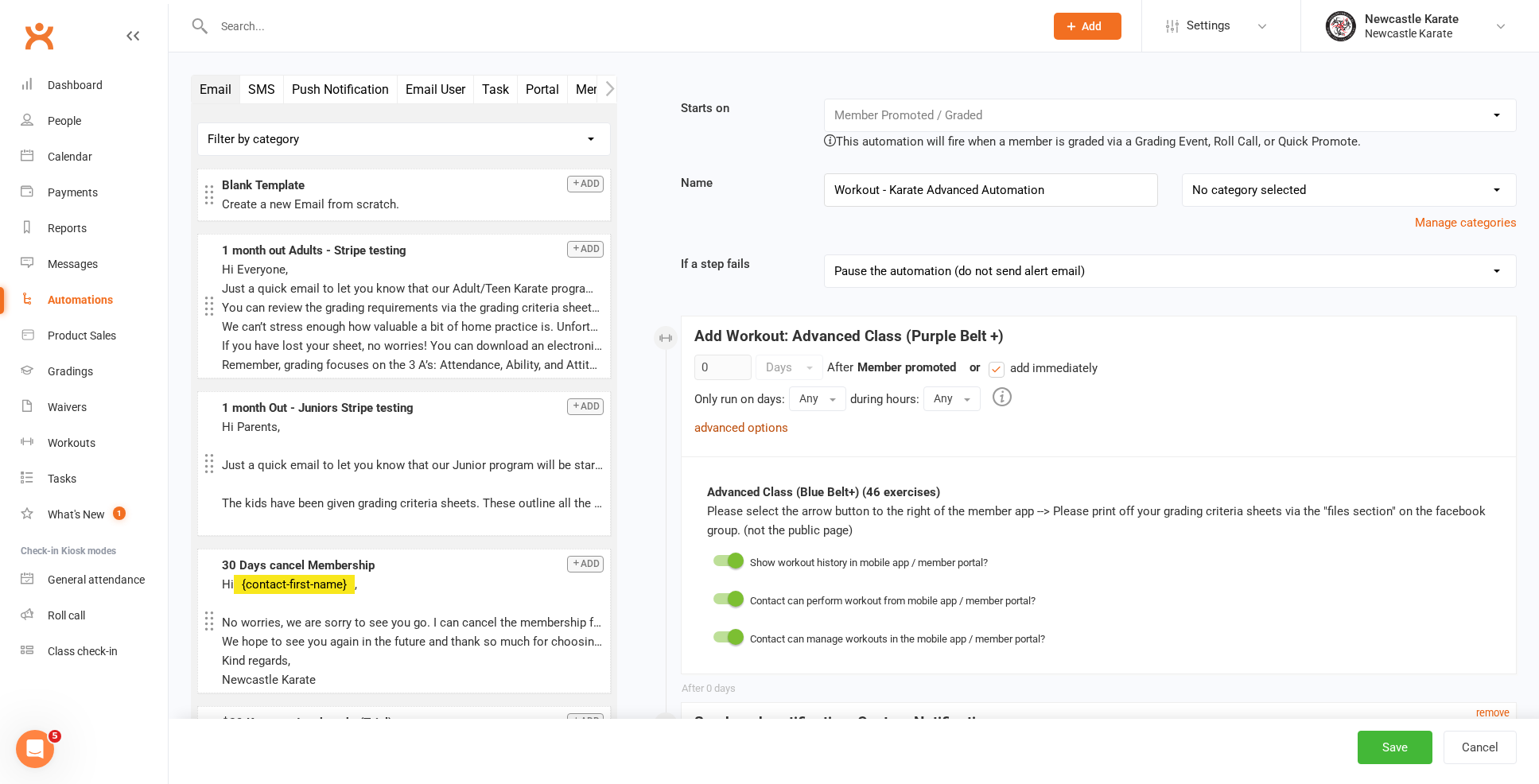
click at [748, 423] on link "advanced options" at bounding box center [740, 428] width 94 height 15
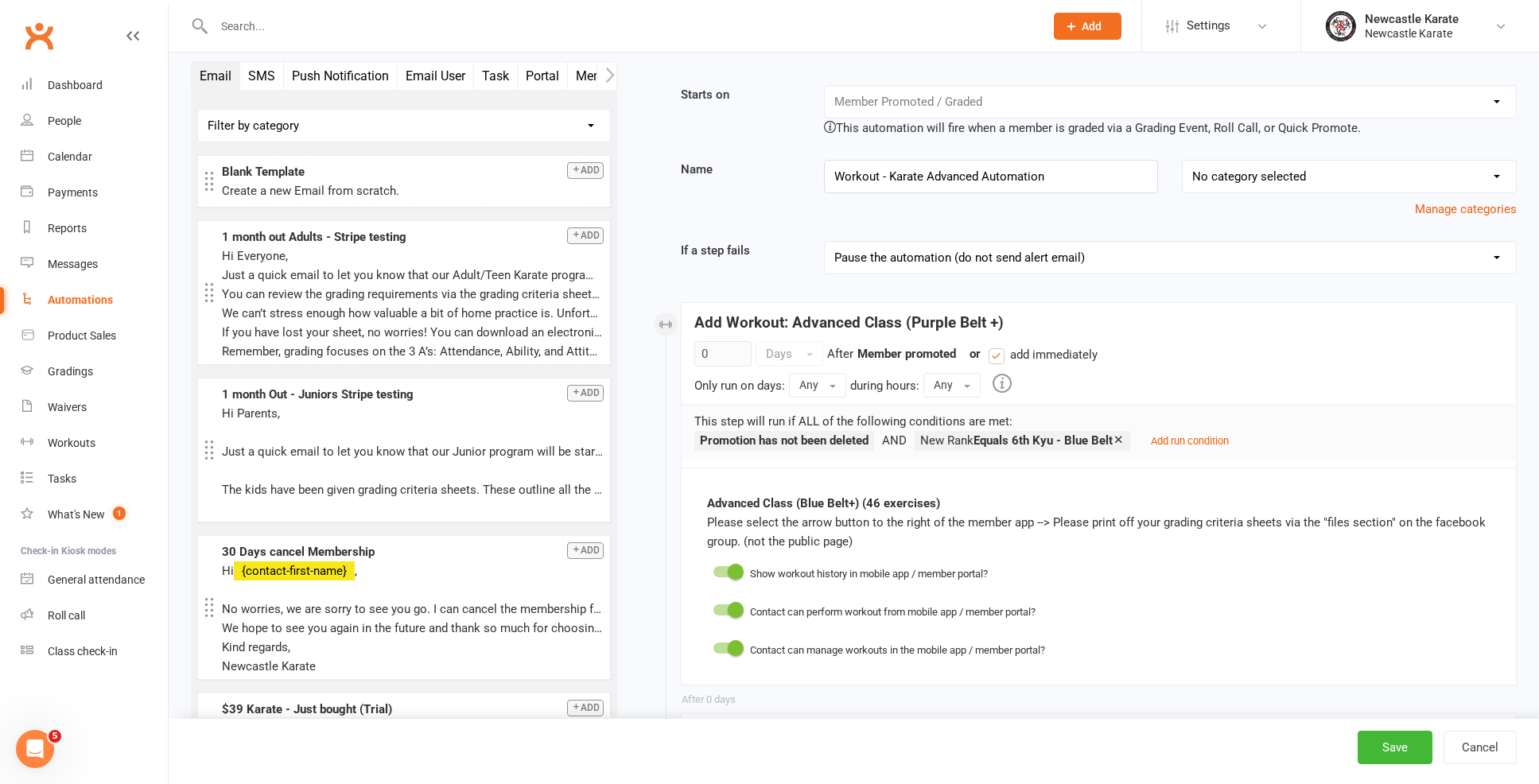
scroll to position [32, 0]
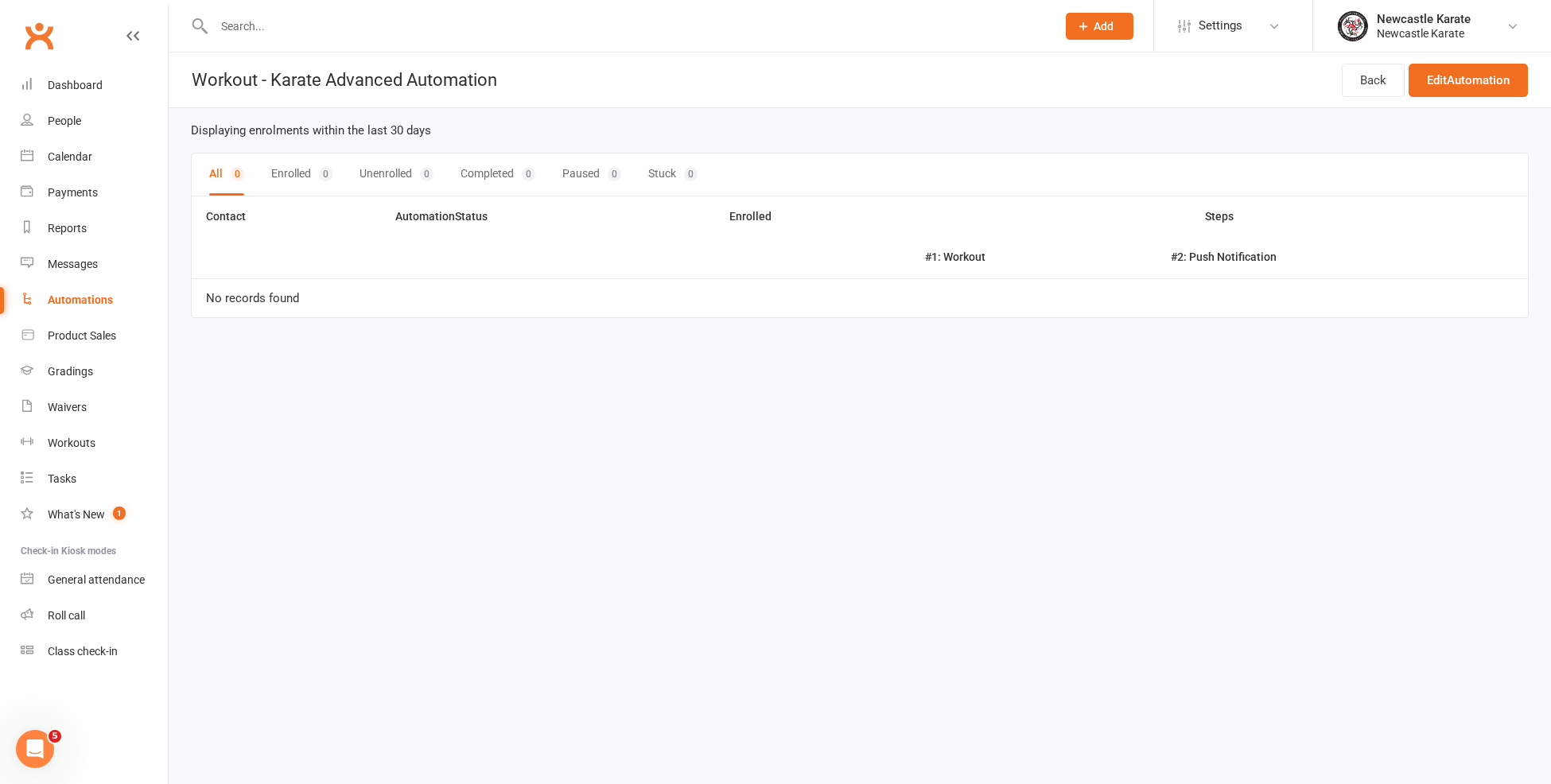
select select "100"
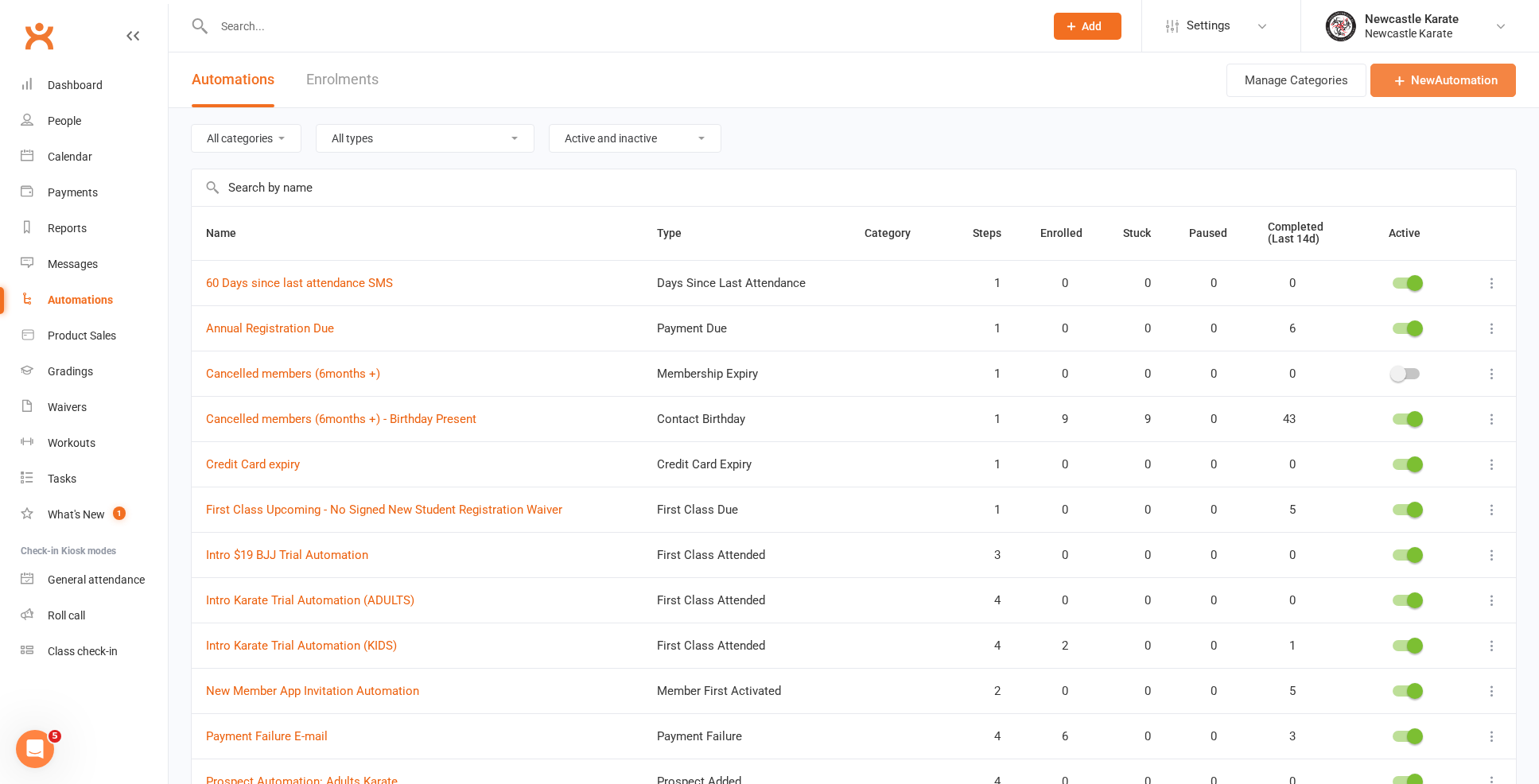
click at [1430, 89] on link "New Automation" at bounding box center [1443, 80] width 145 height 34
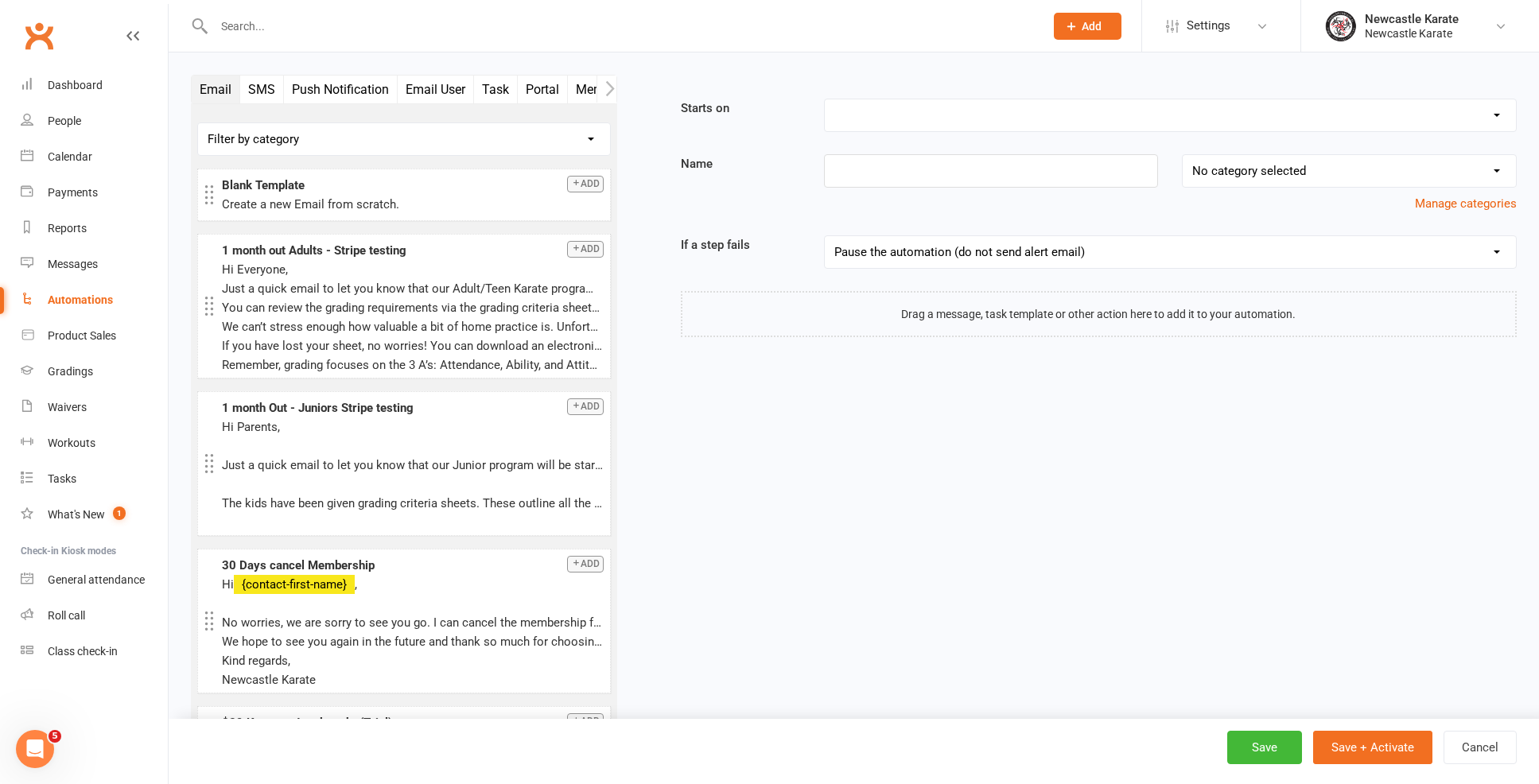
select select "19"
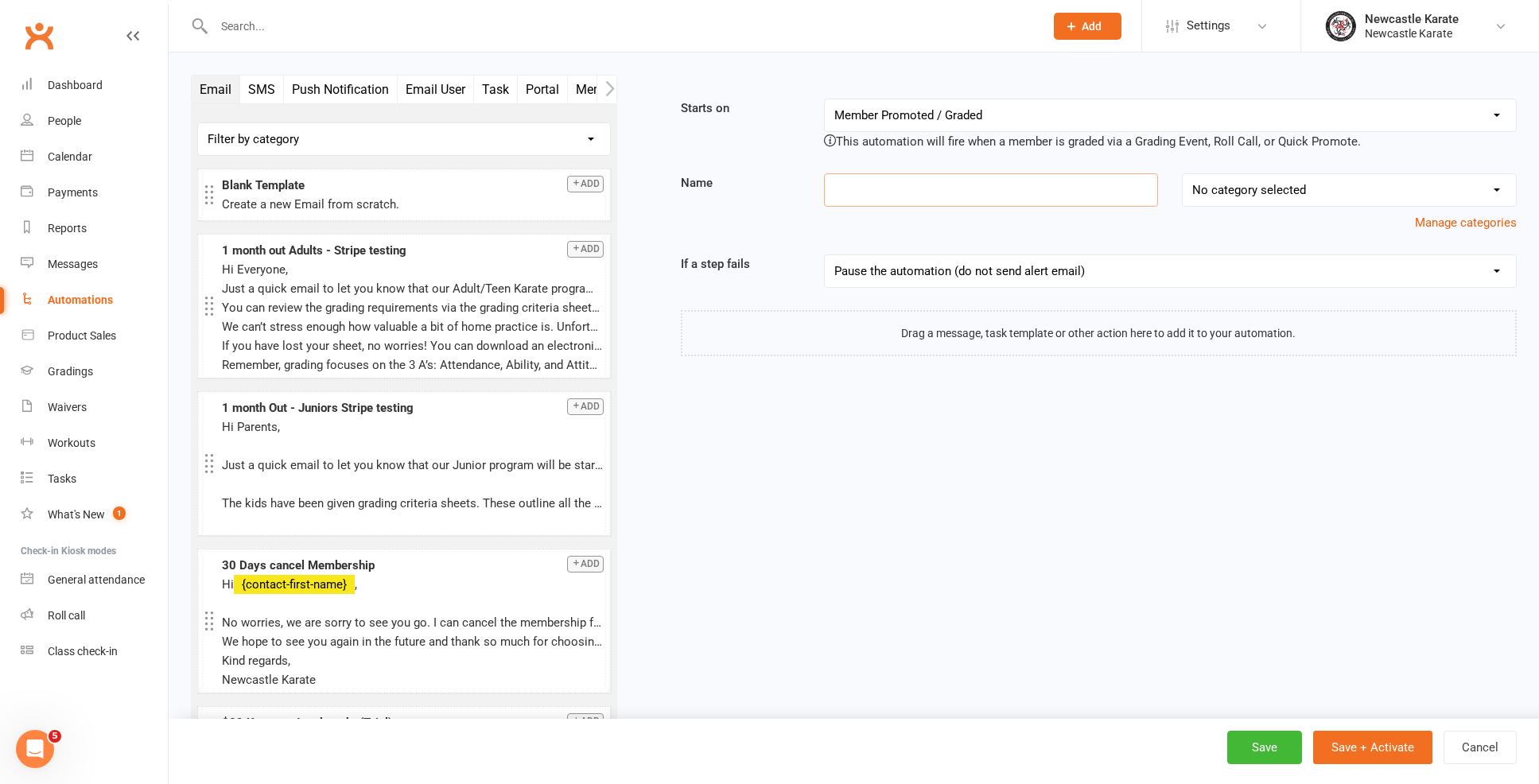
click at [876, 182] on input at bounding box center [991, 190] width 335 height 34
type input "BJJ White 1st Stripe"
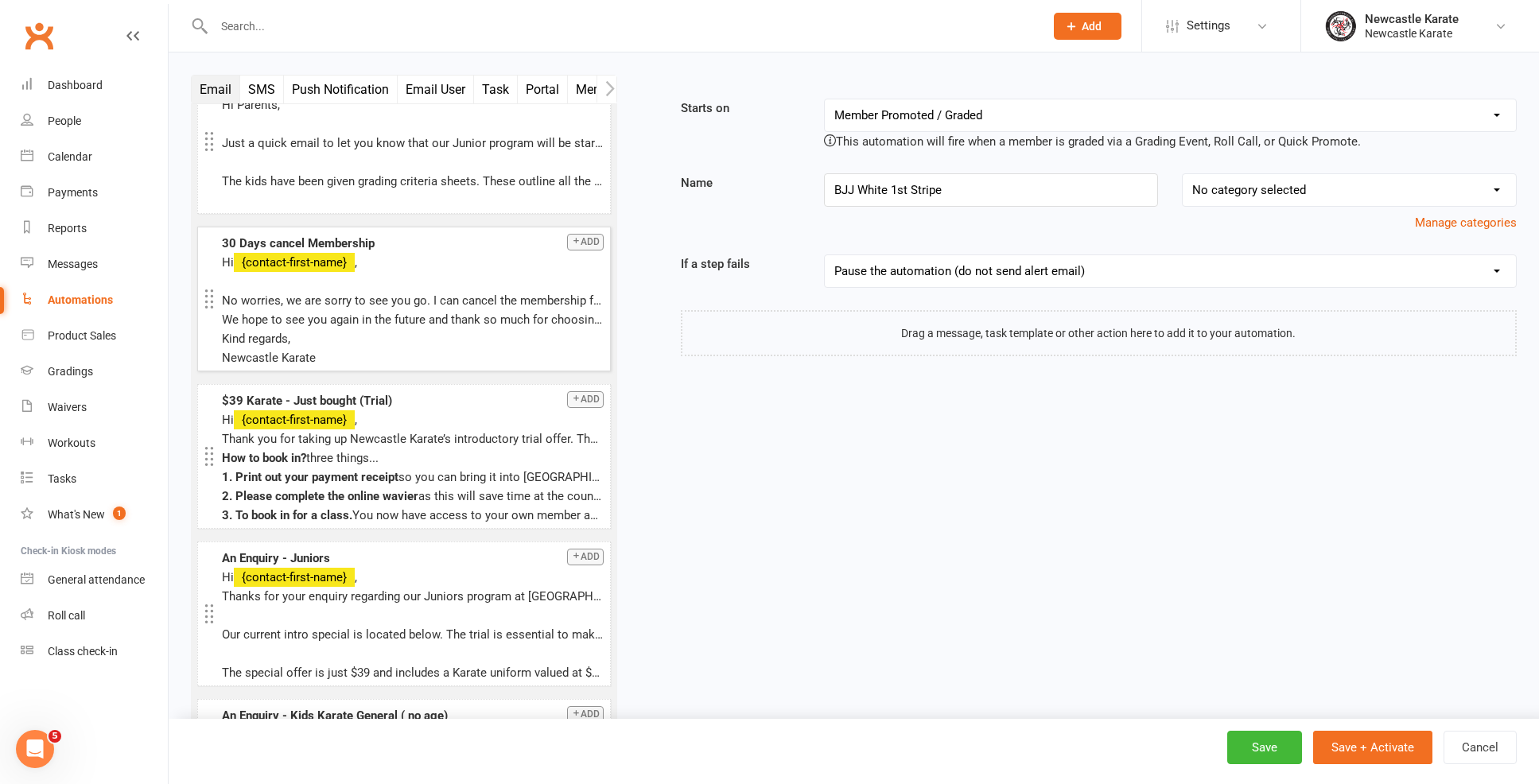
scroll to position [715, 0]
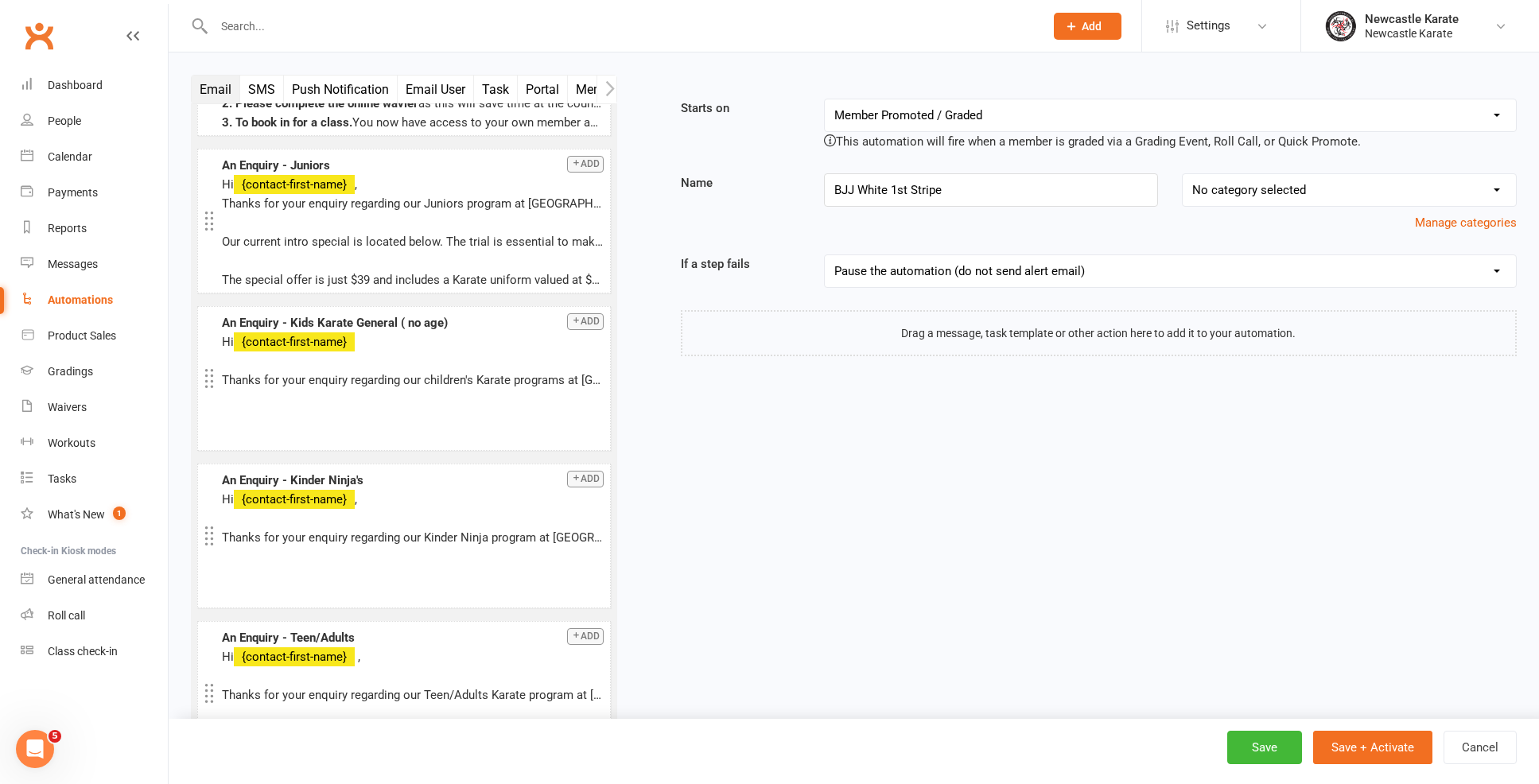
click at [571, 93] on button "Membership" at bounding box center [611, 89] width 86 height 28
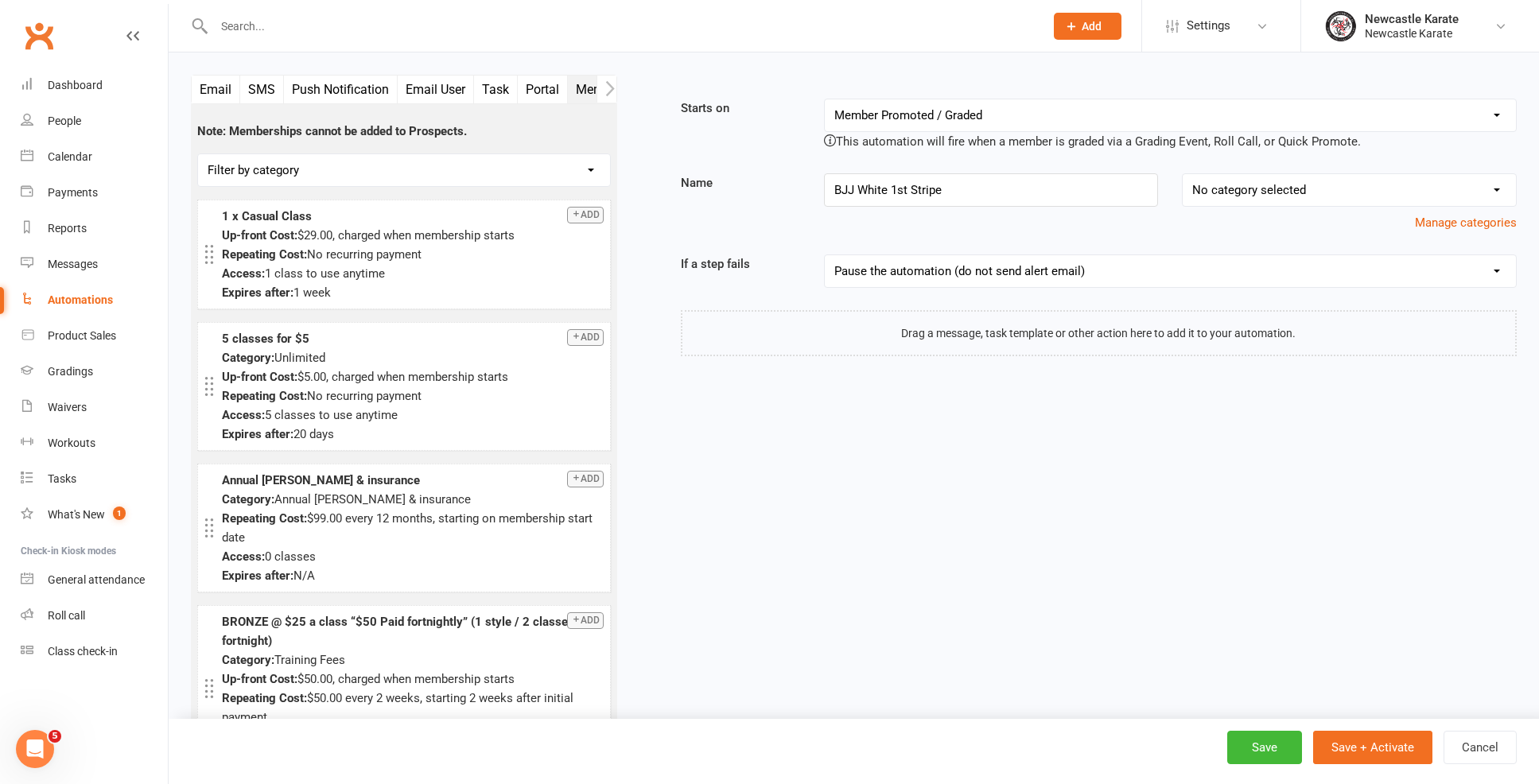
click at [575, 90] on button "Membership" at bounding box center [611, 89] width 86 height 28
click at [603, 84] on button "button" at bounding box center [607, 89] width 20 height 27
click at [584, 87] on button "Workout" at bounding box center [567, 89] width 64 height 28
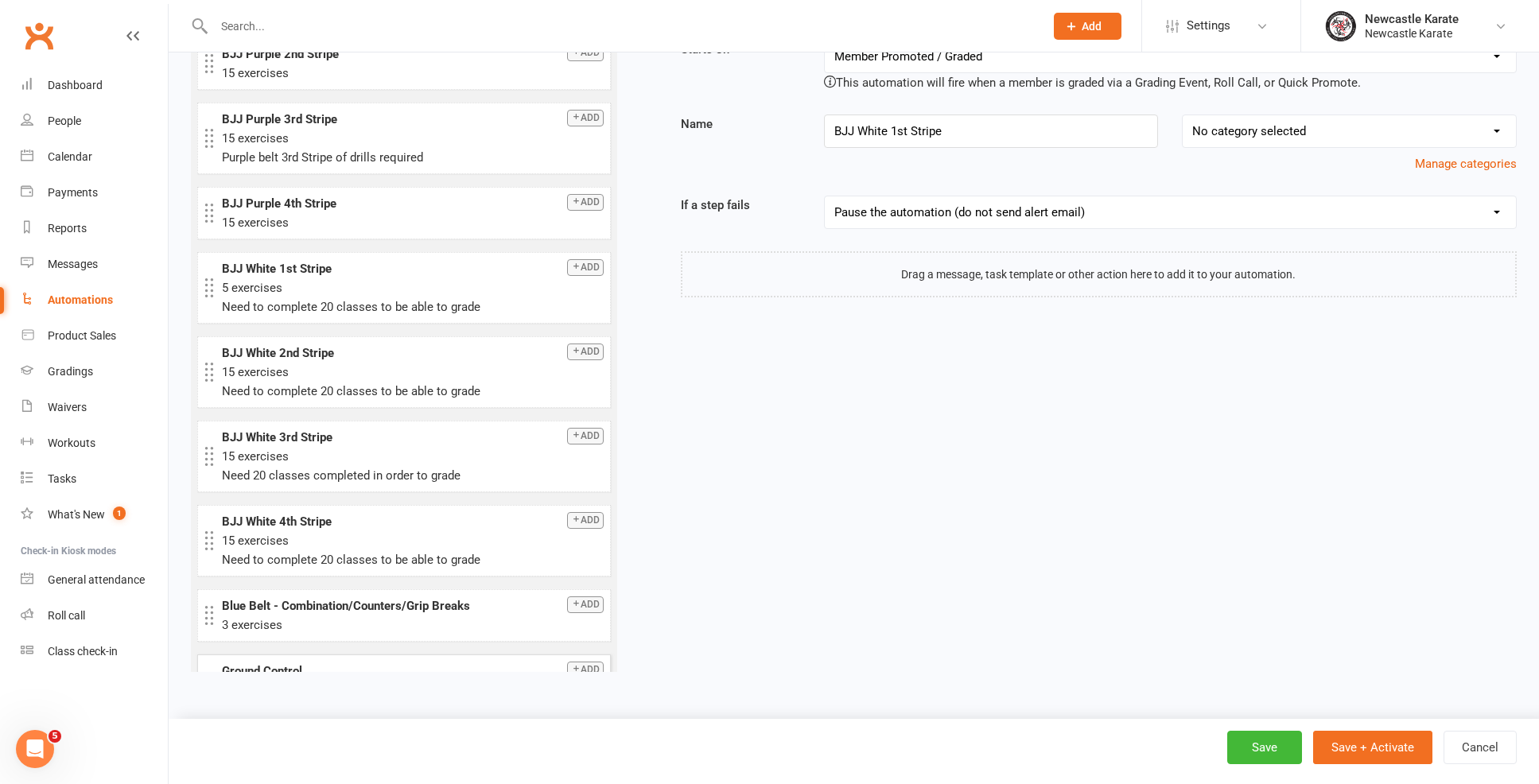
scroll to position [556, 0]
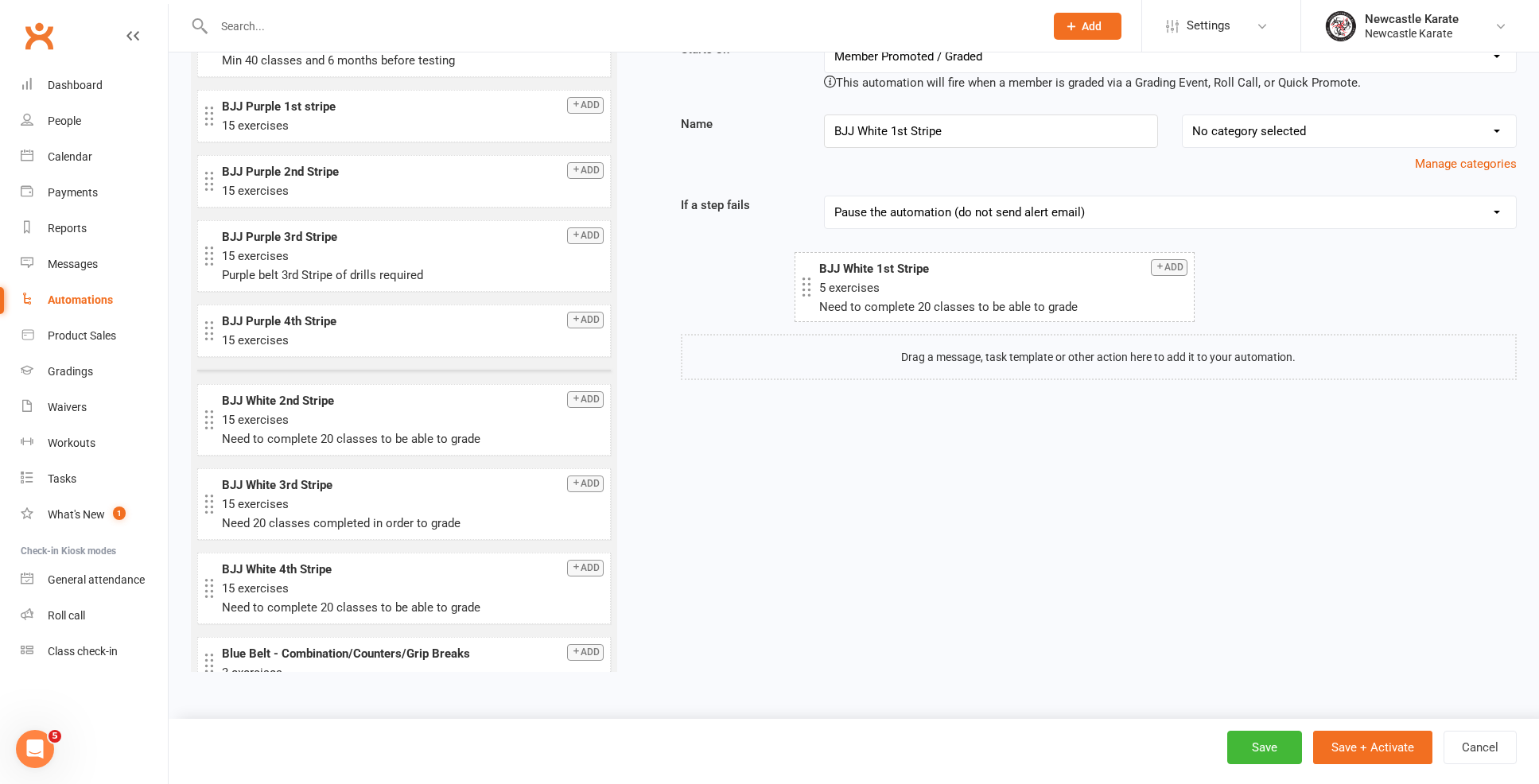
drag, startPoint x: 264, startPoint y: 391, endPoint x: 860, endPoint y: 272, distance: 607.8
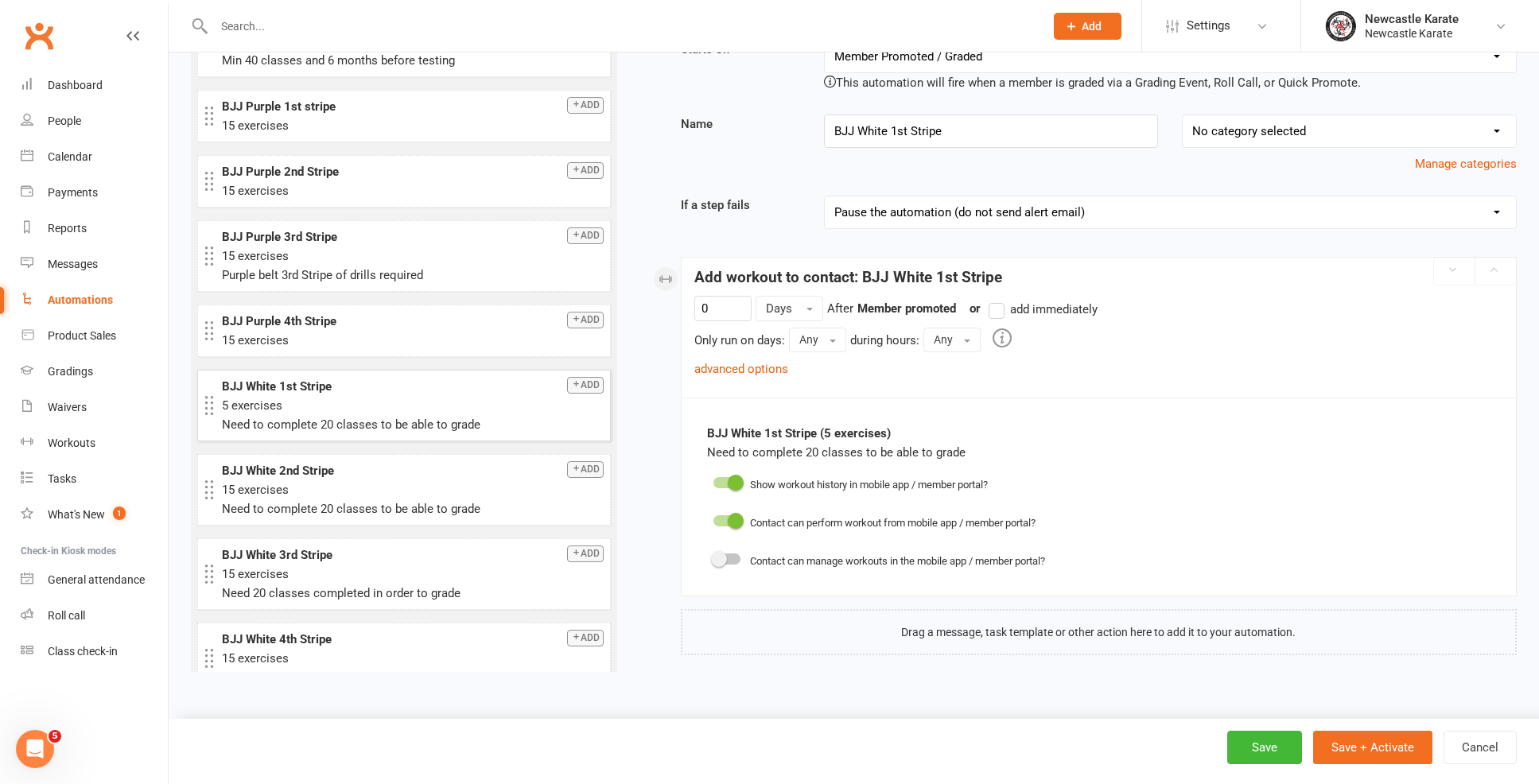
scroll to position [0, 0]
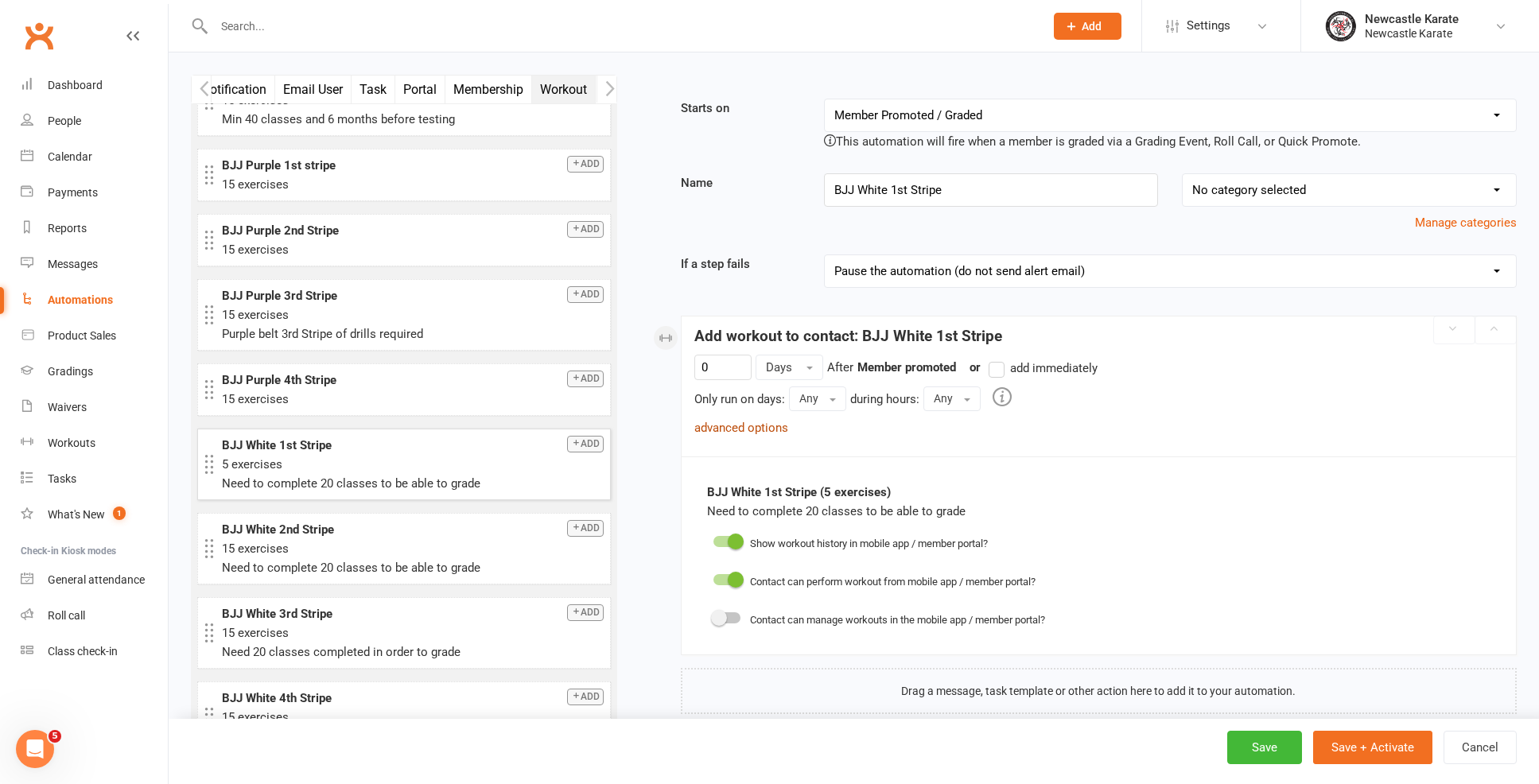
click at [750, 429] on link "advanced options" at bounding box center [740, 428] width 94 height 15
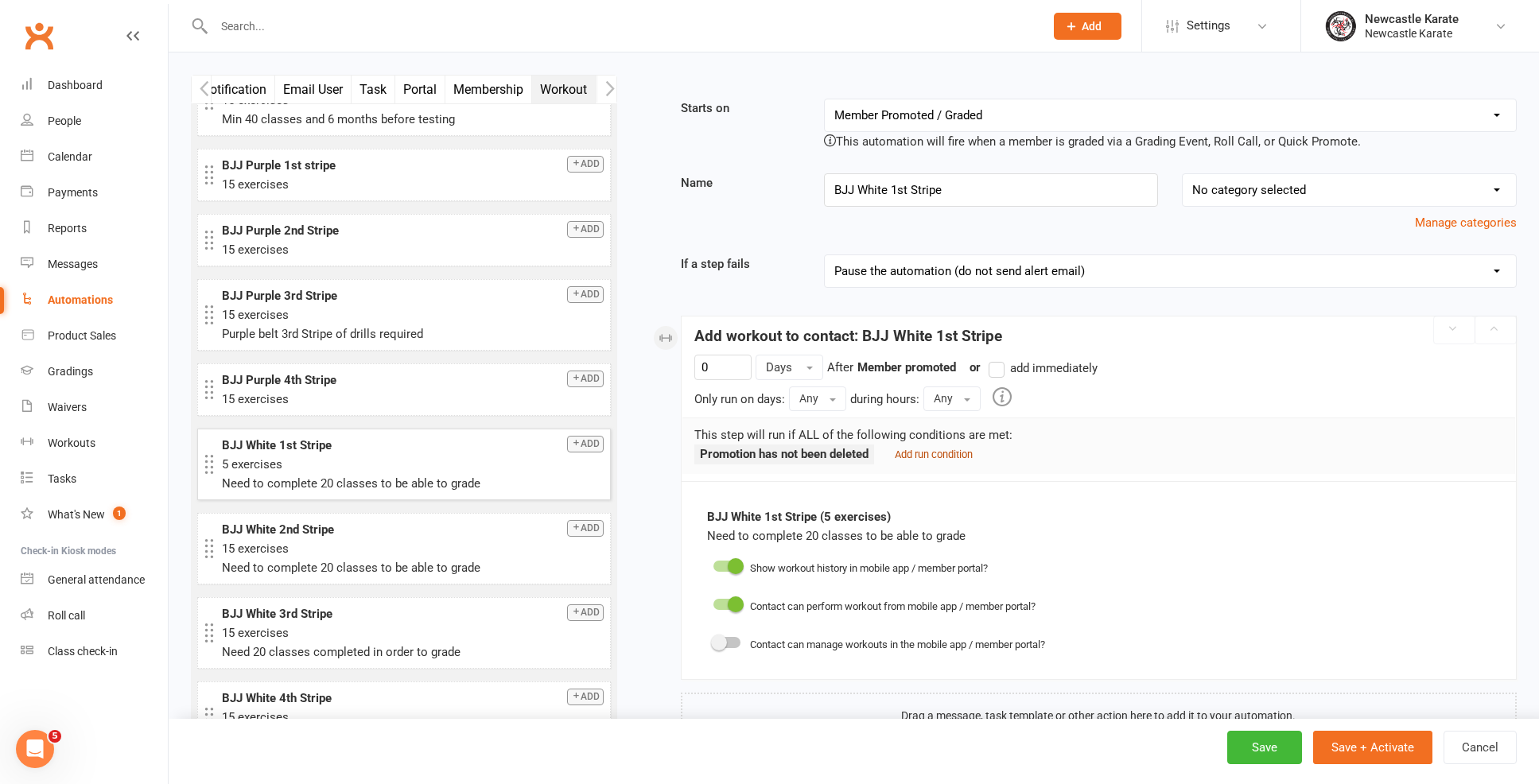
click at [923, 453] on small "Add run condition" at bounding box center [934, 454] width 78 height 12
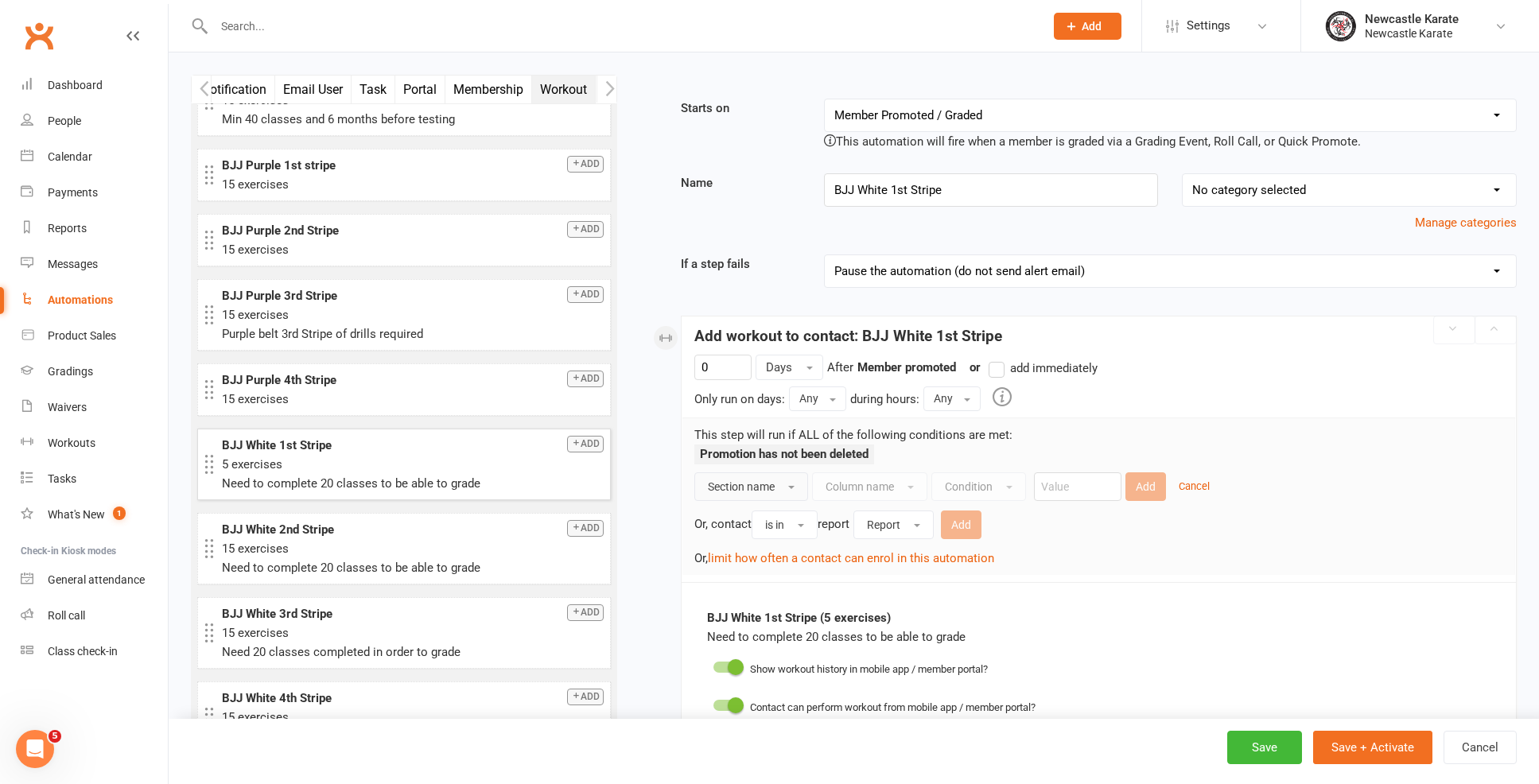
click at [774, 491] on span "Section name" at bounding box center [741, 487] width 67 height 13
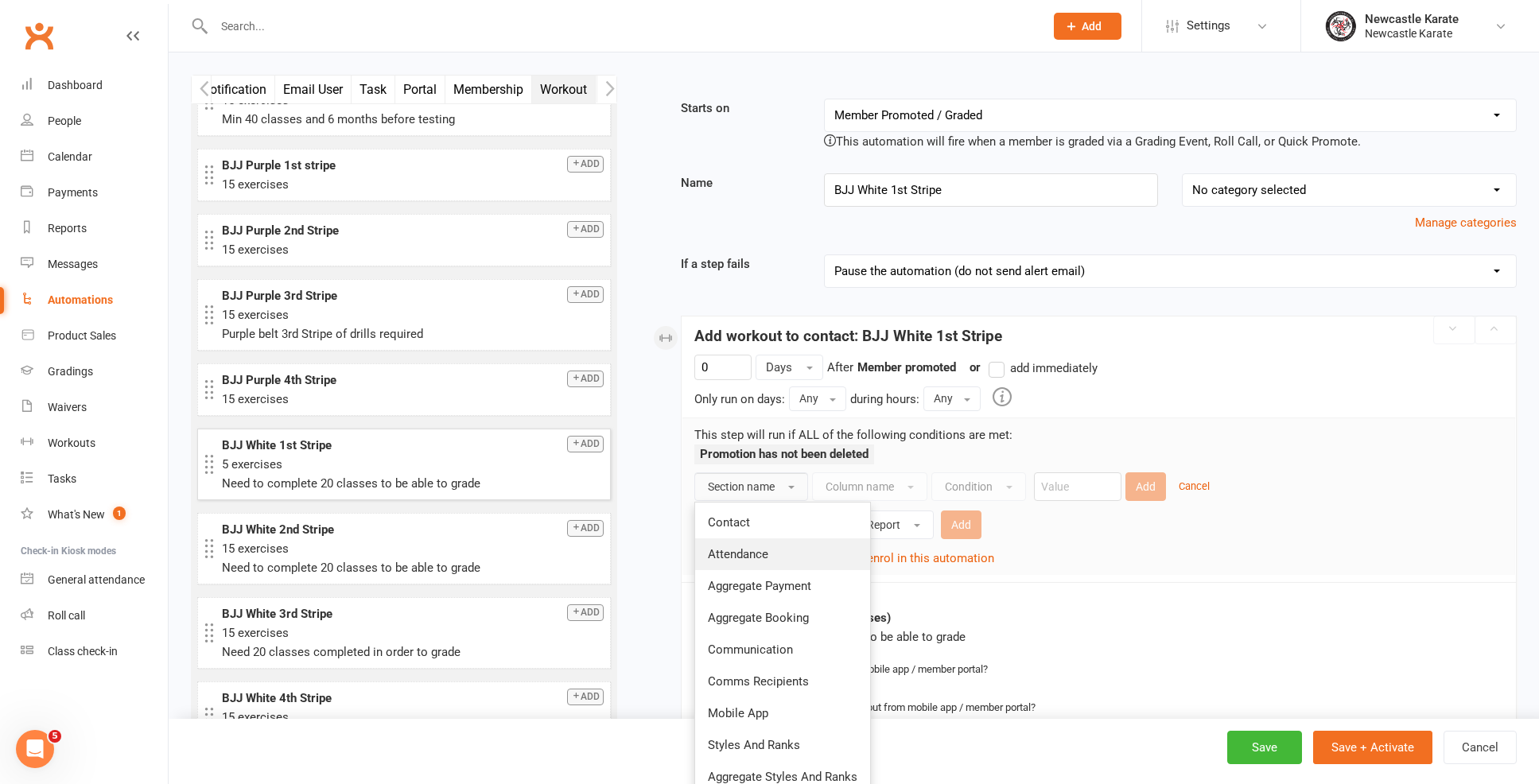
scroll to position [172, 0]
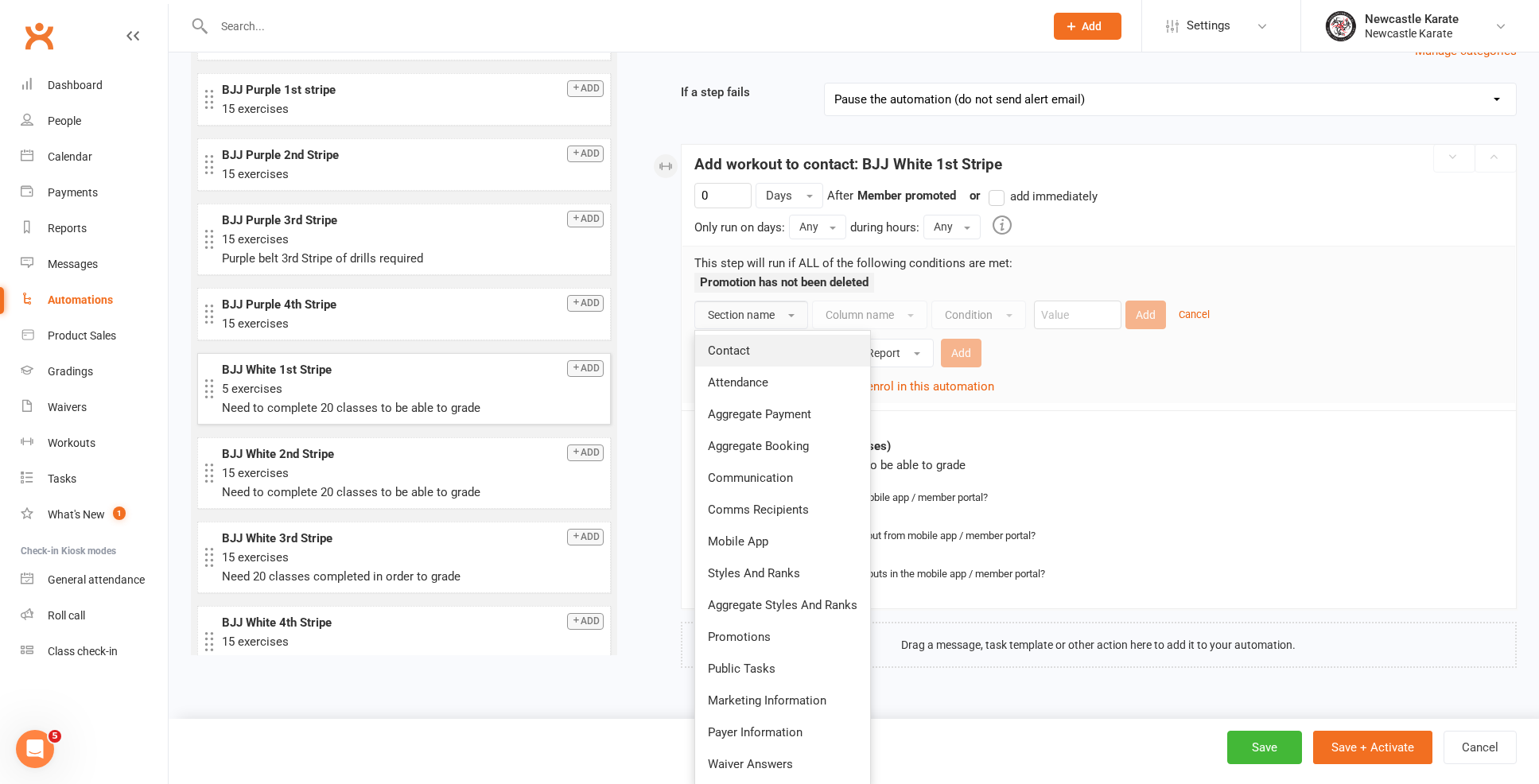
click at [764, 342] on link "Contact" at bounding box center [782, 351] width 175 height 32
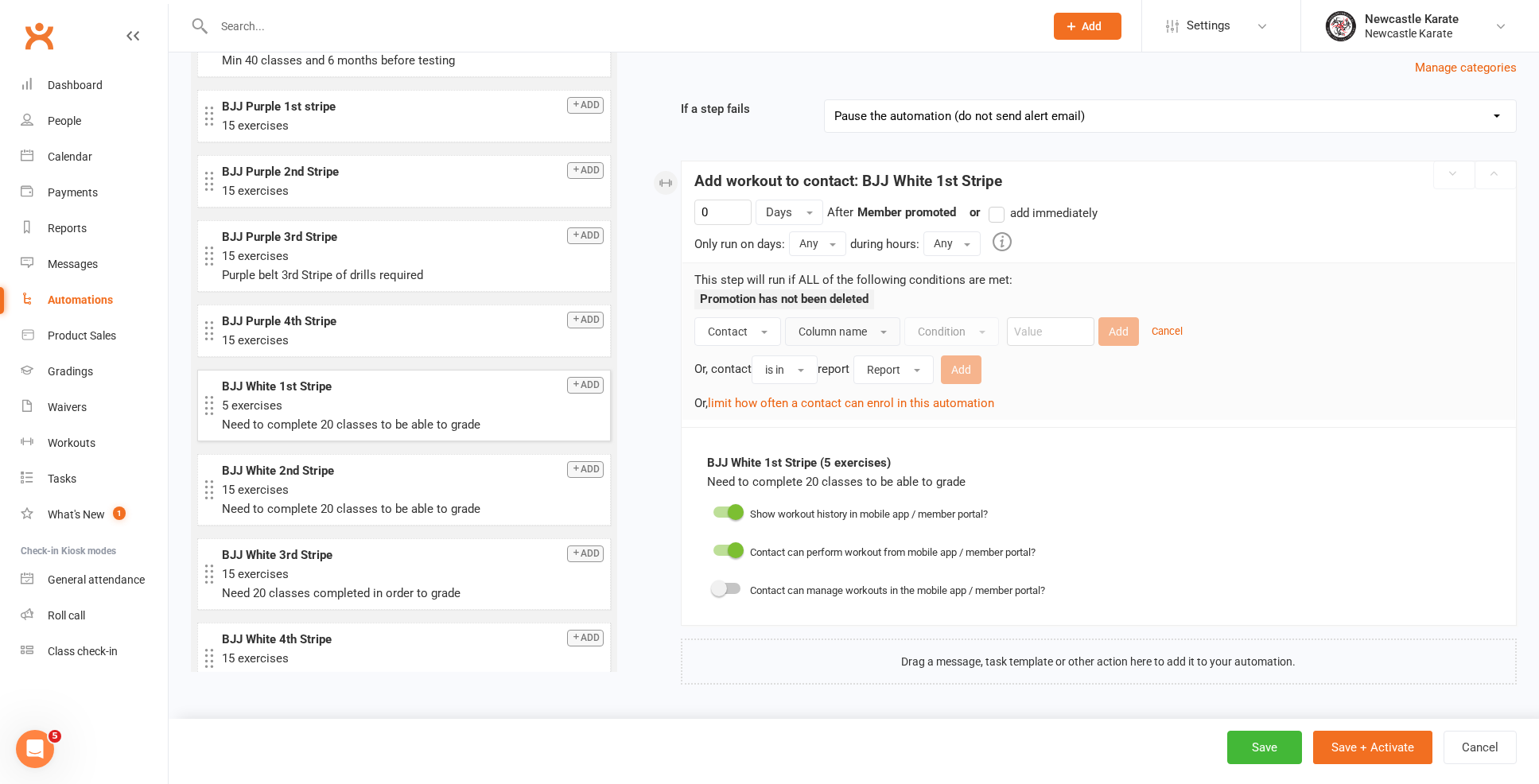
click at [859, 326] on button "Column name" at bounding box center [842, 332] width 115 height 29
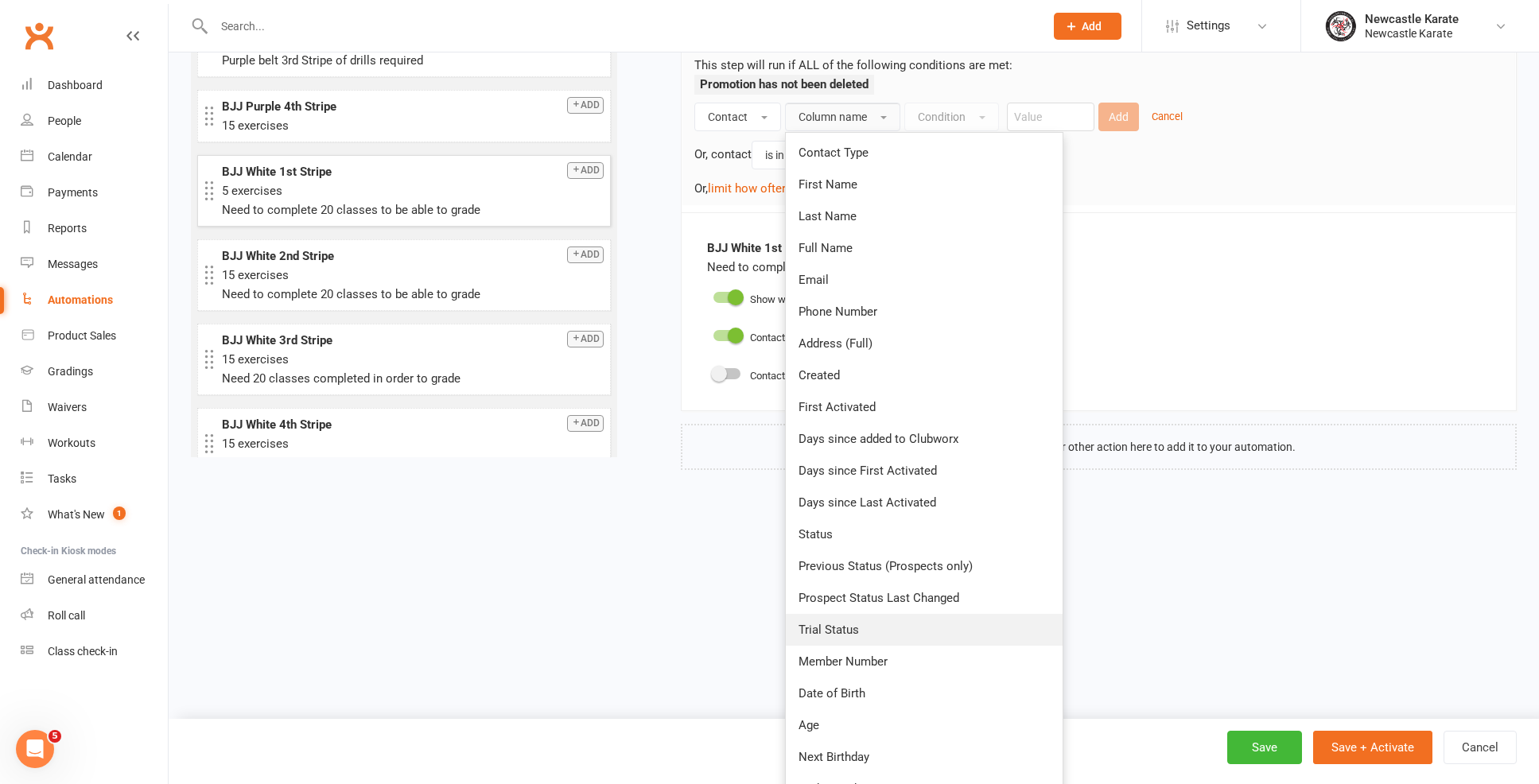
scroll to position [316, 0]
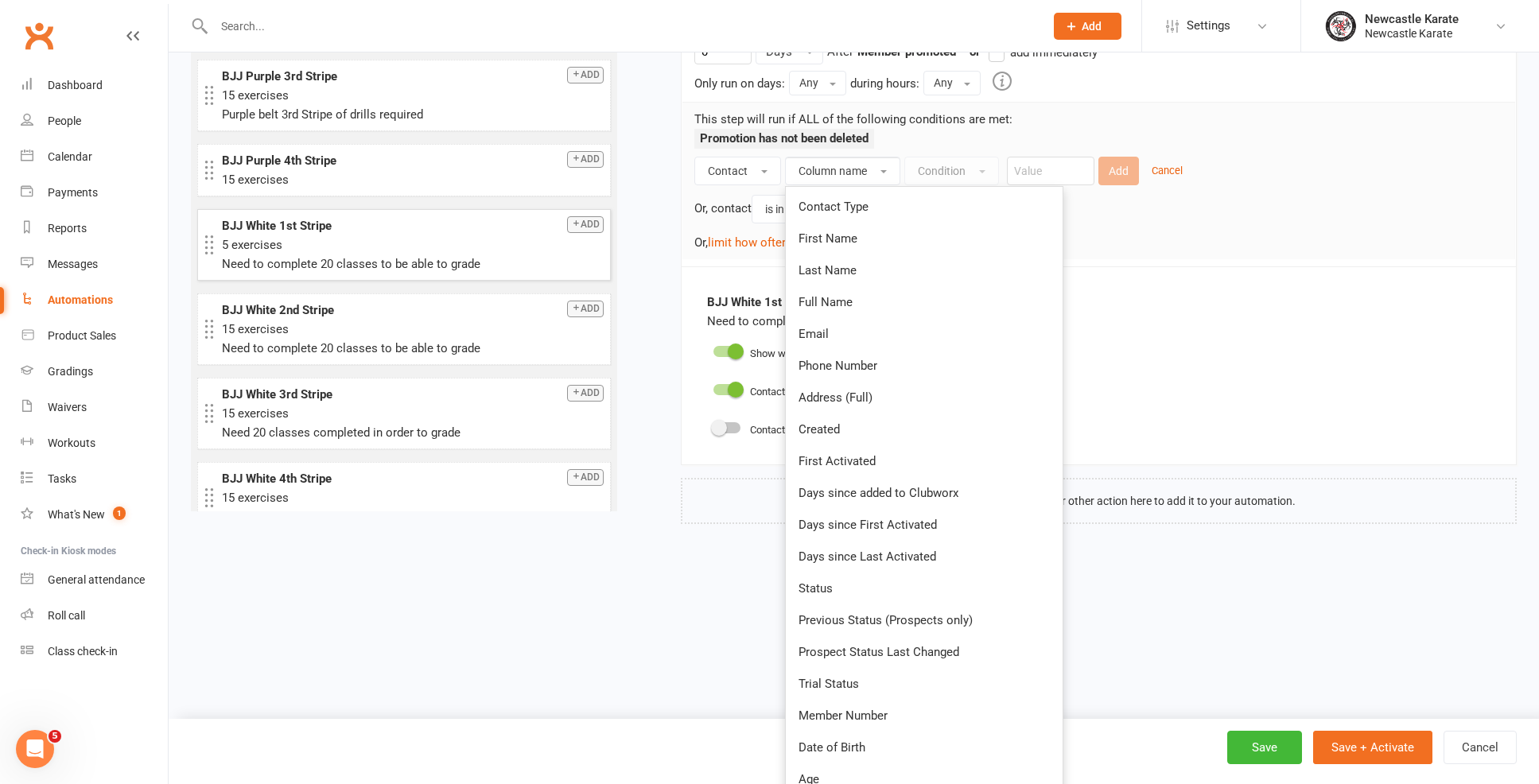
click at [1196, 521] on div "Add workout to contact: BJJ White 1st Stripe 0 Days After Member promoted previ…" at bounding box center [1098, 262] width 836 height 524
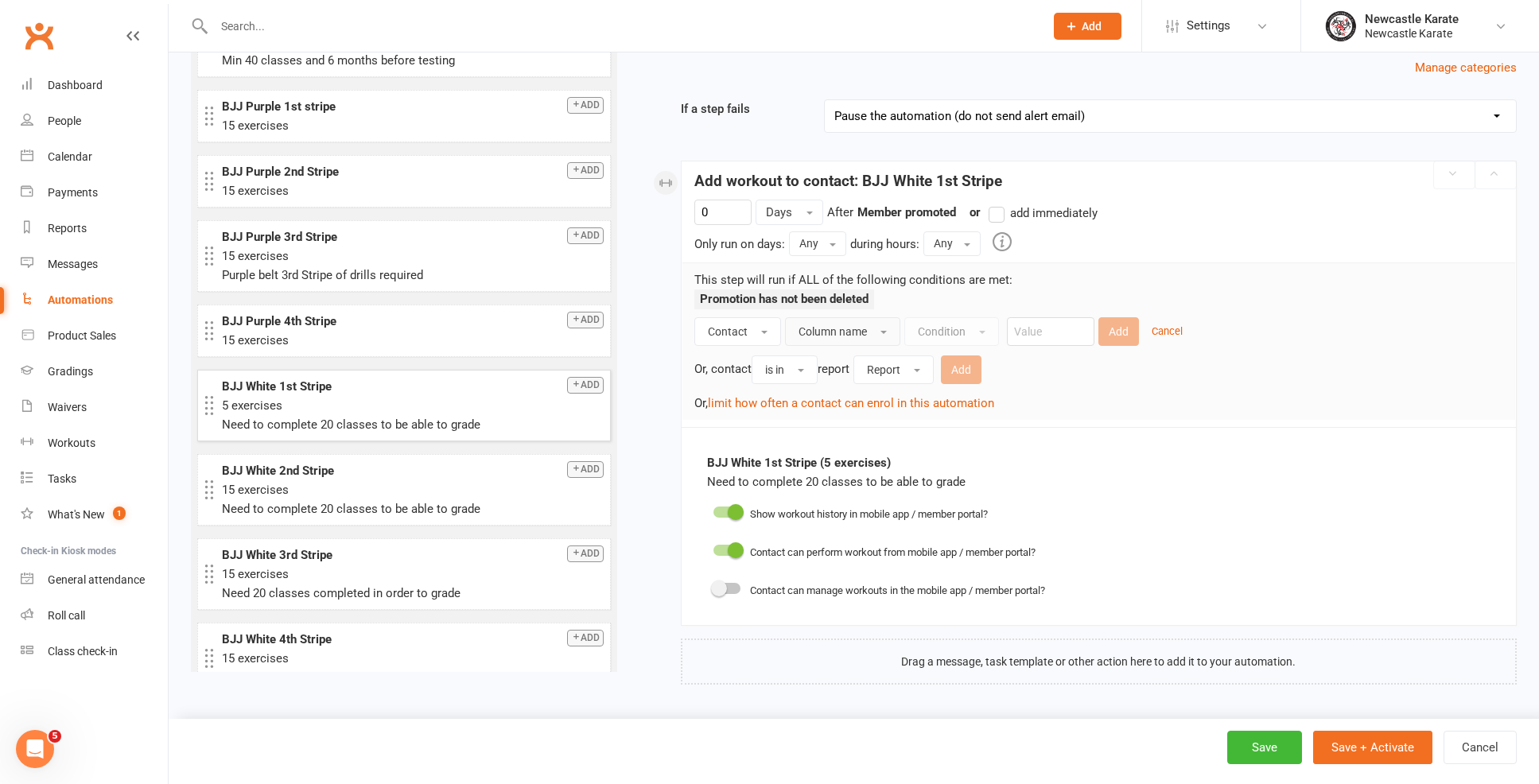
scroll to position [168, 0]
click at [732, 297] on ul "Promotion has not been deleted" at bounding box center [784, 303] width 180 height 28
click at [746, 318] on button "Contact" at bounding box center [737, 332] width 86 height 29
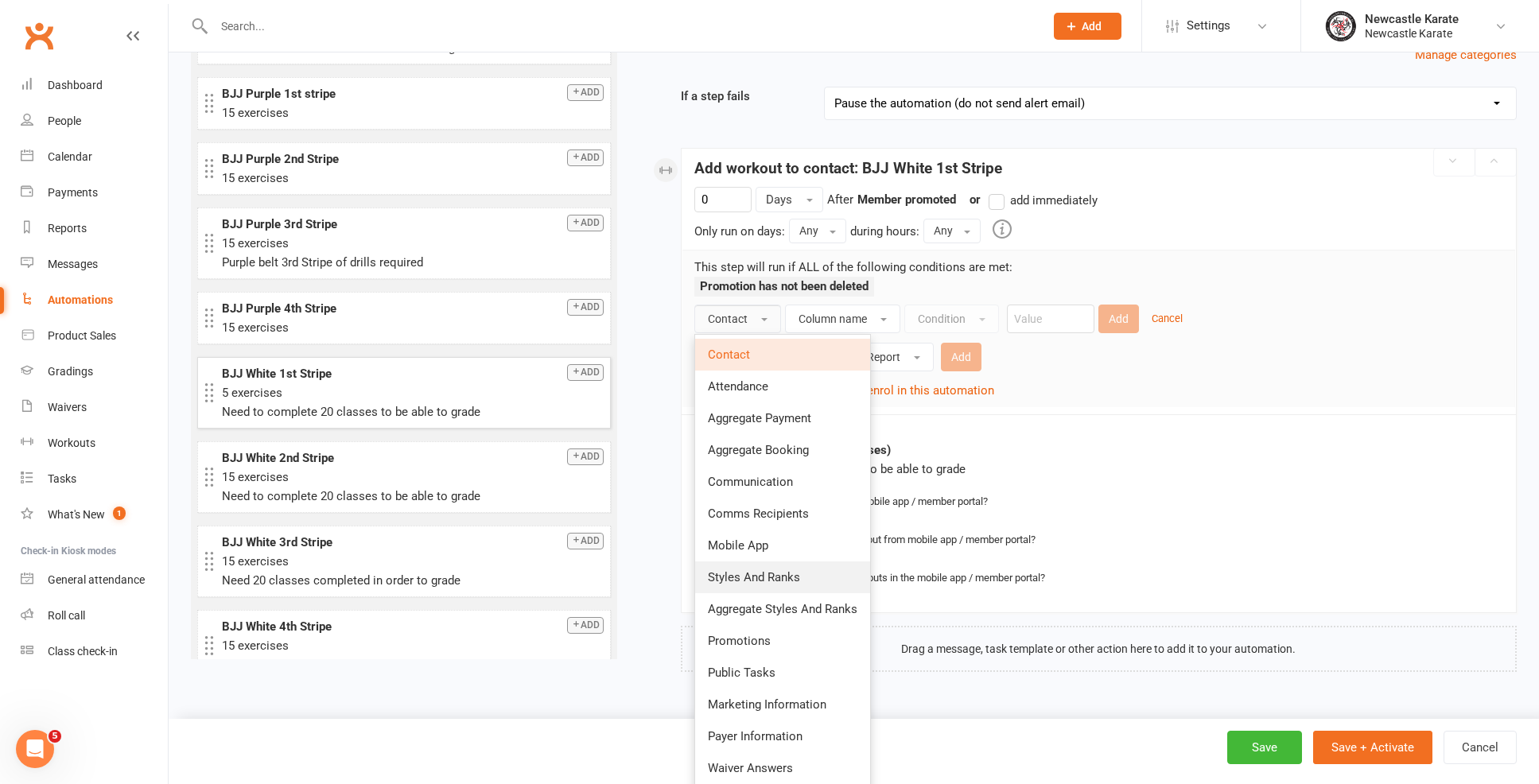
click at [781, 579] on span "Styles And Ranks" at bounding box center [754, 578] width 93 height 15
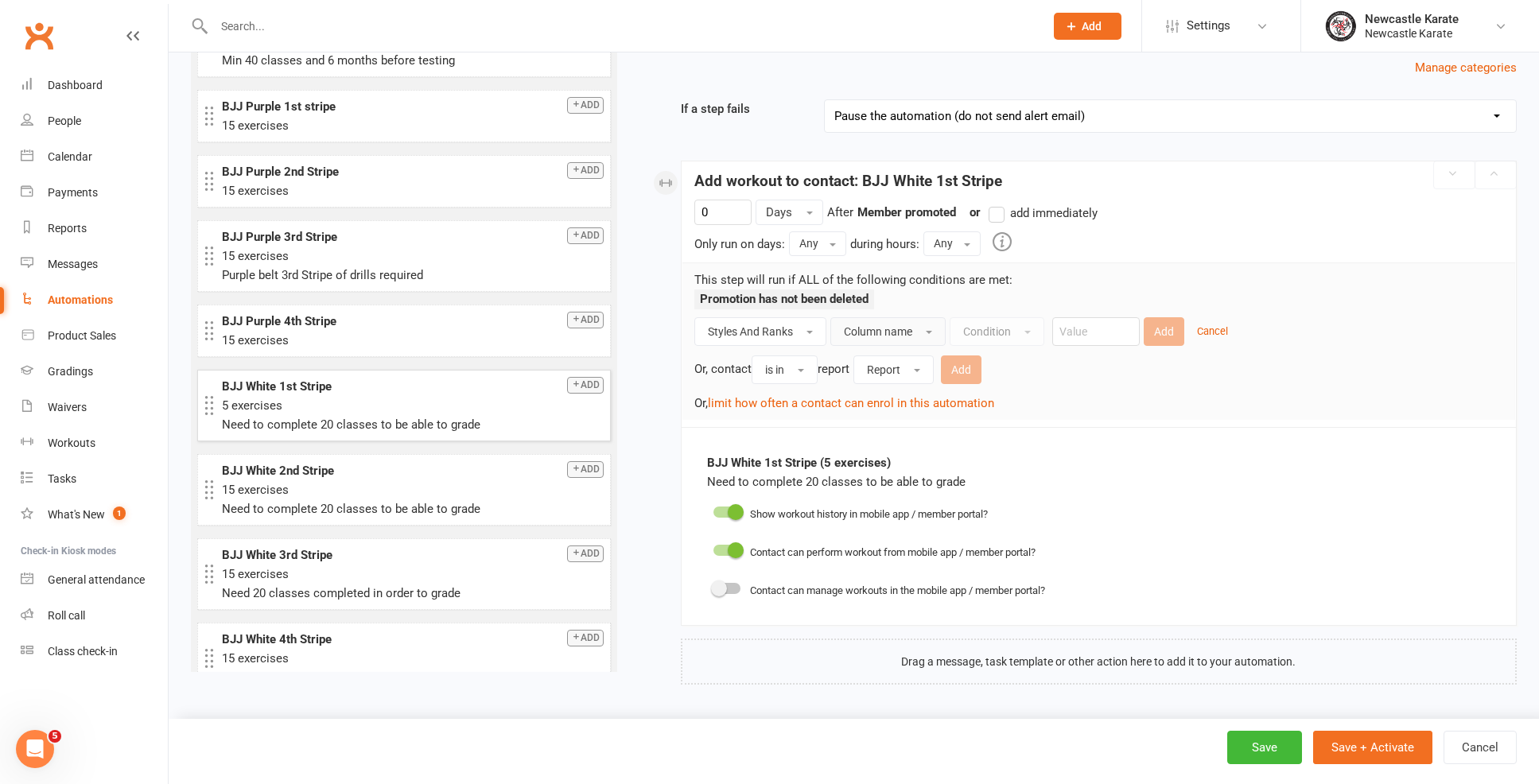
click at [855, 325] on button "Column name" at bounding box center [888, 332] width 115 height 29
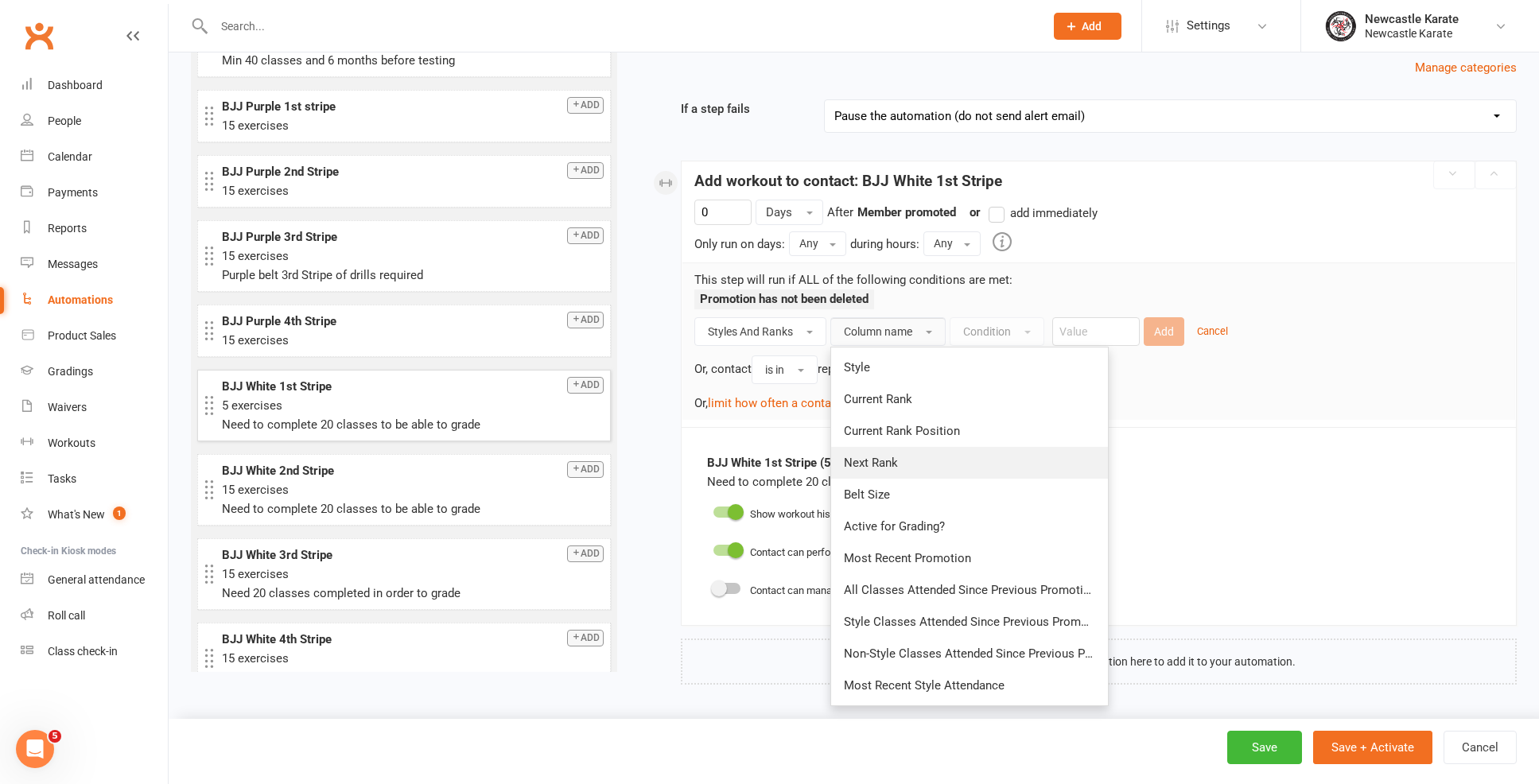
click at [900, 447] on link "Next Rank" at bounding box center [969, 462] width 277 height 32
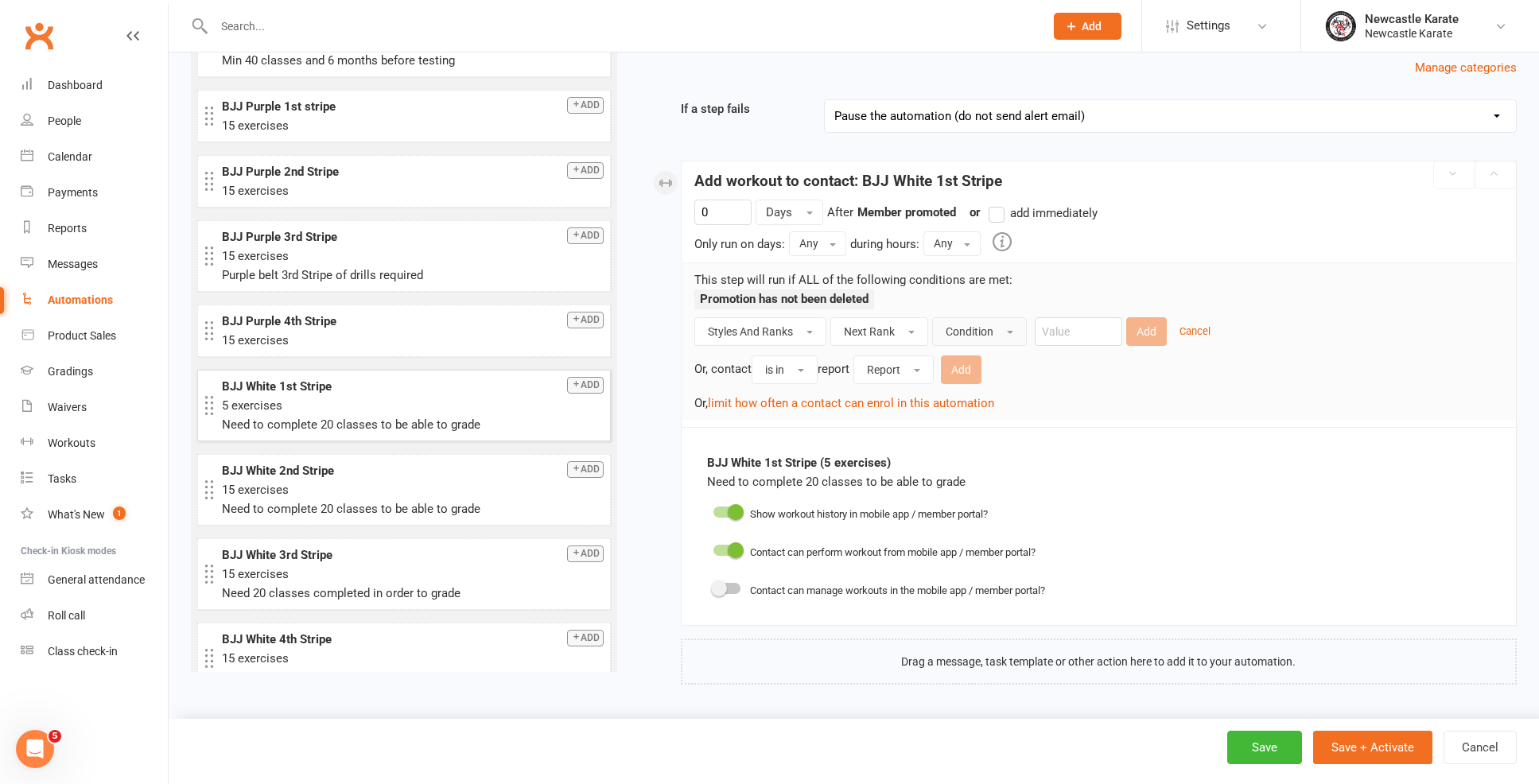
click at [973, 317] on button "Condition" at bounding box center [979, 332] width 94 height 29
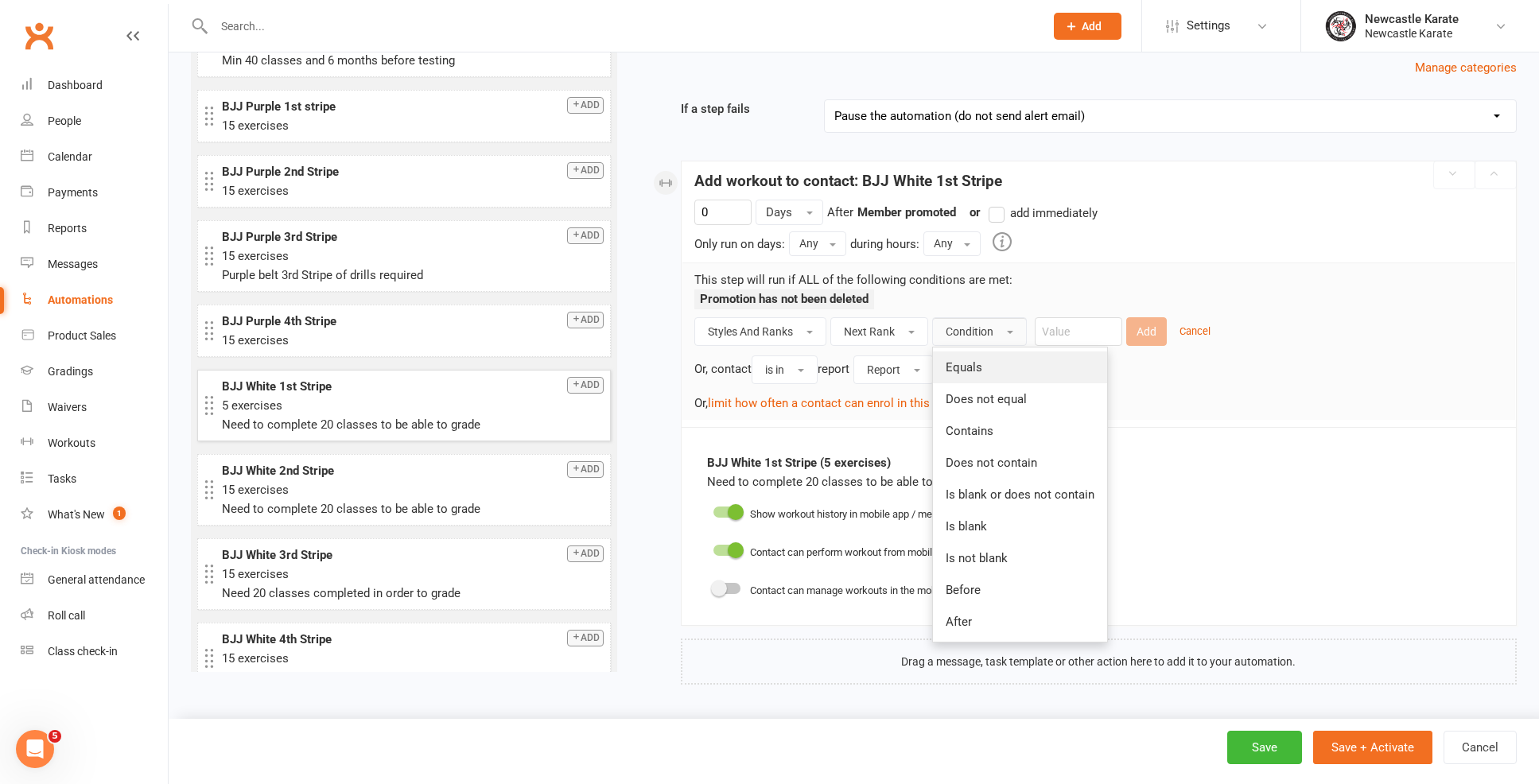
click at [1007, 352] on link "Equals" at bounding box center [1020, 367] width 174 height 32
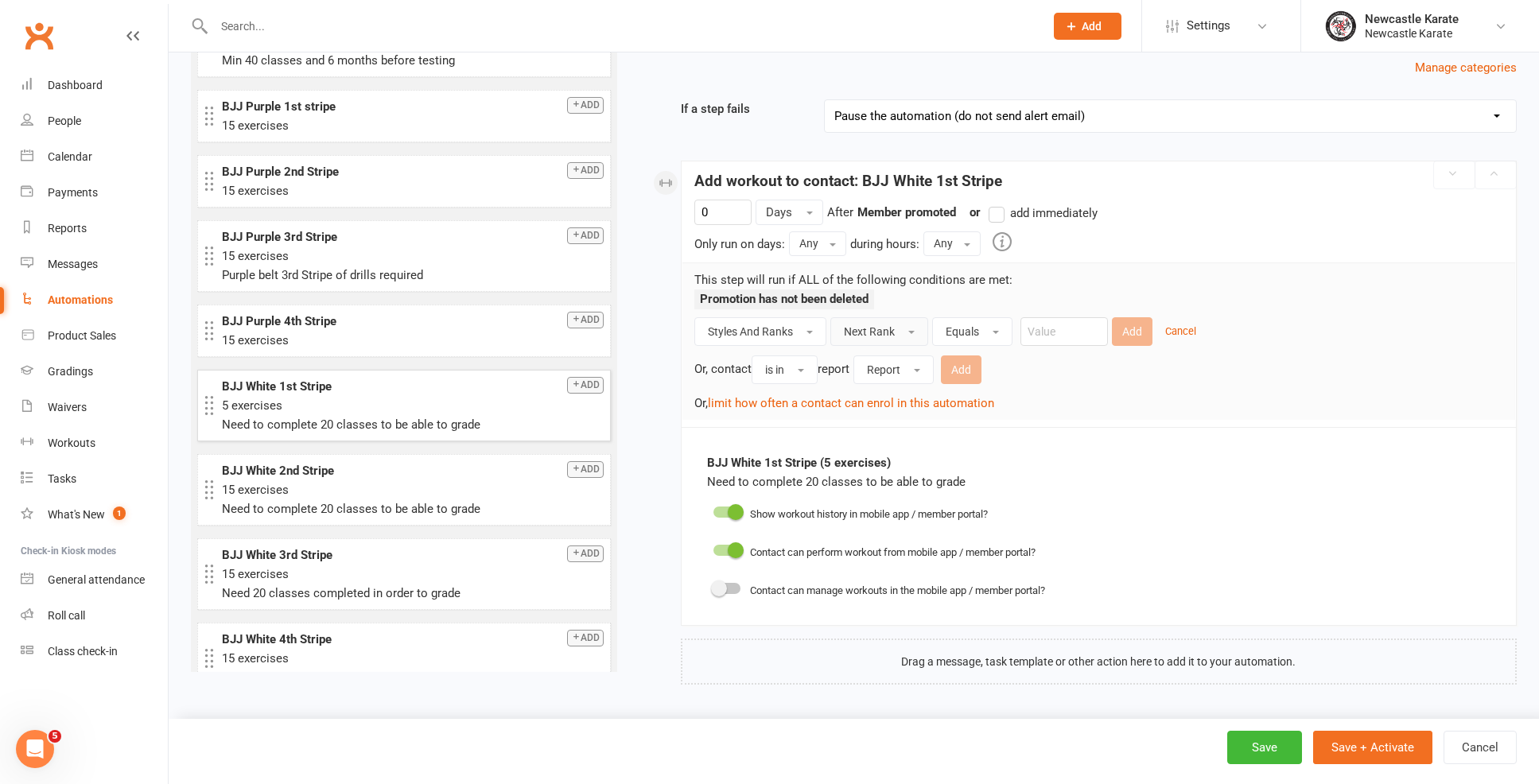
click at [903, 317] on button "Next Rank" at bounding box center [879, 332] width 98 height 29
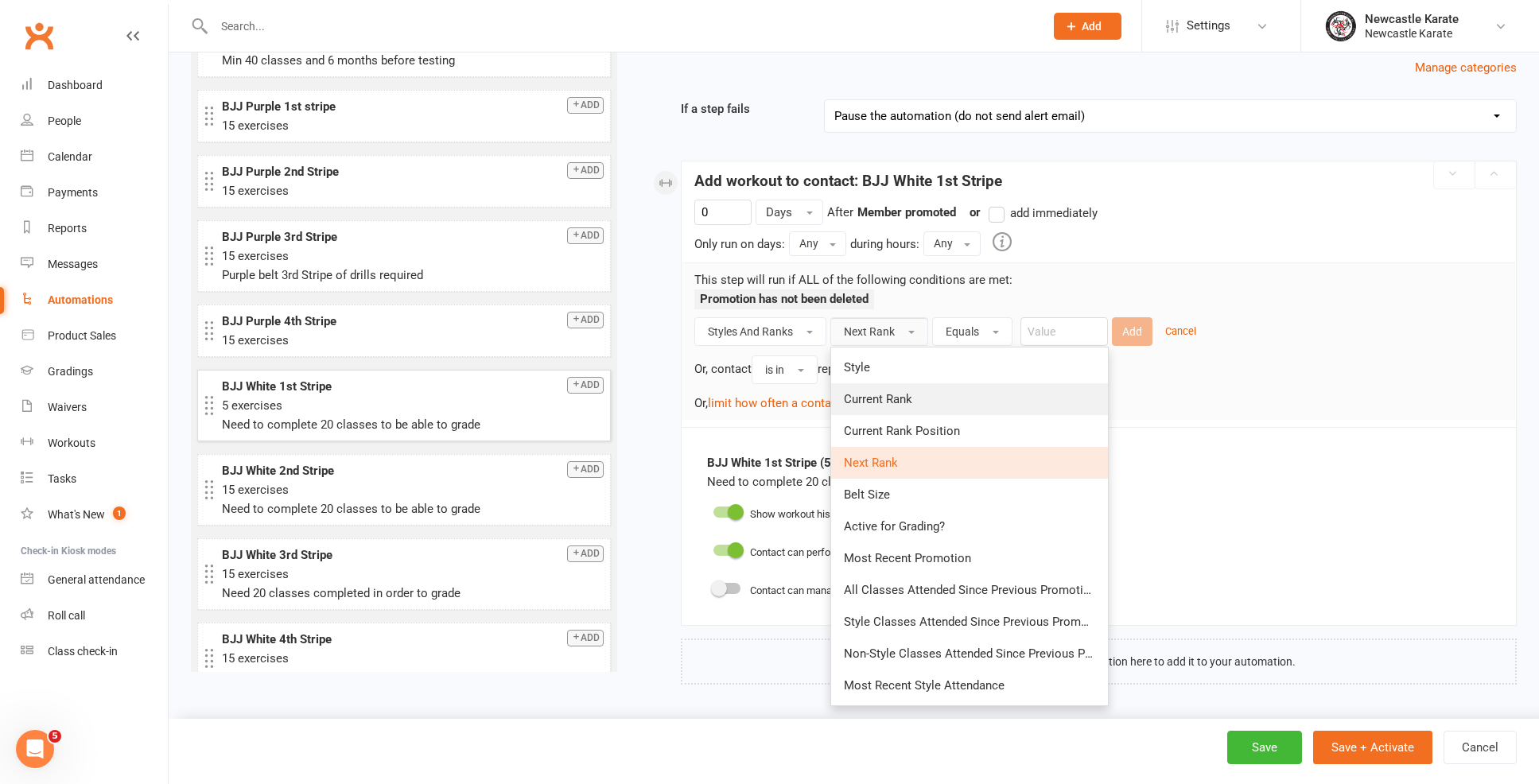
click at [920, 390] on link "Current Rank" at bounding box center [969, 399] width 277 height 32
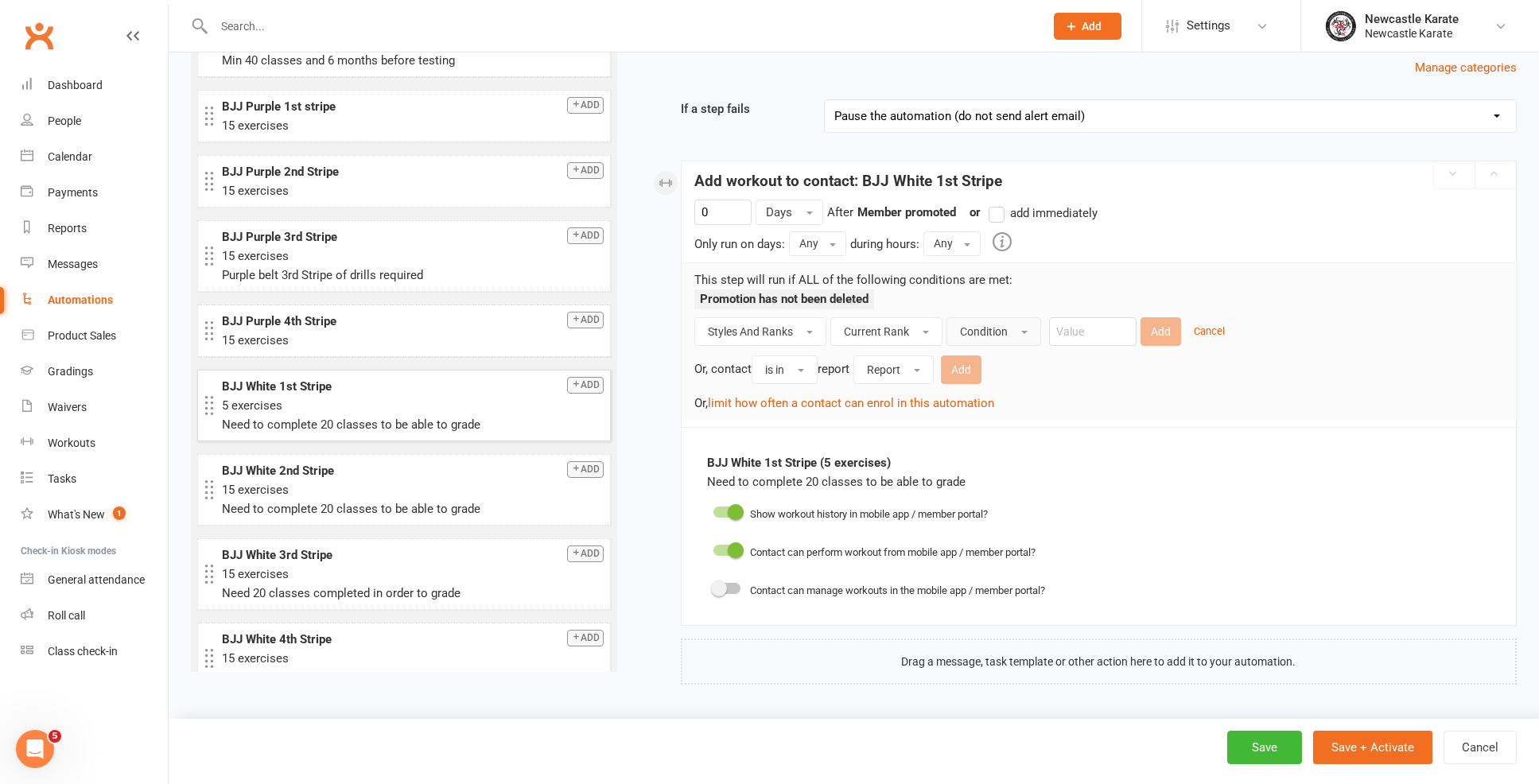
click at [979, 325] on span "Condition" at bounding box center [984, 332] width 48 height 13
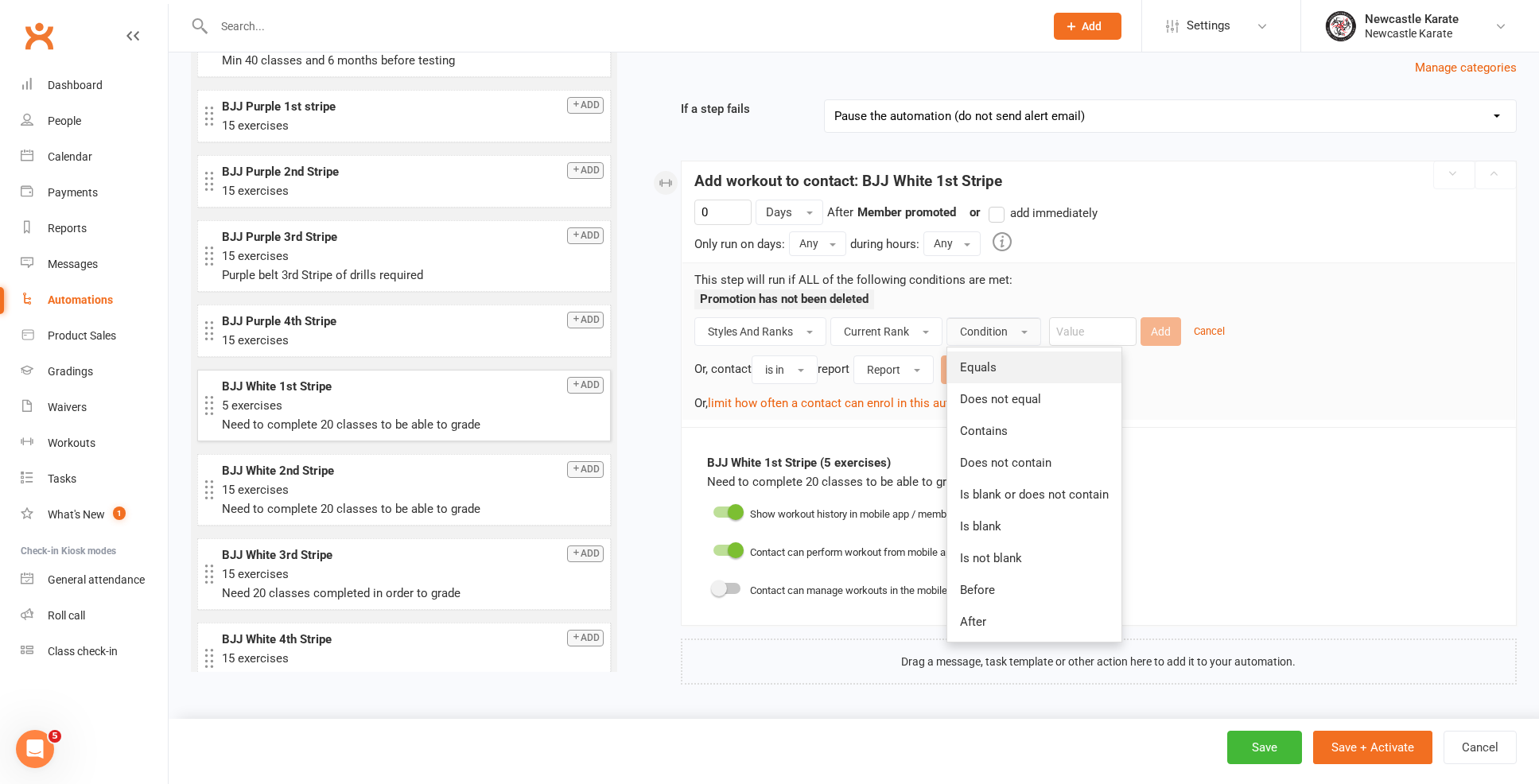
click at [1008, 354] on link "Equals" at bounding box center [1035, 367] width 174 height 32
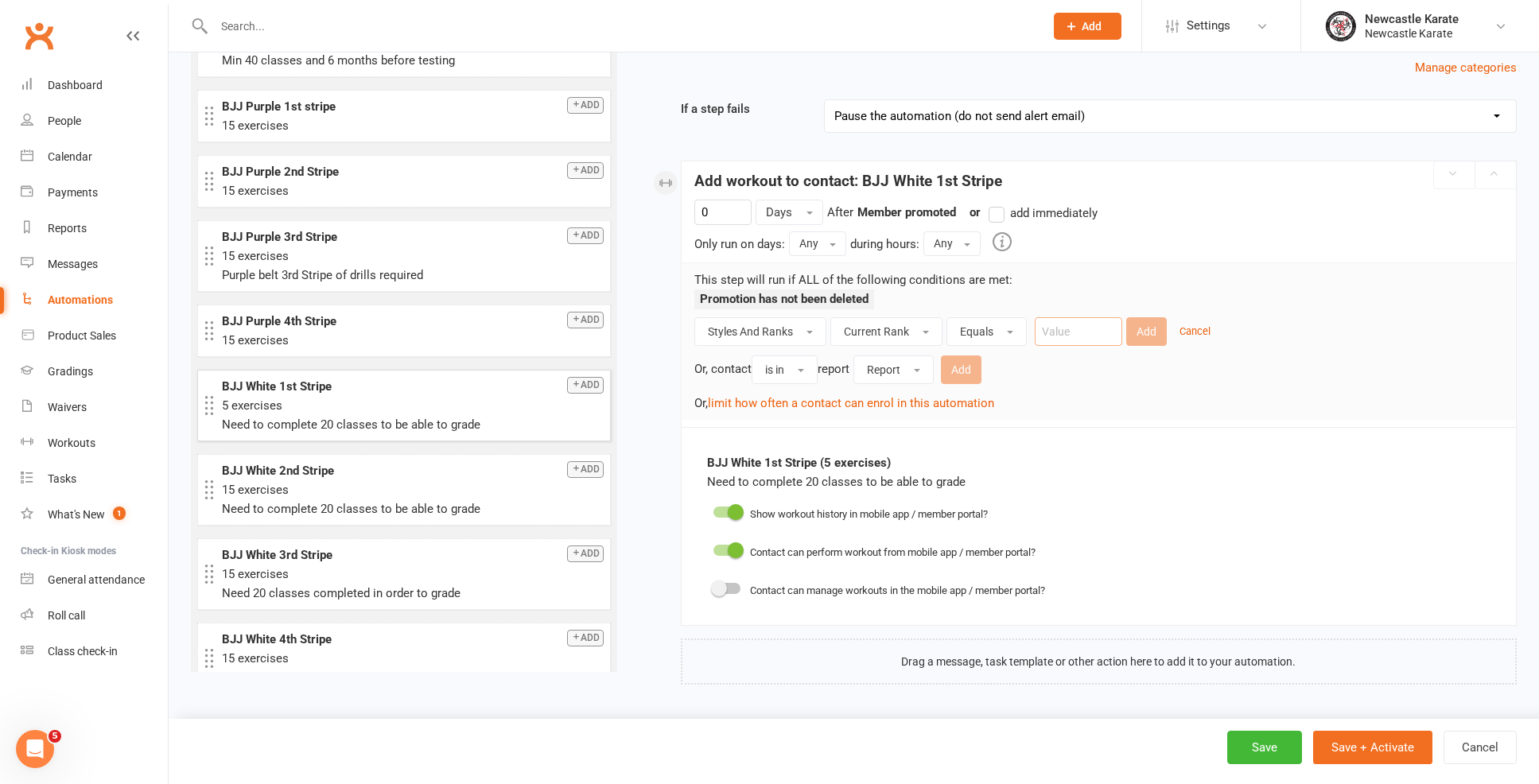
click at [1048, 317] on input "text" at bounding box center [1078, 332] width 87 height 29
click at [1203, 325] on small "Cancel" at bounding box center [1195, 331] width 31 height 12
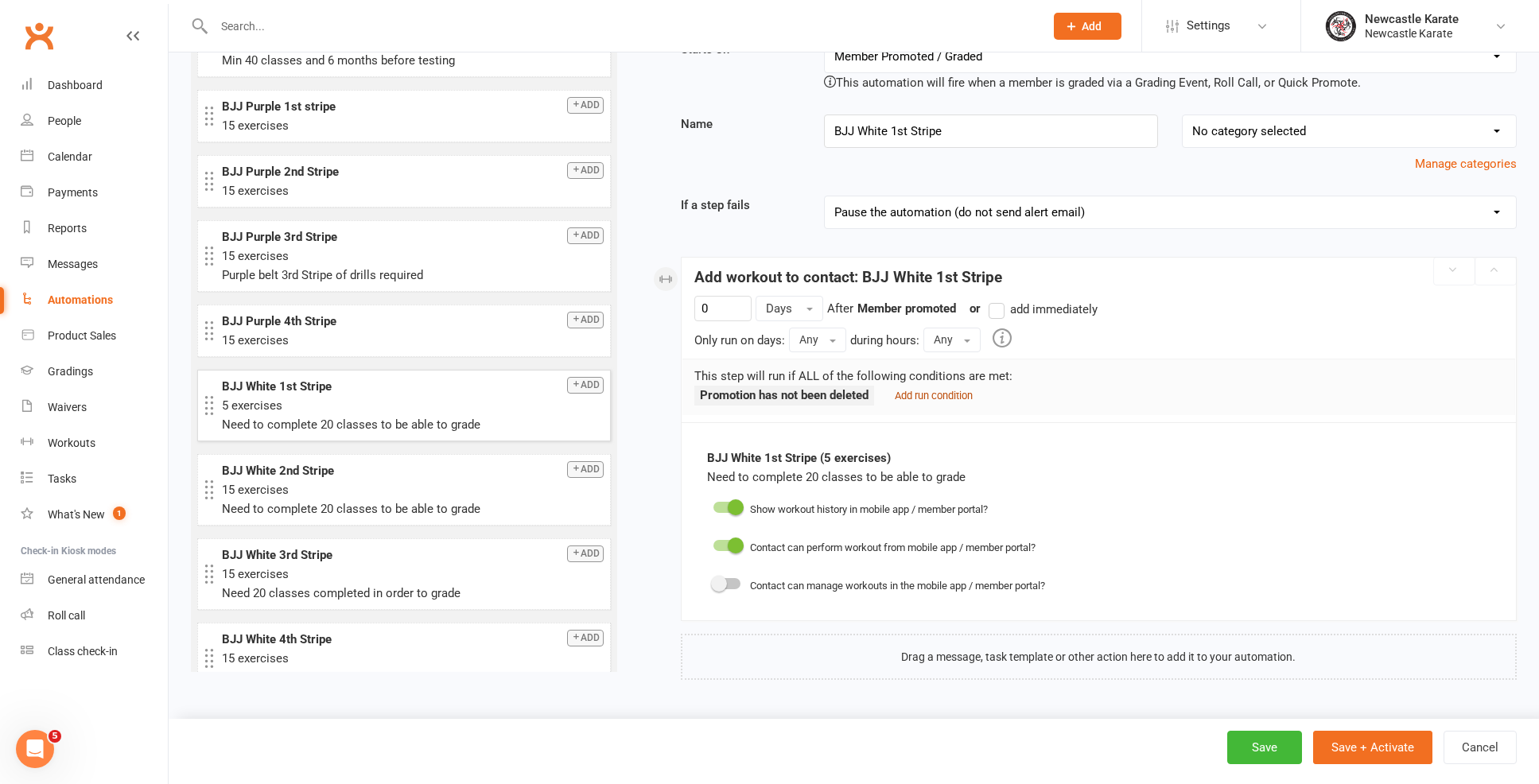
click at [941, 390] on small "Add run condition" at bounding box center [934, 395] width 78 height 12
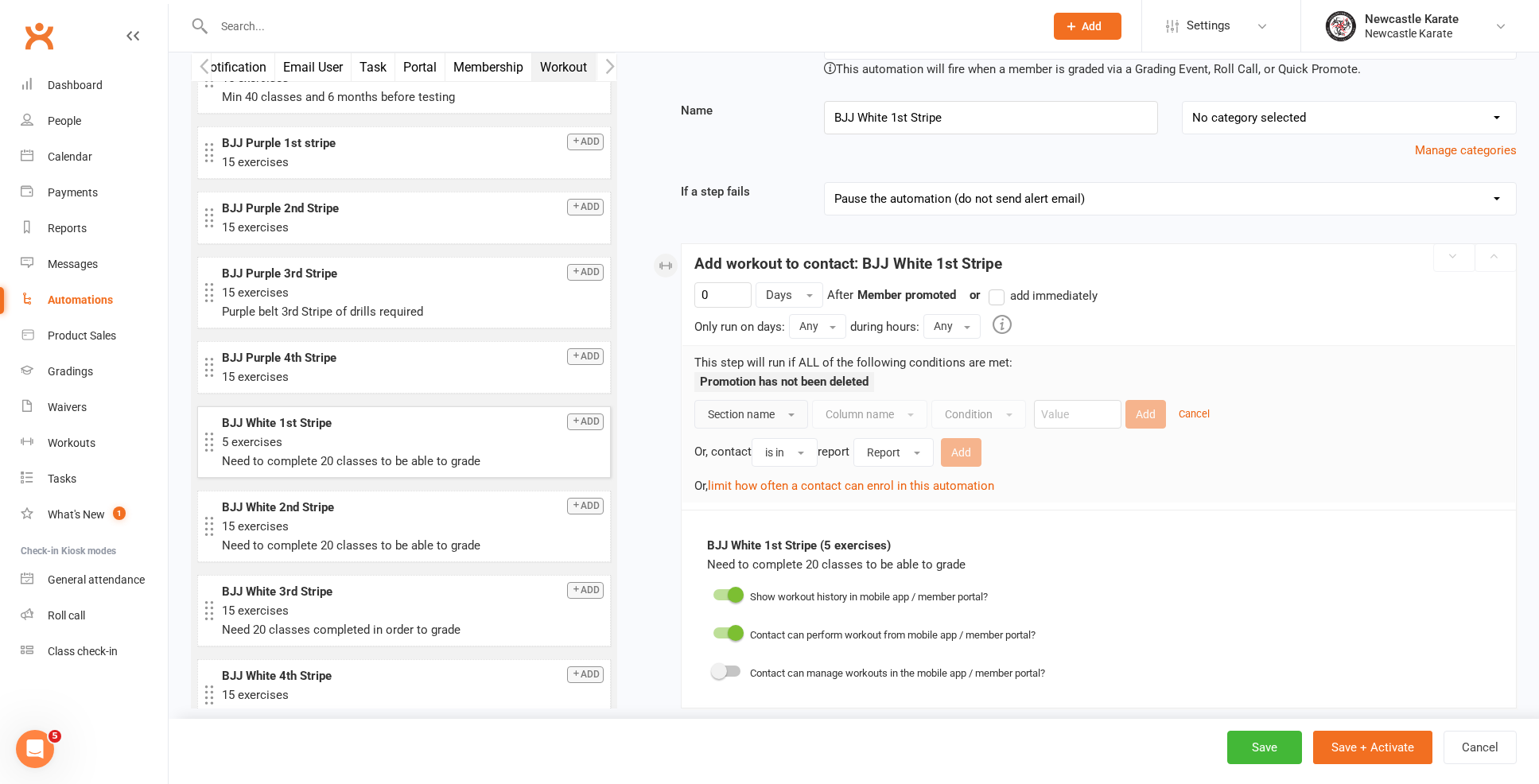
click at [774, 424] on button "Section name" at bounding box center [750, 414] width 114 height 29
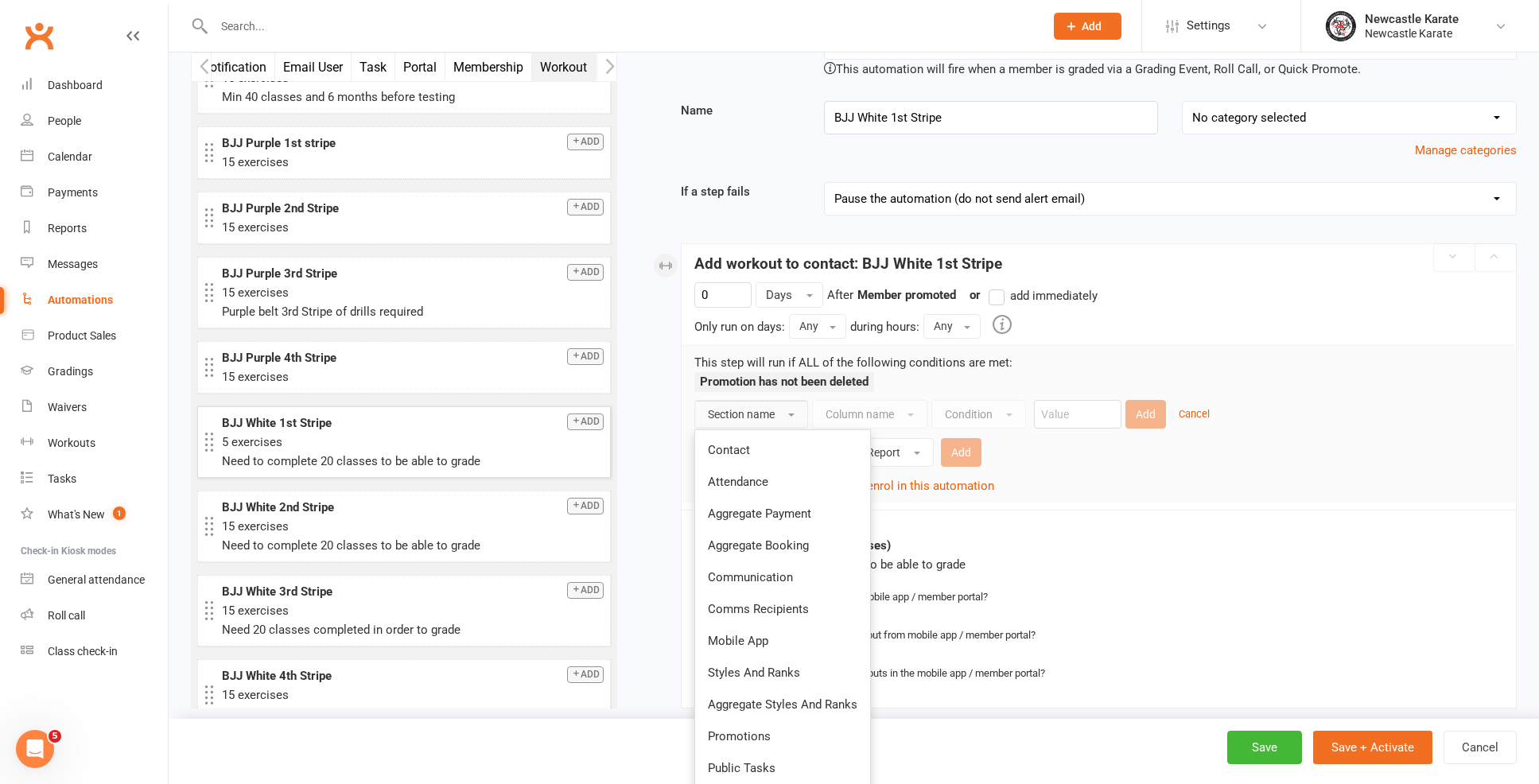
click at [779, 413] on button "Section name" at bounding box center [750, 414] width 114 height 29
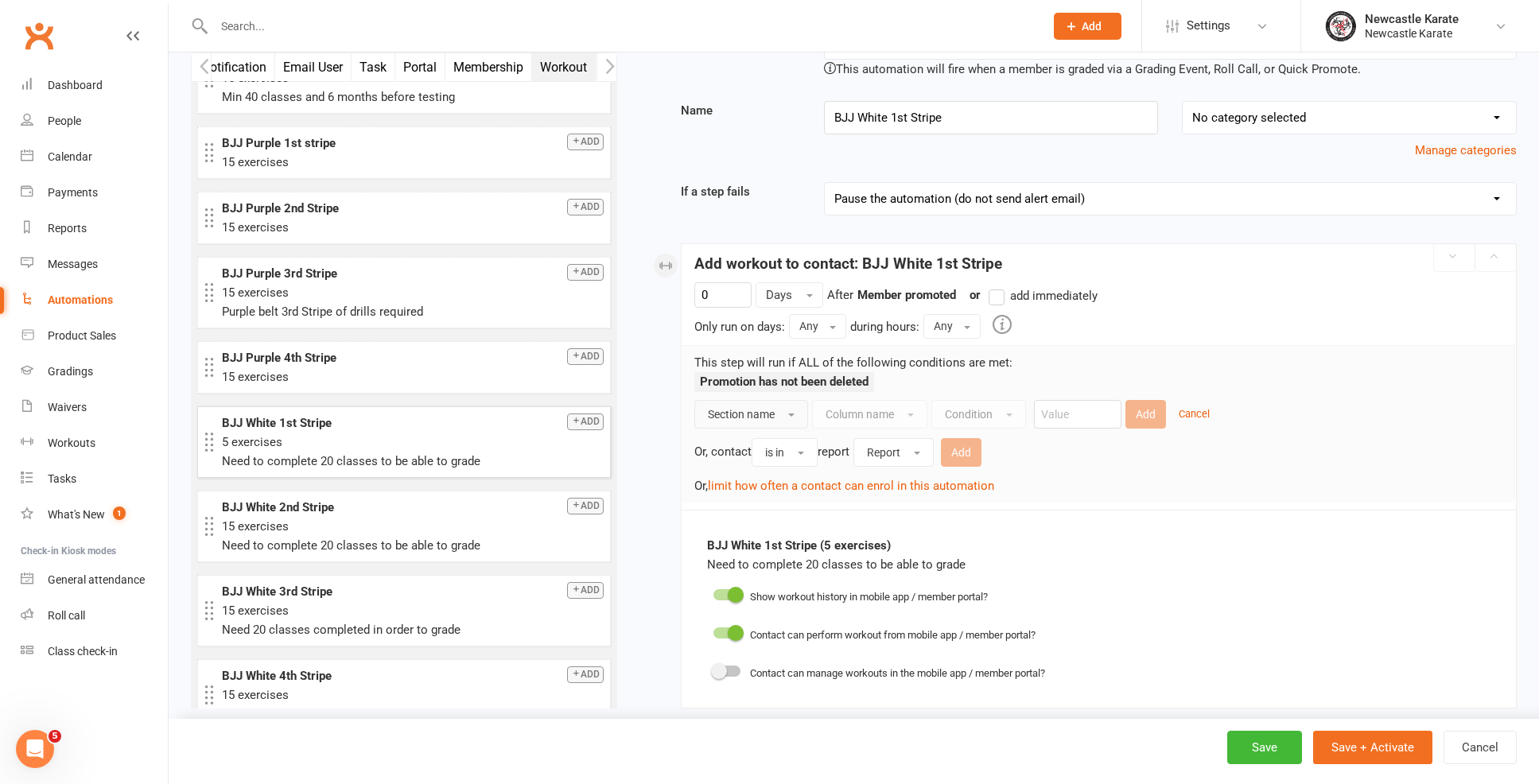
click at [766, 412] on span "Section name" at bounding box center [741, 414] width 67 height 13
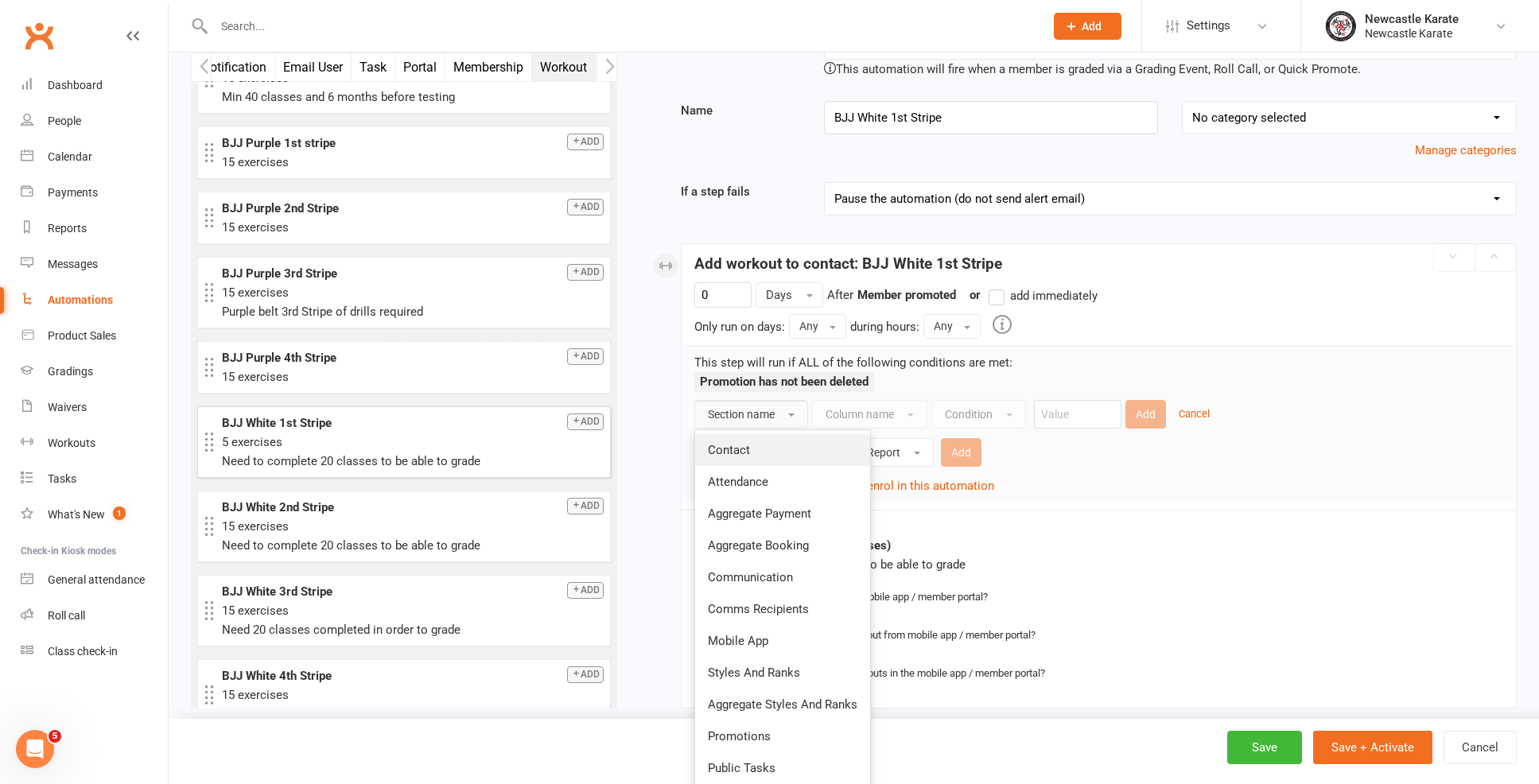
click at [765, 441] on link "Contact" at bounding box center [782, 450] width 175 height 32
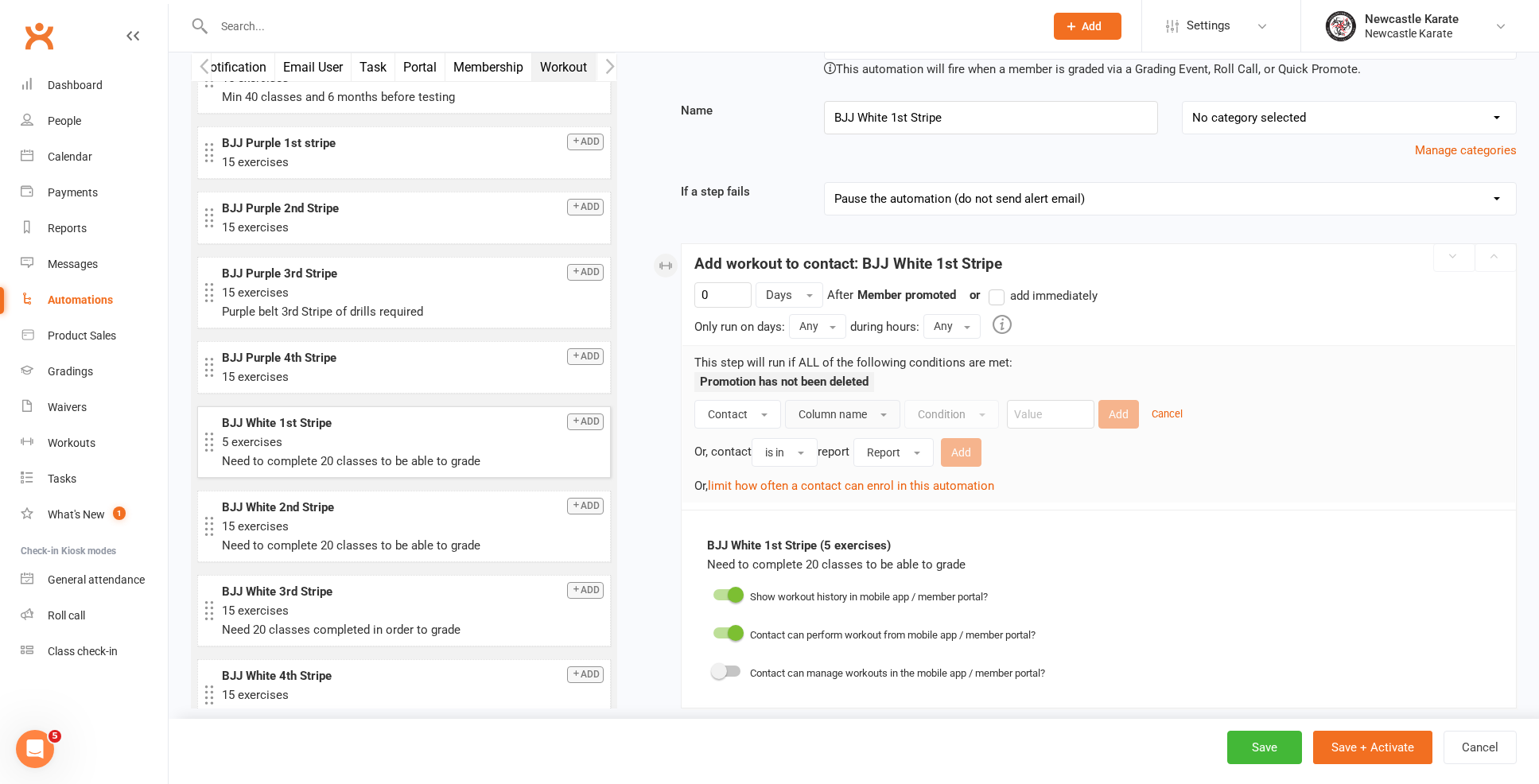
click at [842, 412] on span "Column name" at bounding box center [832, 414] width 68 height 13
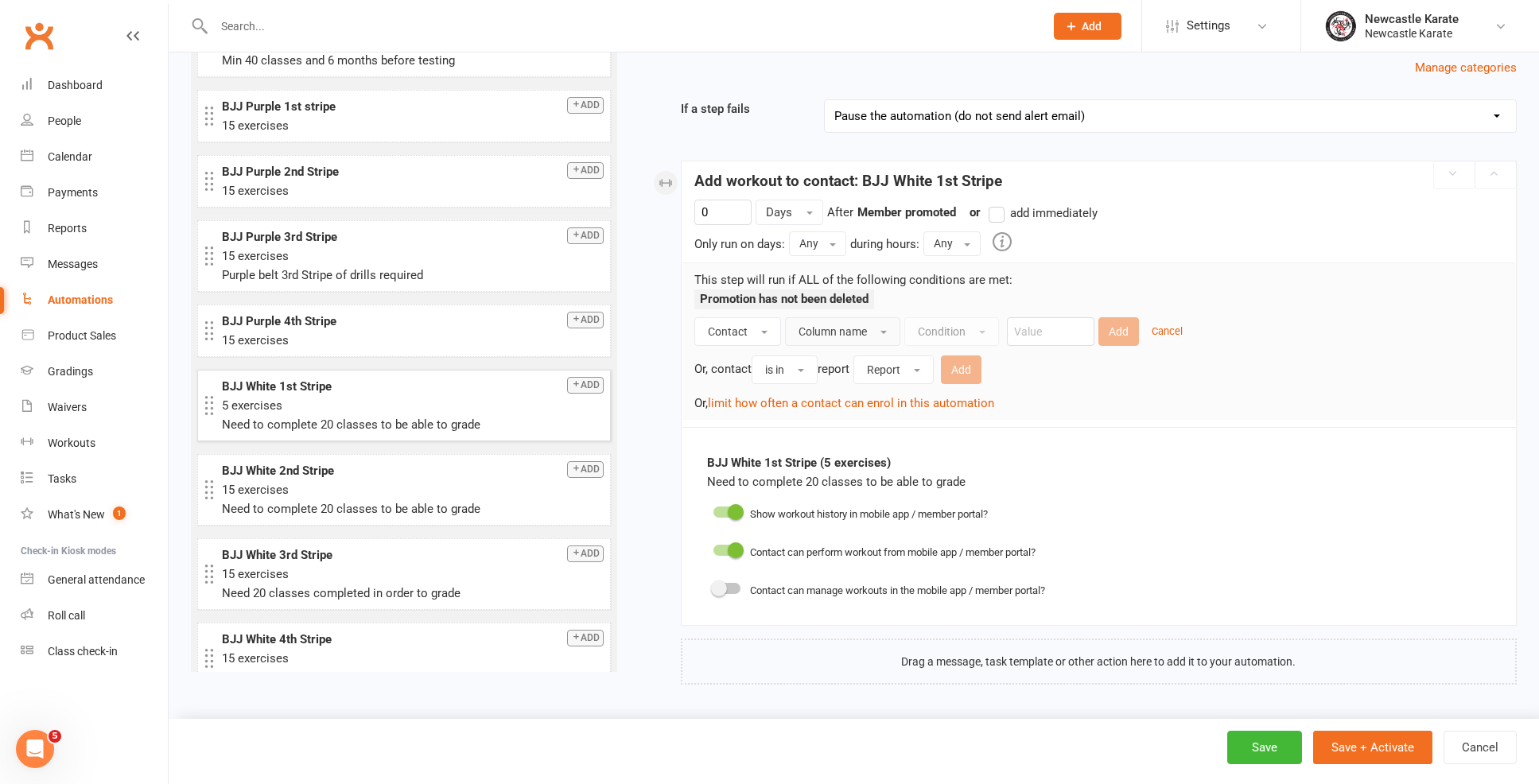
scroll to position [168, 0]
click at [45, 91] on link "Dashboard" at bounding box center [94, 84] width 147 height 35
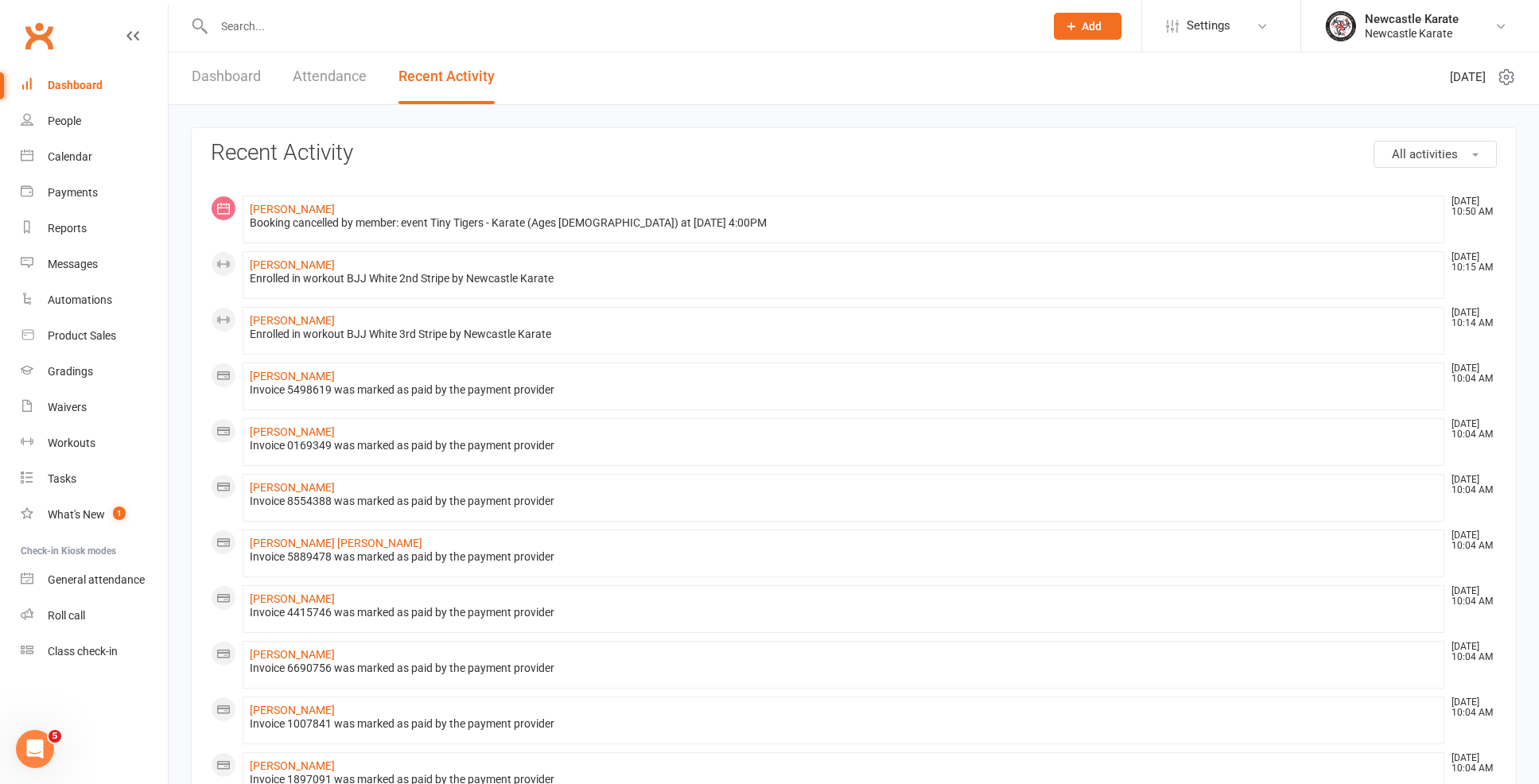
scroll to position [21, 0]
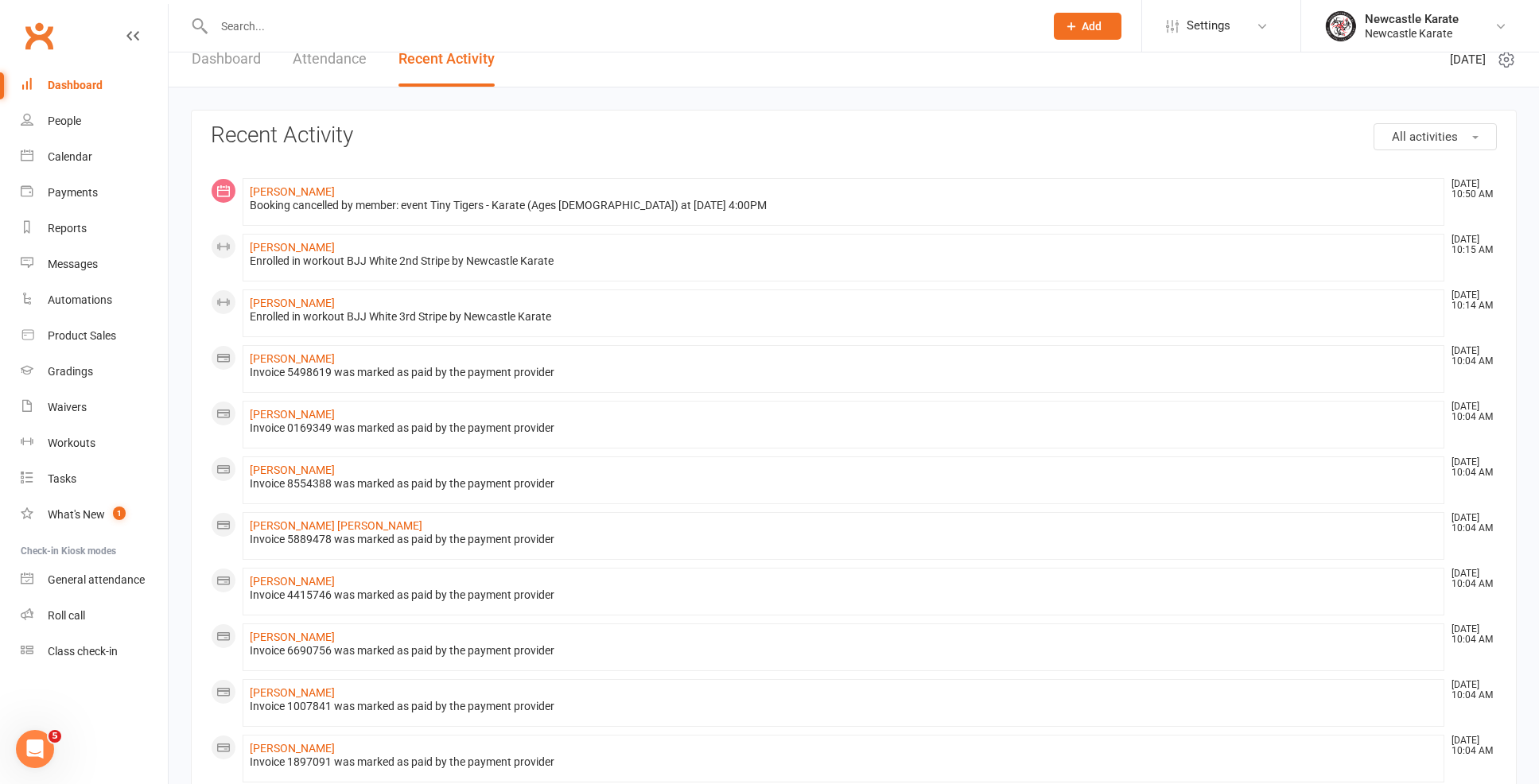
click at [110, 78] on link "Dashboard" at bounding box center [94, 84] width 147 height 35
click at [233, 77] on link "Dashboard" at bounding box center [226, 59] width 69 height 55
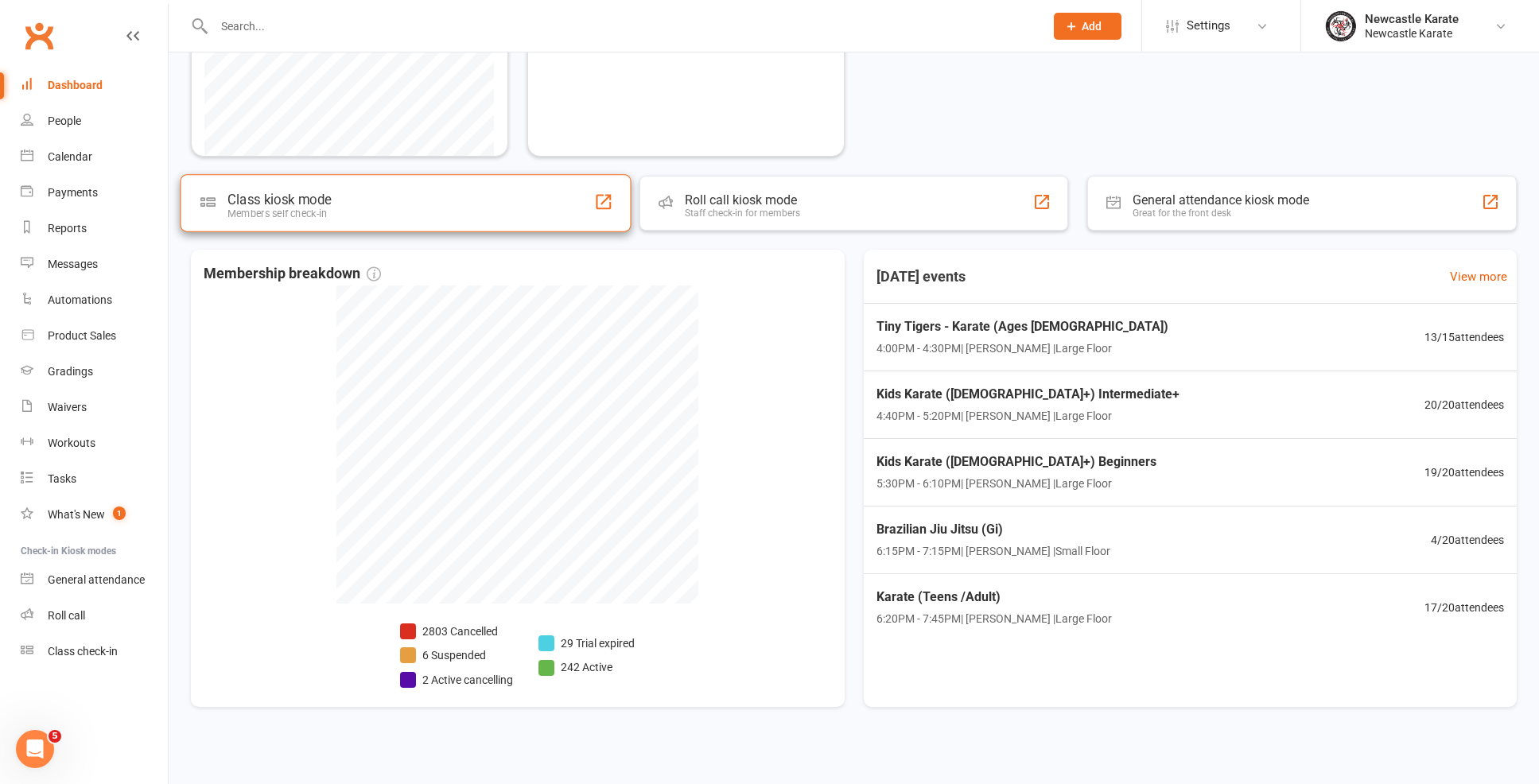
scroll to position [0, 0]
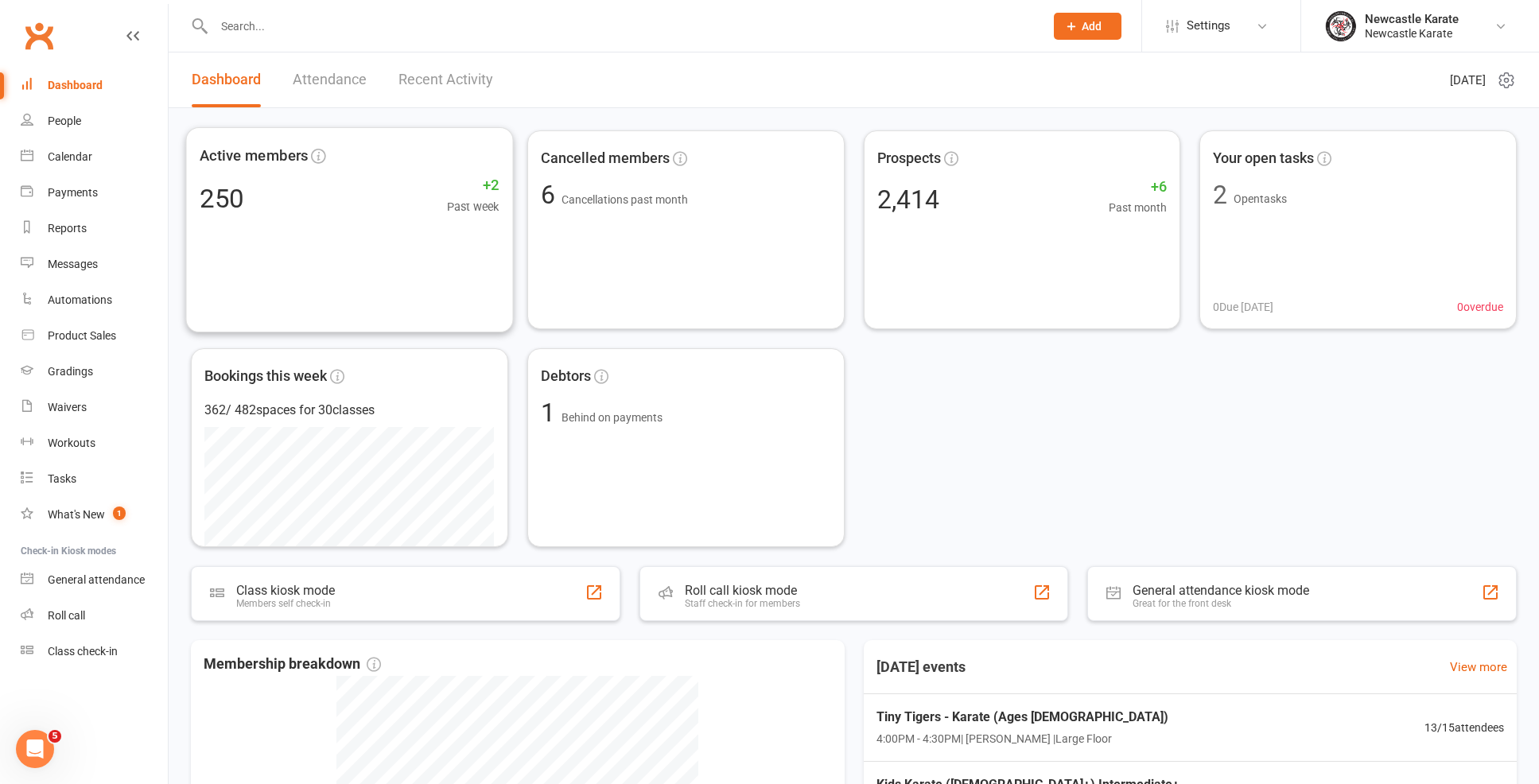
click at [452, 97] on link "Recent Activity" at bounding box center [446, 80] width 94 height 55
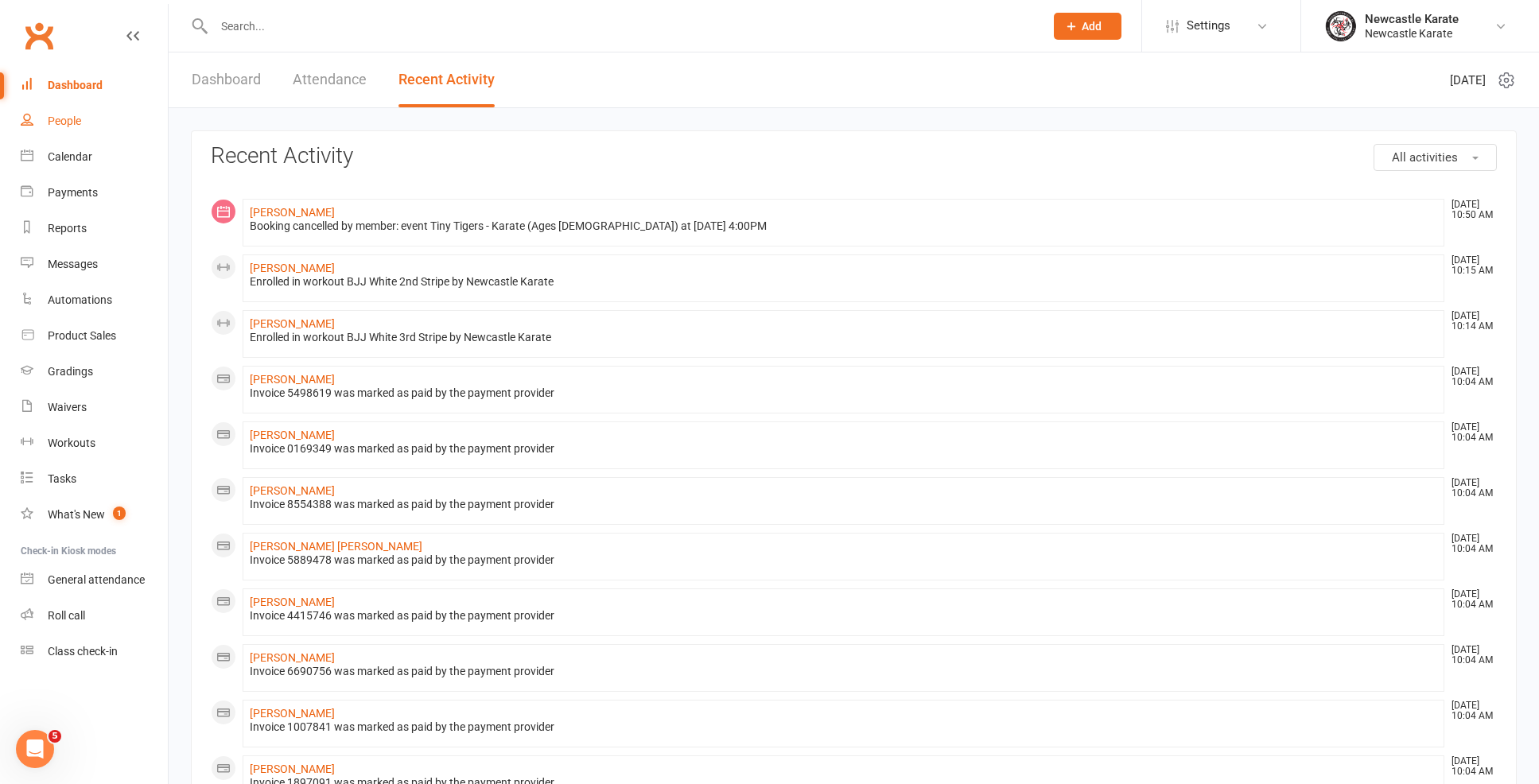
click at [96, 104] on link "People" at bounding box center [94, 121] width 147 height 35
click at [0, 0] on div "Loading" at bounding box center [0, 0] width 0 height 0
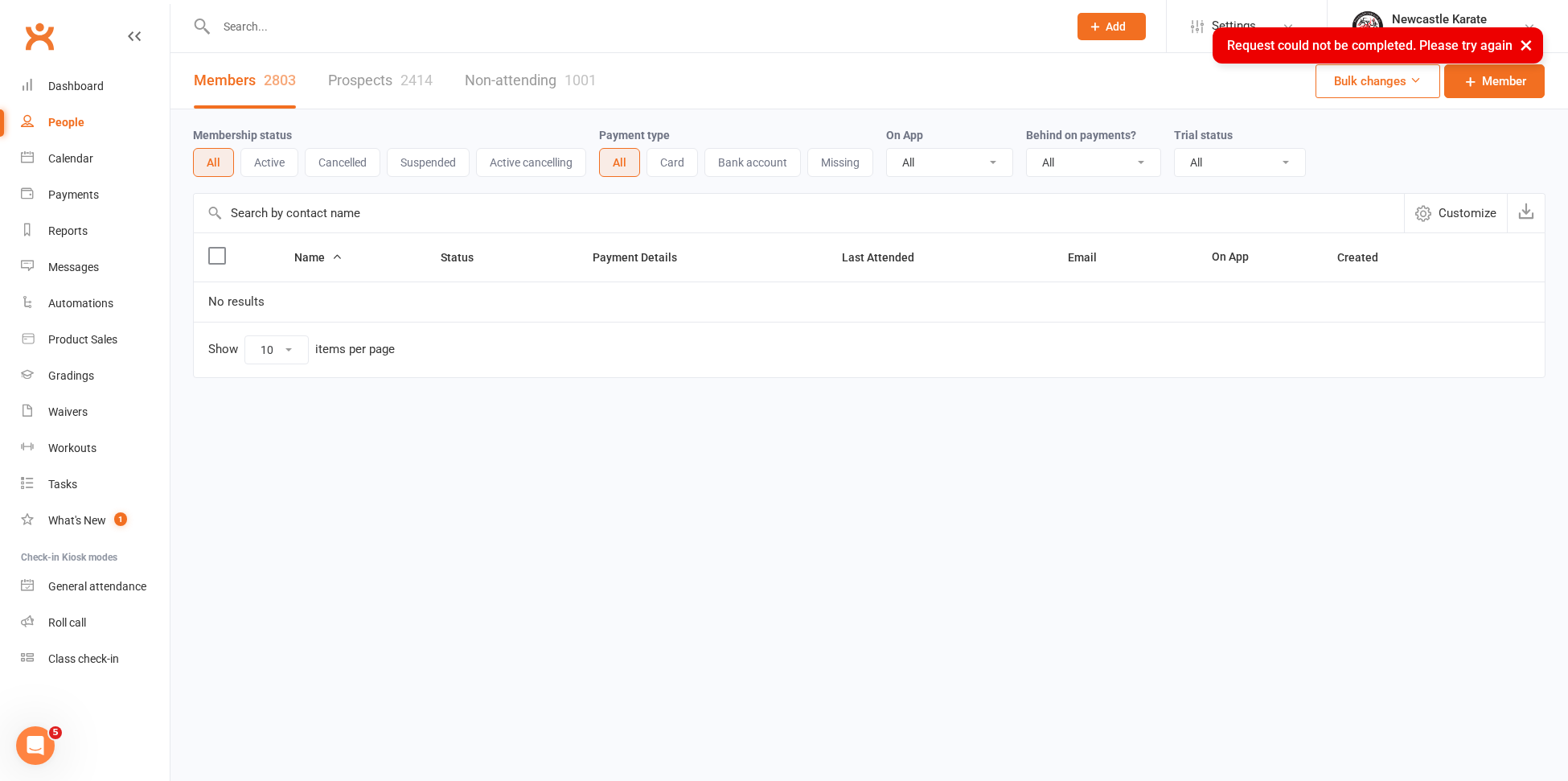
drag, startPoint x: 62, startPoint y: 152, endPoint x: 63, endPoint y: 171, distance: 19.0
click at [62, 152] on link "Calendar" at bounding box center [96, 158] width 149 height 36
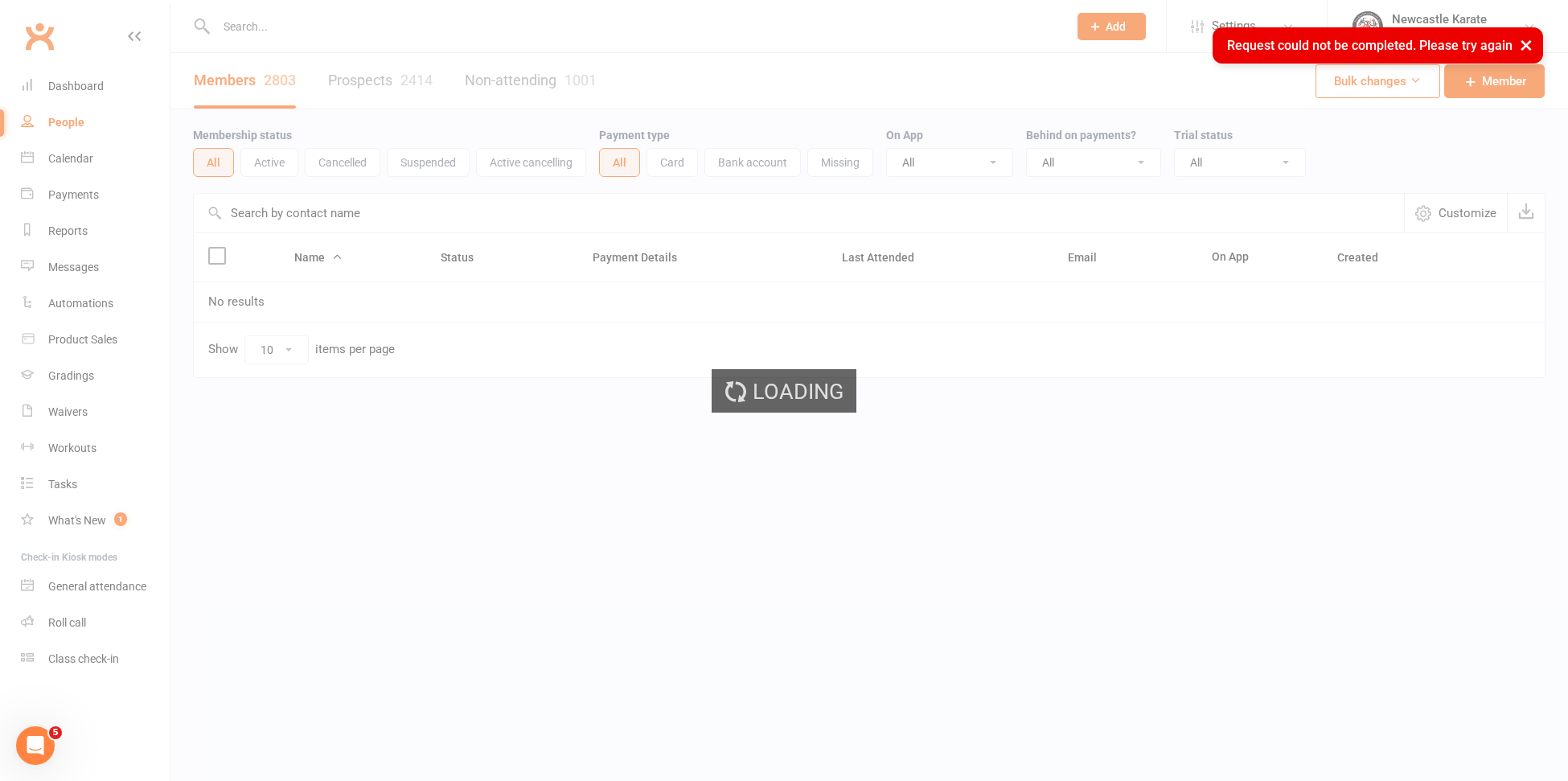
click at [66, 177] on div "Loading" at bounding box center [784, 390] width 1568 height 781
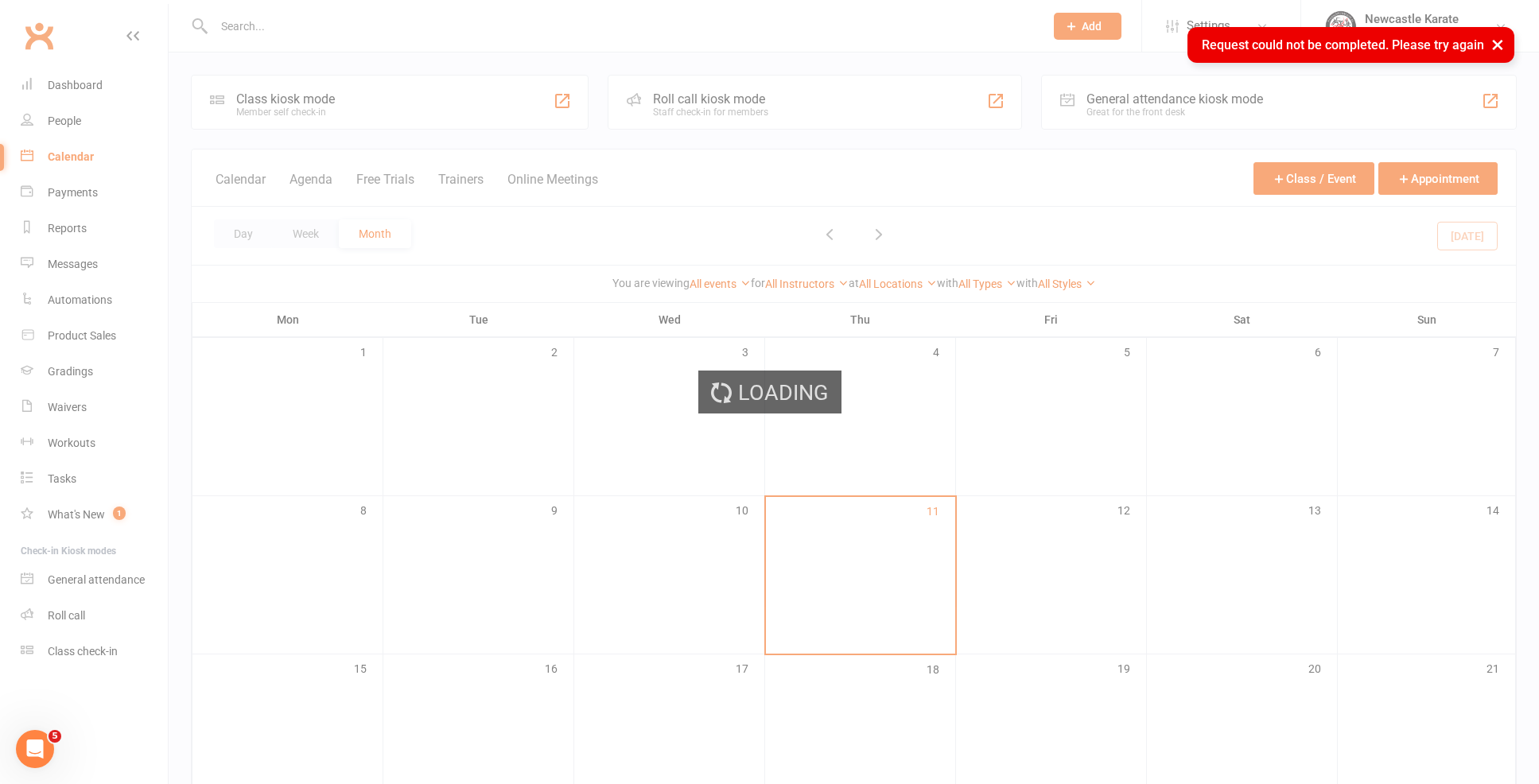
click at [92, 89] on div "Loading" at bounding box center [770, 392] width 1539 height 784
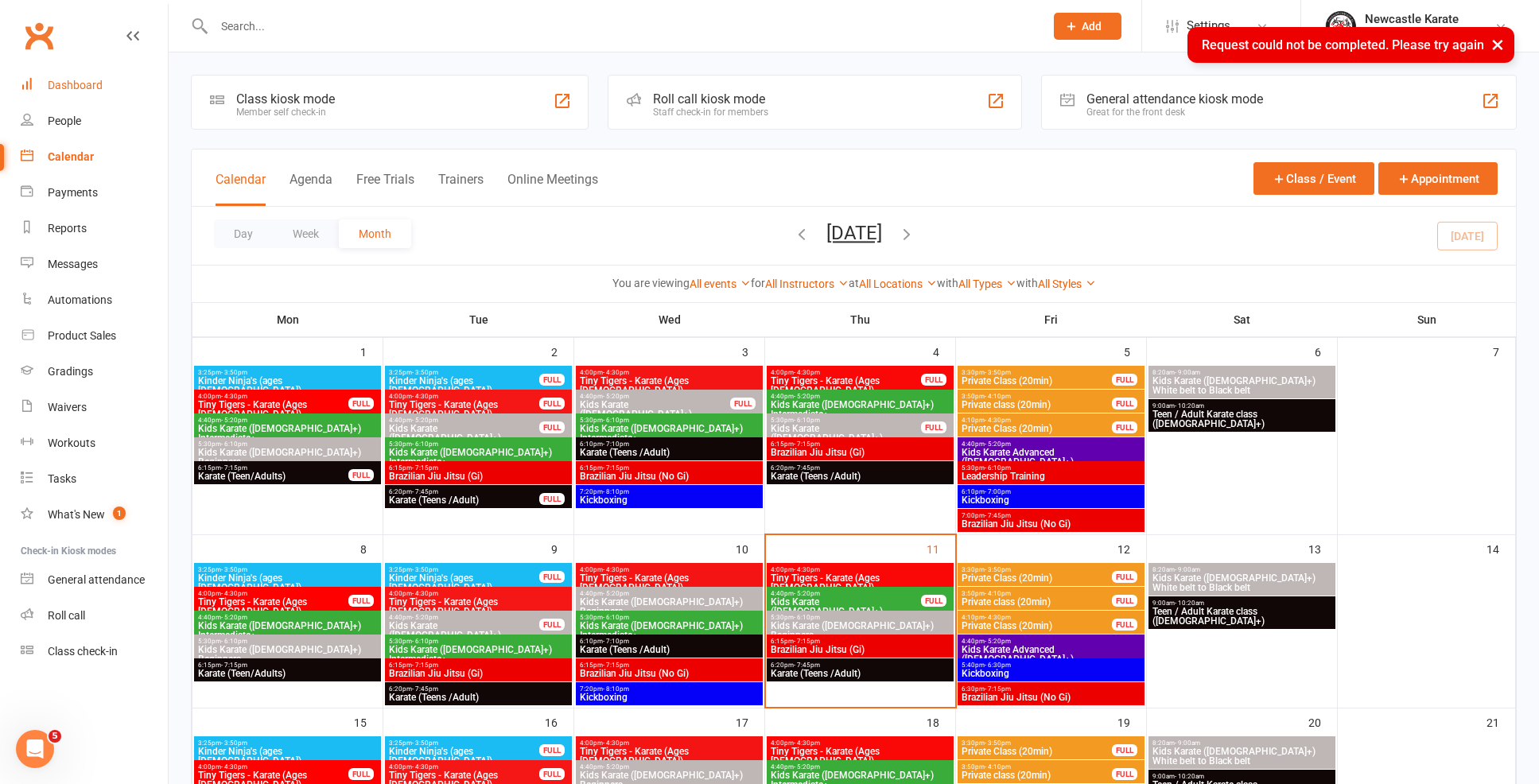
click at [92, 88] on div "Dashboard" at bounding box center [75, 85] width 55 height 13
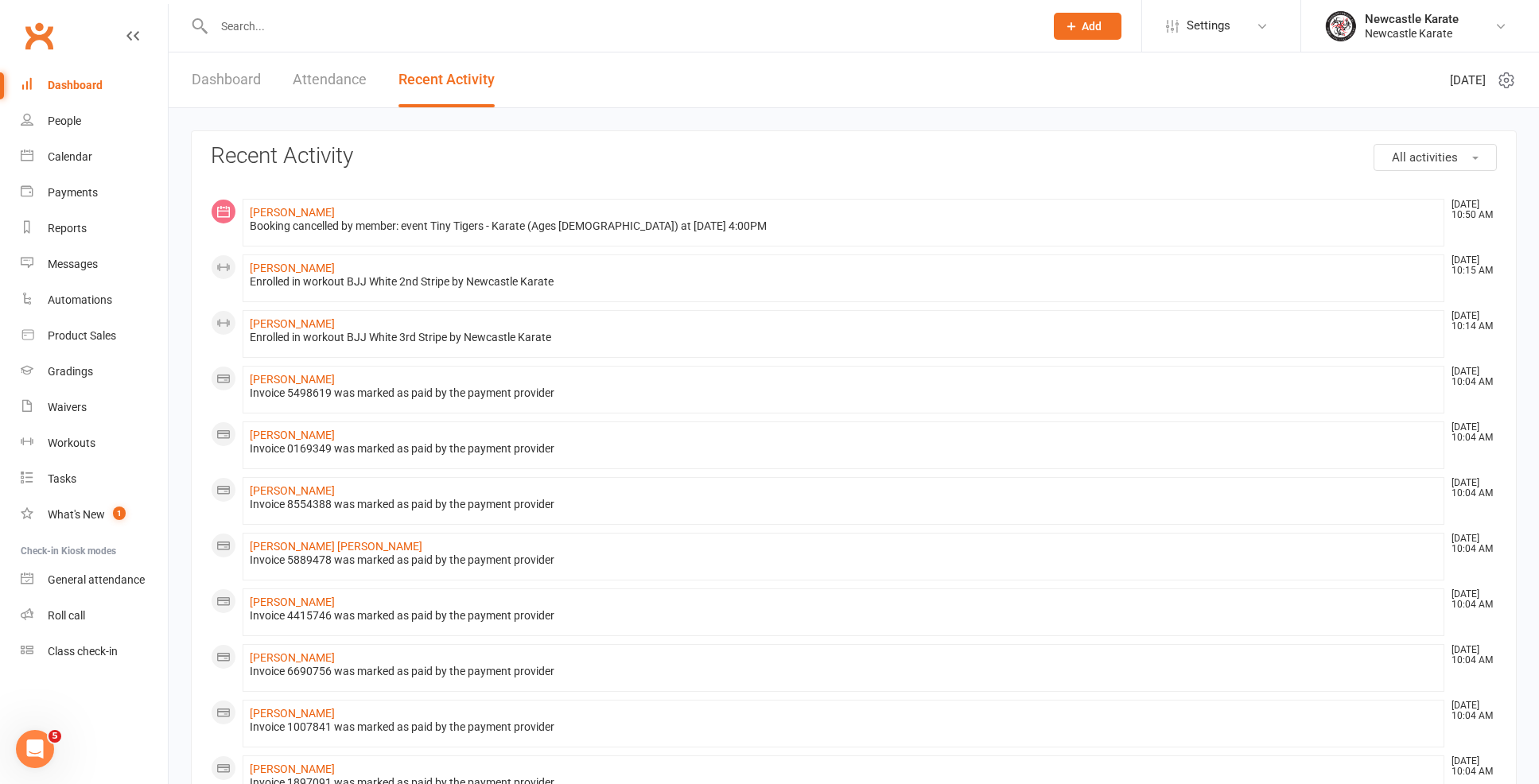
click at [65, 79] on div "Dashboard" at bounding box center [75, 85] width 55 height 13
click at [94, 169] on link "Calendar" at bounding box center [94, 156] width 147 height 35
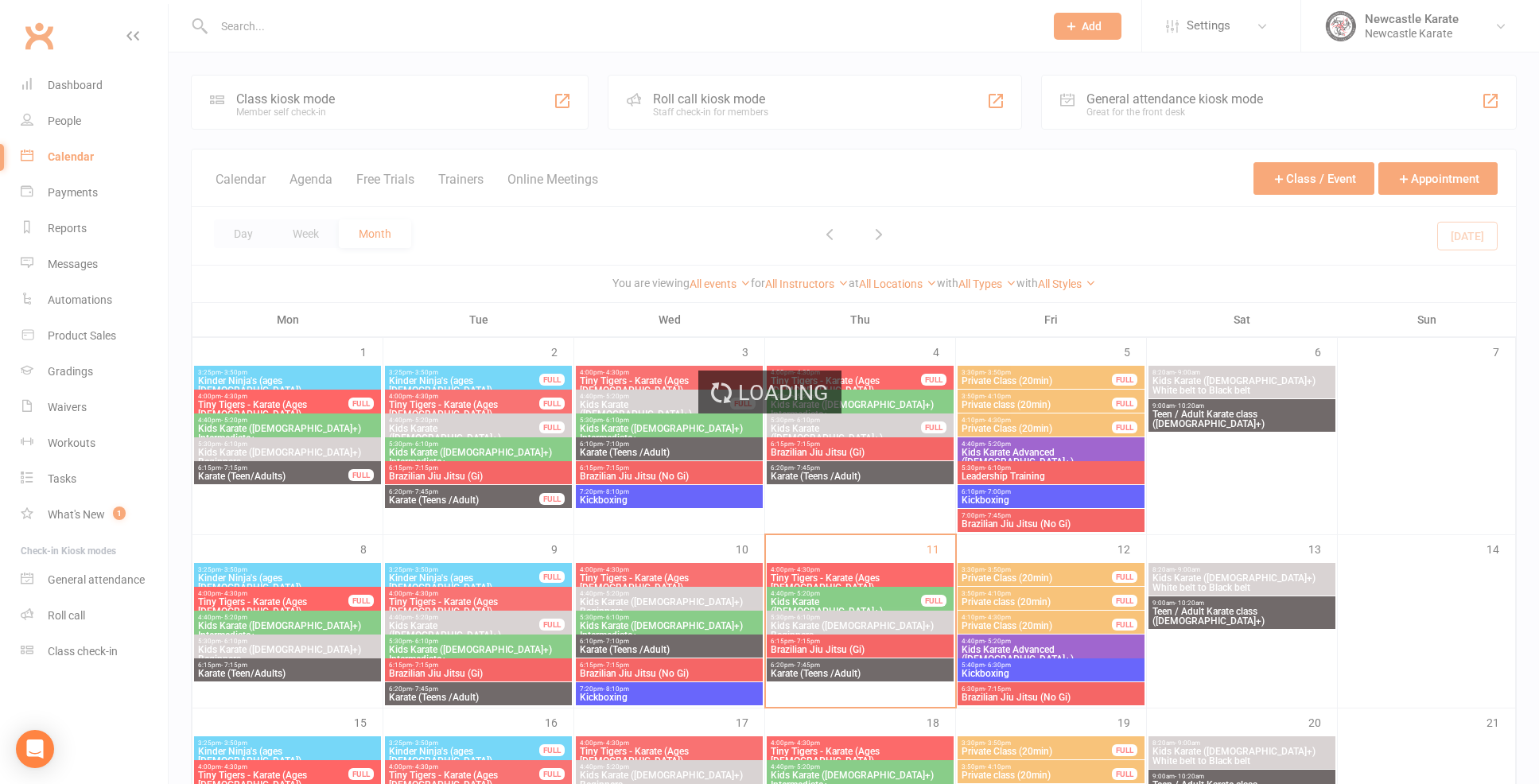
click at [73, 75] on link "Dashboard" at bounding box center [94, 84] width 147 height 35
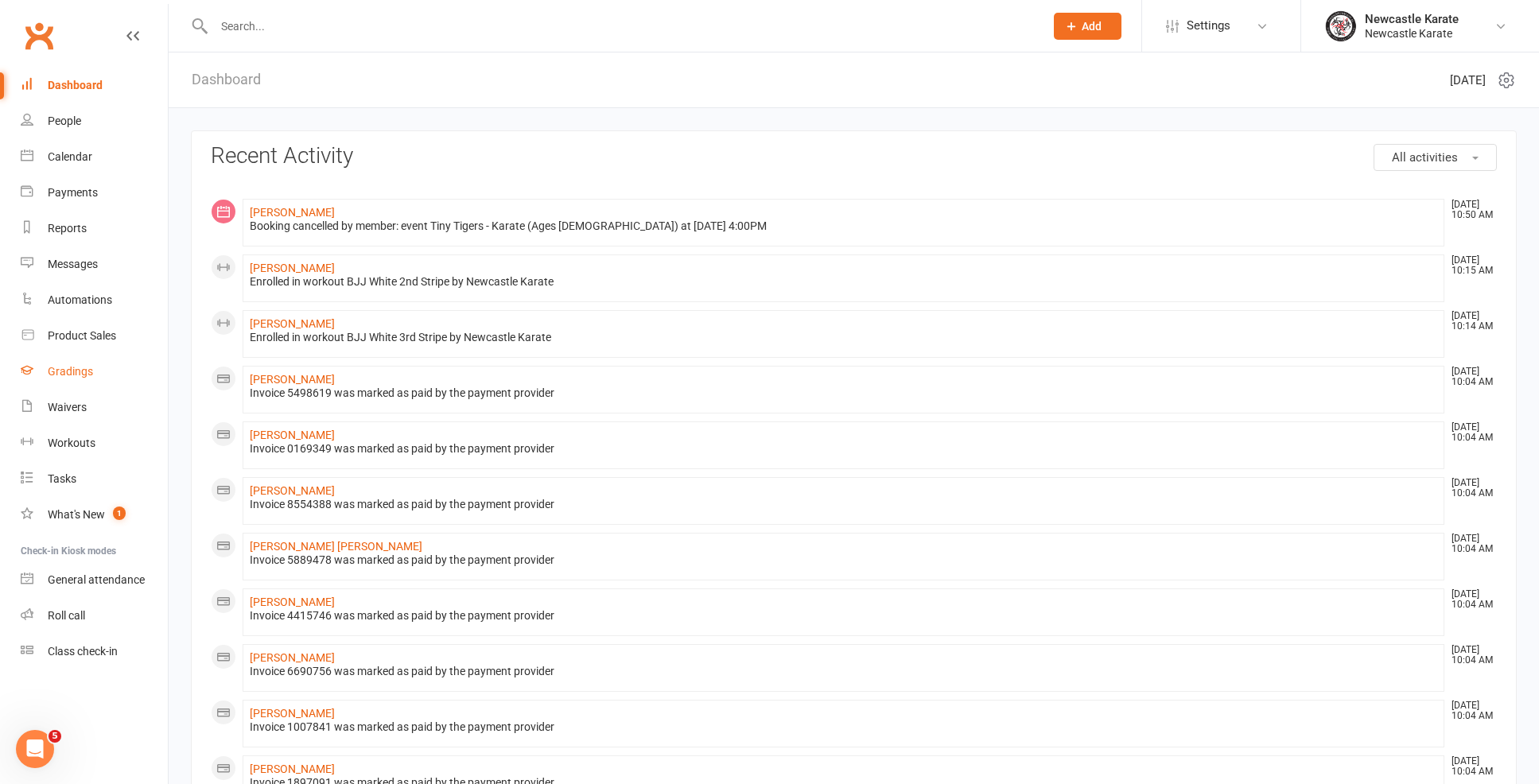
click at [69, 375] on div "Gradings" at bounding box center [71, 372] width 45 height 13
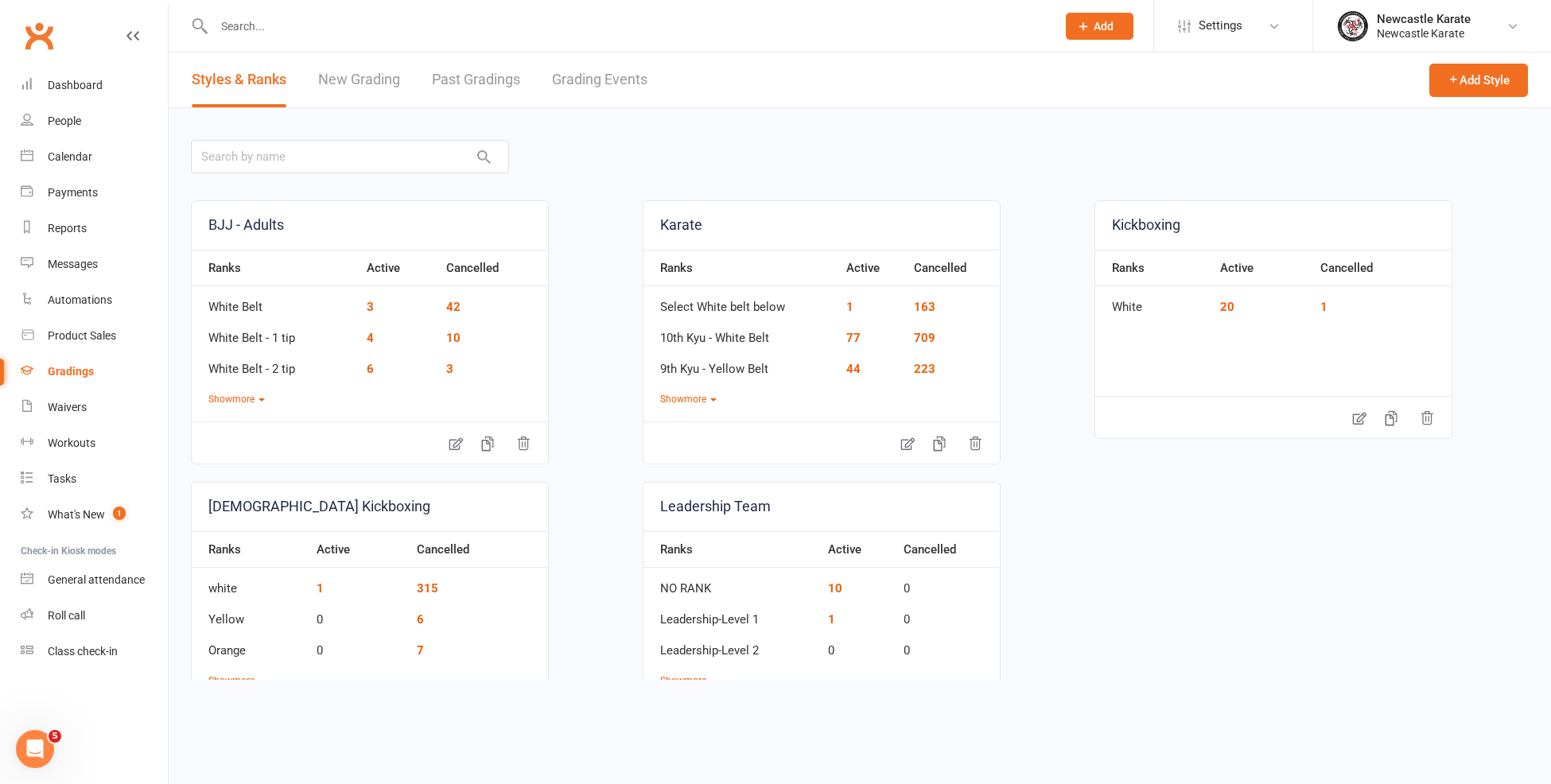
click at [639, 80] on link "Grading Events" at bounding box center [600, 80] width 95 height 55
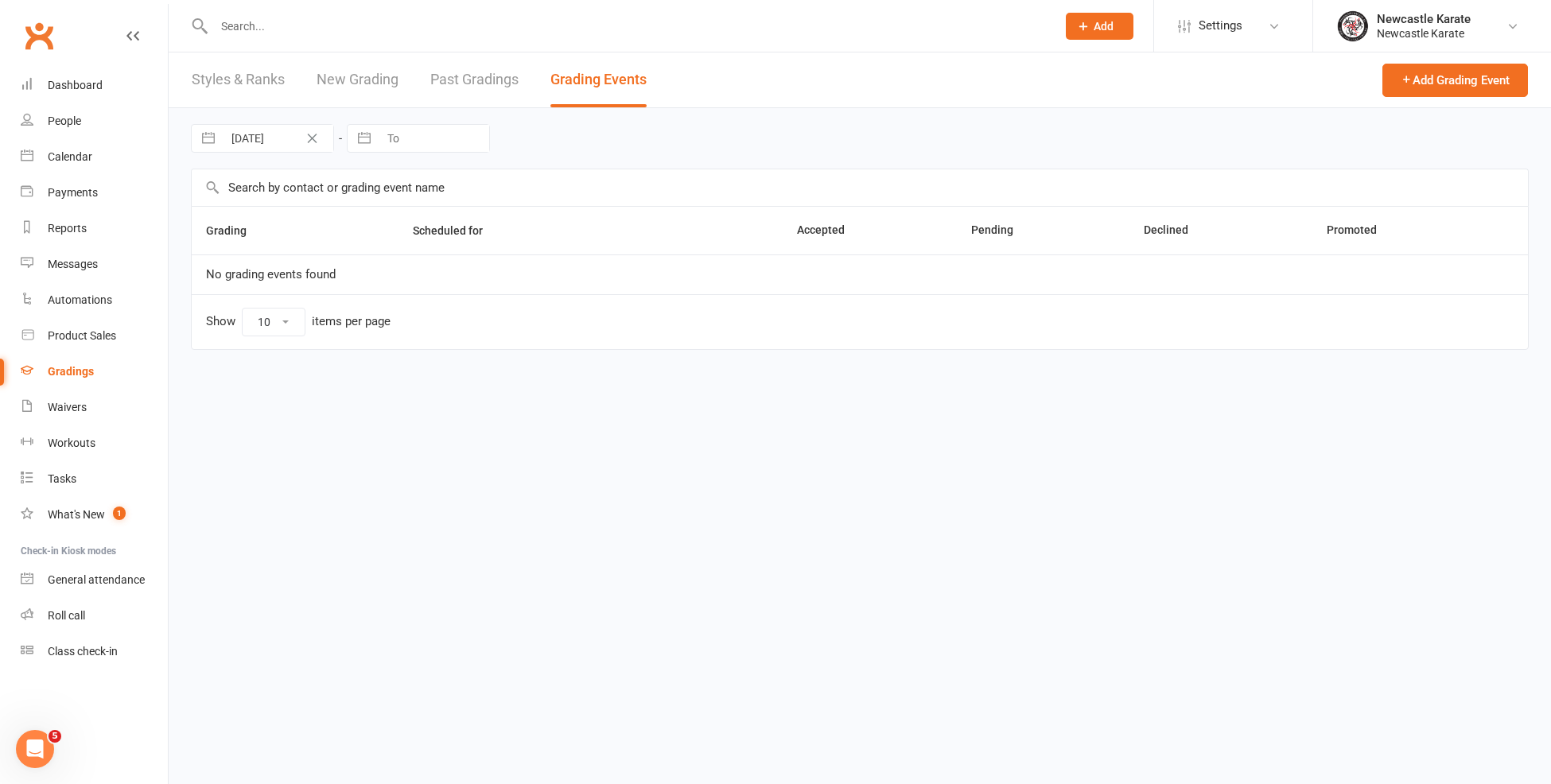
select select "100"
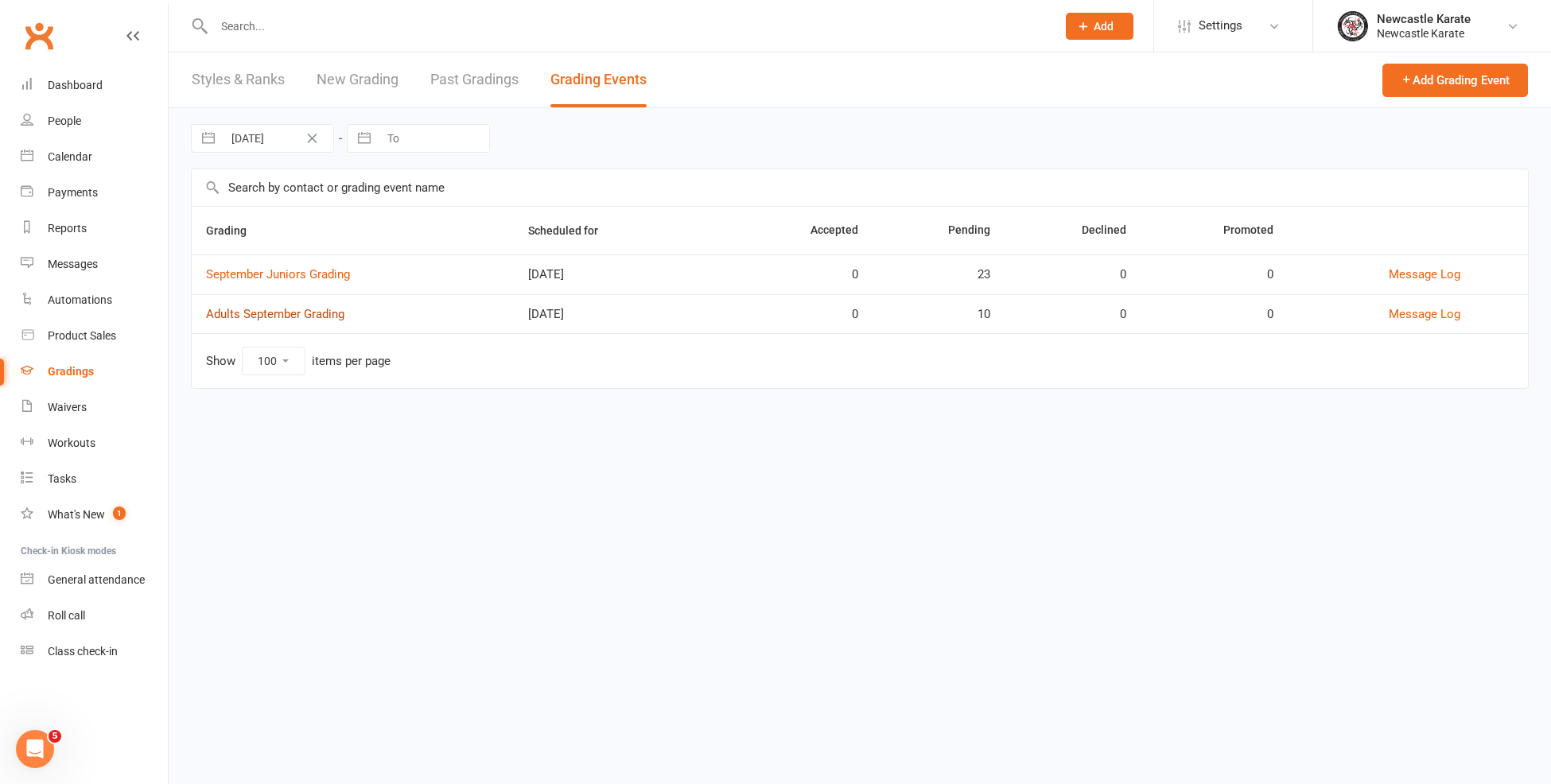
click at [261, 315] on link "Adults September Grading" at bounding box center [275, 314] width 138 height 15
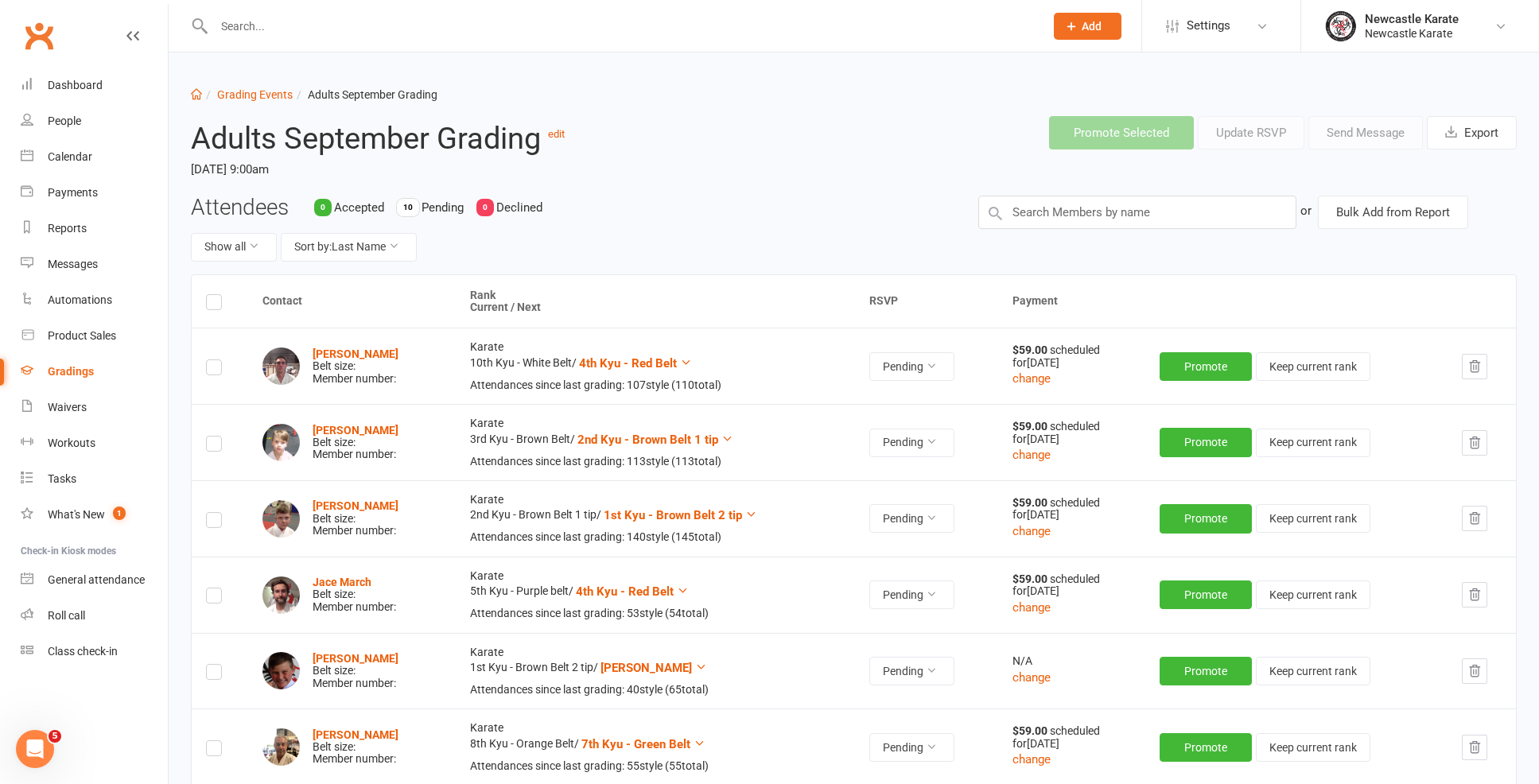
click at [570, 137] on h2 "Adults September Grading edit" at bounding box center [460, 135] width 539 height 39
click at [563, 137] on link "edit" at bounding box center [556, 134] width 16 height 12
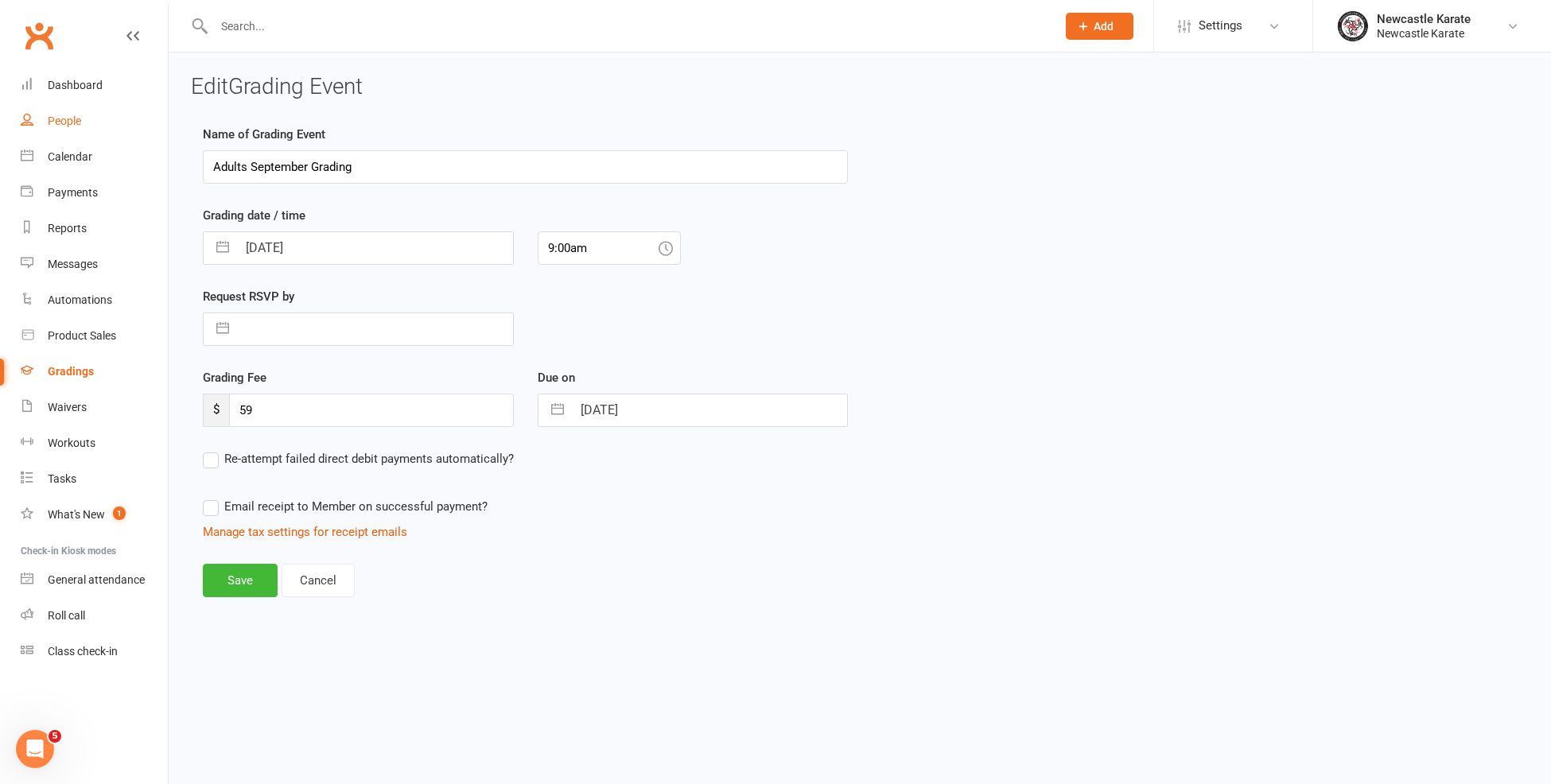
drag, startPoint x: 316, startPoint y: 167, endPoint x: 157, endPoint y: 133, distance: 162.6
click at [157, 133] on ui-view "Prospect Member Non-attending contact Class / event Appointment Grading event T…" at bounding box center [775, 324] width 1551 height 641
click at [264, 164] on input "Adults September Grading" at bounding box center [525, 166] width 645 height 34
drag, startPoint x: 218, startPoint y: 160, endPoint x: 305, endPoint y: 165, distance: 87.1
click at [305, 165] on input "Adults September Grading" at bounding box center [525, 166] width 645 height 34
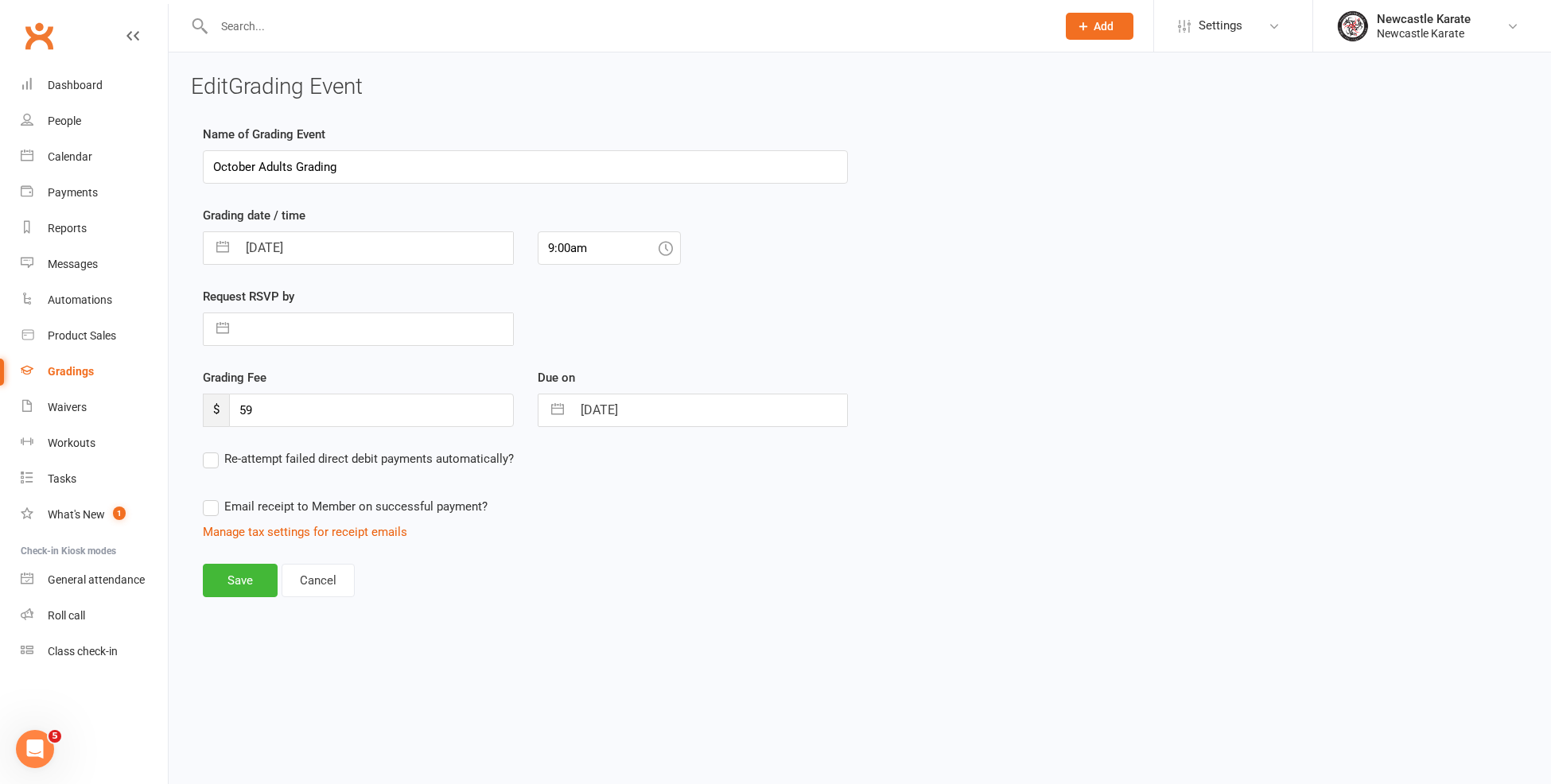
type input "October Adults Grading"
click at [245, 570] on button "Save" at bounding box center [240, 581] width 75 height 34
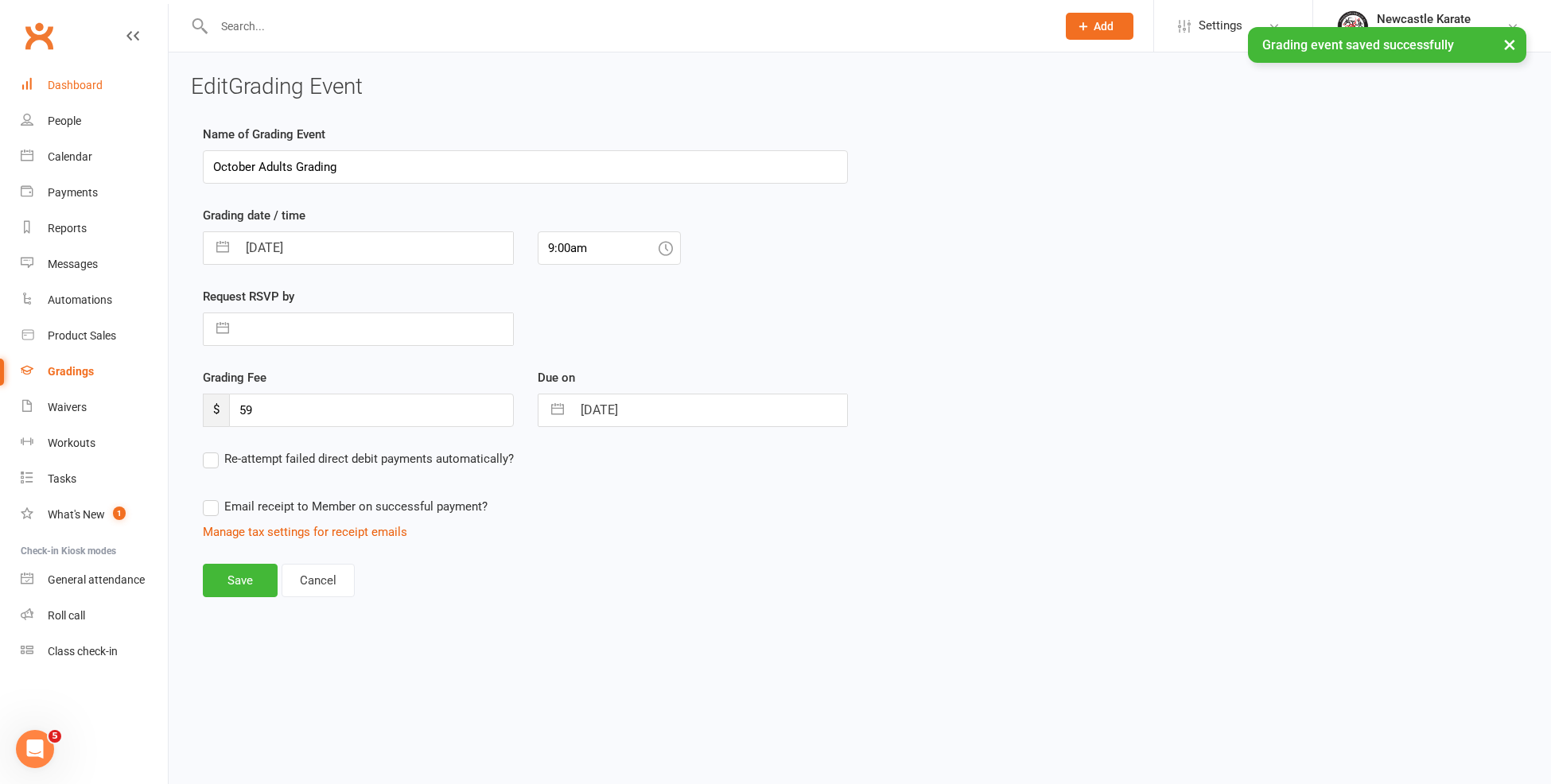
click at [76, 86] on div "Dashboard" at bounding box center [75, 85] width 55 height 13
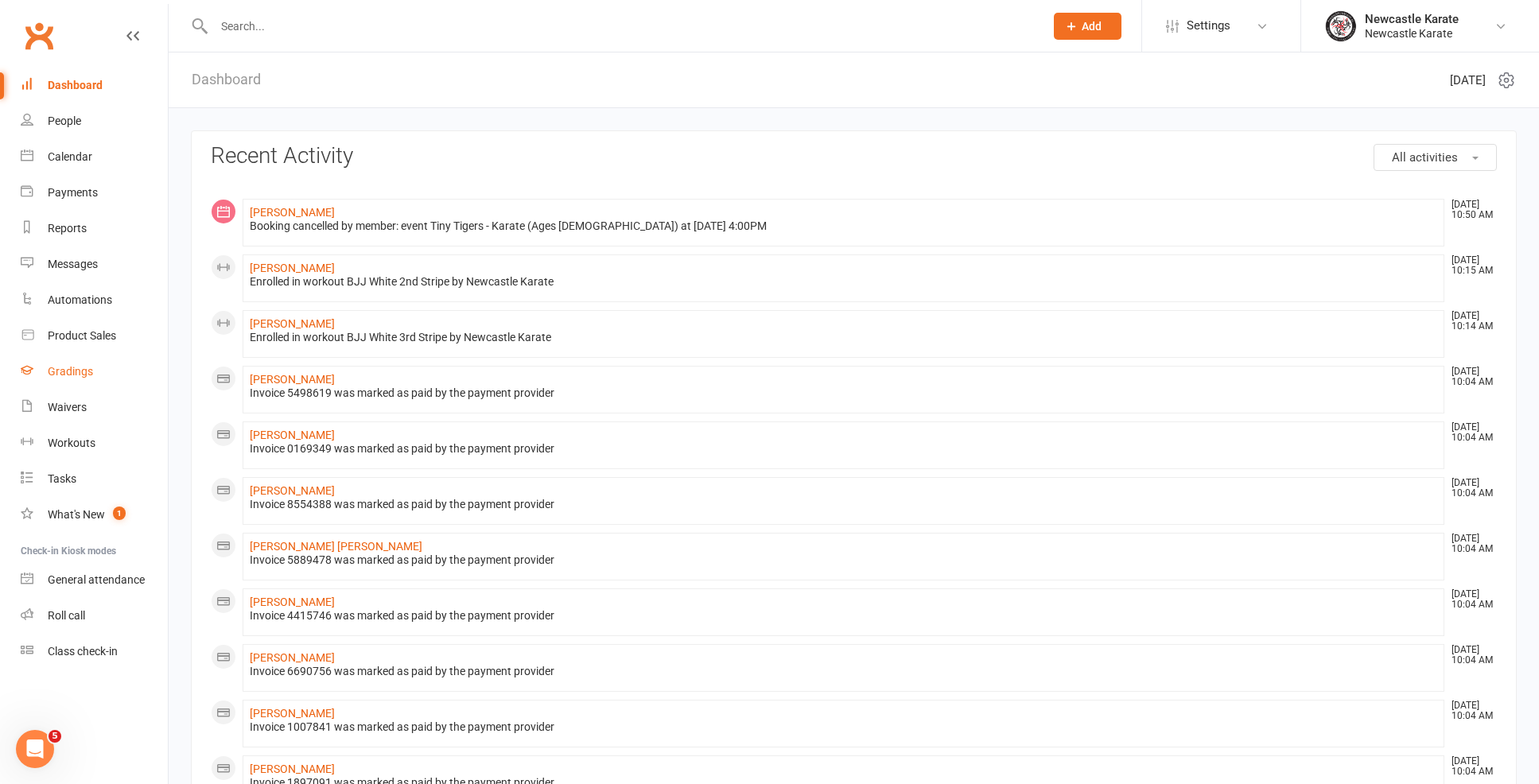
click at [86, 361] on link "Gradings" at bounding box center [94, 372] width 147 height 35
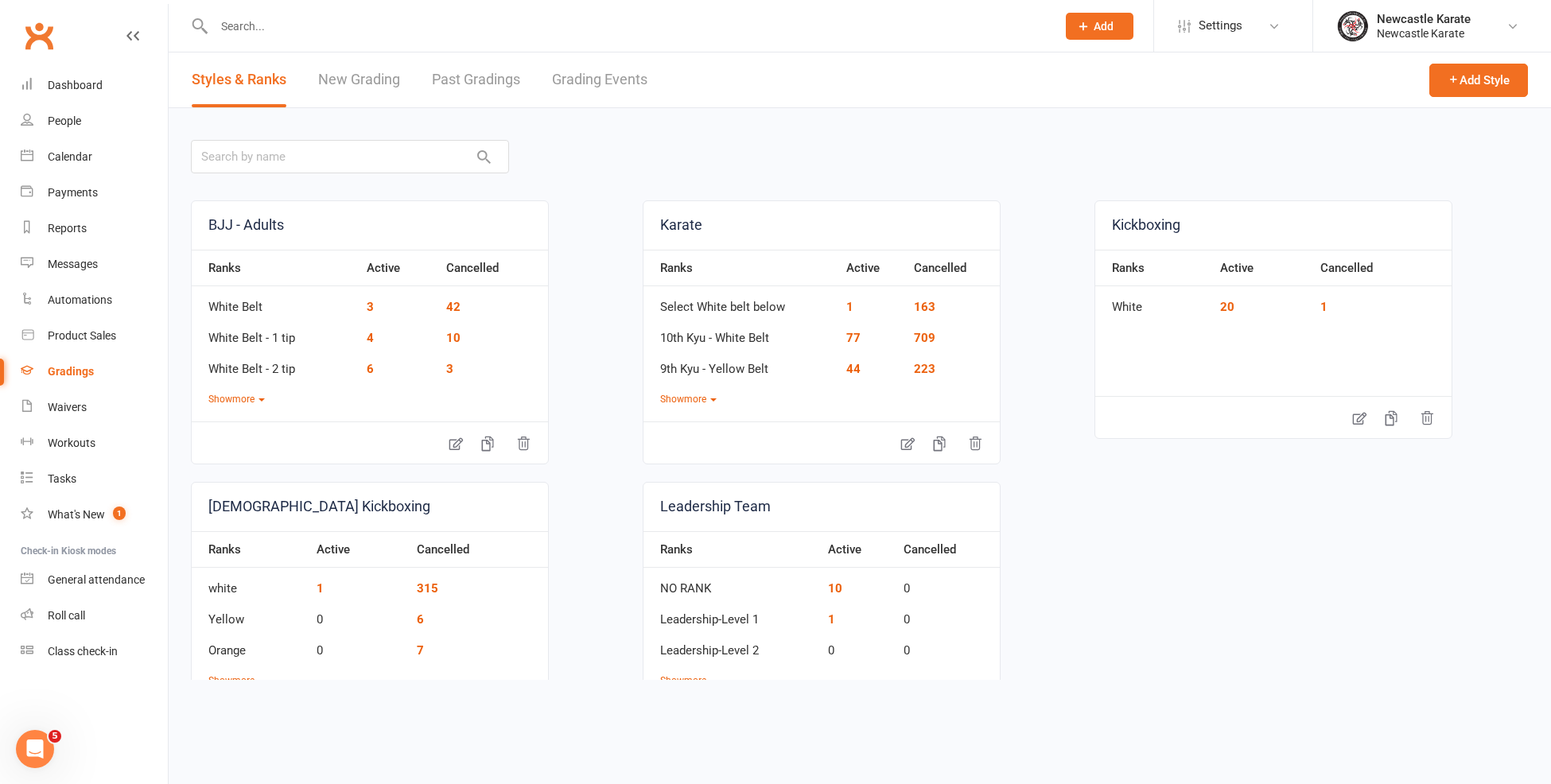
click at [603, 87] on link "Grading Events" at bounding box center [600, 80] width 95 height 55
select select "100"
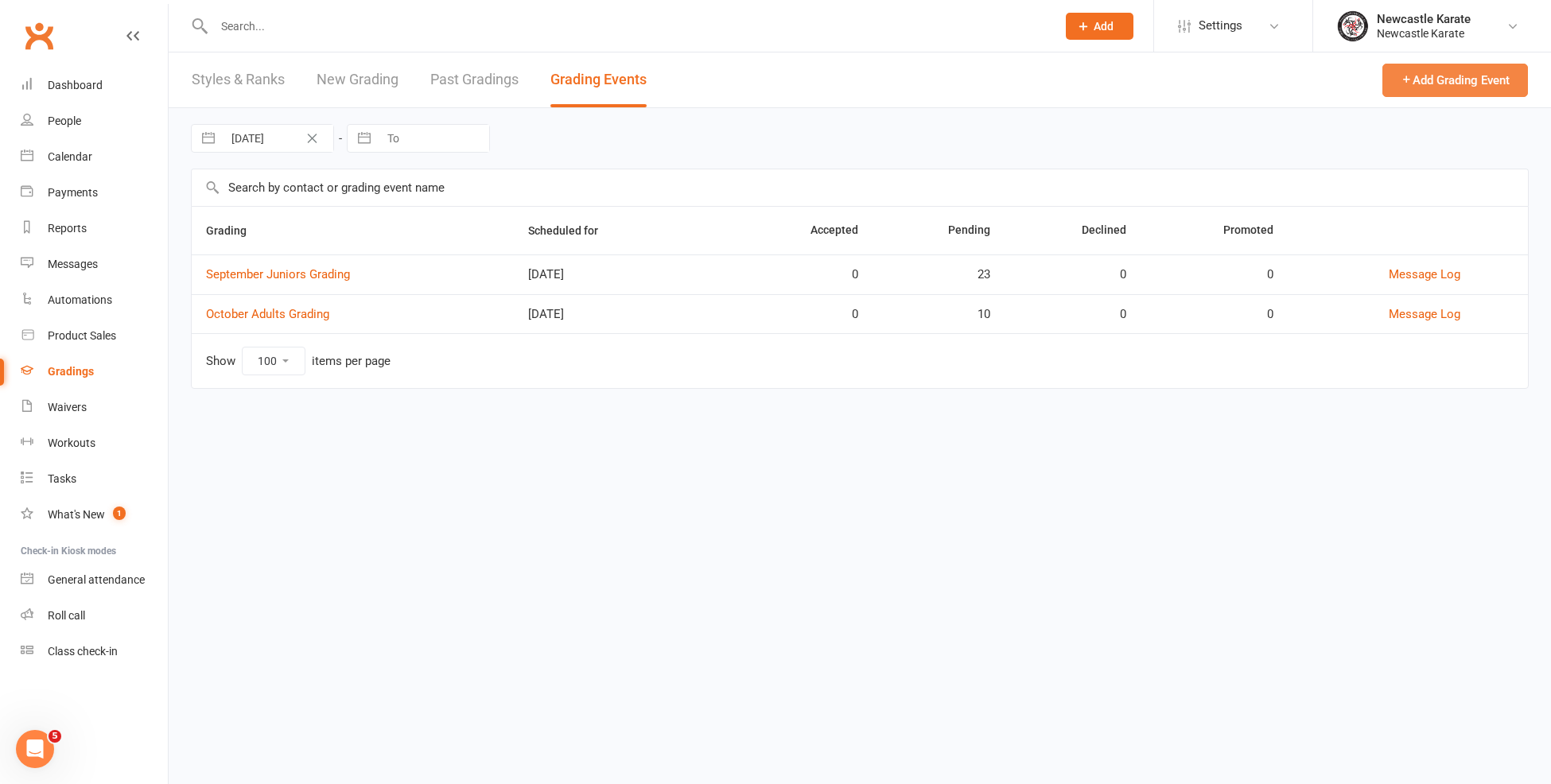
click at [1407, 71] on button "Add Grading Event" at bounding box center [1455, 80] width 145 height 34
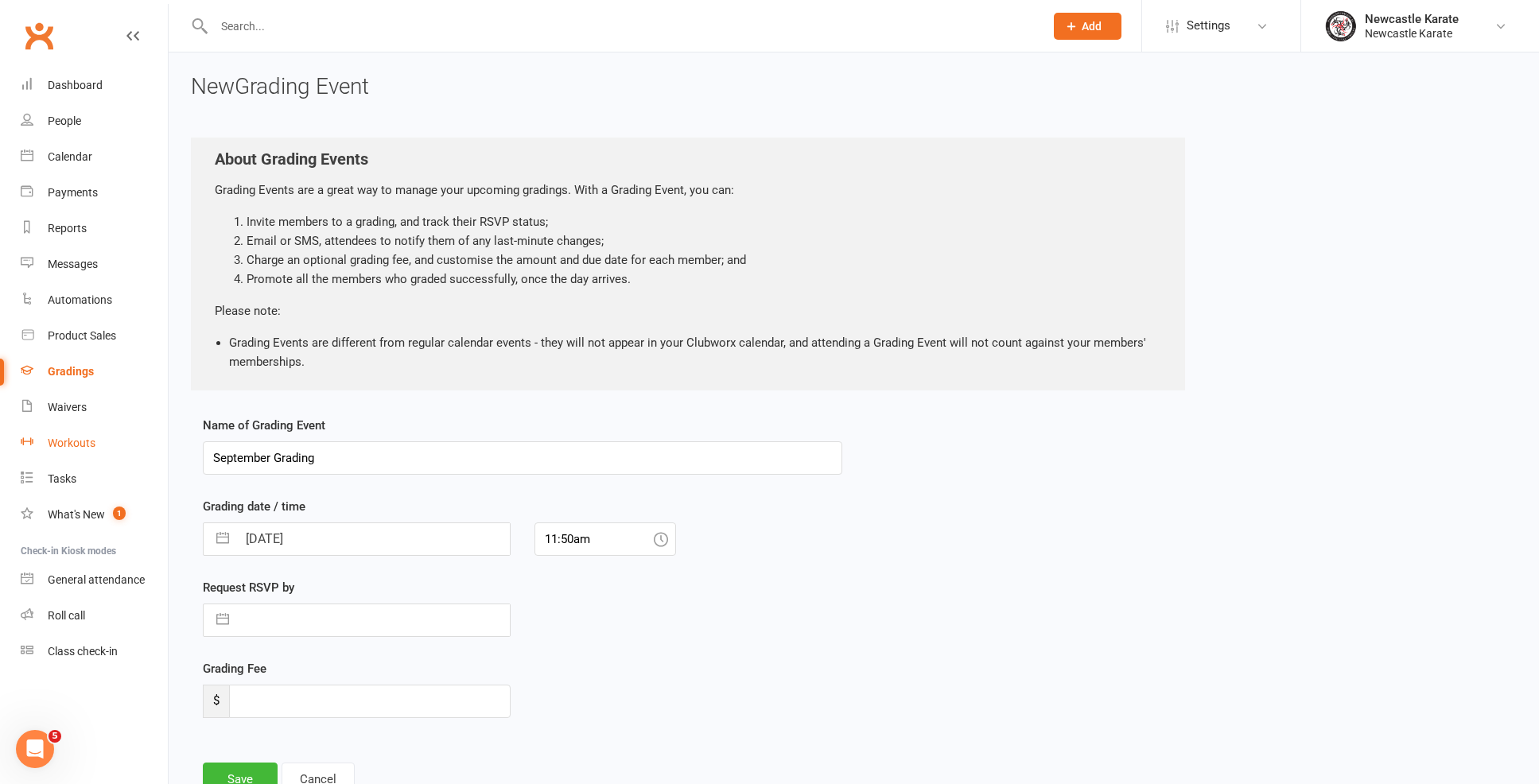
drag, startPoint x: 338, startPoint y: 465, endPoint x: 123, endPoint y: 432, distance: 217.5
click at [126, 455] on ui-view "Prospect Member Non-attending contact Class / event Appointment Grading event T…" at bounding box center [770, 423] width 1539 height 839
type input "BJJ Grading"
select select "7"
select select "2025"
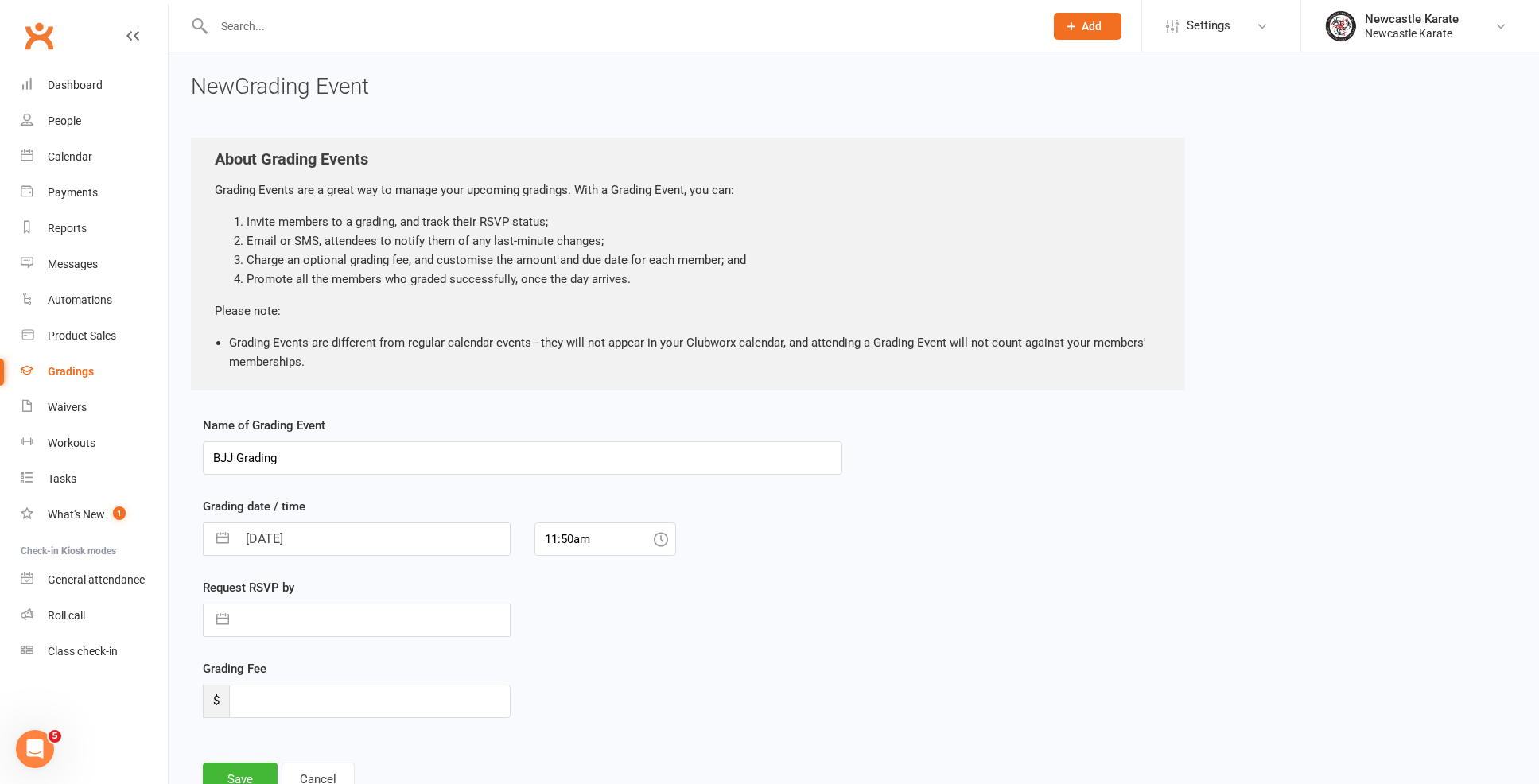
select select "8"
select select "2025"
select select "9"
select select "2025"
click at [349, 536] on input "11 Sep 2025" at bounding box center [373, 539] width 273 height 32
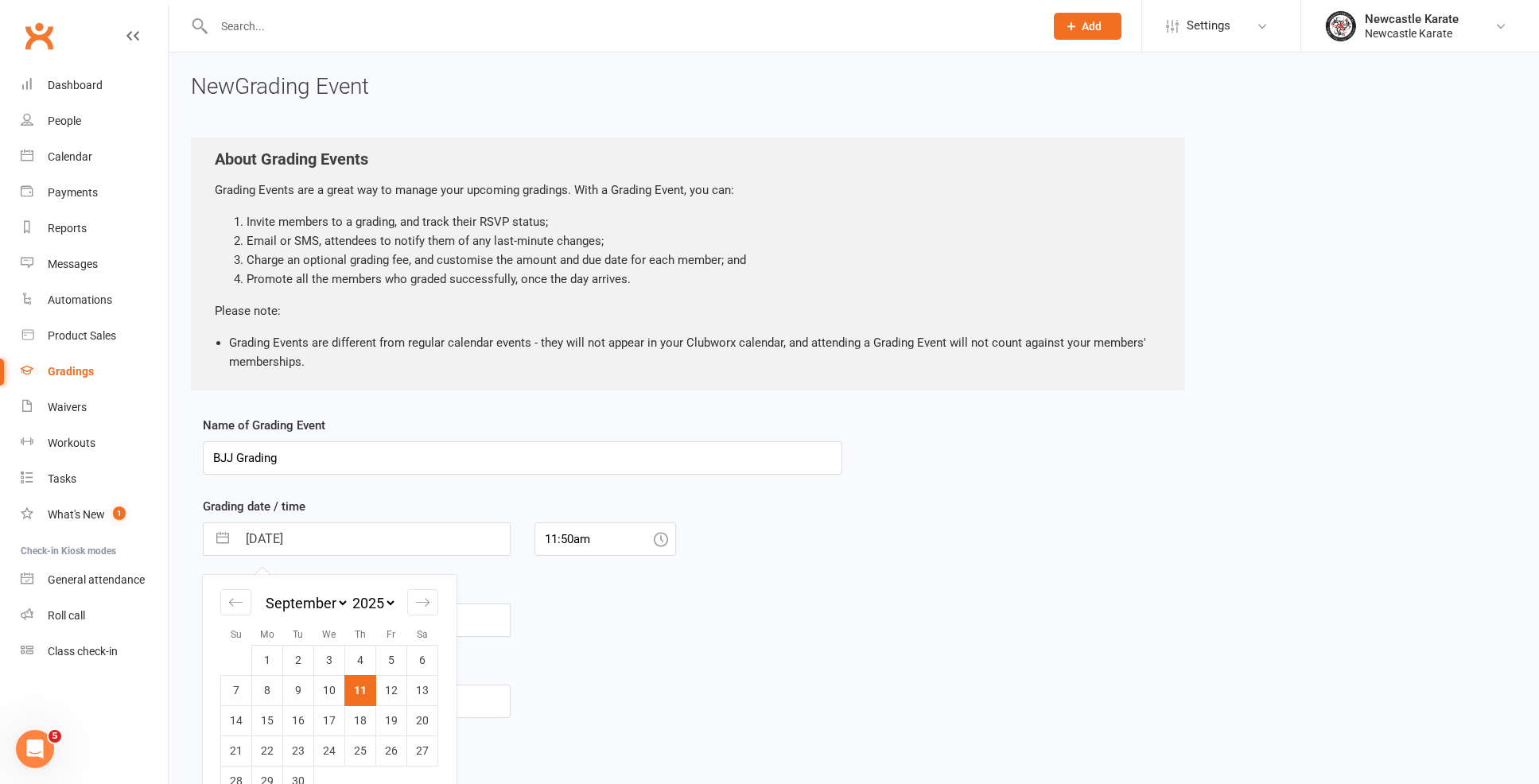
scroll to position [25, 0]
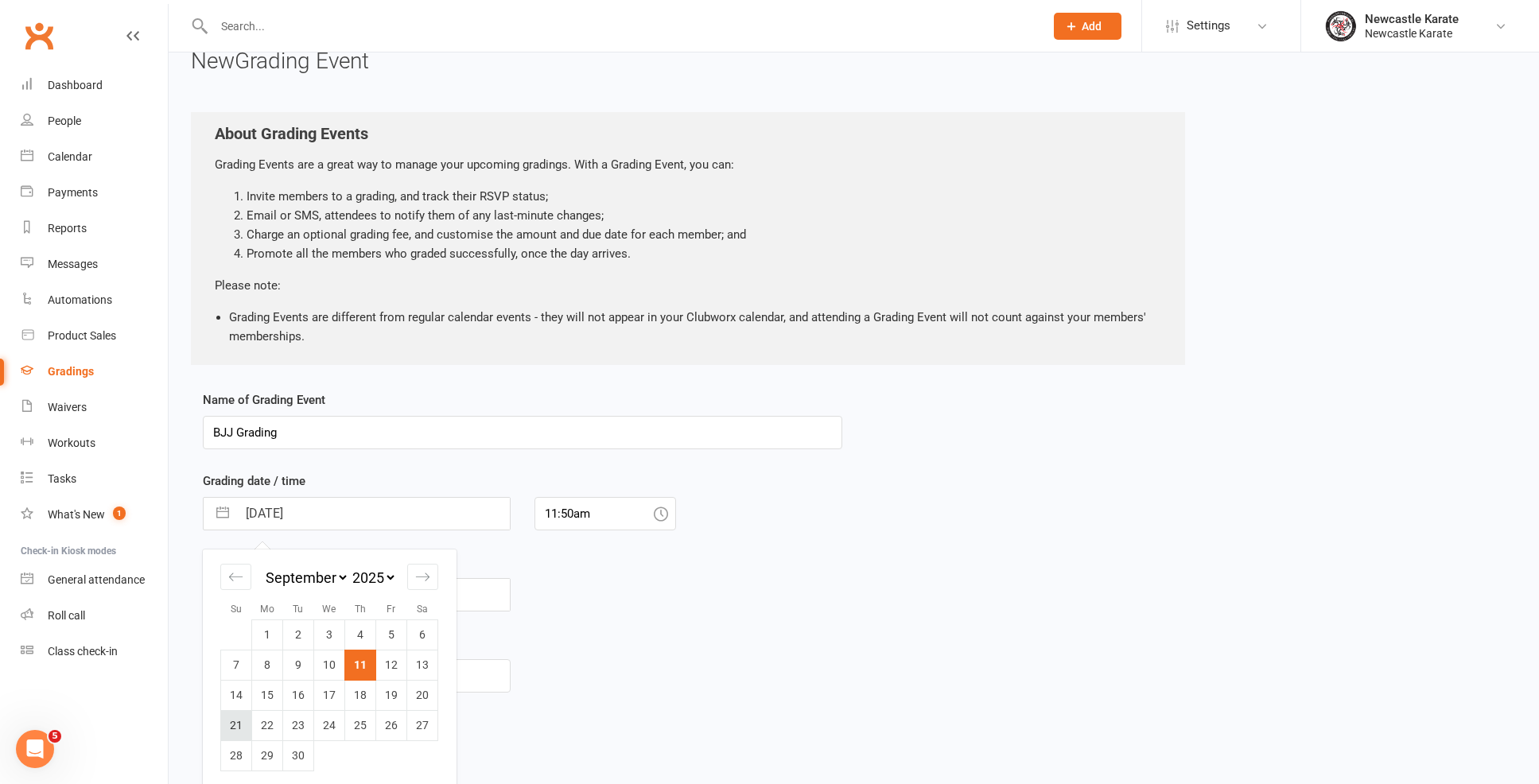
click at [233, 723] on td "21" at bounding box center [236, 725] width 31 height 30
type input "21 Sep 2025"
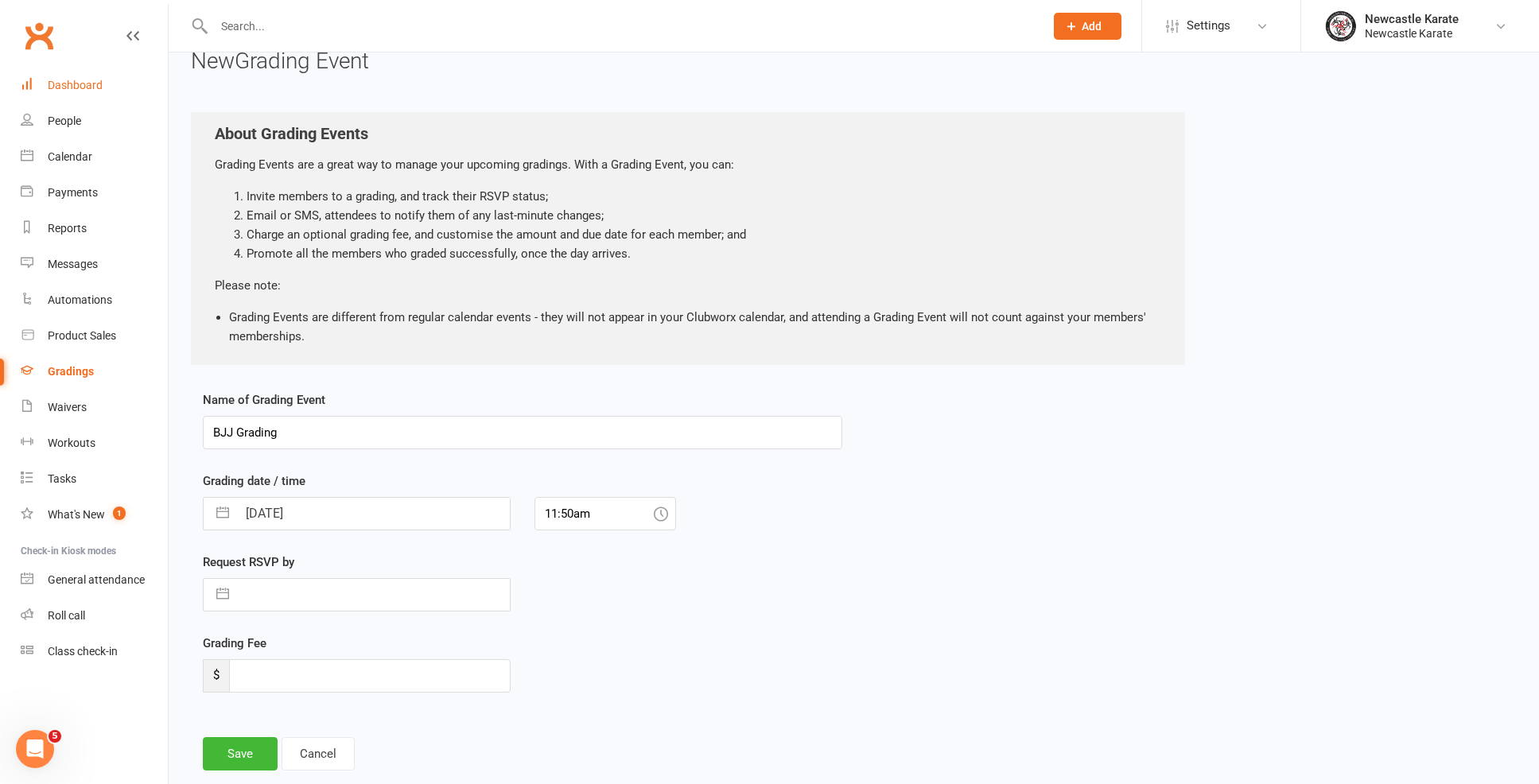
click at [80, 80] on div "Dashboard" at bounding box center [75, 85] width 55 height 13
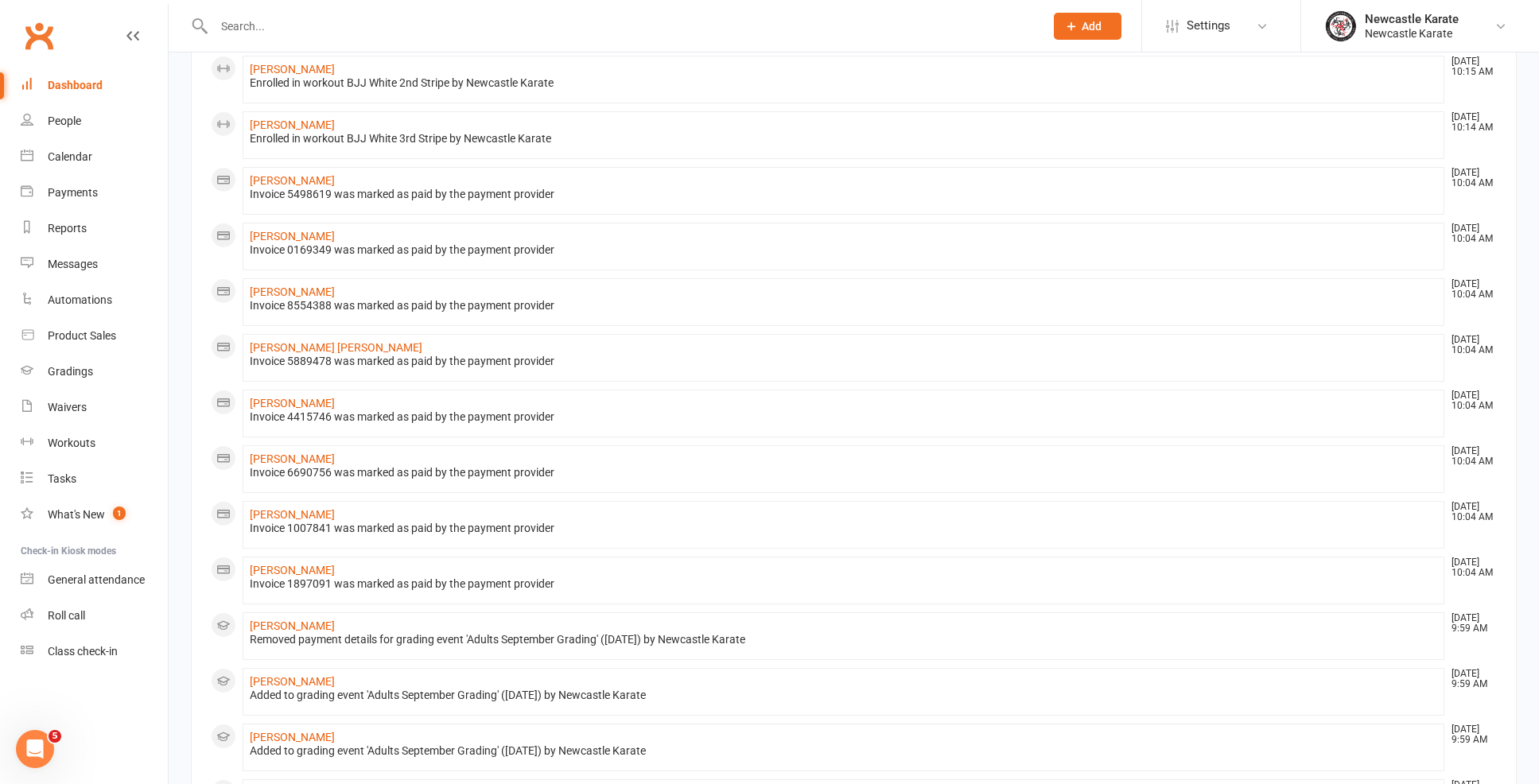
scroll to position [423, 0]
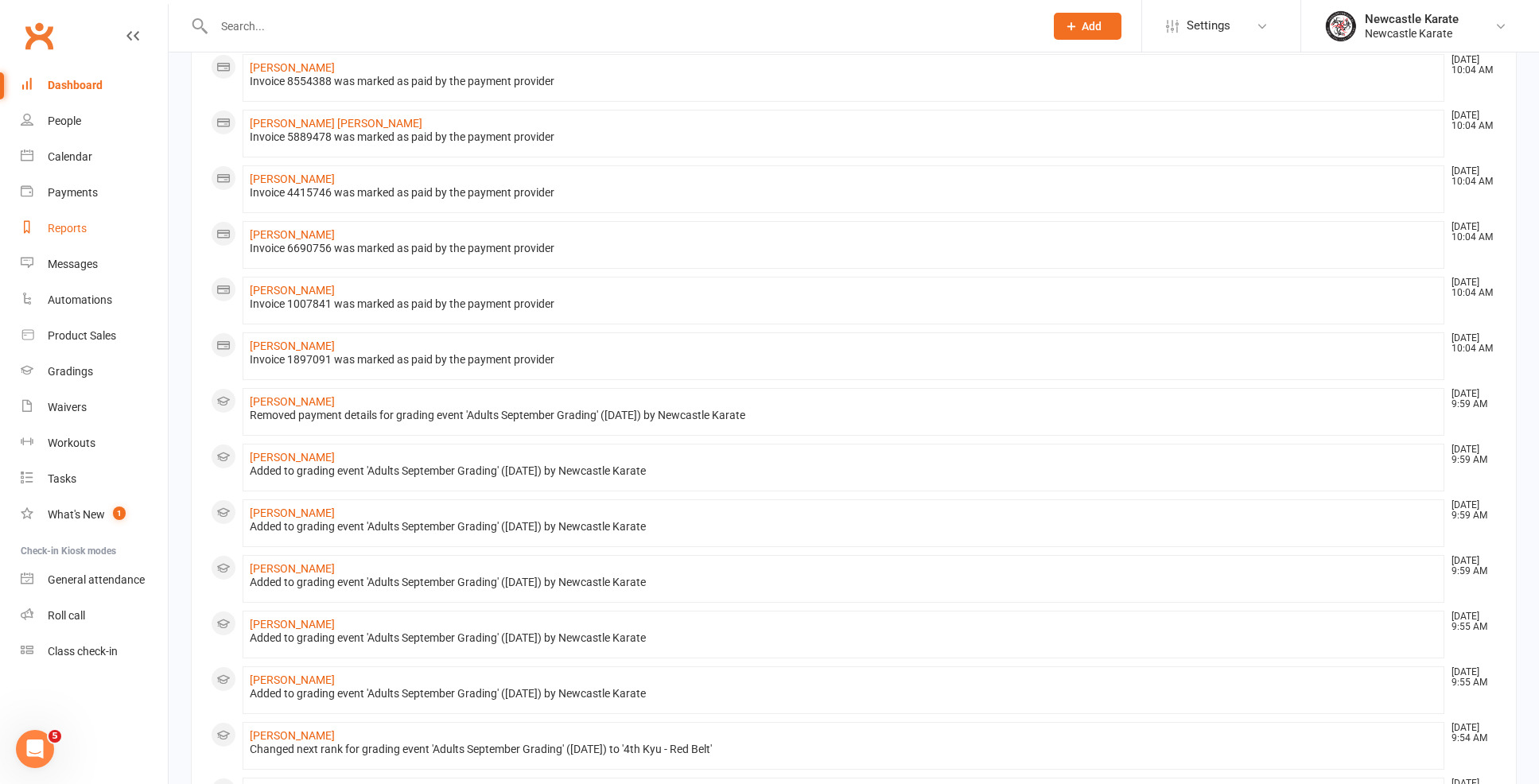
click at [81, 240] on link "Reports" at bounding box center [94, 228] width 147 height 35
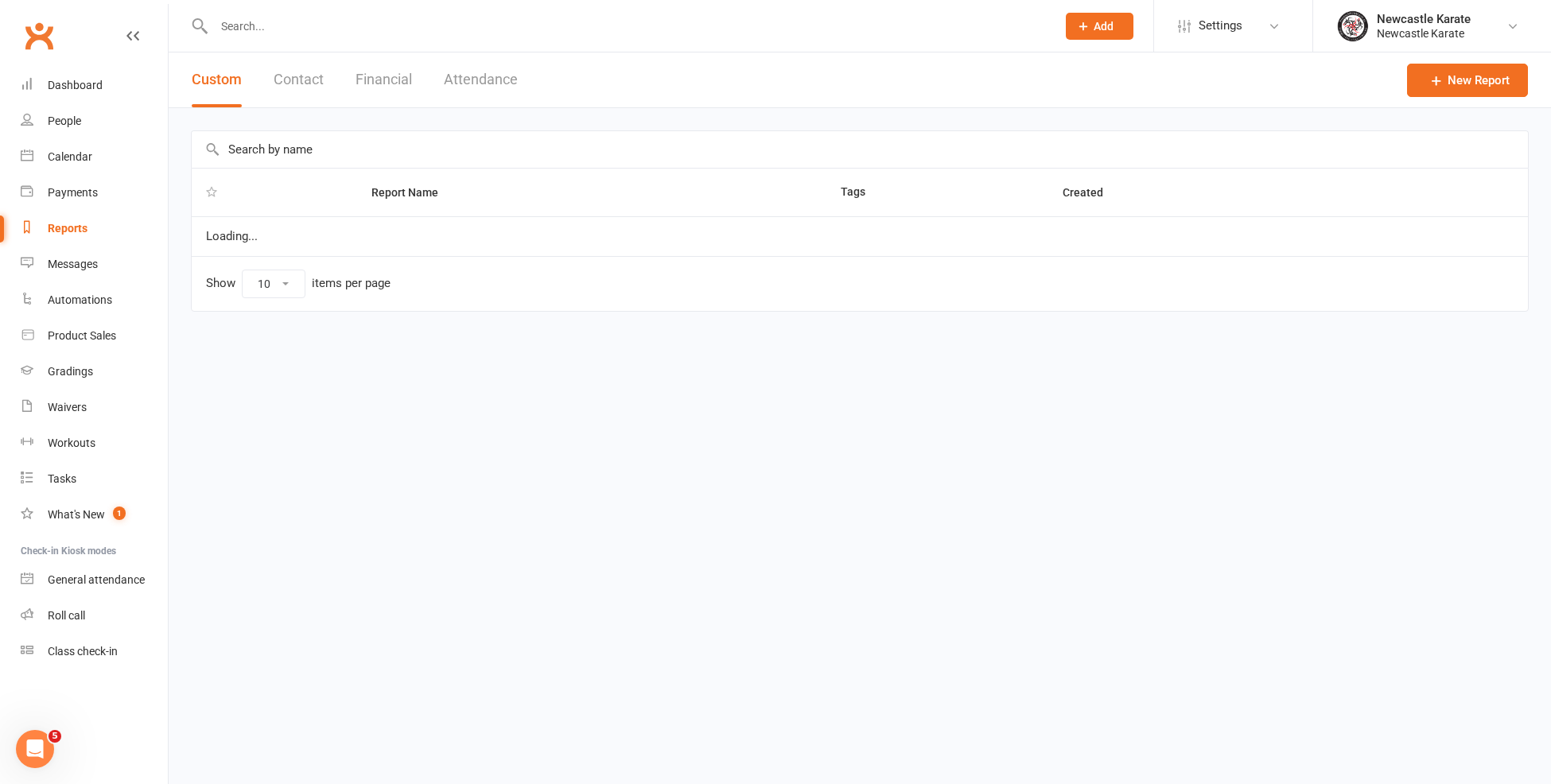
select select "25"
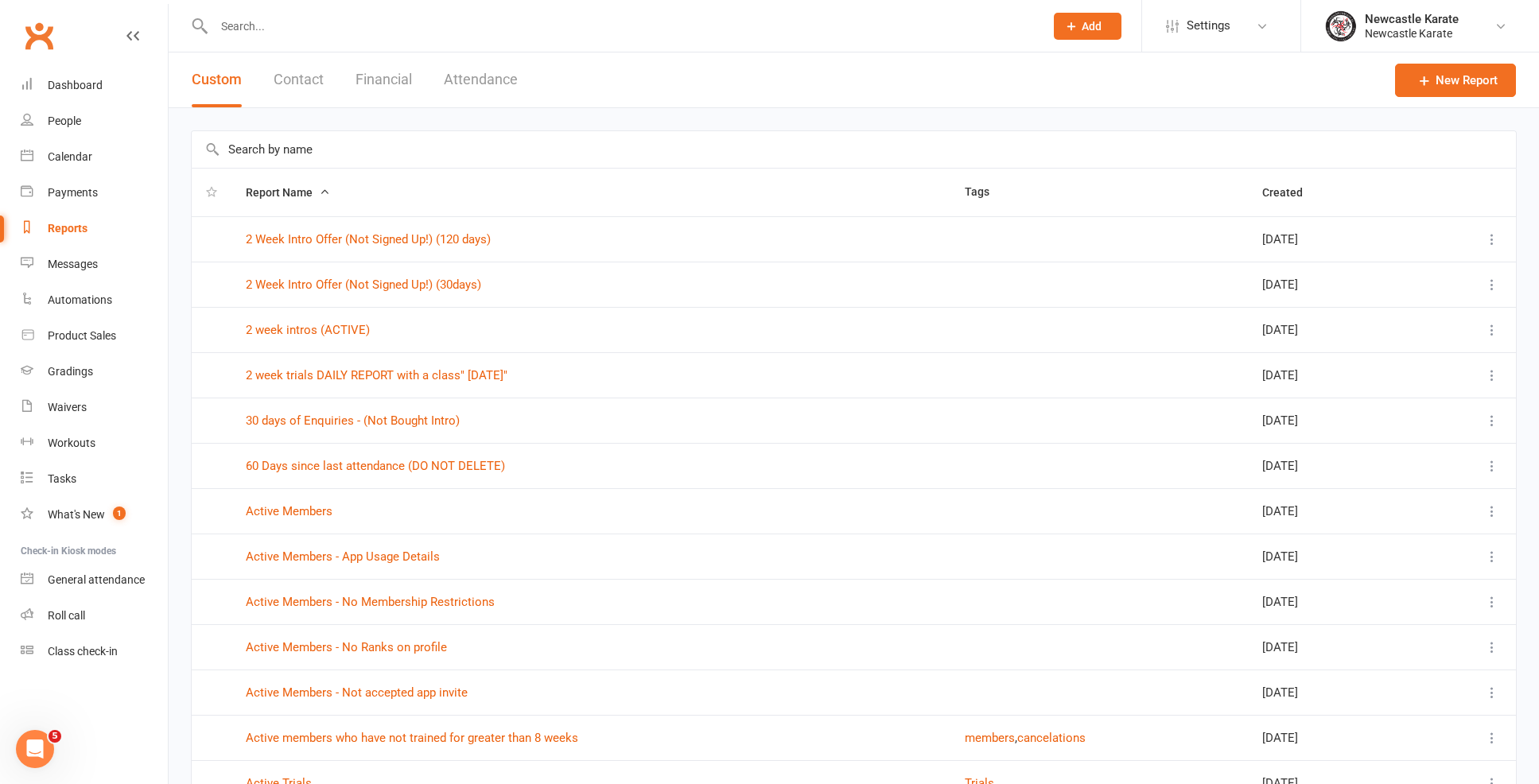
click at [342, 367] on td "2 week trials DAILY REPORT with a class" Today"" at bounding box center [591, 375] width 719 height 45
click at [343, 367] on td "2 week trials DAILY REPORT with a class" Today"" at bounding box center [591, 375] width 719 height 45
click at [349, 378] on link "2 week trials DAILY REPORT with a class" Today"" at bounding box center [376, 375] width 262 height 15
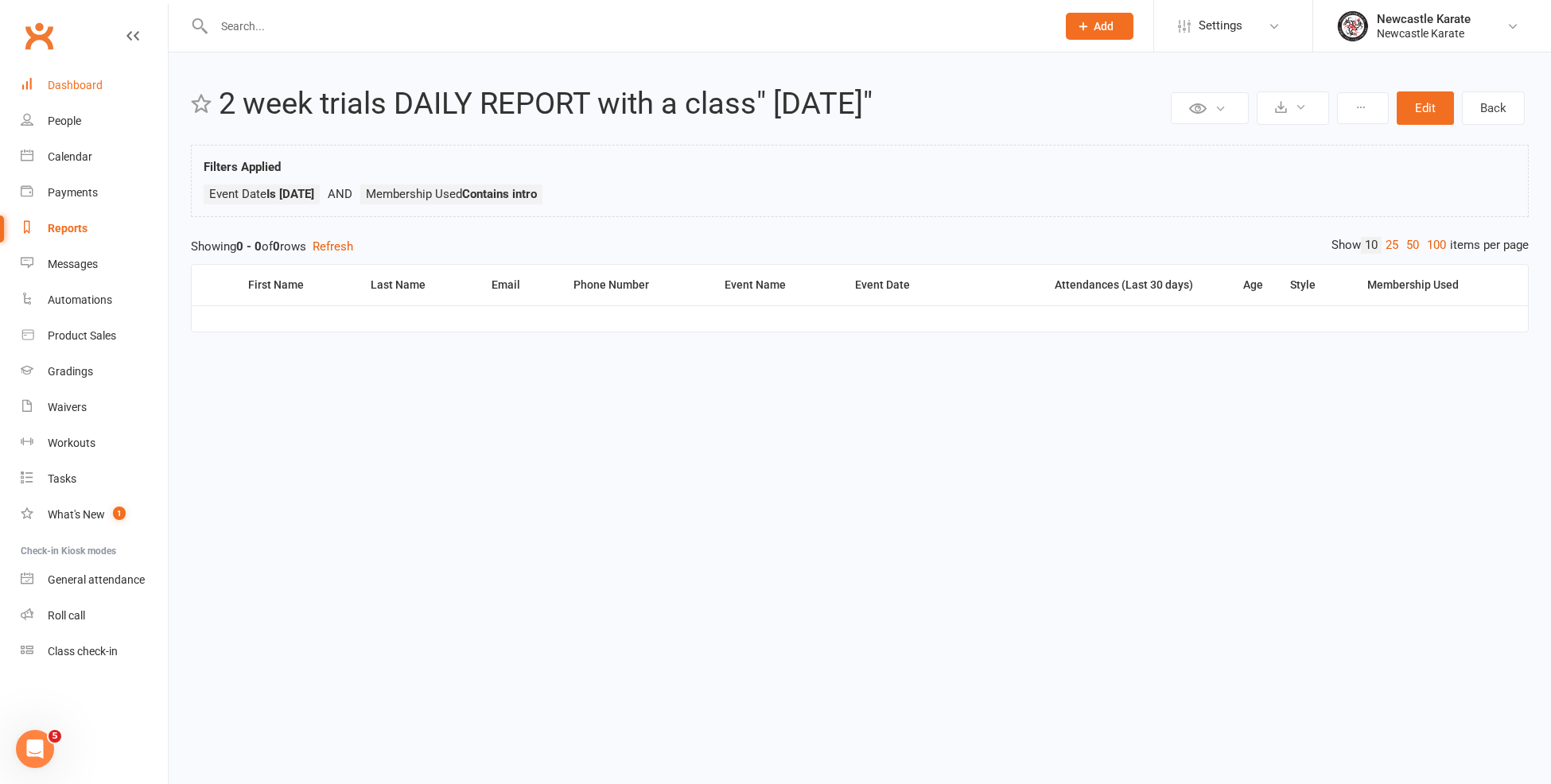
click at [85, 73] on link "Dashboard" at bounding box center [94, 84] width 147 height 35
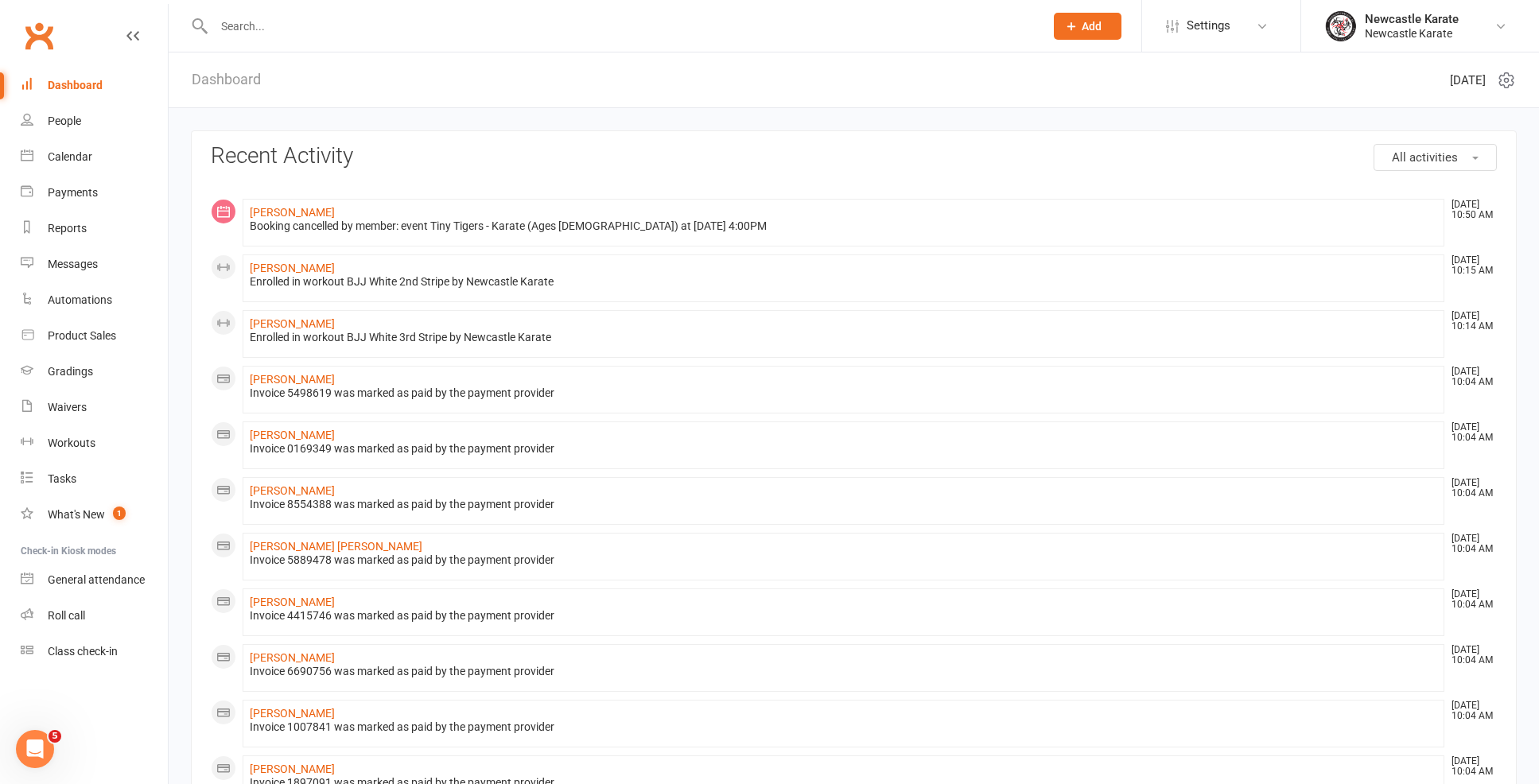
click at [94, 148] on link "Calendar" at bounding box center [94, 156] width 147 height 35
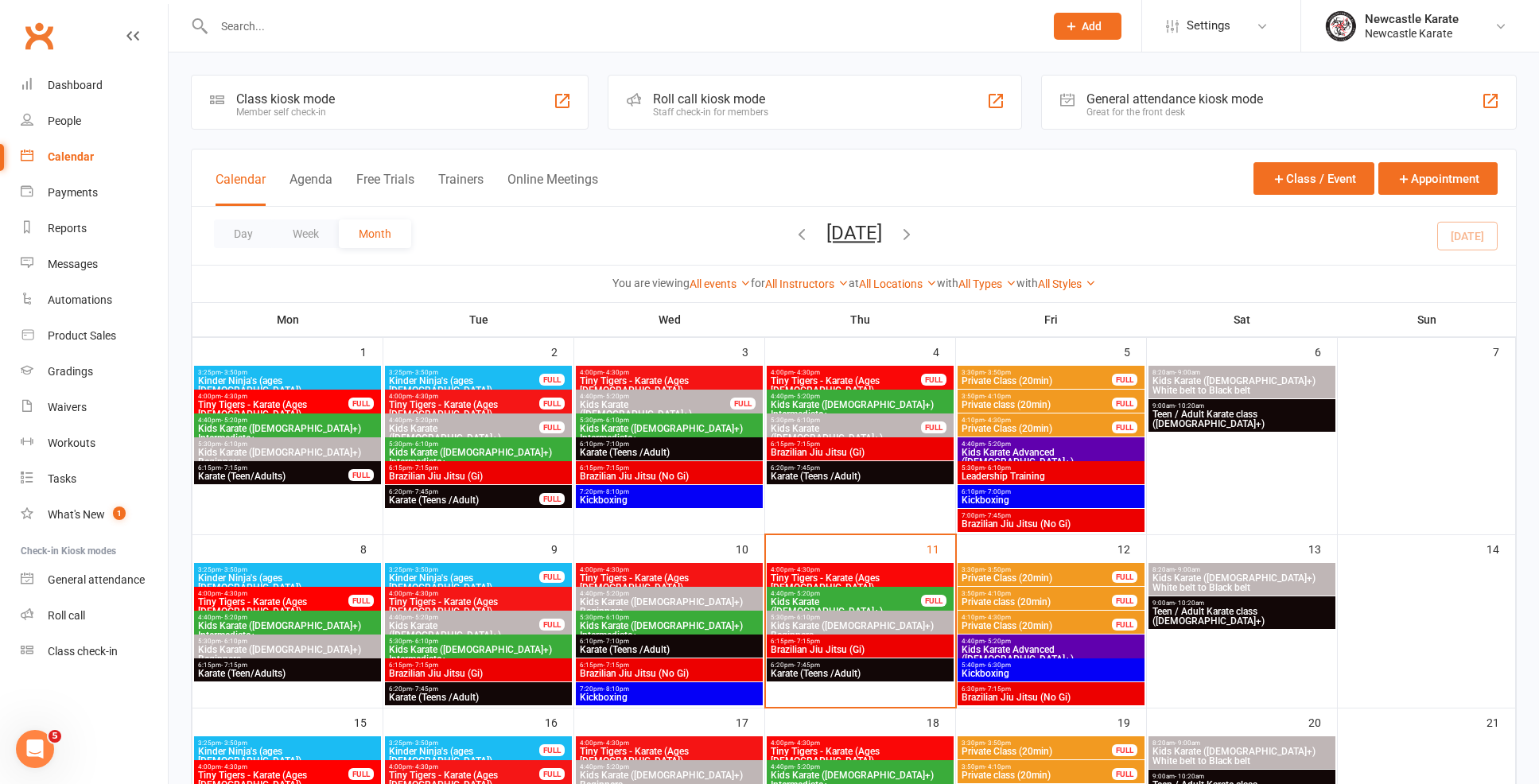
click at [915, 577] on span "Tiny Tigers - Karate (Ages [DEMOGRAPHIC_DATA])" at bounding box center [859, 582] width 181 height 19
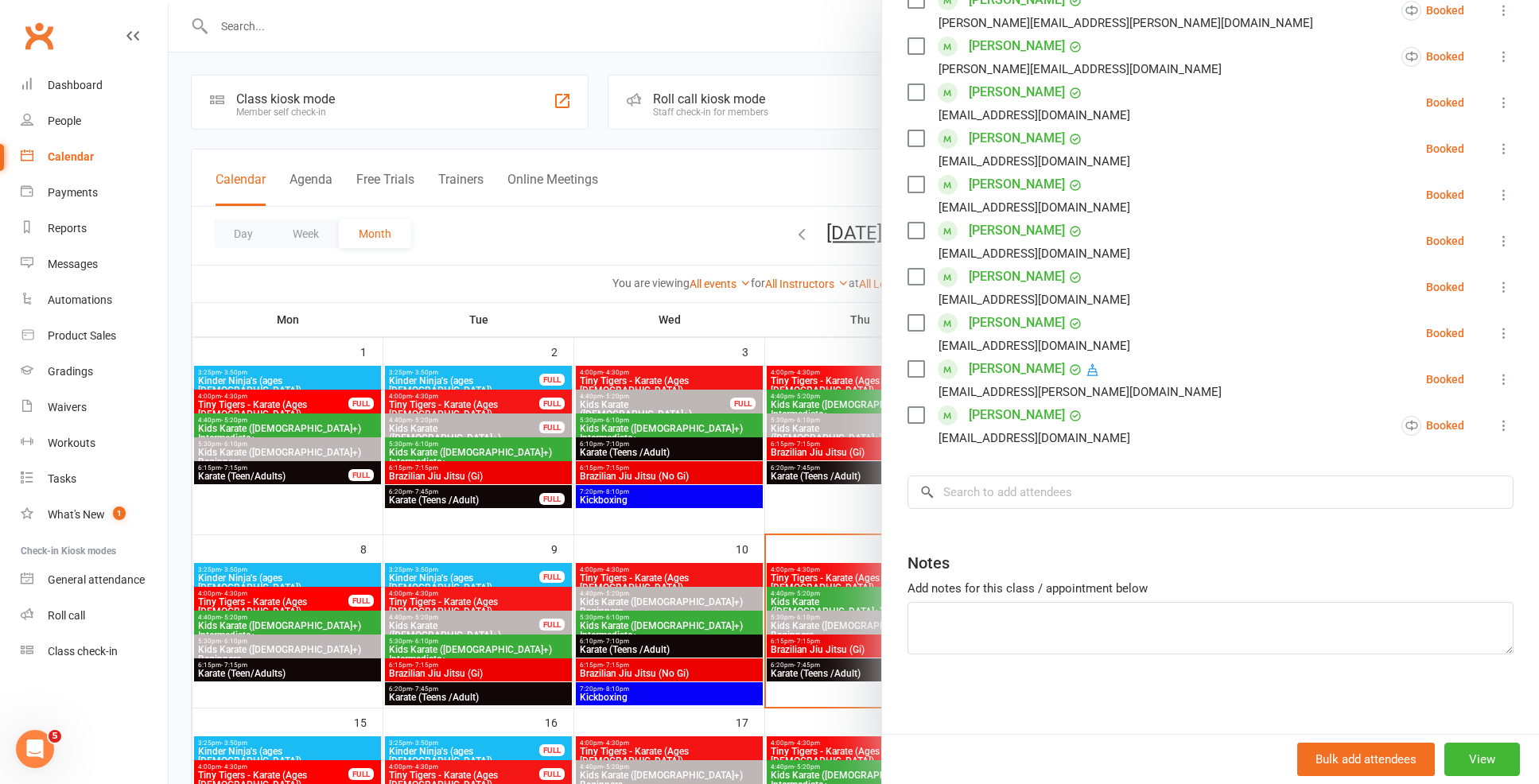
scroll to position [162, 0]
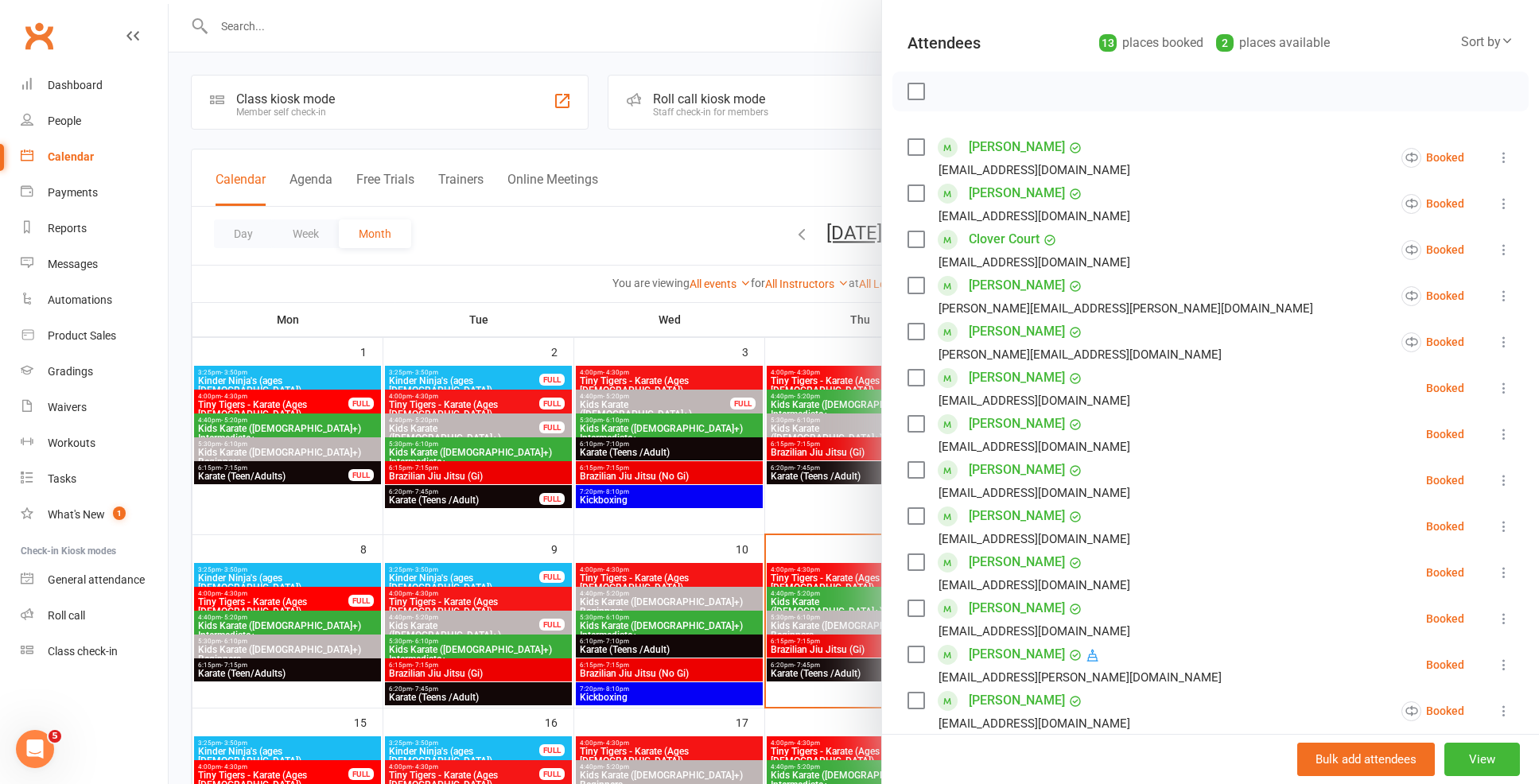
click at [795, 524] on div at bounding box center [854, 392] width 1370 height 784
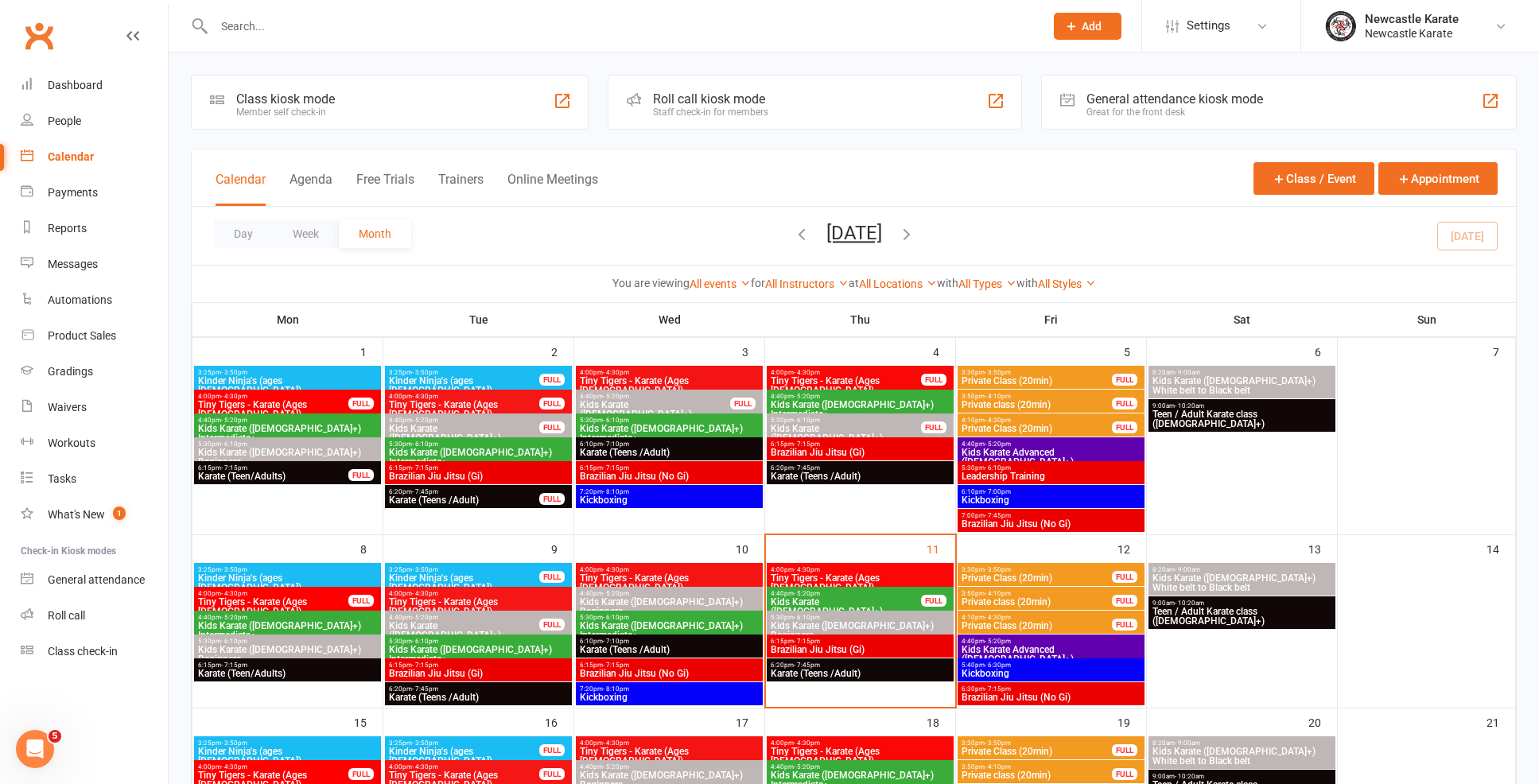
click at [829, 575] on span "Tiny Tigers - Karate (Ages [DEMOGRAPHIC_DATA])" at bounding box center [859, 582] width 181 height 19
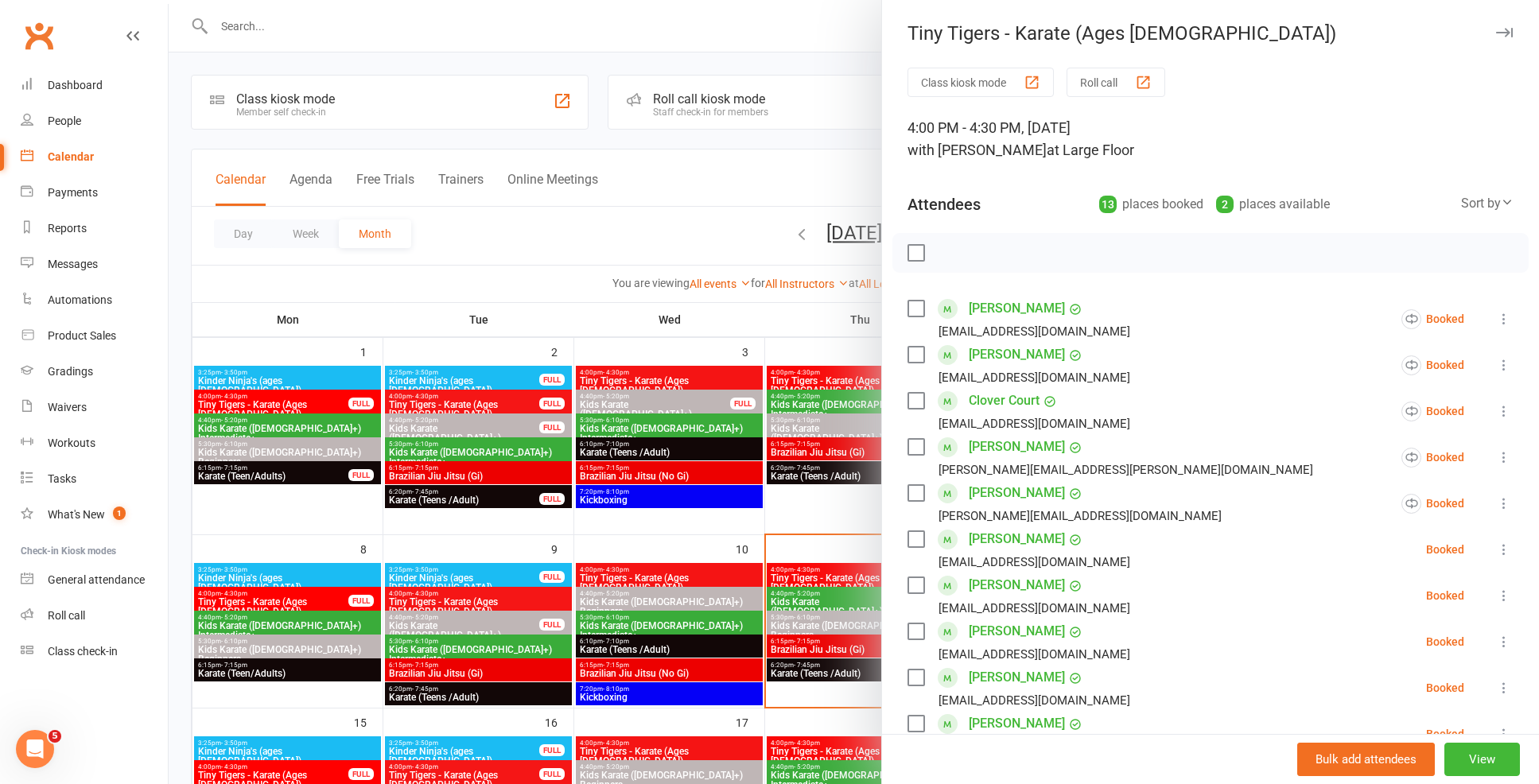
click at [773, 572] on div at bounding box center [854, 392] width 1370 height 784
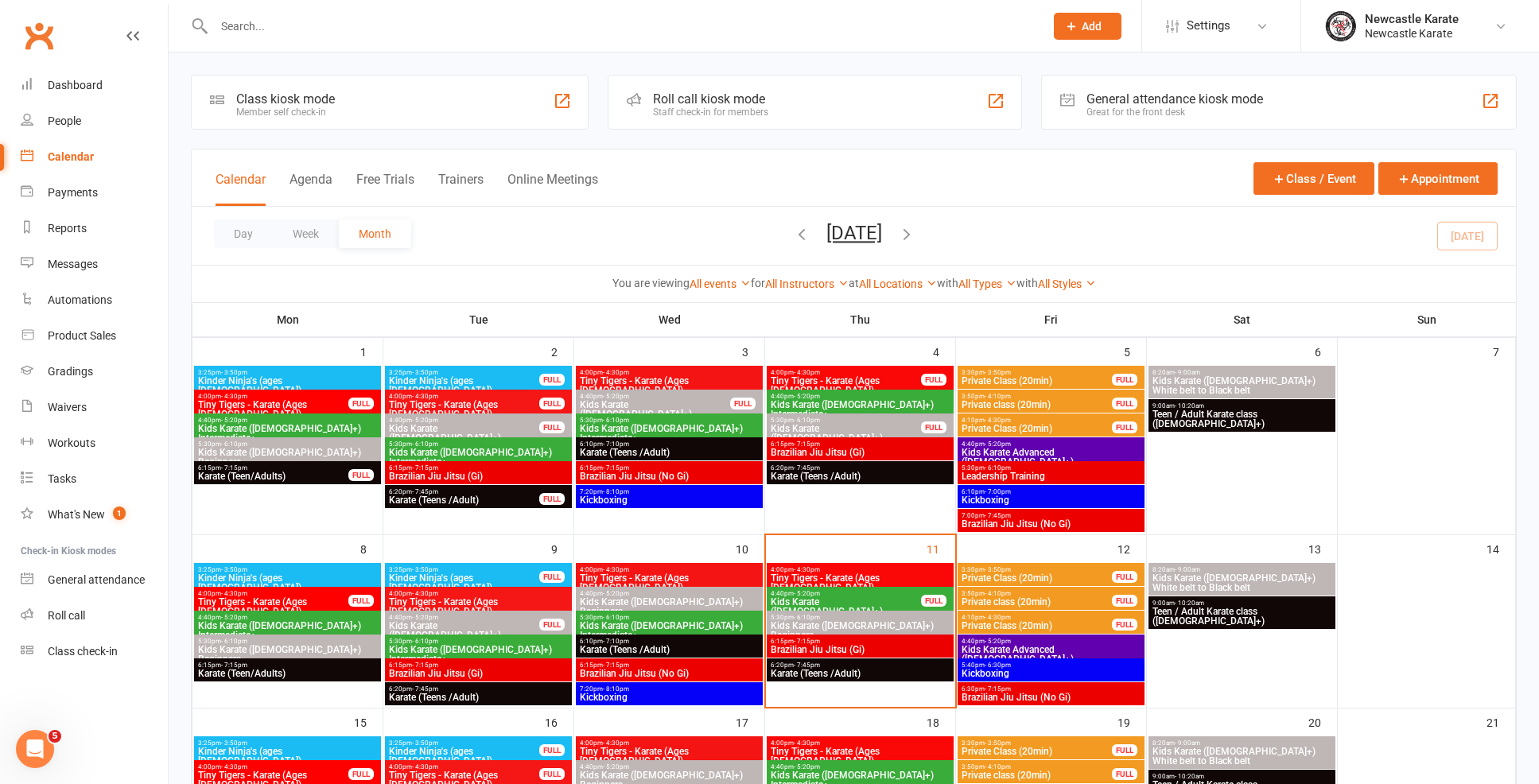
click at [831, 599] on span "Kids Karate ([DEMOGRAPHIC_DATA]+) Intermediate+" at bounding box center [845, 611] width 152 height 29
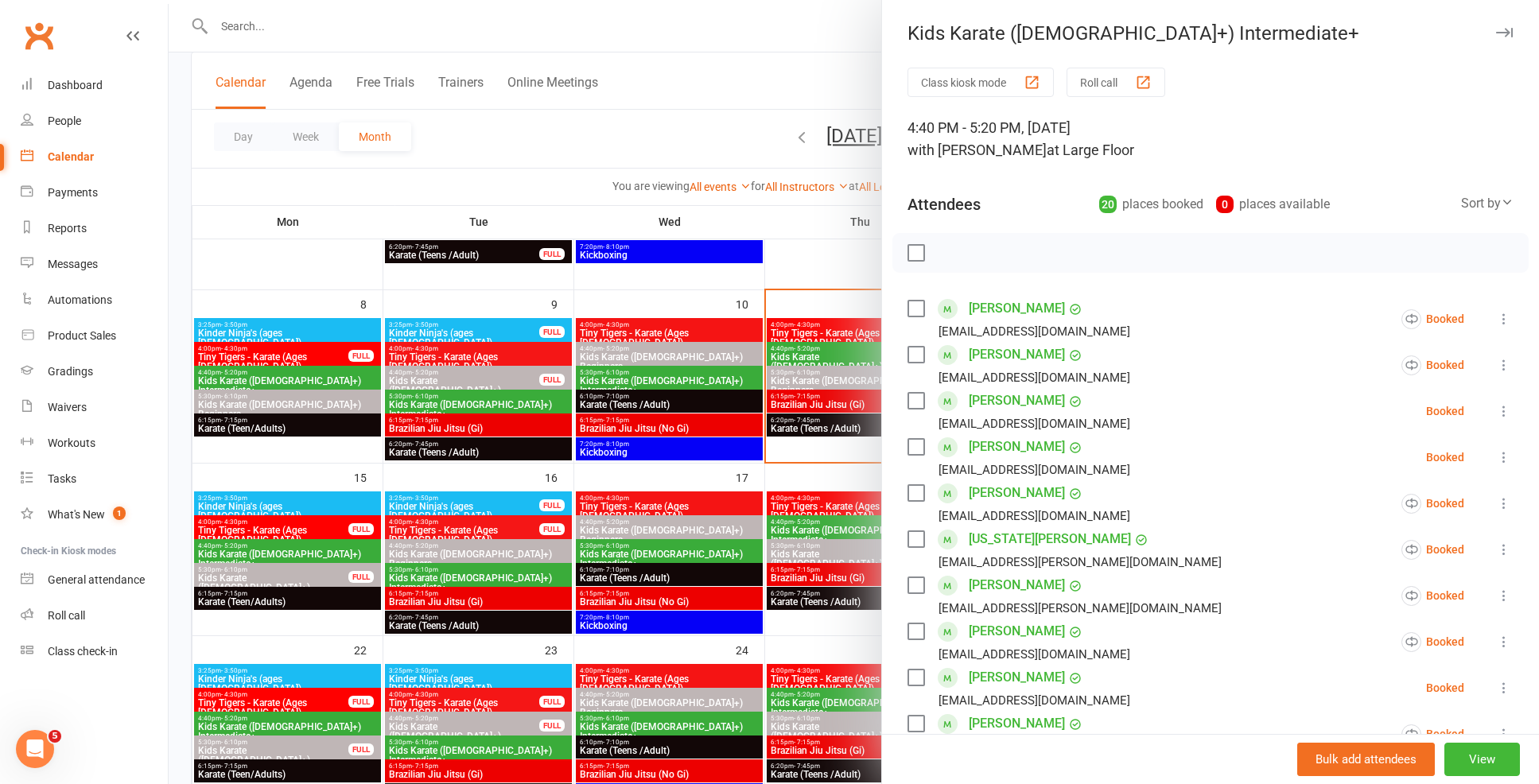
scroll to position [26, 0]
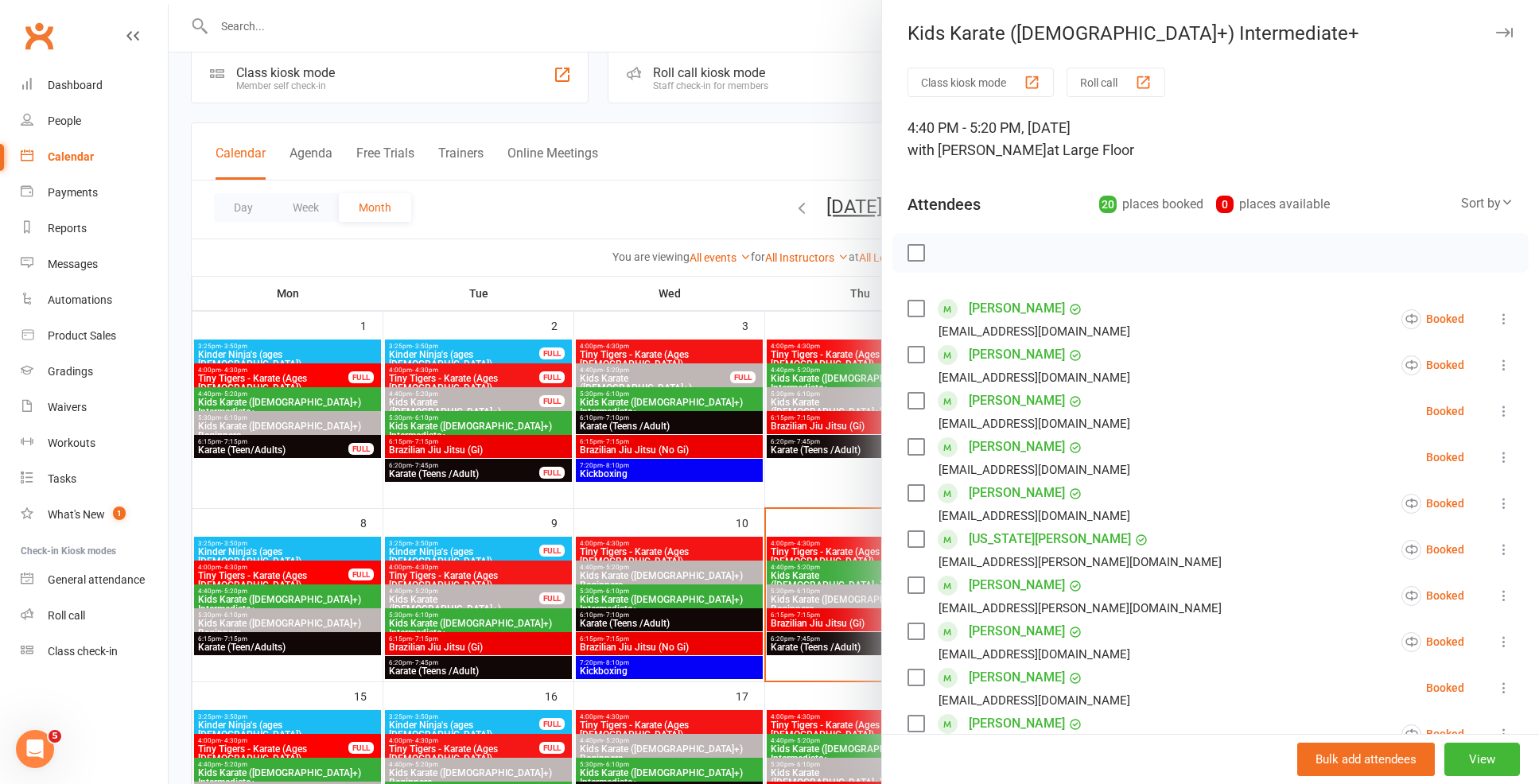
click at [705, 512] on div at bounding box center [854, 392] width 1370 height 784
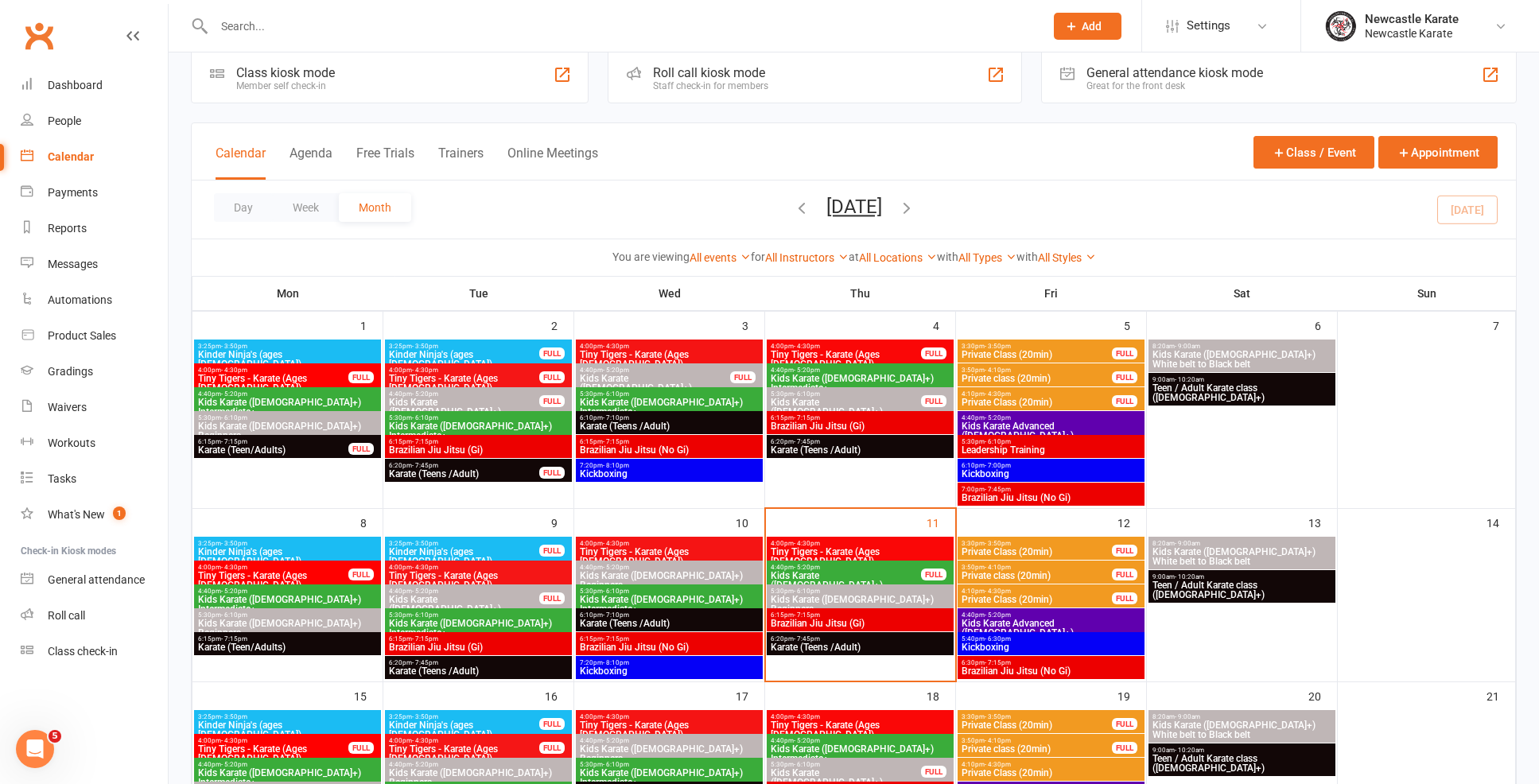
click at [852, 595] on span "Kids Karate ([DEMOGRAPHIC_DATA]+) Beginners" at bounding box center [859, 604] width 181 height 19
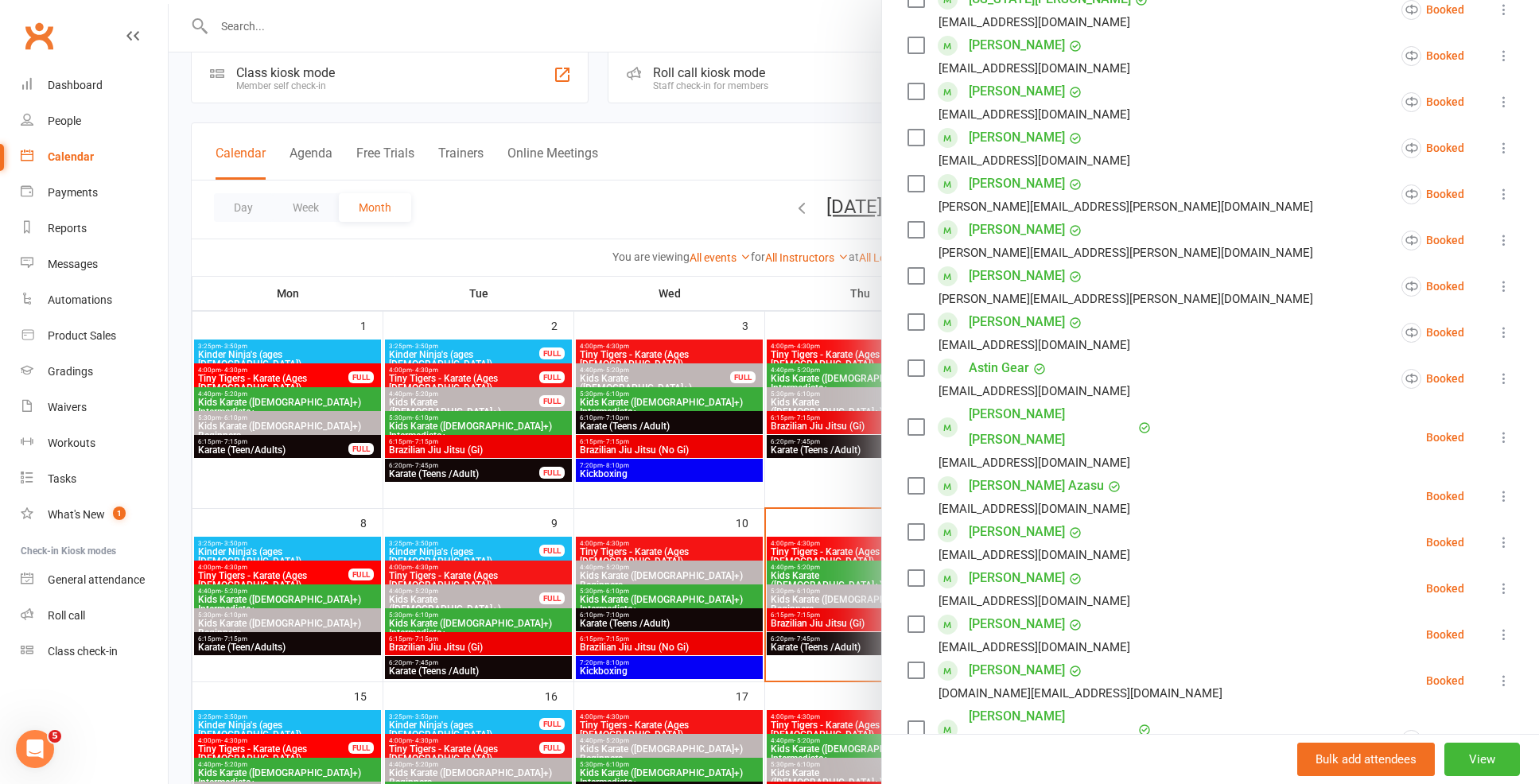
scroll to position [487, 0]
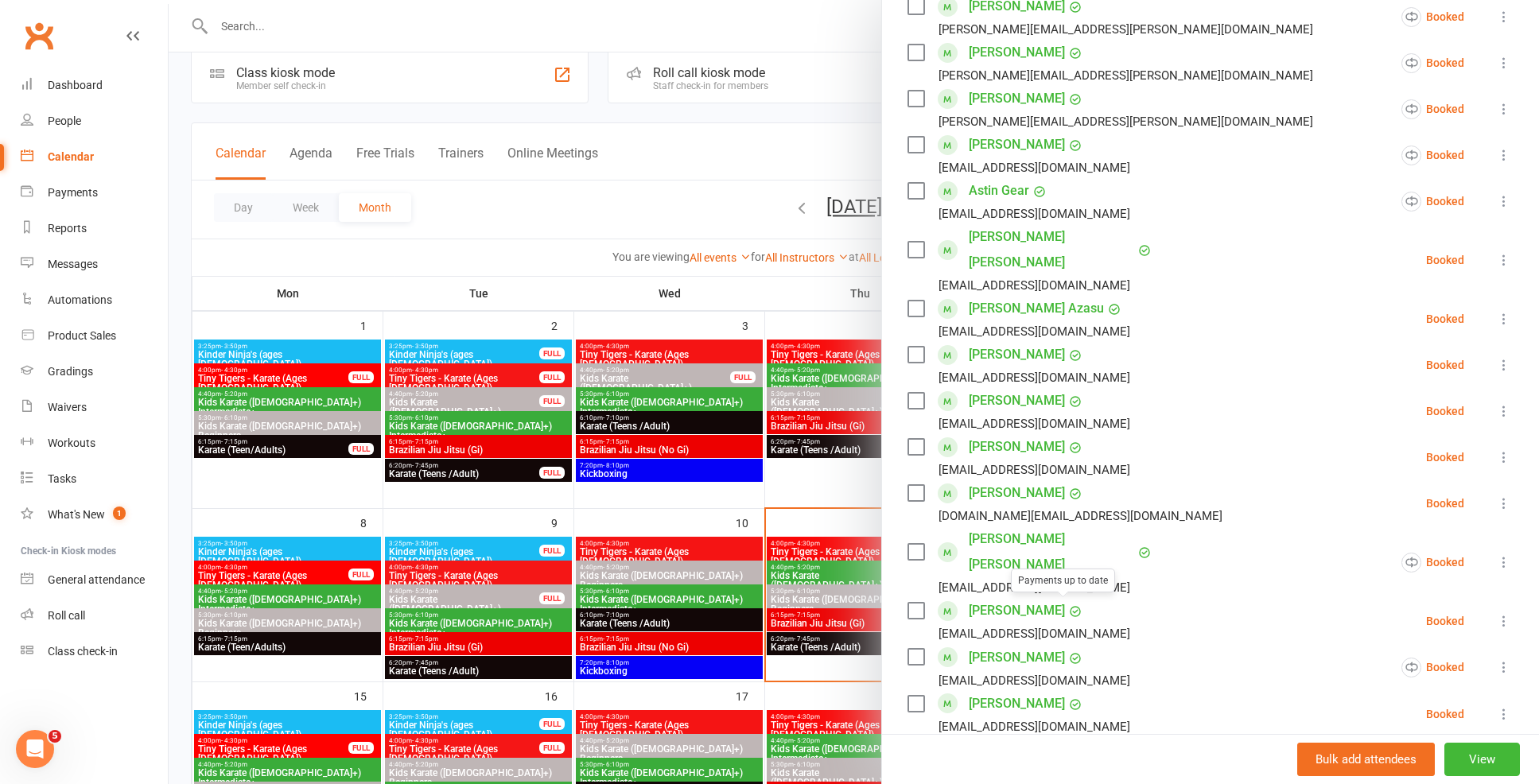
click at [749, 634] on div at bounding box center [854, 392] width 1370 height 784
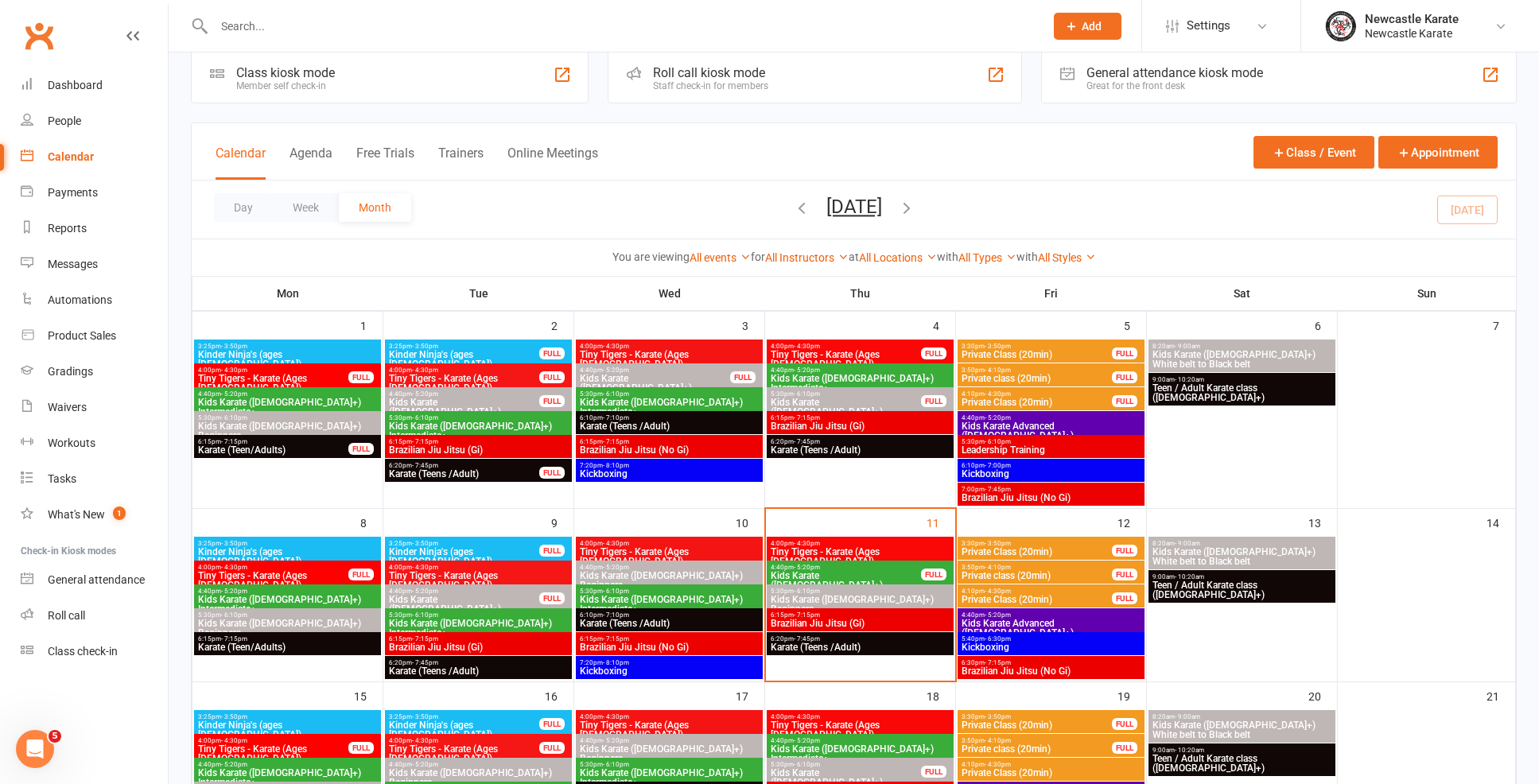
click at [830, 646] on span "Karate (Teens /Adult)" at bounding box center [859, 647] width 181 height 10
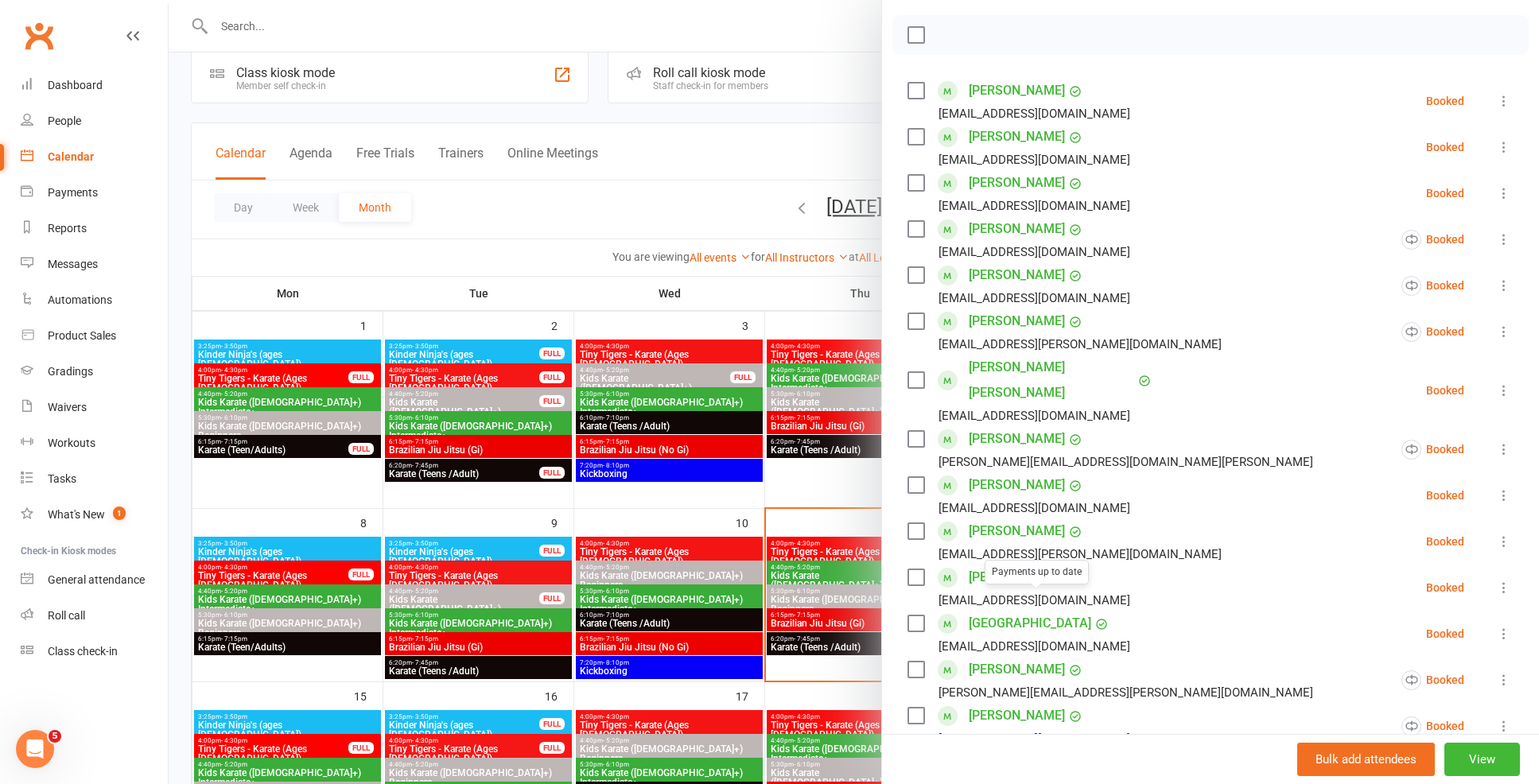
scroll to position [491, 0]
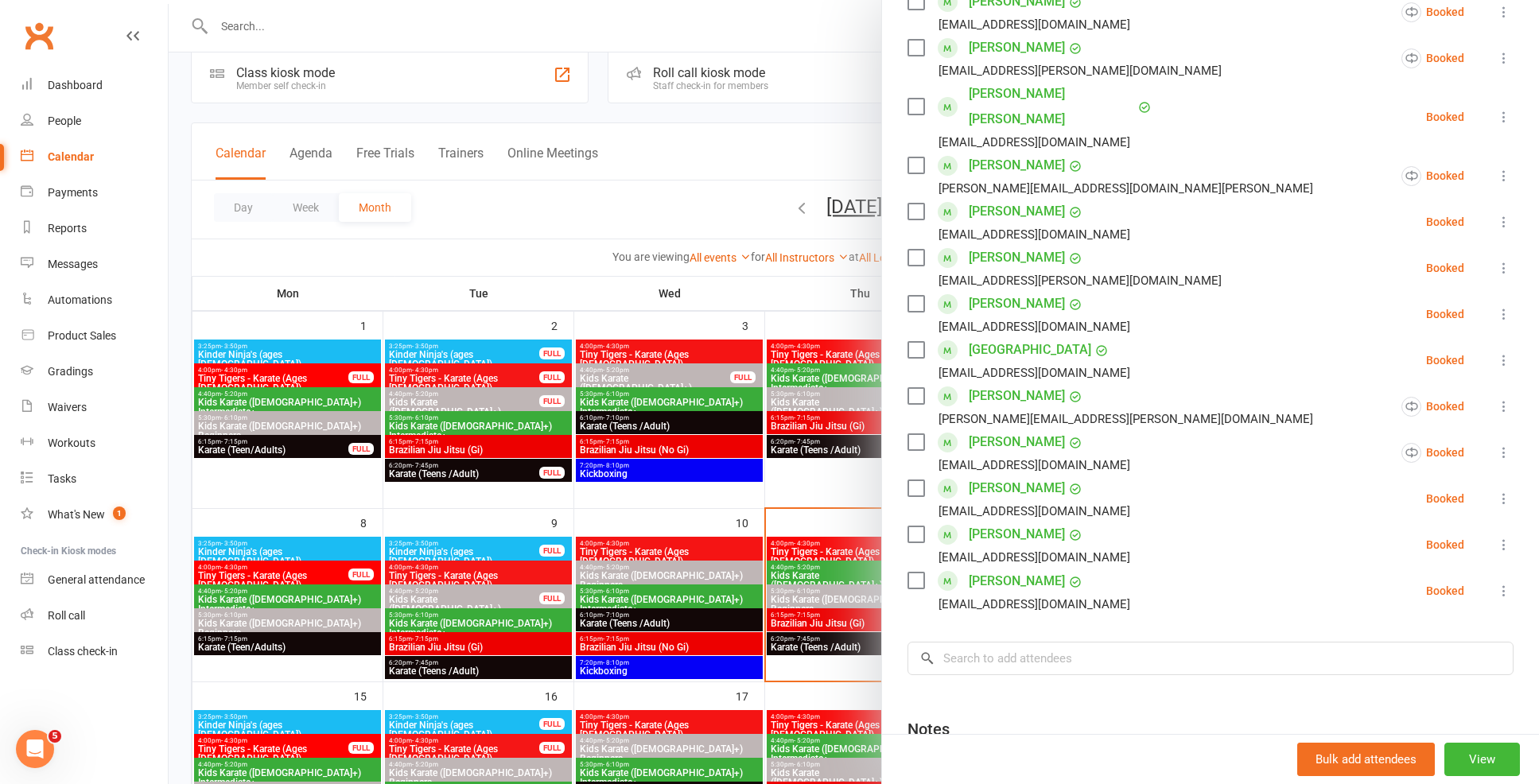
click at [657, 540] on div at bounding box center [854, 392] width 1370 height 784
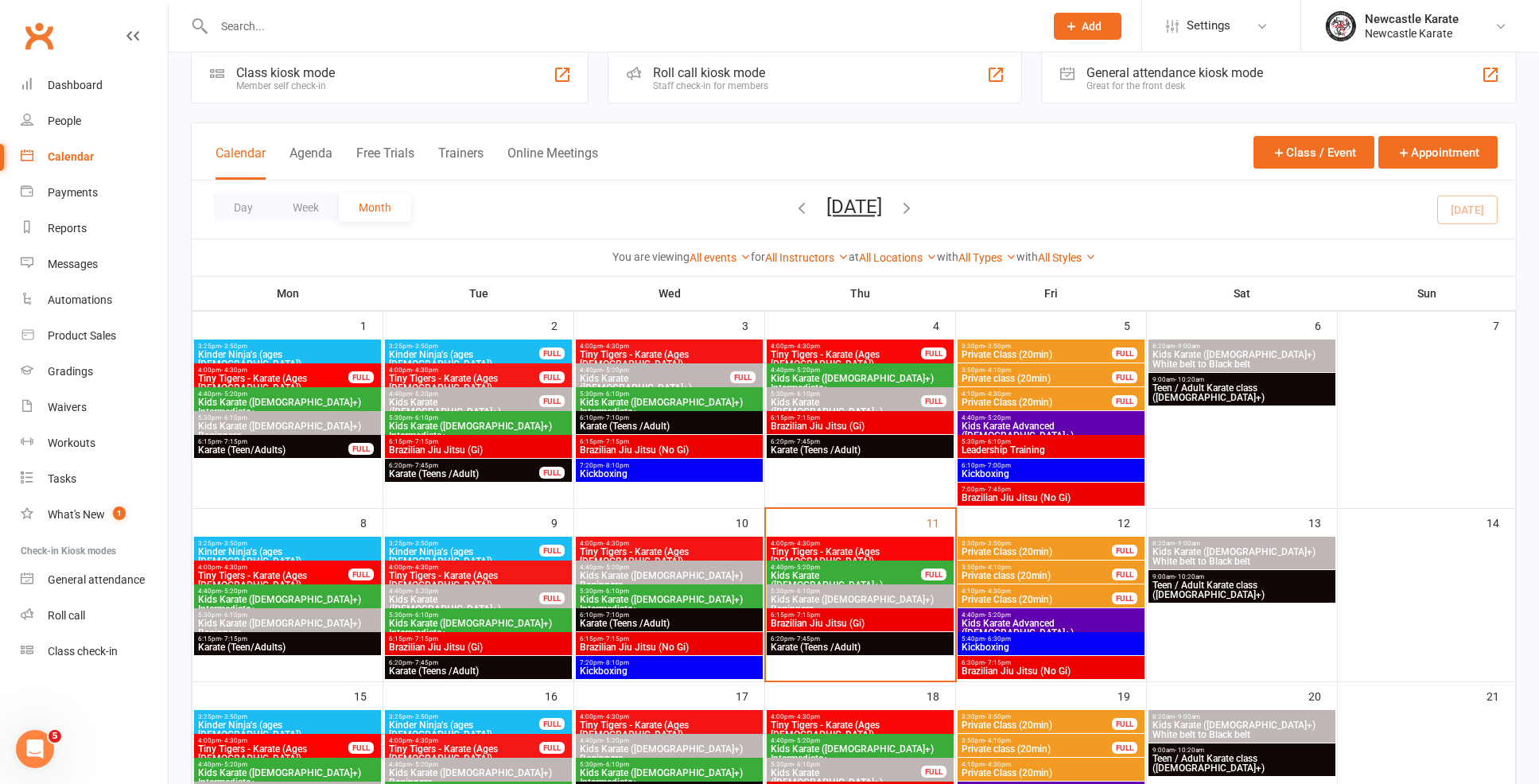
click at [821, 575] on span "Kids Karate ([DEMOGRAPHIC_DATA]+) Intermediate+" at bounding box center [845, 586] width 152 height 29
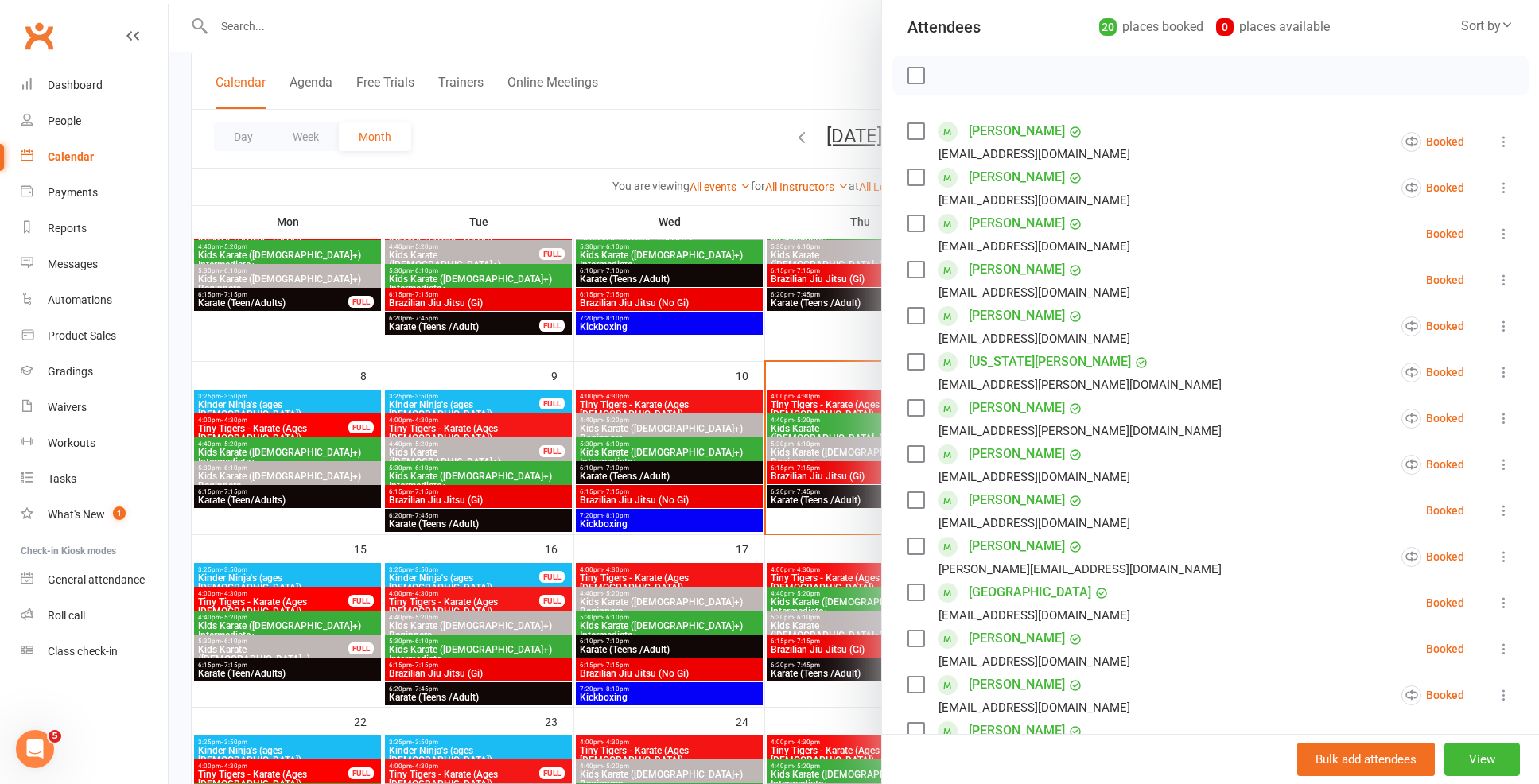
scroll to position [174, 0]
click at [64, 74] on link "Dashboard" at bounding box center [94, 84] width 147 height 35
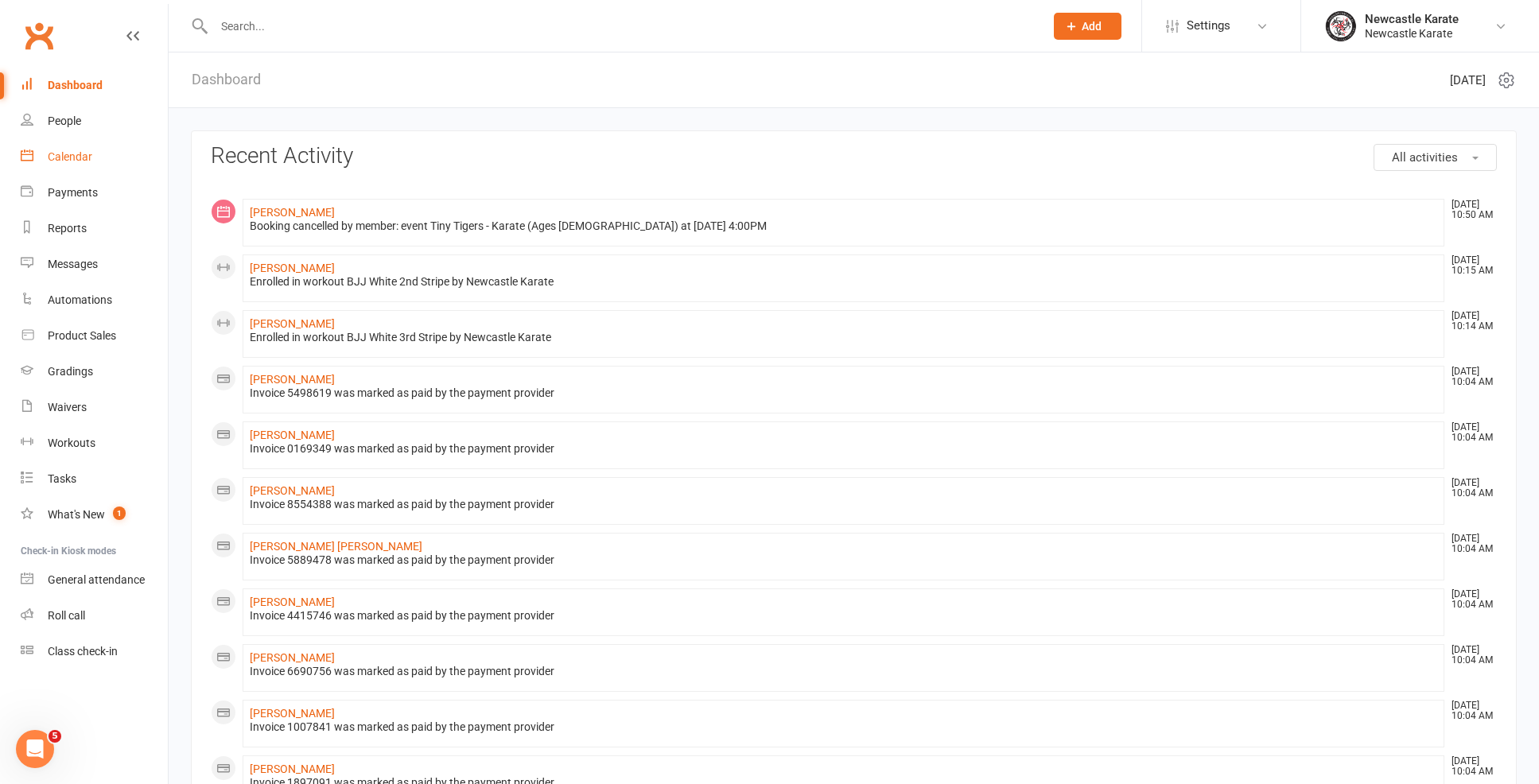
click at [100, 151] on link "Calendar" at bounding box center [94, 156] width 147 height 35
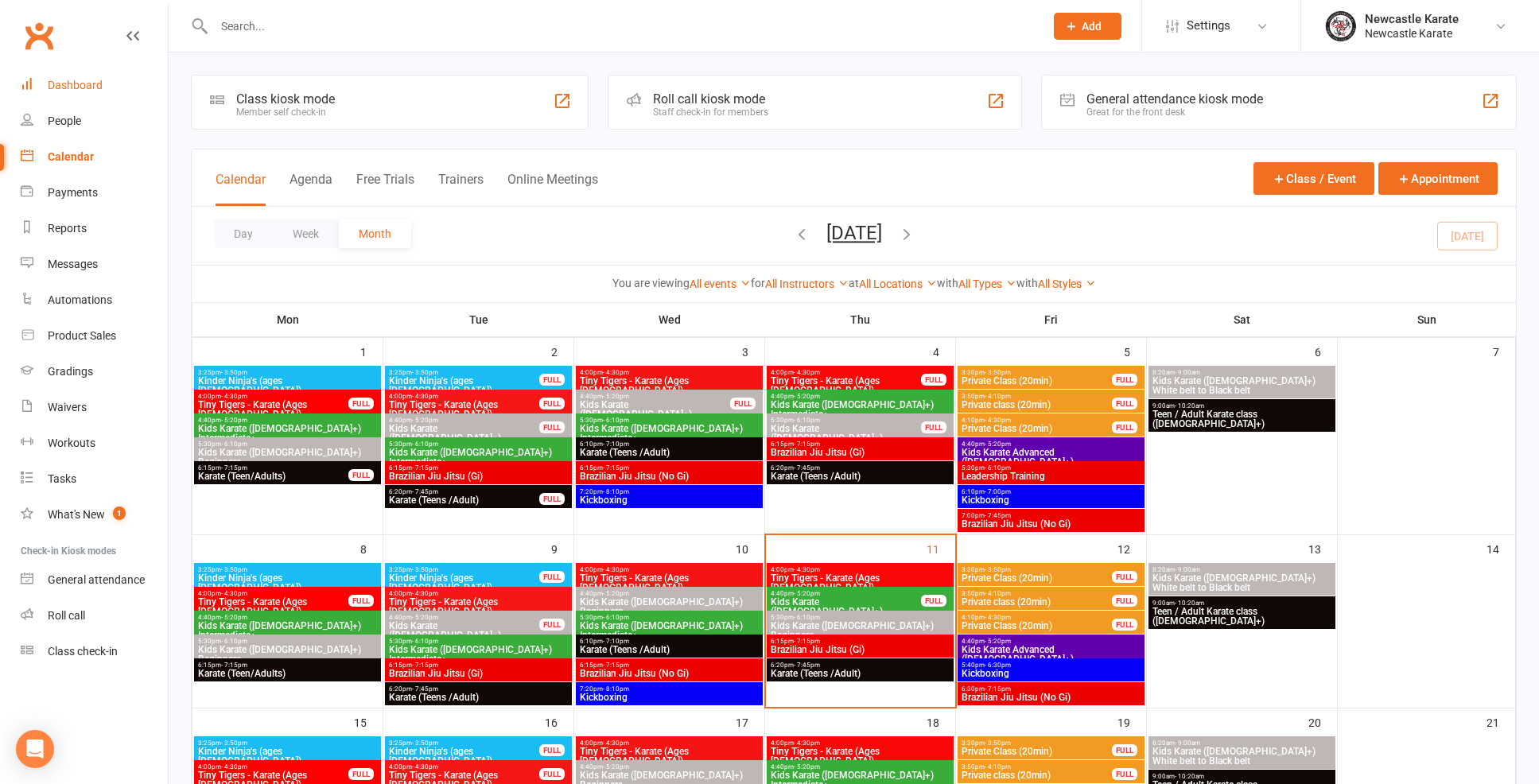
click at [84, 91] on div "Dashboard" at bounding box center [75, 85] width 55 height 13
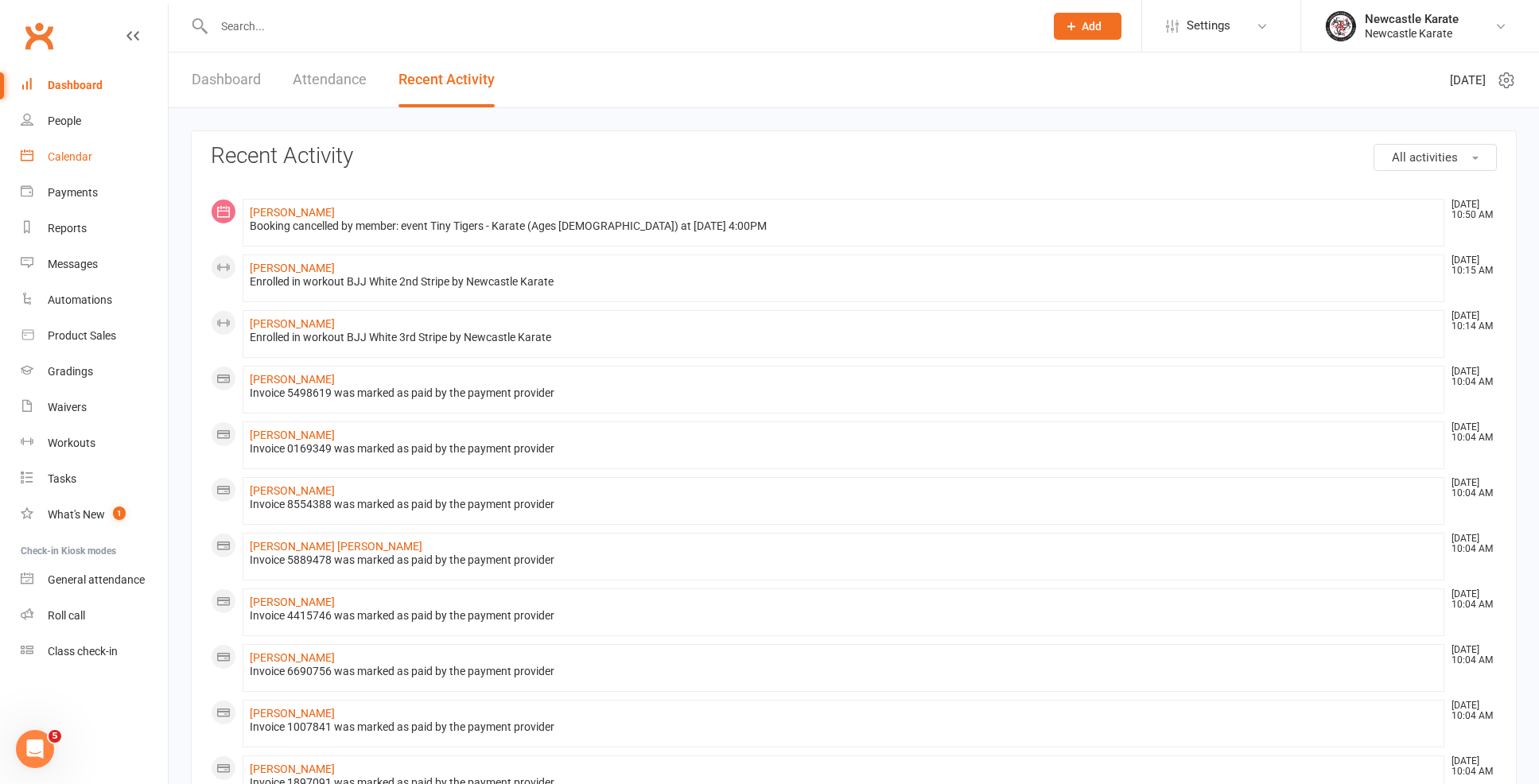
click at [74, 164] on link "Calendar" at bounding box center [94, 156] width 147 height 35
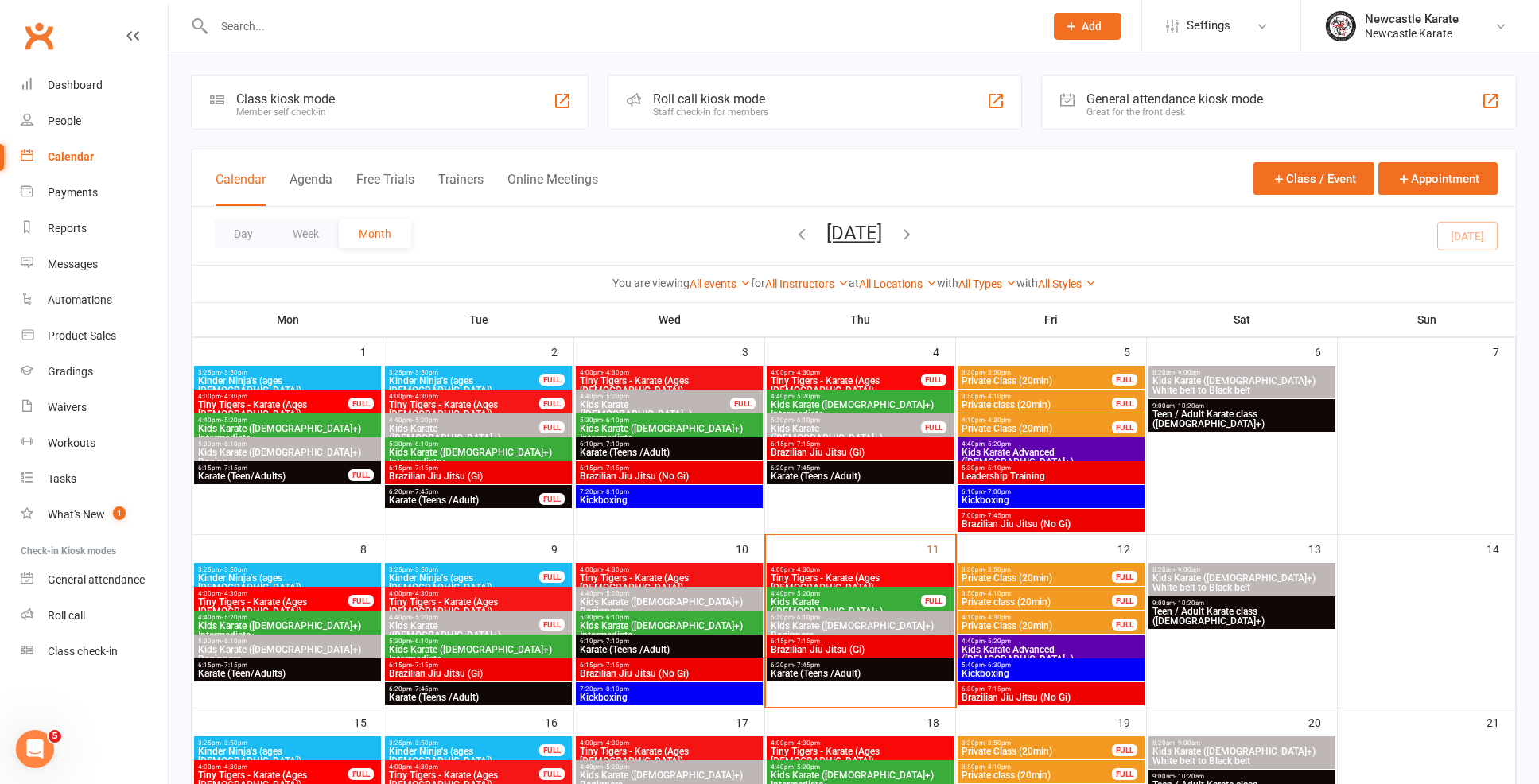
click at [853, 648] on span "Brazilian Jiu Jitsu (Gi)" at bounding box center [859, 650] width 181 height 10
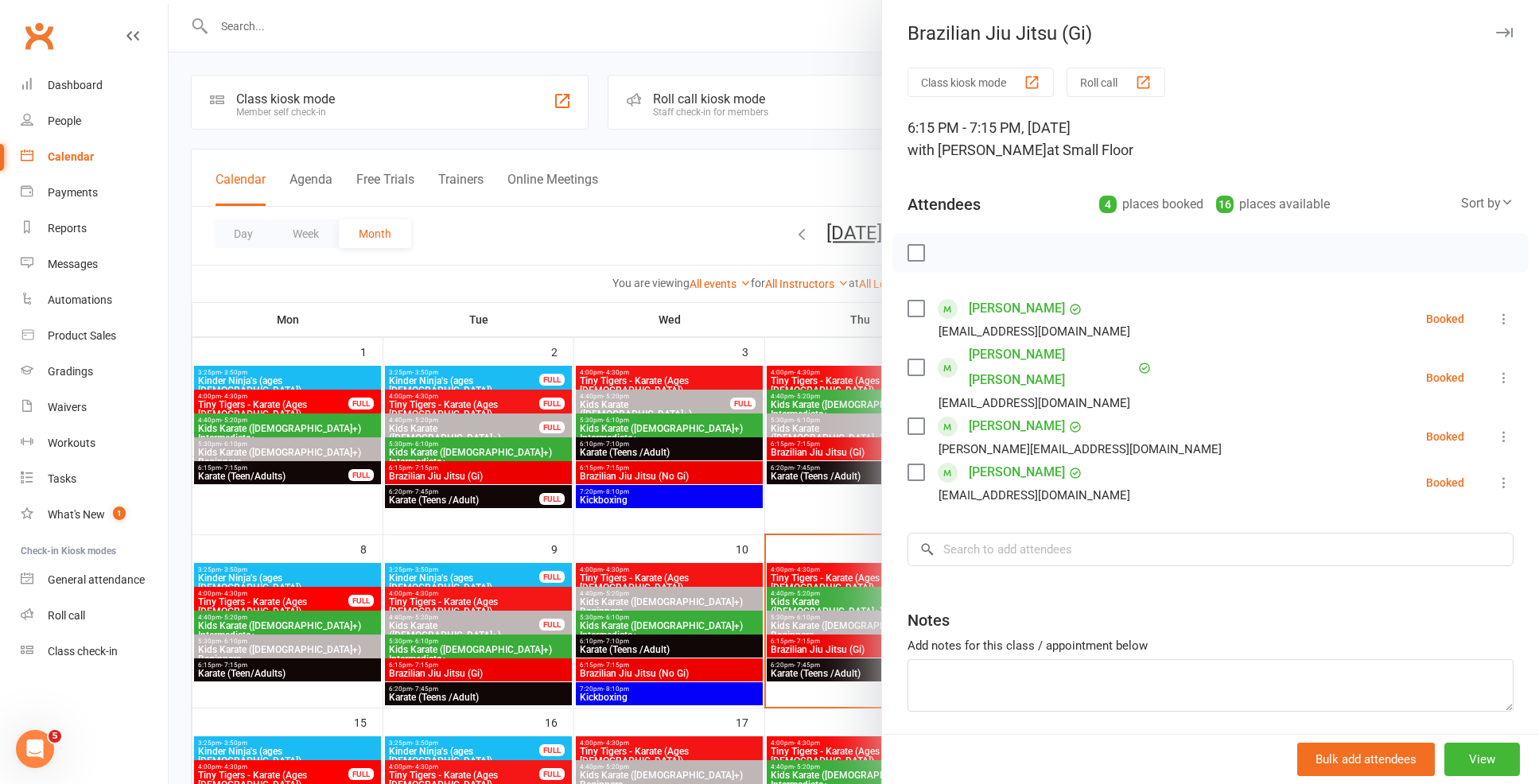
scroll to position [4, 0]
click at [767, 575] on div at bounding box center [854, 392] width 1370 height 784
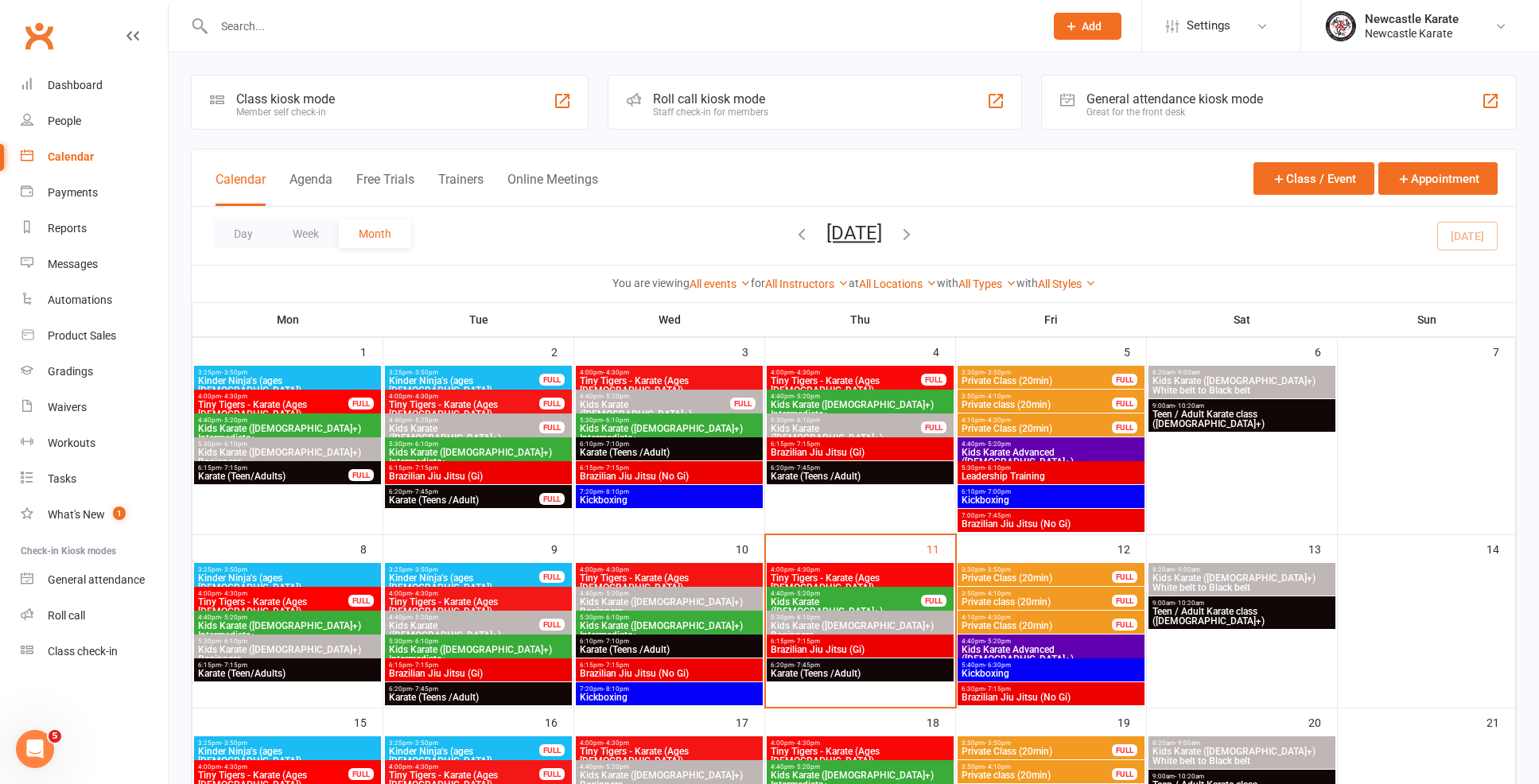
click at [782, 677] on span "Karate (Teens /Adult)" at bounding box center [859, 673] width 181 height 10
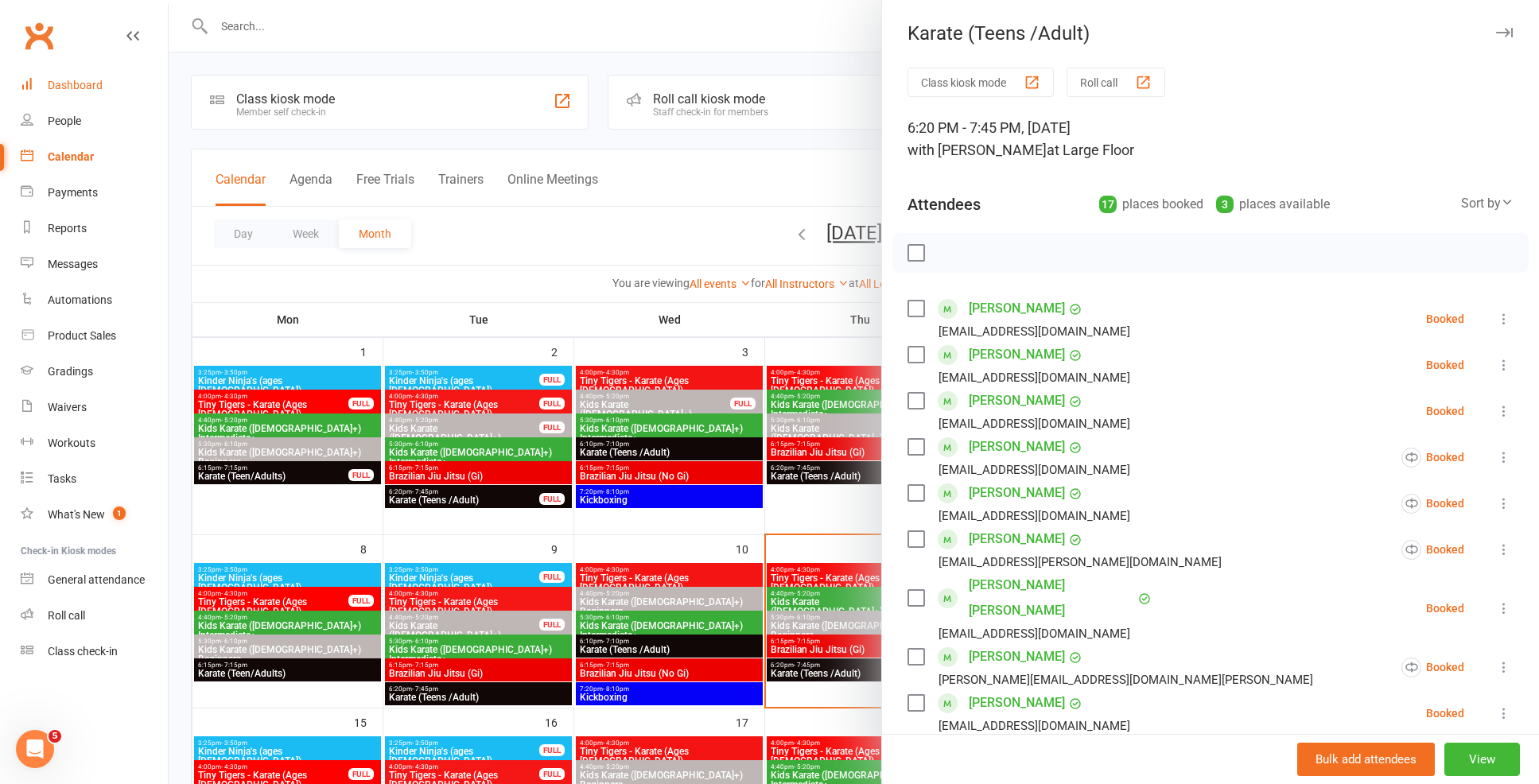
click at [65, 80] on div "Dashboard" at bounding box center [75, 85] width 55 height 13
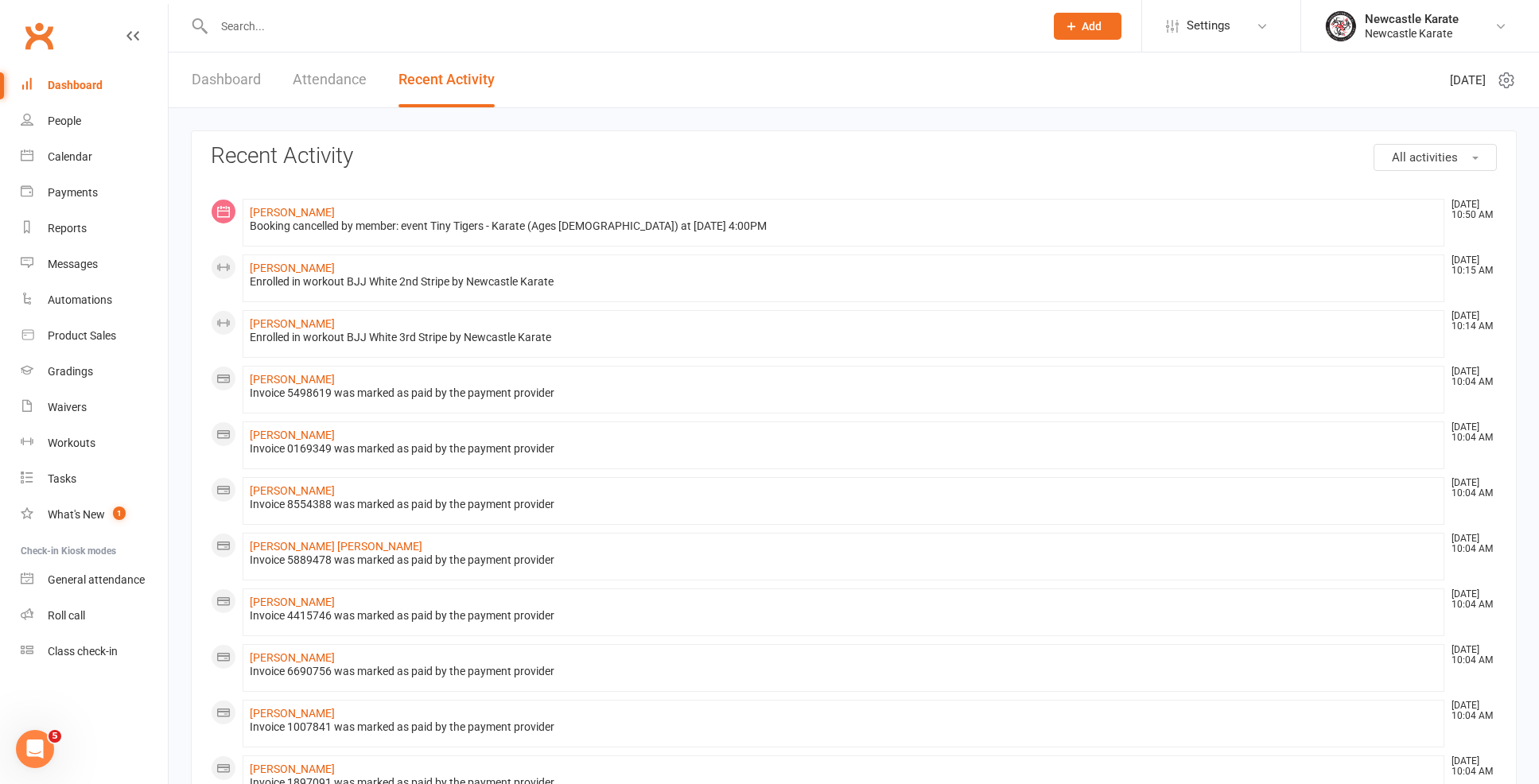
click at [89, 67] on div "Clubworx" at bounding box center [84, 45] width 168 height 59
click at [1395, 21] on div "Newcastle Karate" at bounding box center [1411, 19] width 94 height 15
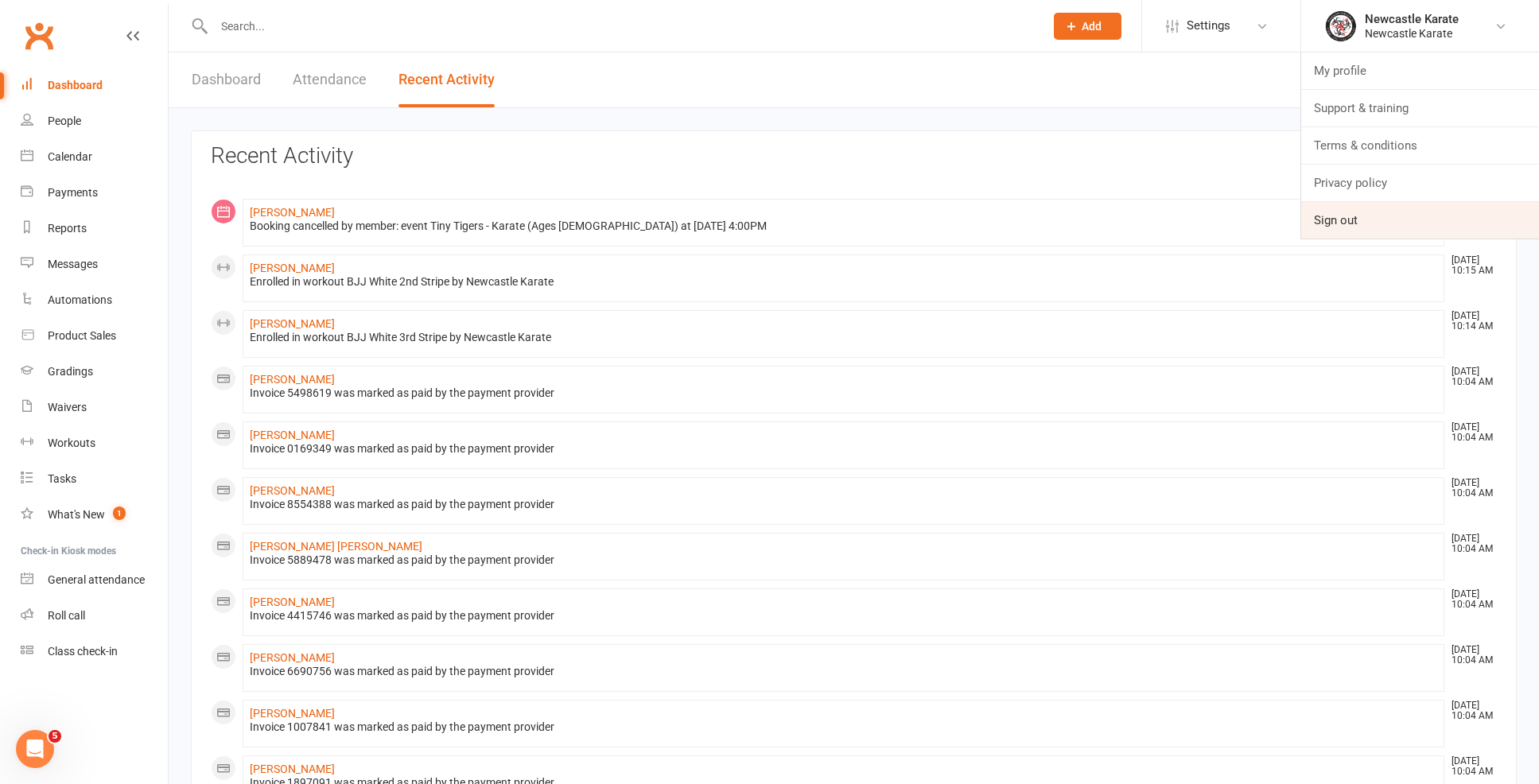
click at [1365, 217] on link "Sign out" at bounding box center [1420, 220] width 238 height 36
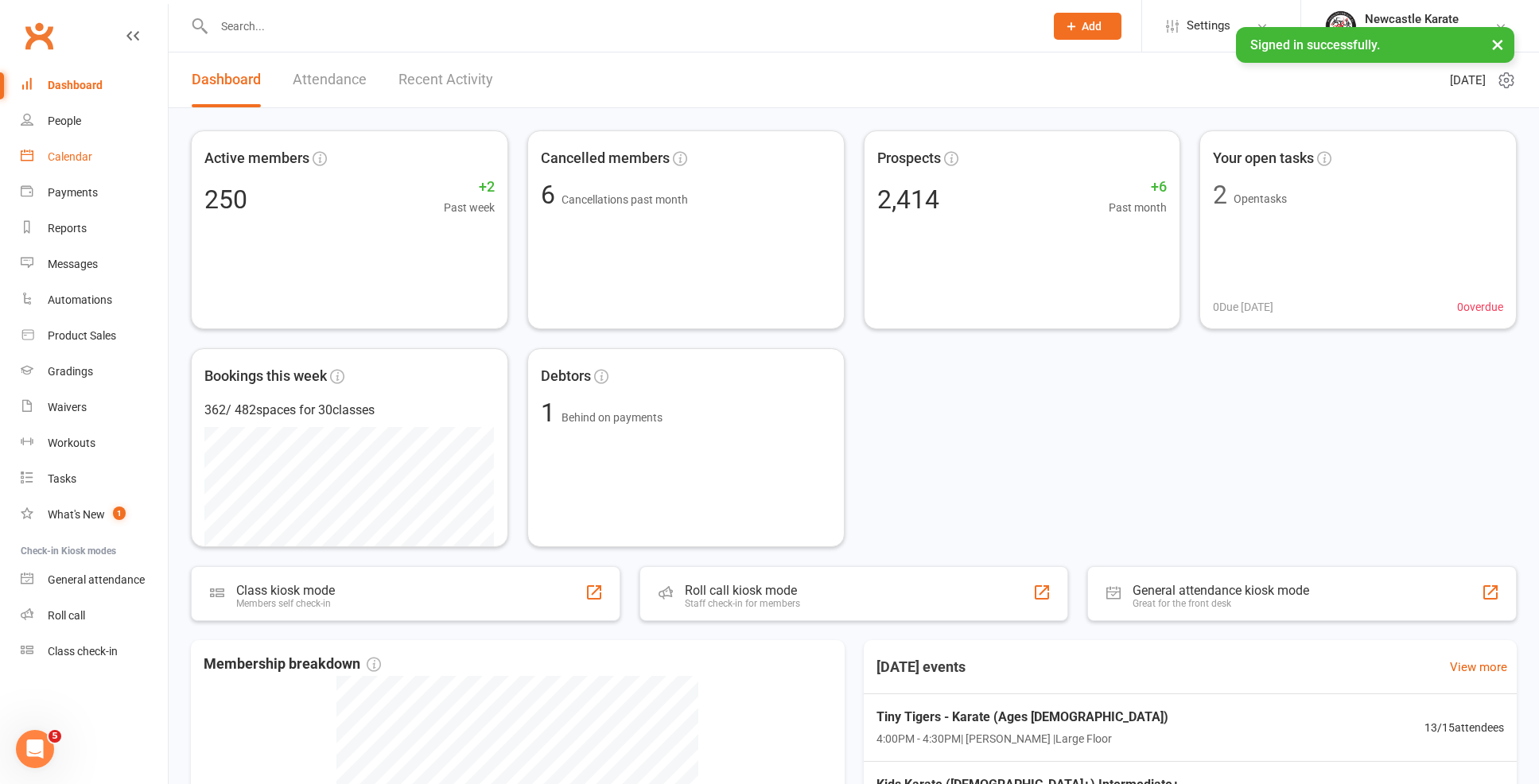
click at [80, 160] on div "Calendar" at bounding box center [70, 156] width 45 height 13
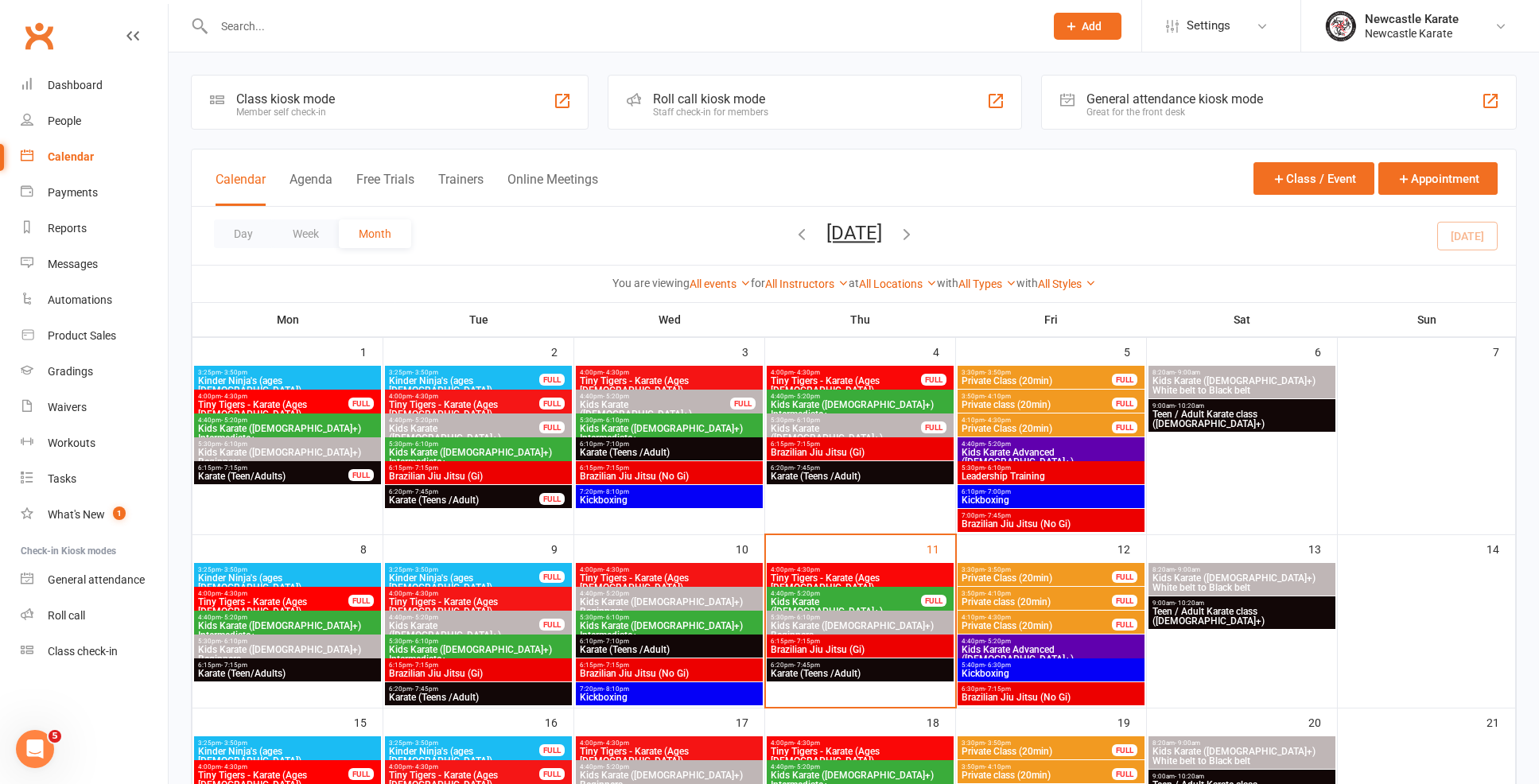
click at [1016, 665] on span "5:40pm - 6:30pm" at bounding box center [1050, 665] width 181 height 7
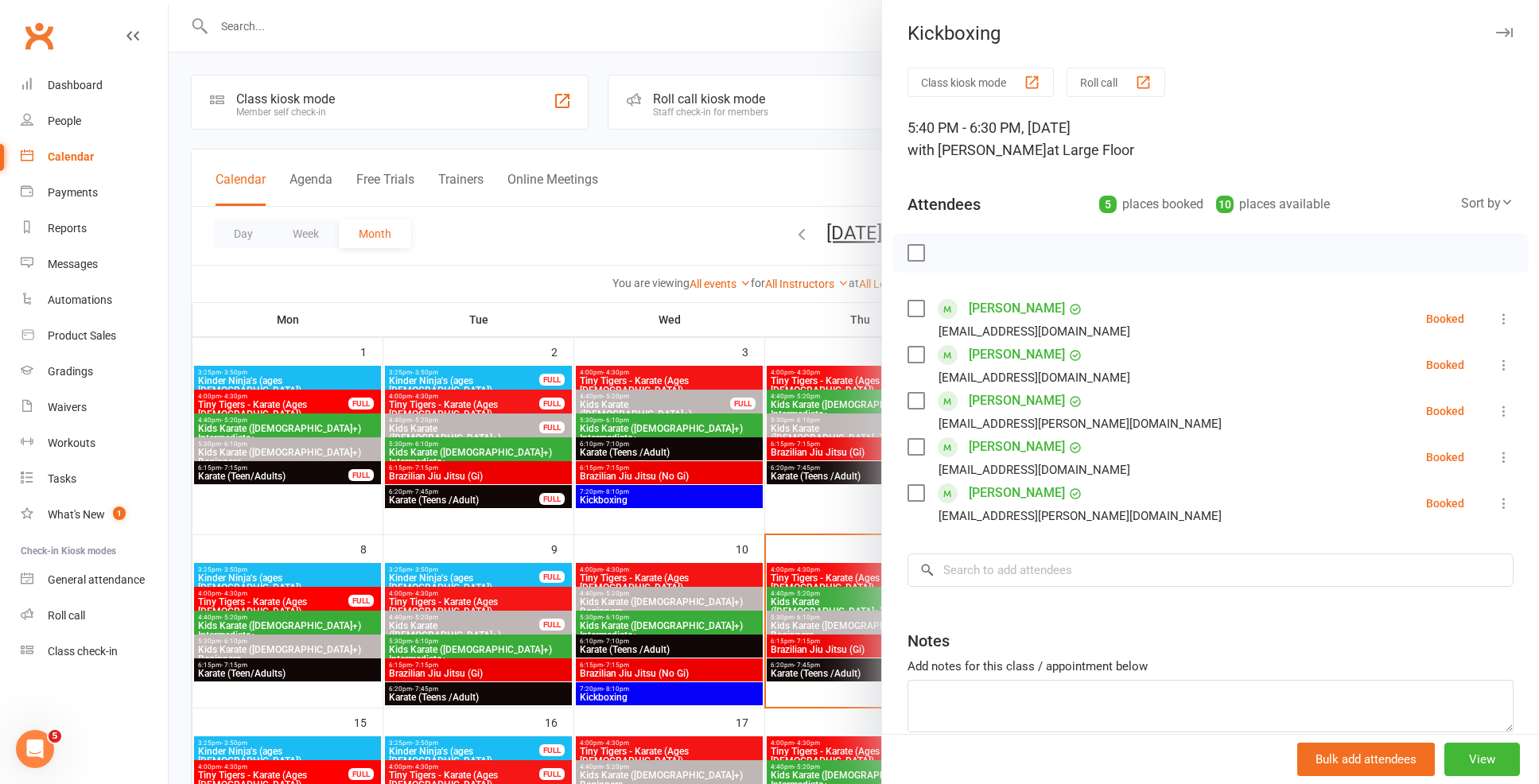
drag, startPoint x: 841, startPoint y: 604, endPoint x: 989, endPoint y: 650, distance: 155.0
click at [841, 604] on div at bounding box center [854, 392] width 1370 height 784
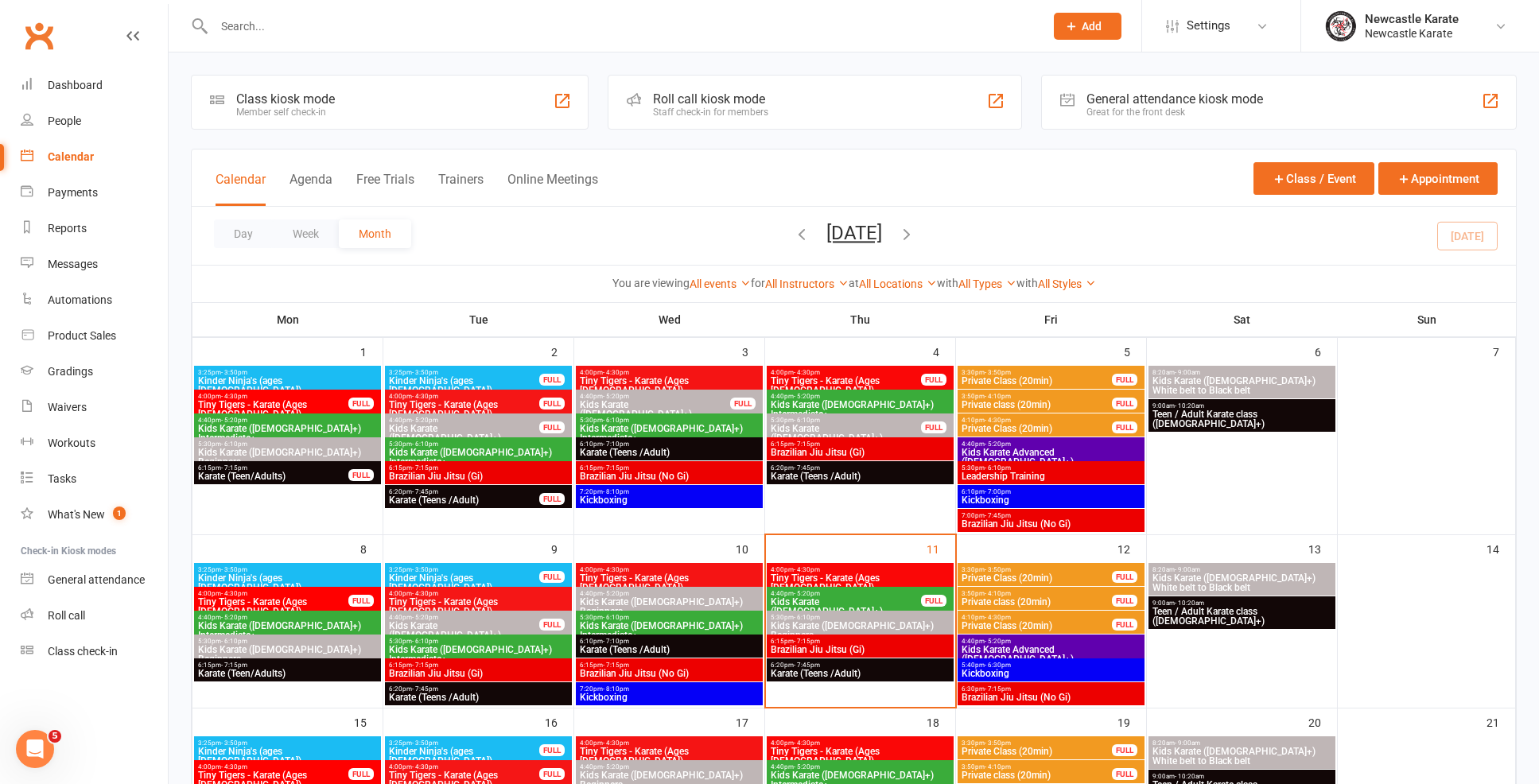
click at [1070, 692] on span "Brazilian Jiu Jitsu (No Gi)" at bounding box center [1050, 697] width 181 height 10
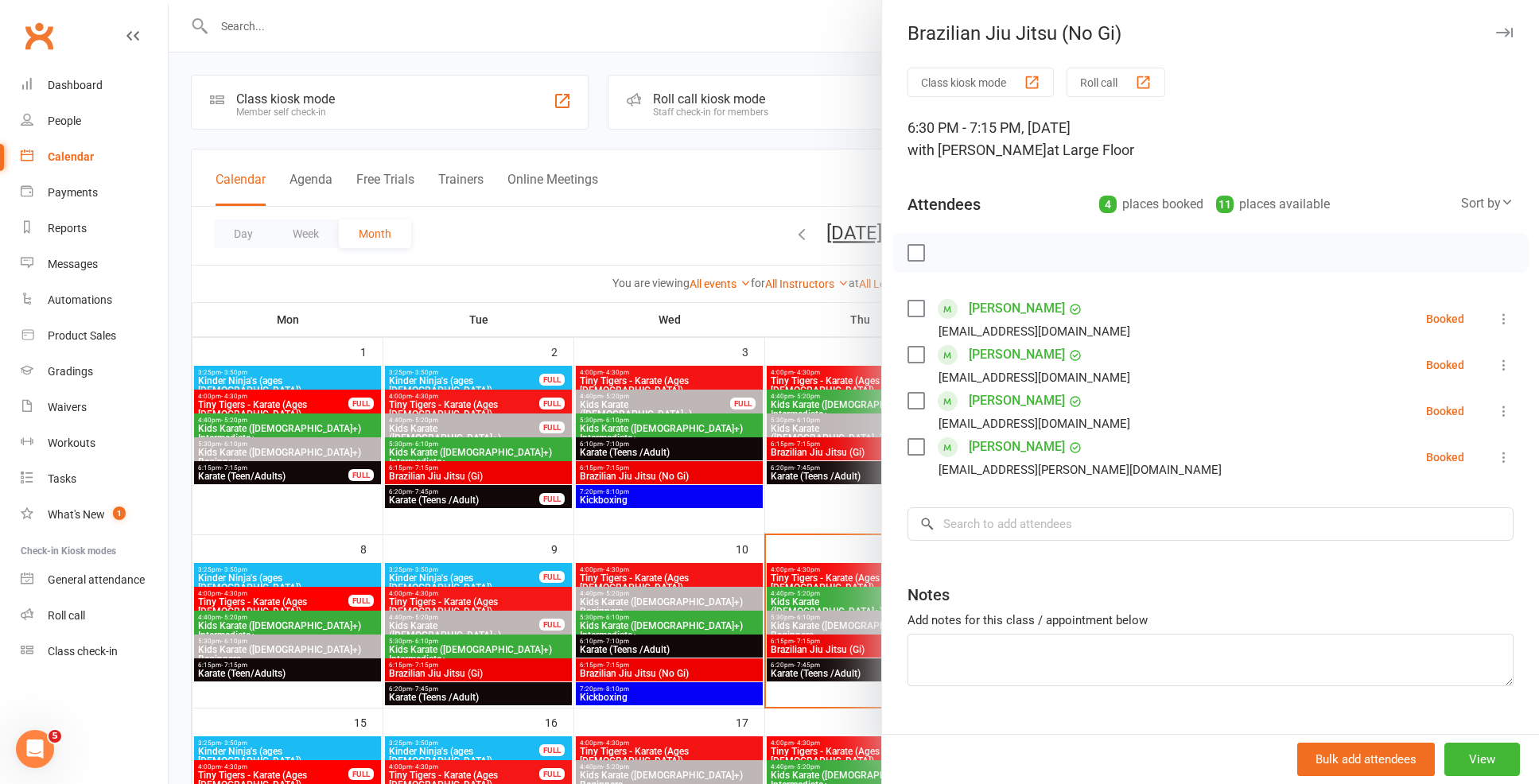
click at [764, 610] on div at bounding box center [854, 392] width 1370 height 784
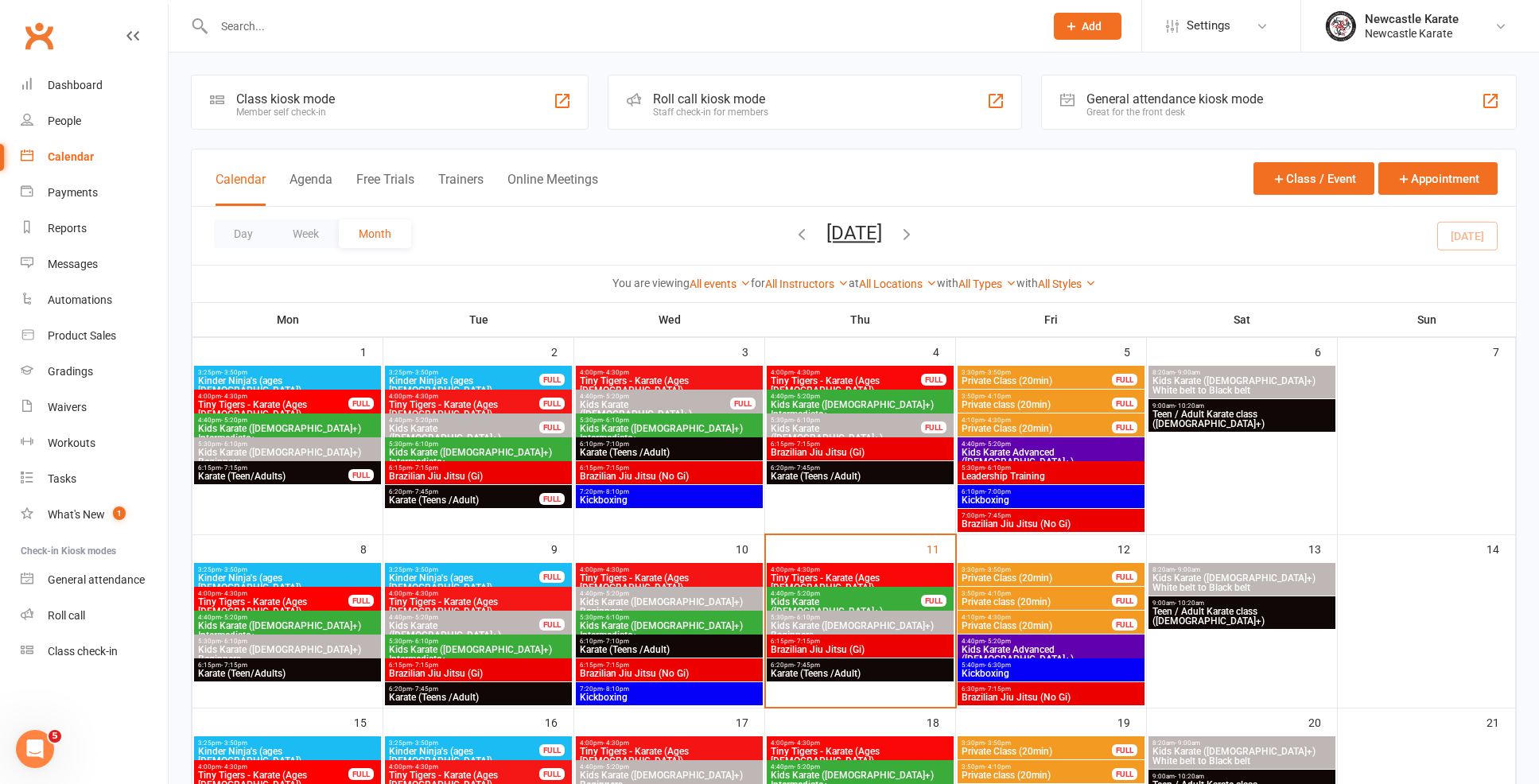
click at [1020, 649] on span "Kids Karate Advanced ([DEMOGRAPHIC_DATA]+)" at bounding box center [1050, 654] width 181 height 19
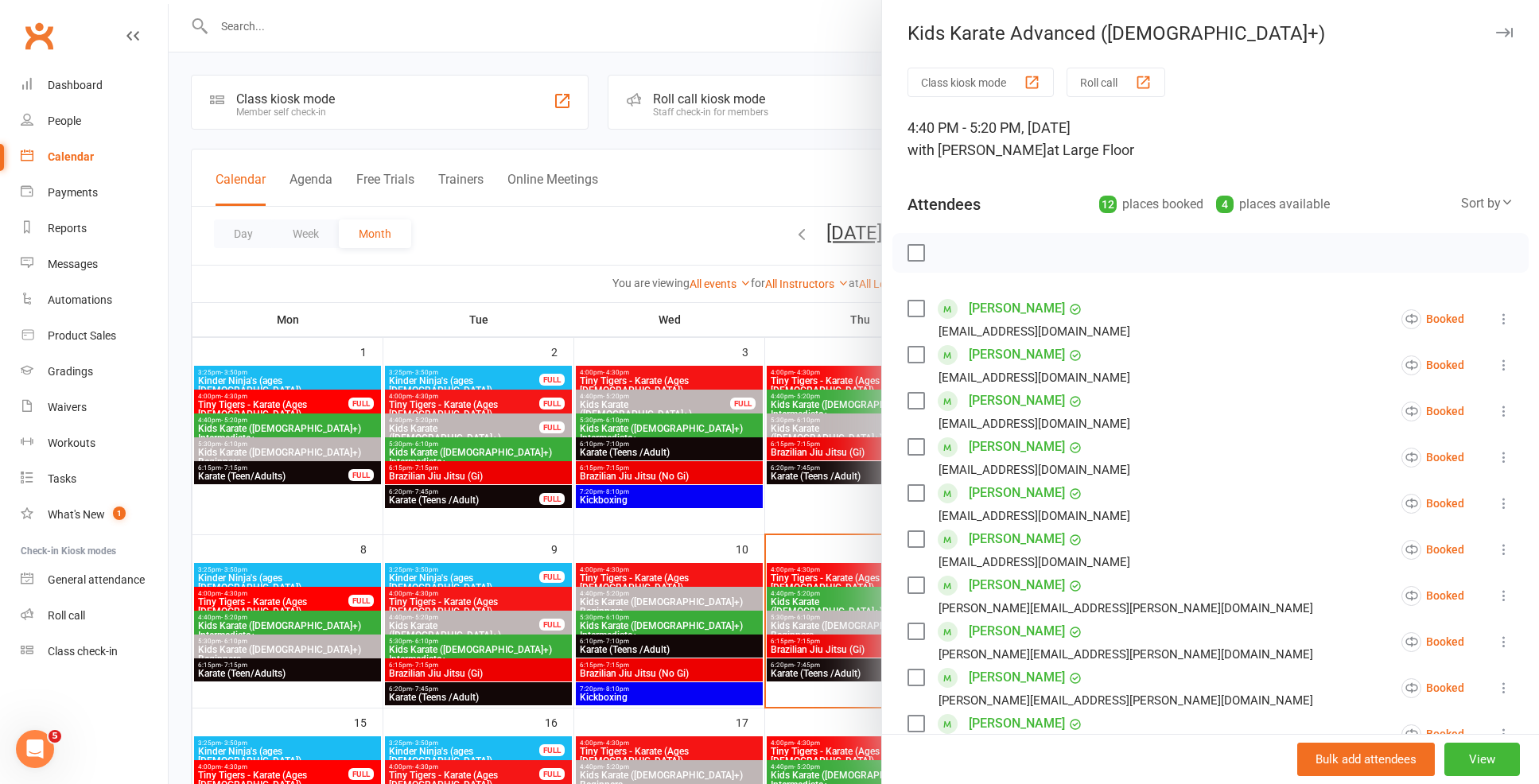
click at [13, 107] on li "People" at bounding box center [84, 121] width 168 height 35
click at [43, 93] on link "Dashboard" at bounding box center [94, 84] width 147 height 35
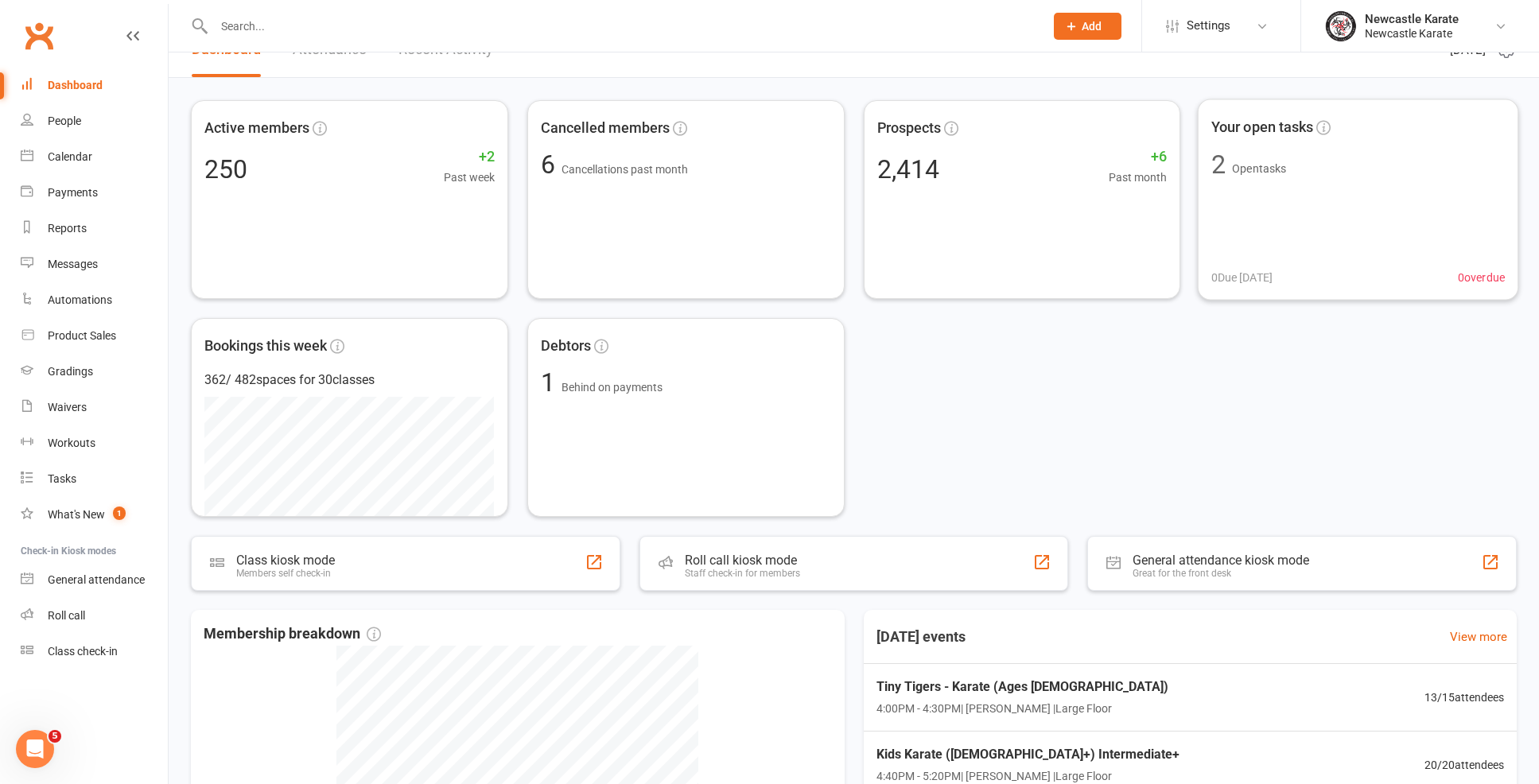
scroll to position [188, 0]
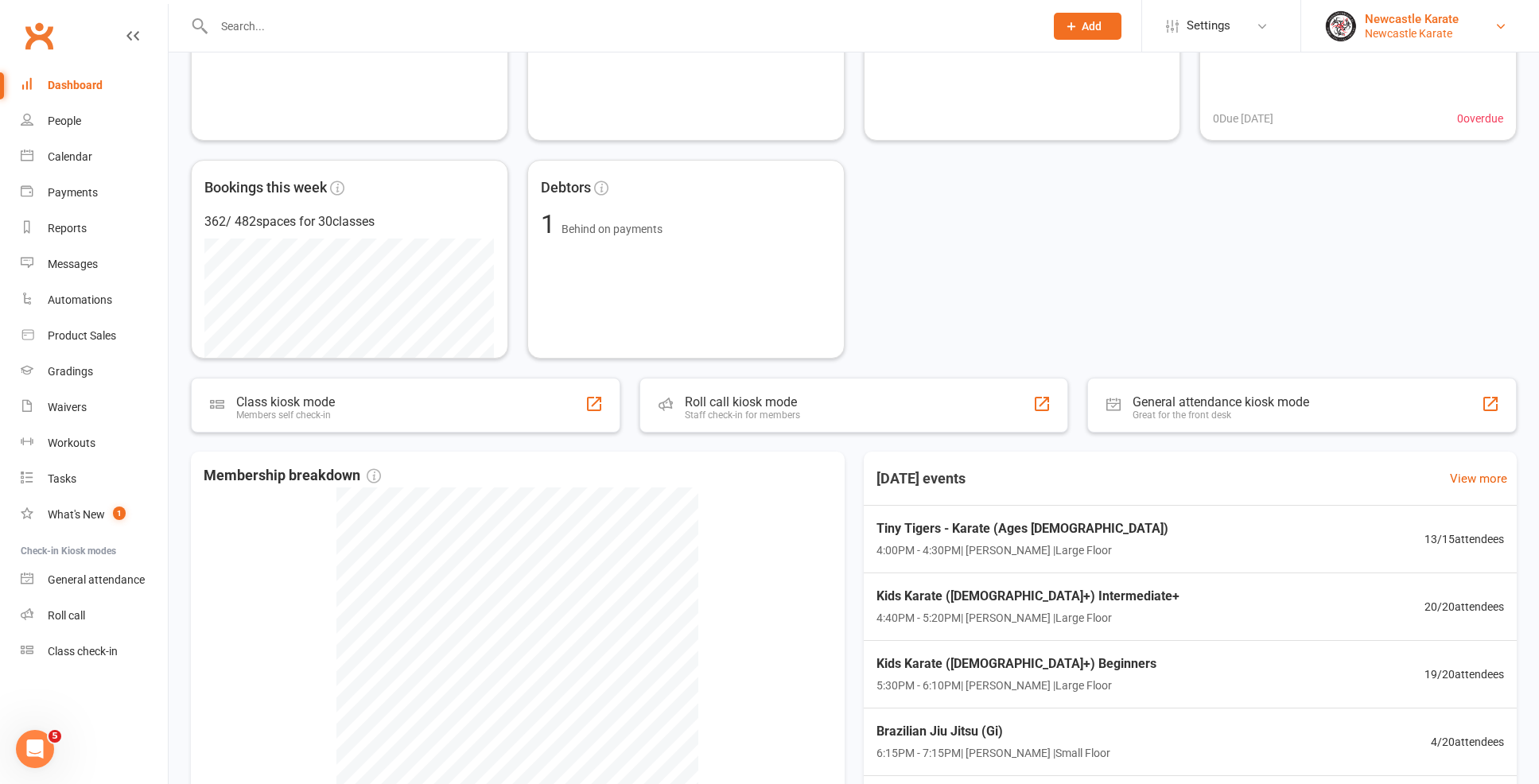
click at [1398, 39] on div "Newcastle Karate" at bounding box center [1411, 34] width 94 height 15
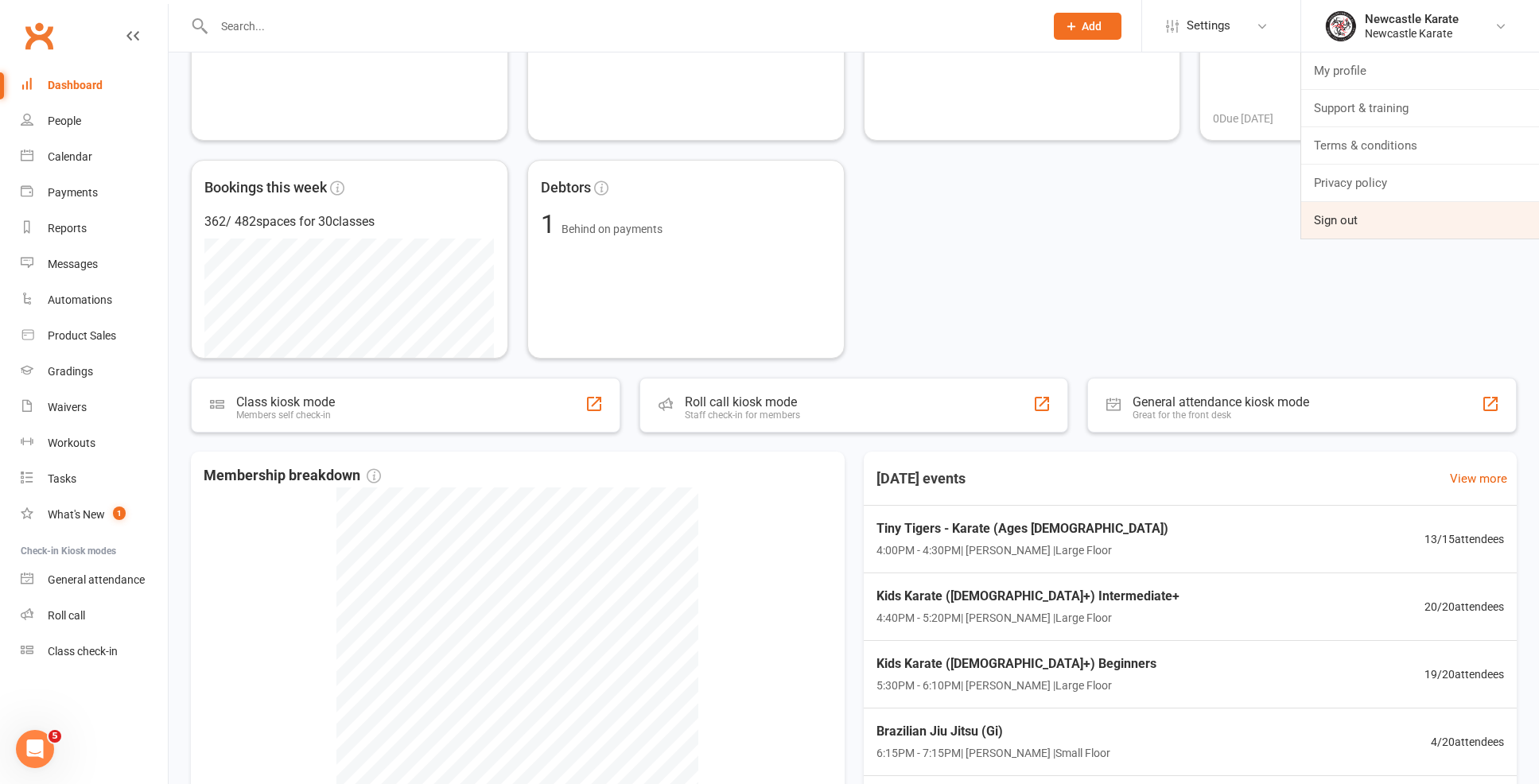
click at [1346, 207] on link "Sign out" at bounding box center [1420, 220] width 238 height 36
